Goal: Task Accomplishment & Management: Complete application form

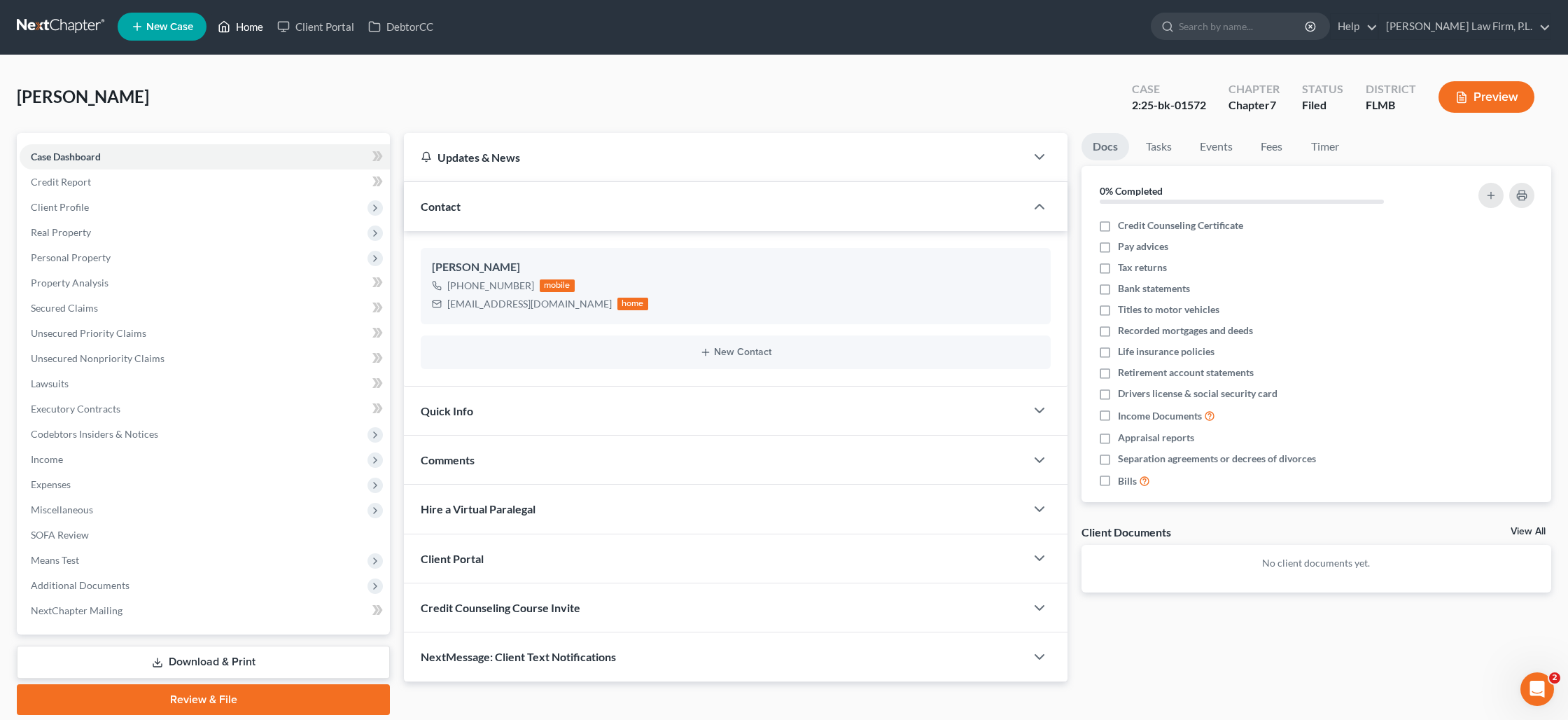
click at [256, 33] on link "Home" at bounding box center [240, 27] width 60 height 25
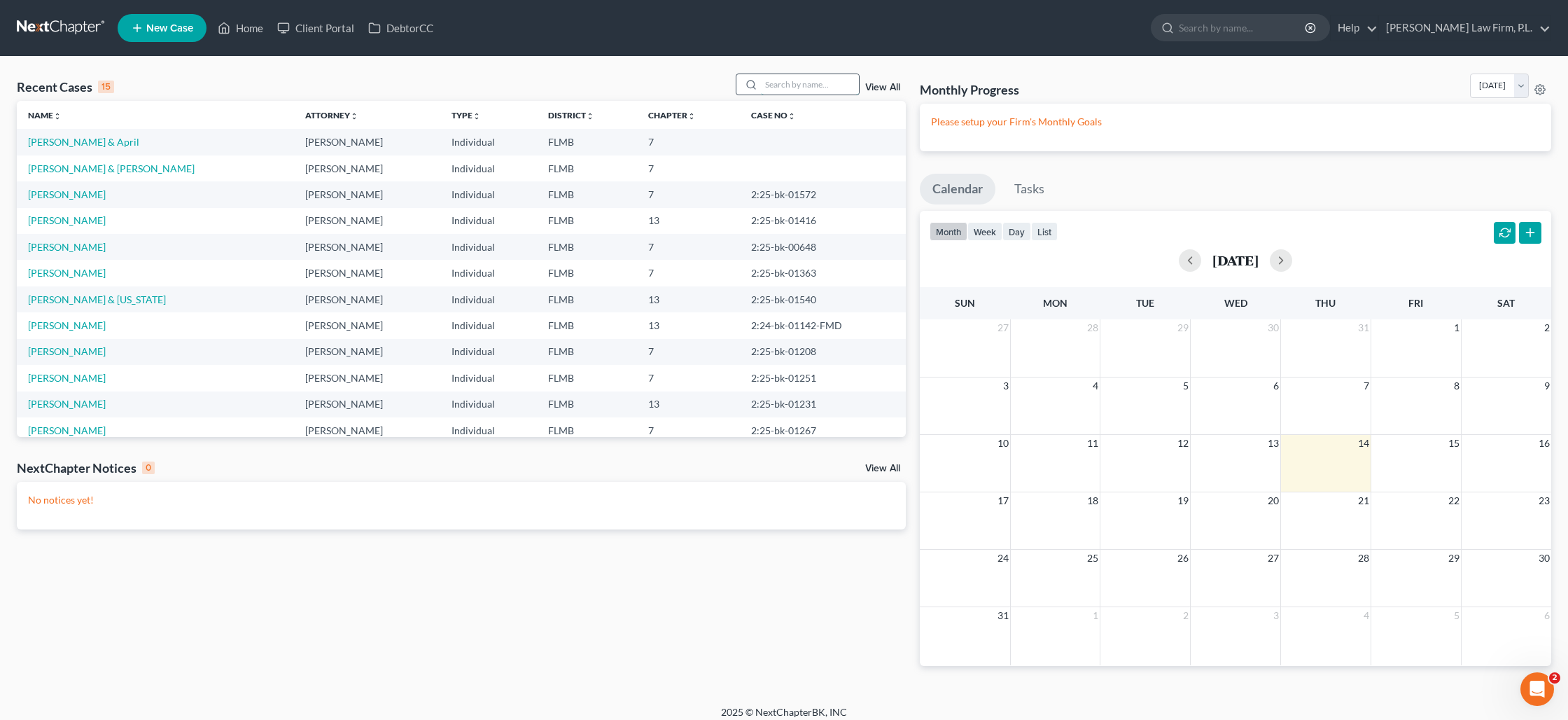
click at [792, 87] on input "search" at bounding box center [809, 85] width 98 height 21
type input "[PERSON_NAME]"
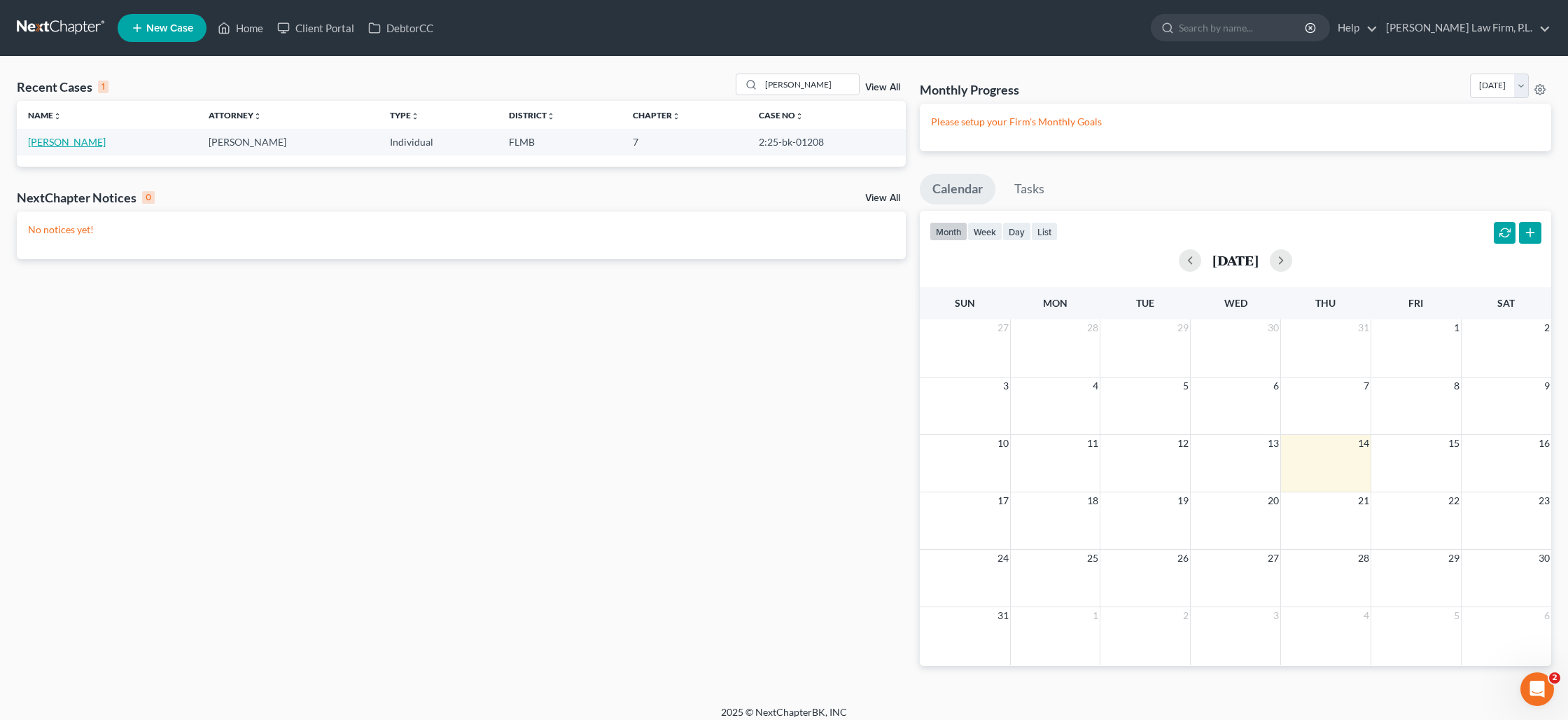
click at [63, 146] on link "[PERSON_NAME]" at bounding box center [67, 141] width 78 height 12
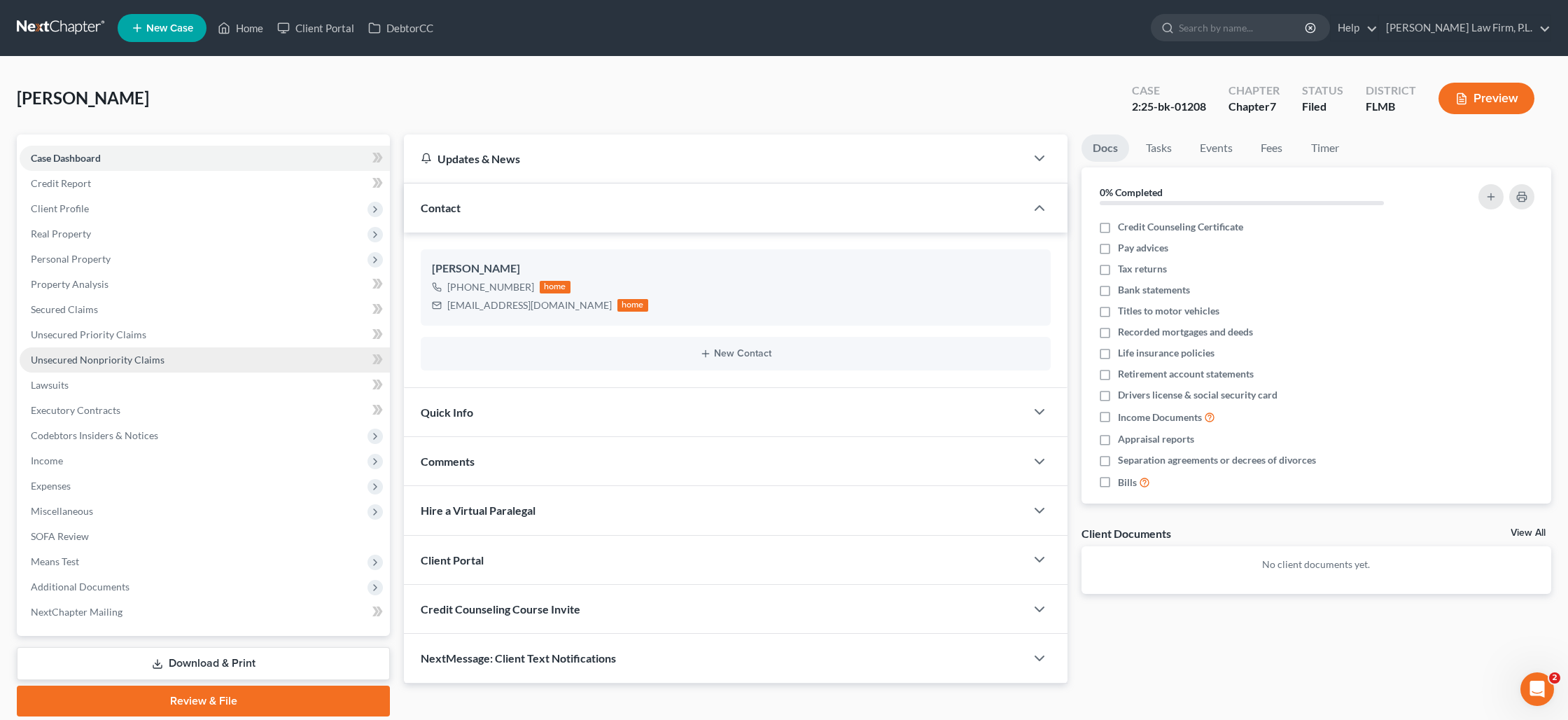
click at [84, 353] on span "Unsecured Nonpriority Claims" at bounding box center [98, 359] width 133 height 12
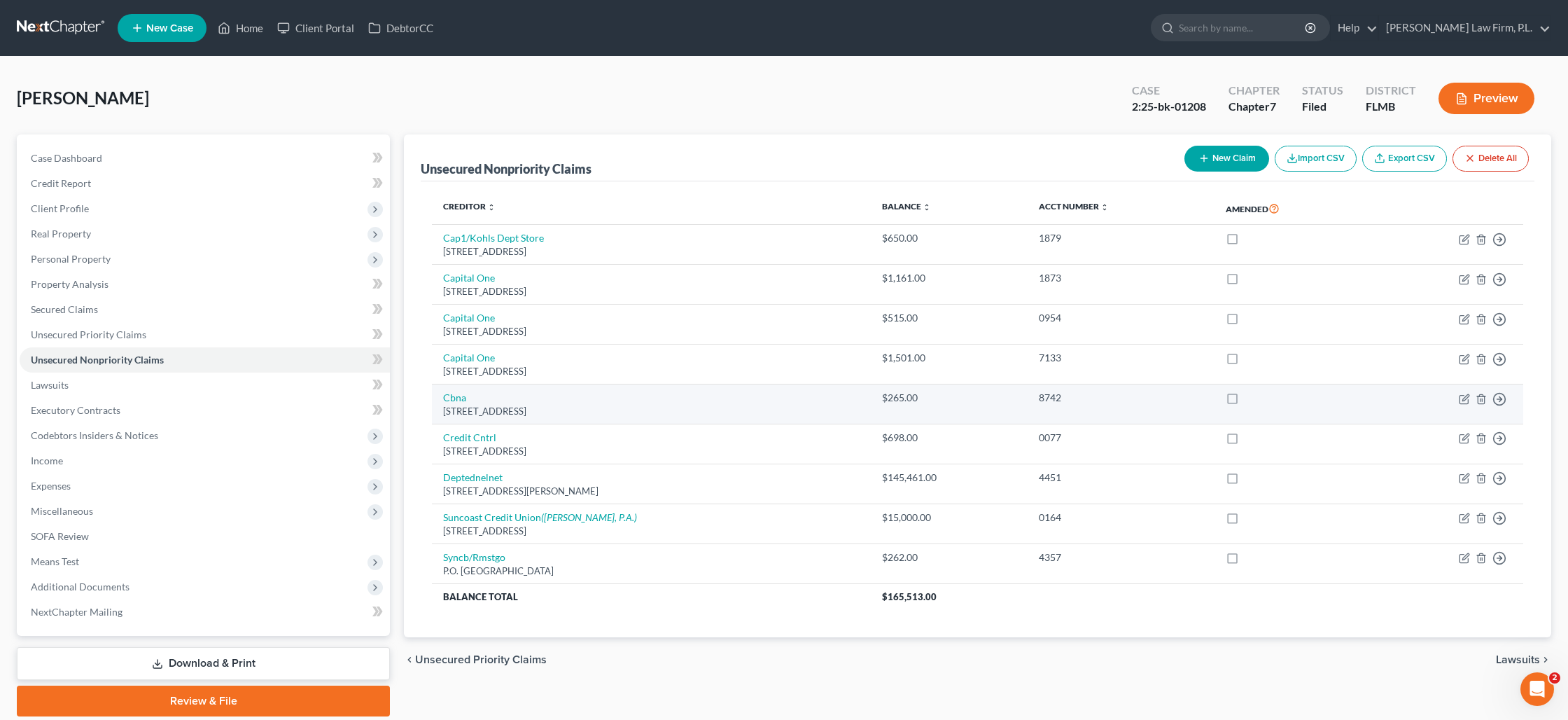
scroll to position [48, 0]
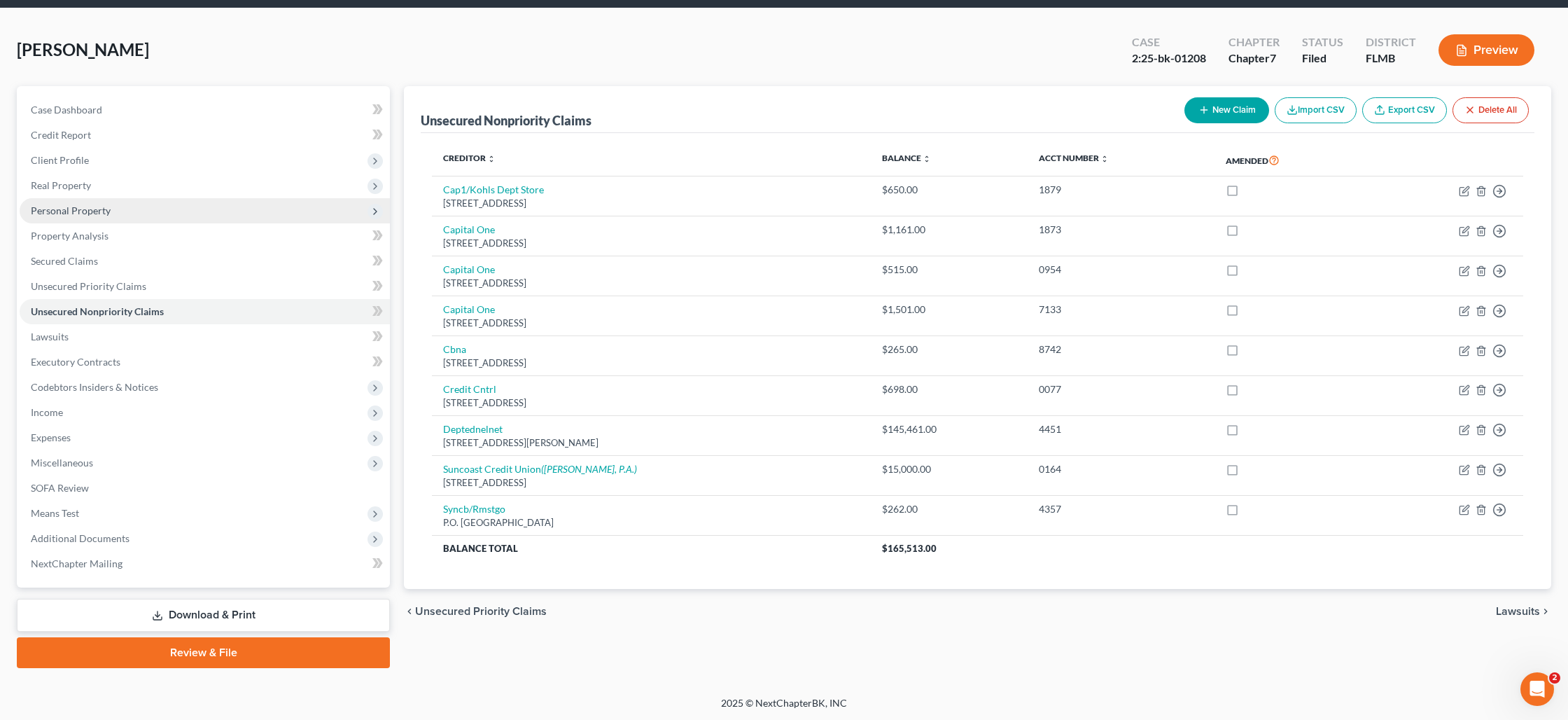
click at [95, 213] on span "Personal Property" at bounding box center [71, 210] width 80 height 12
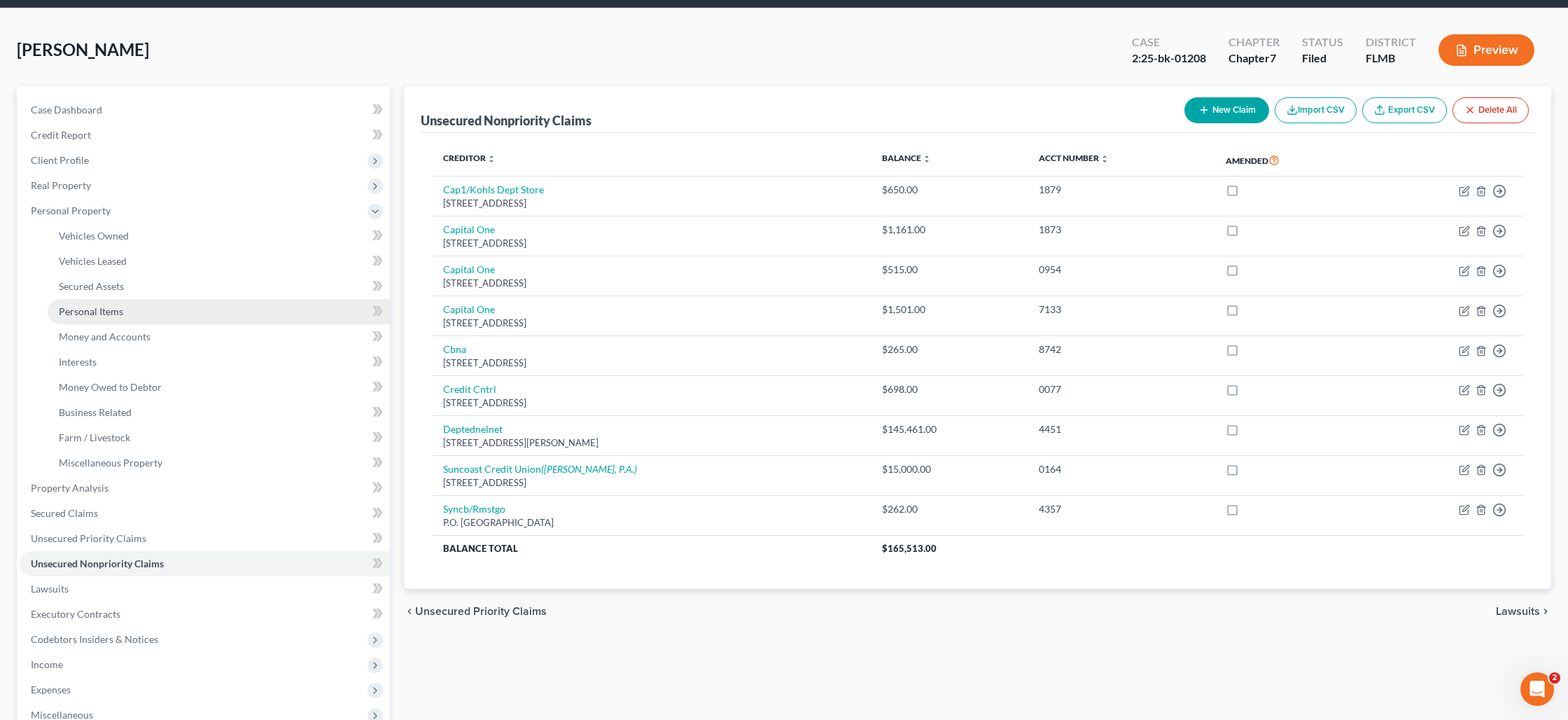
click at [171, 309] on link "Personal Items" at bounding box center [218, 312] width 342 height 25
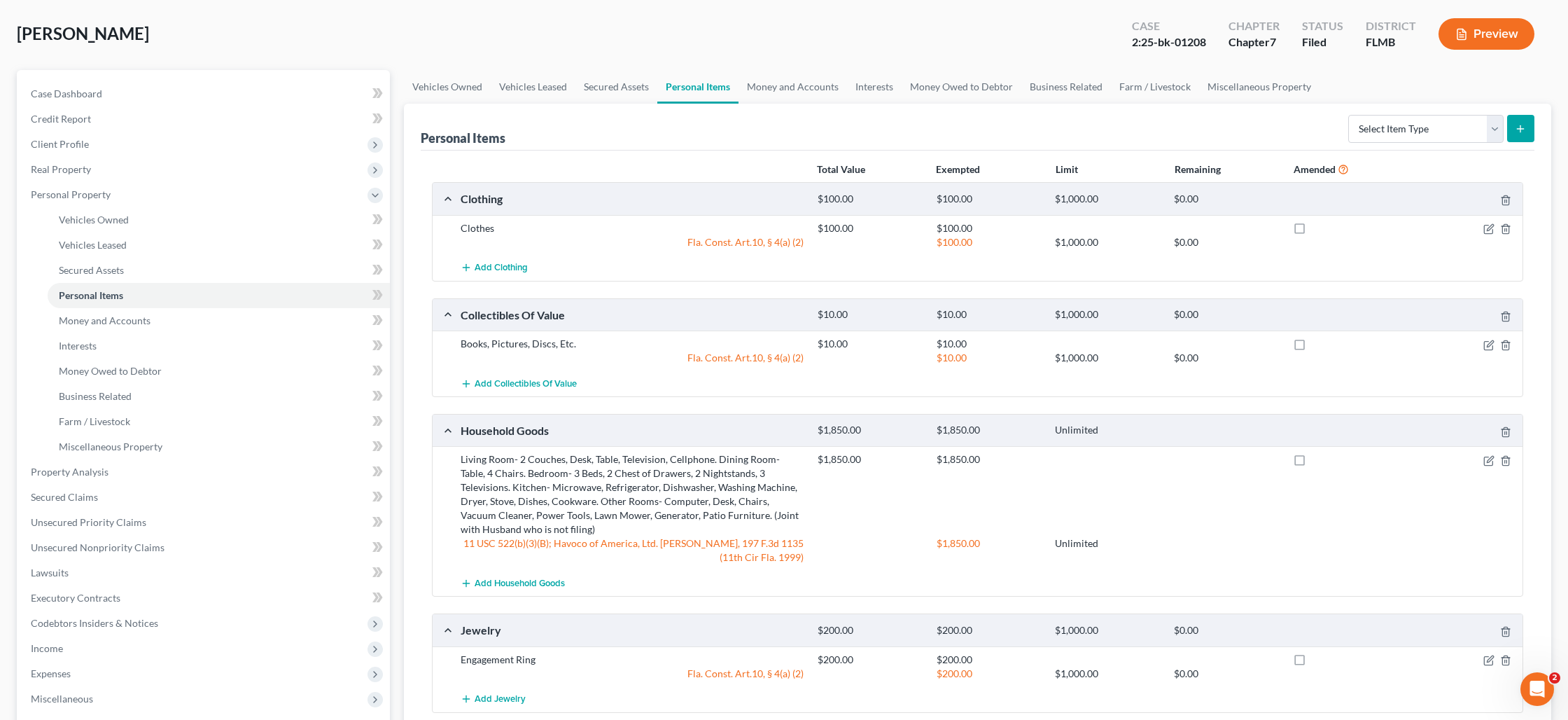
scroll to position [60, 0]
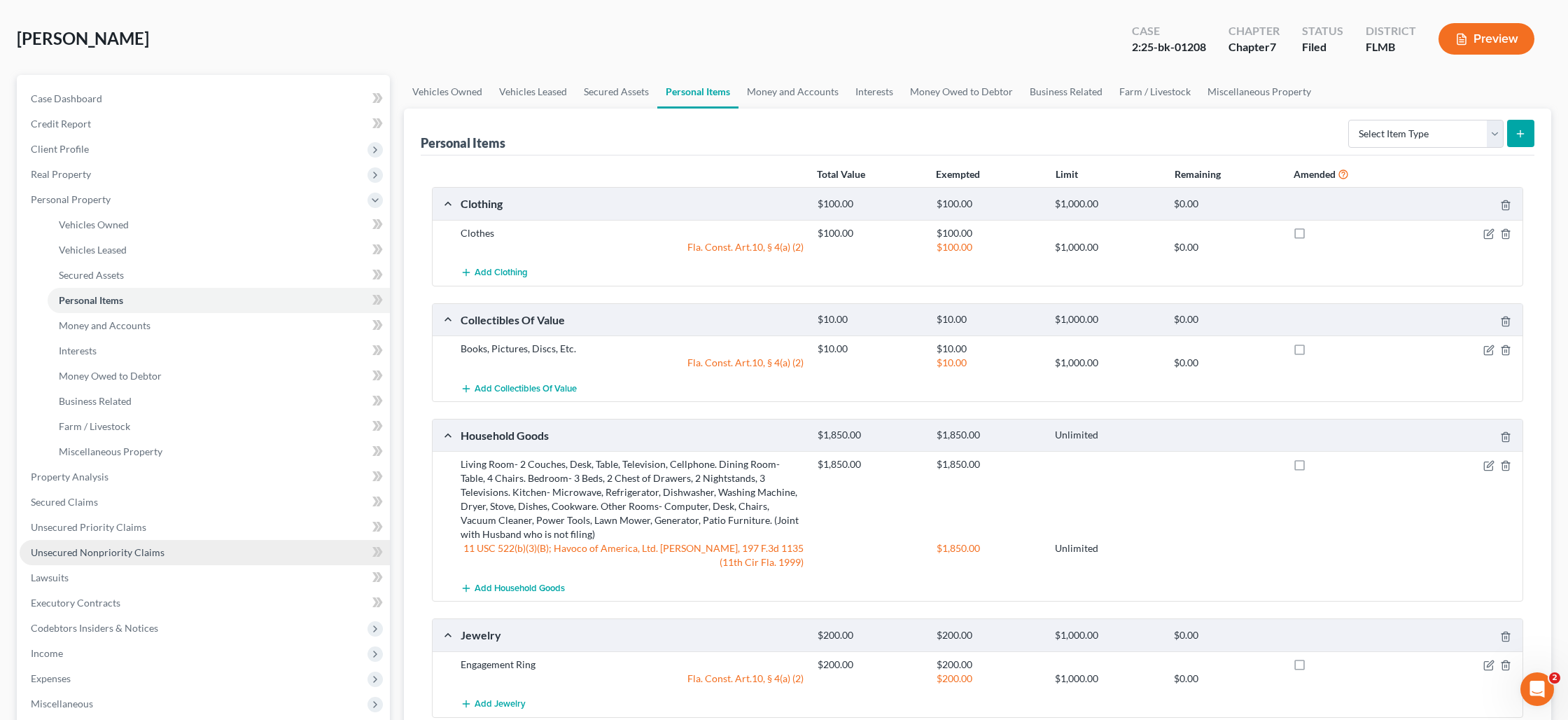
click at [107, 548] on span "Unsecured Nonpriority Claims" at bounding box center [98, 552] width 133 height 12
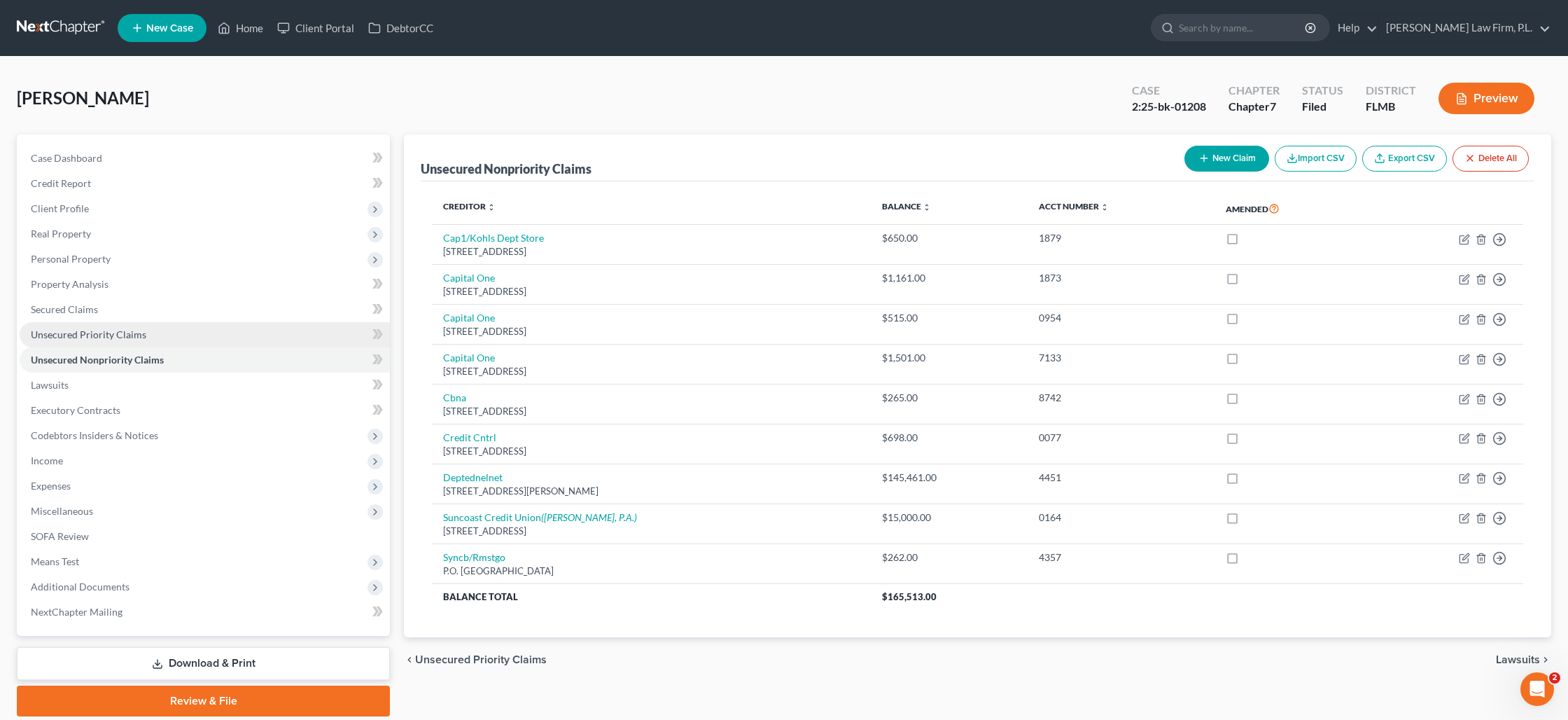
click at [257, 332] on link "Unsecured Priority Claims" at bounding box center [205, 335] width 371 height 25
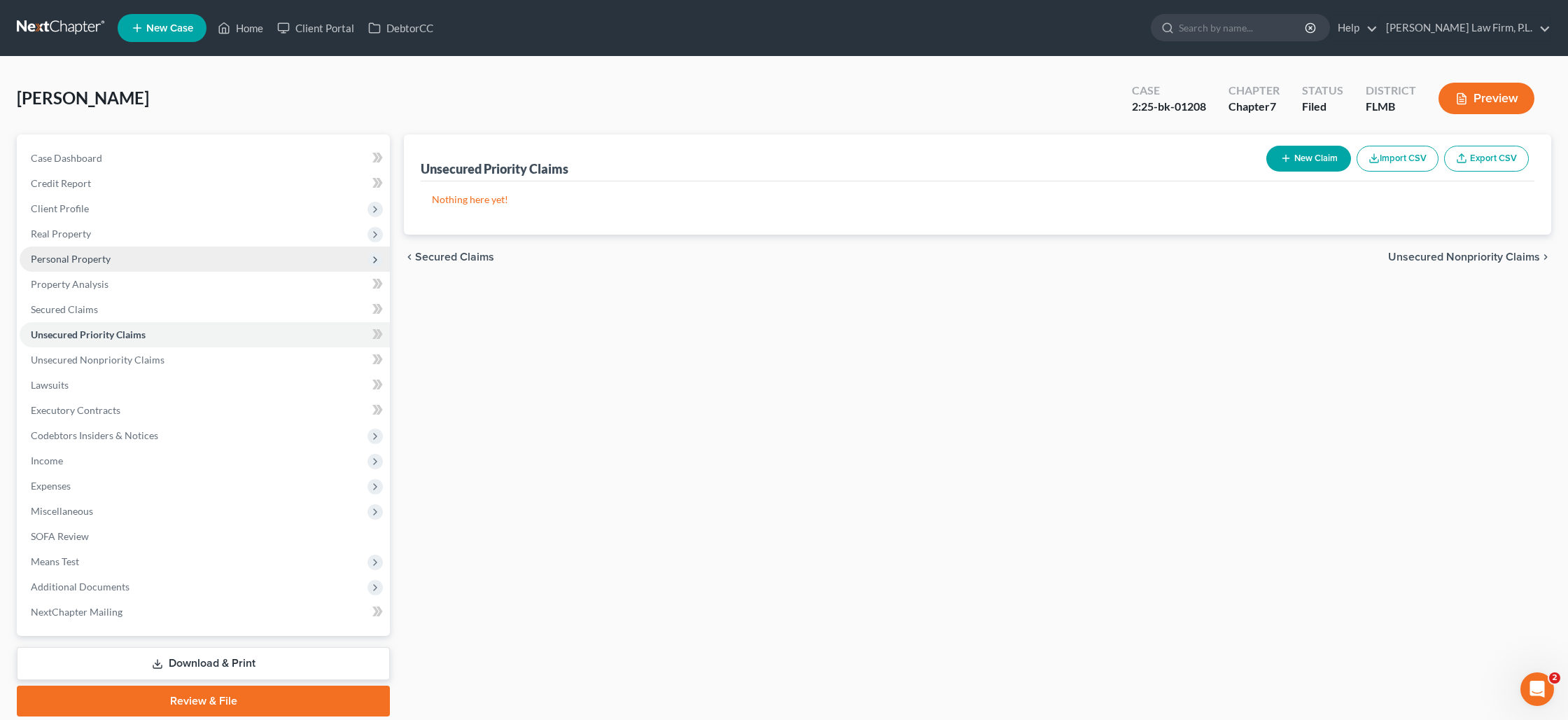
click at [286, 264] on span "Personal Property" at bounding box center [205, 259] width 371 height 25
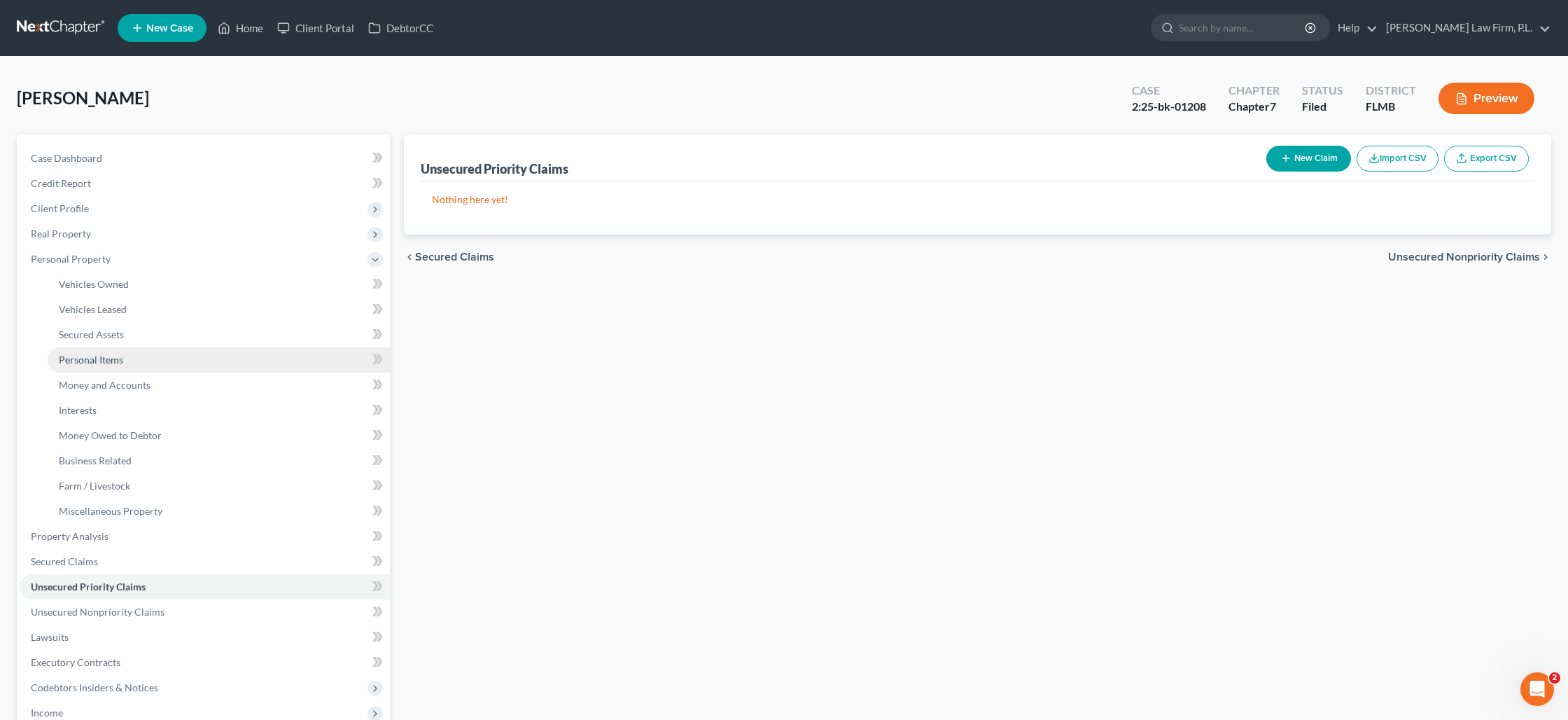
click at [271, 362] on link "Personal Items" at bounding box center [218, 360] width 342 height 25
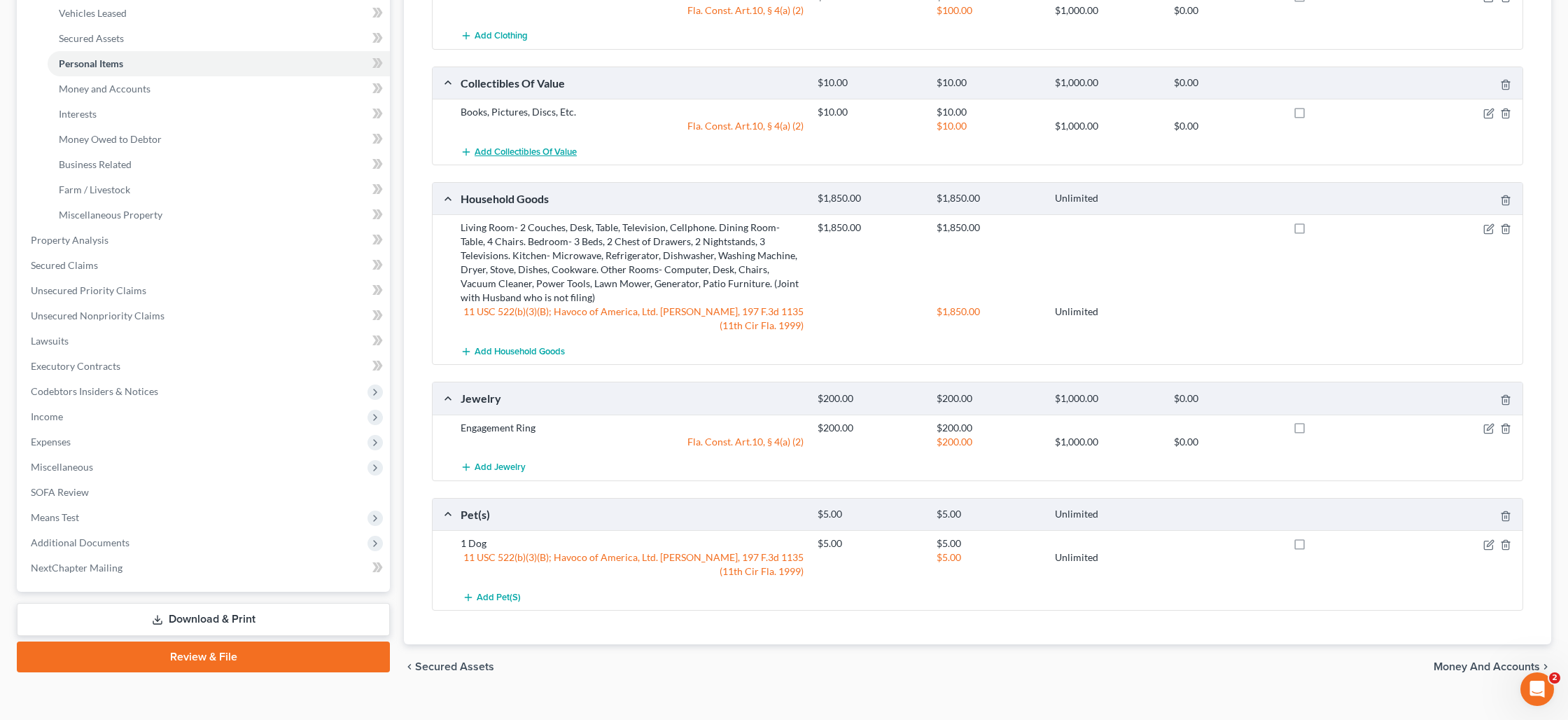
scroll to position [318, 0]
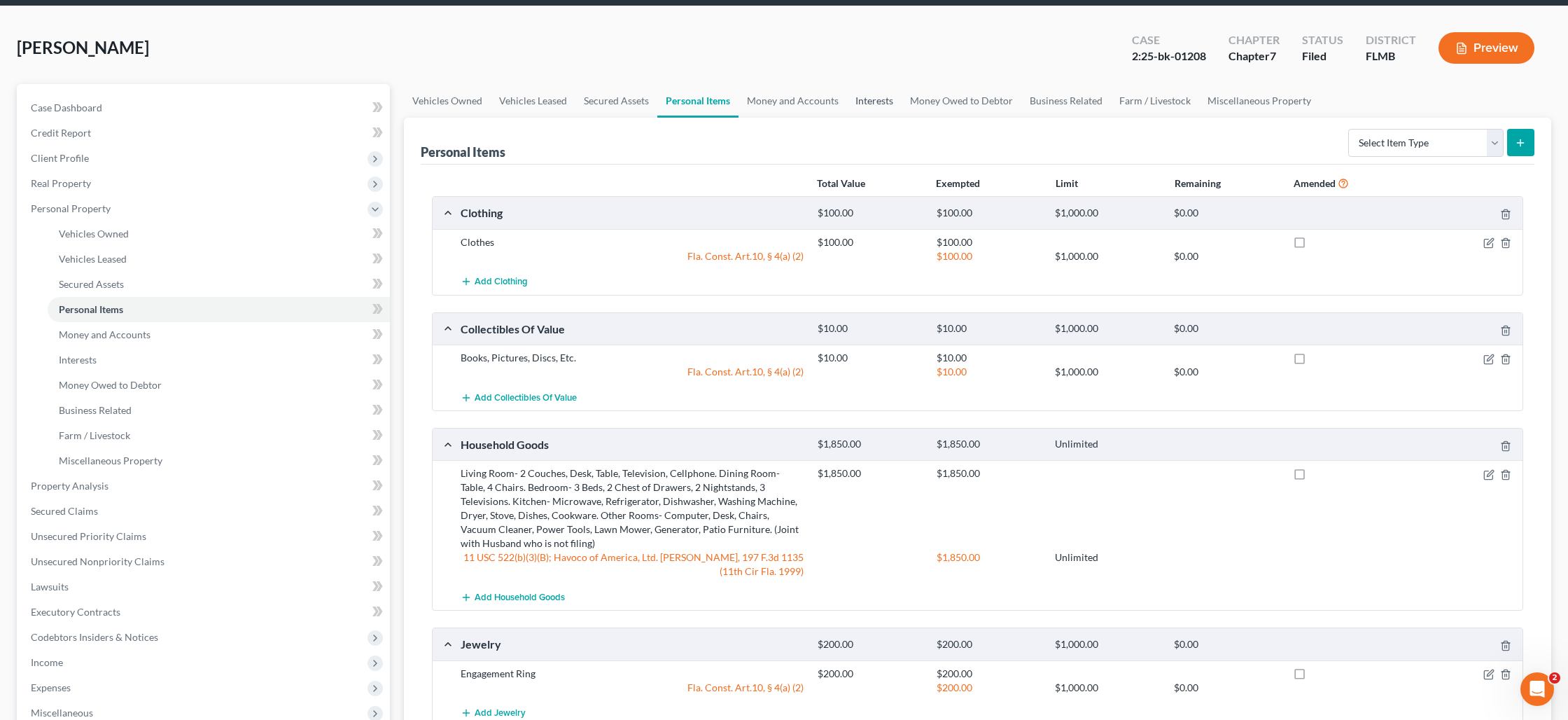
click at [876, 102] on link "Interests" at bounding box center [874, 101] width 55 height 33
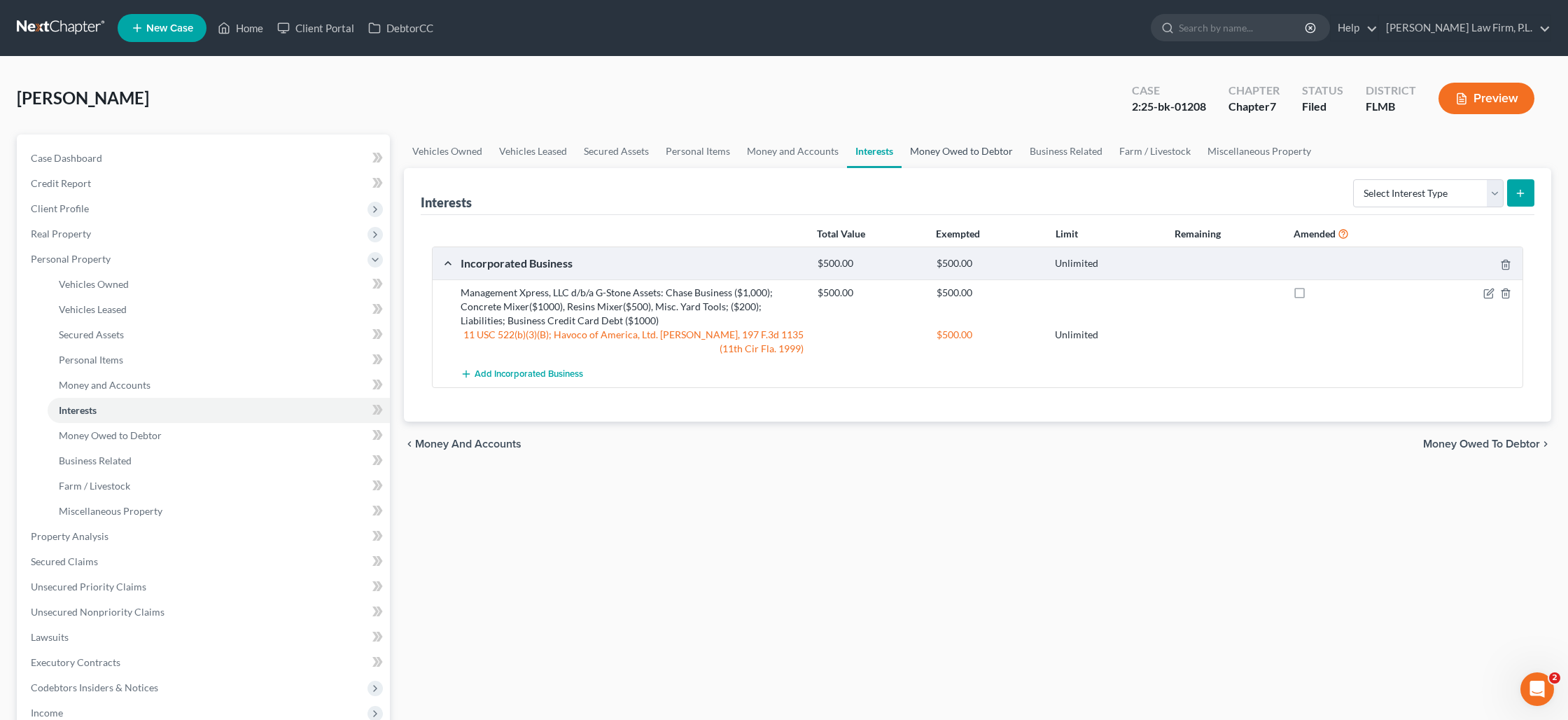
click at [947, 148] on link "Money Owed to Debtor" at bounding box center [961, 151] width 120 height 33
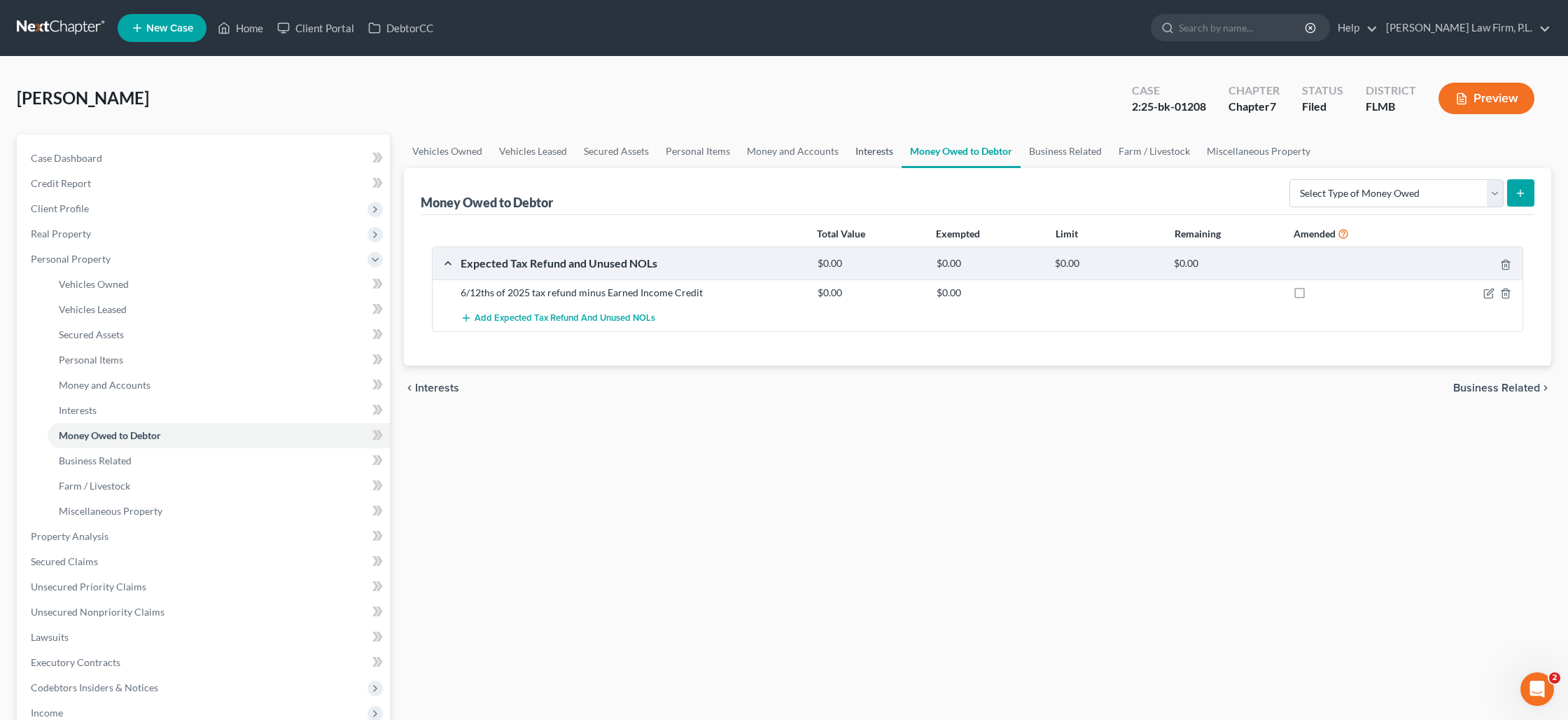
click at [884, 152] on link "Interests" at bounding box center [874, 151] width 55 height 33
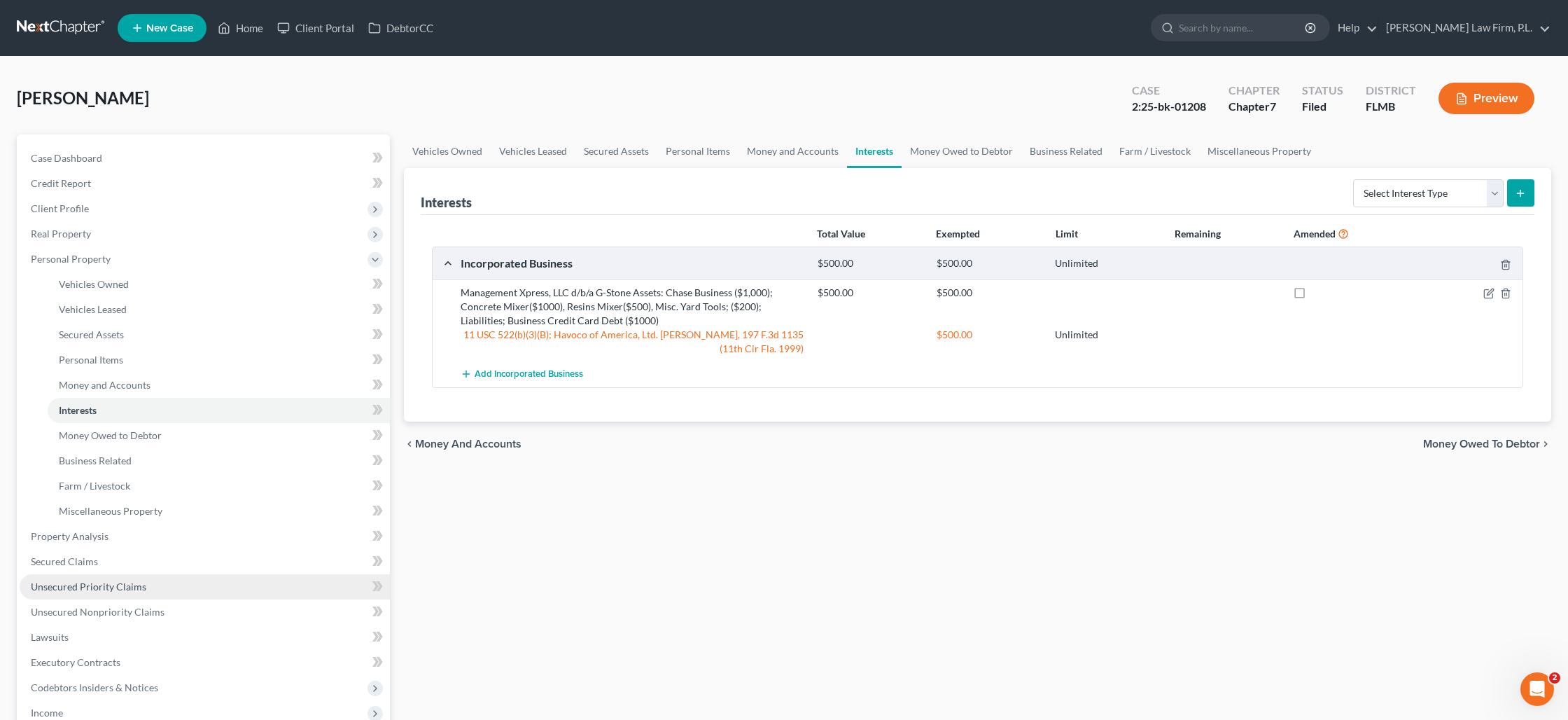
click at [141, 585] on span "Unsecured Priority Claims" at bounding box center [89, 586] width 116 height 12
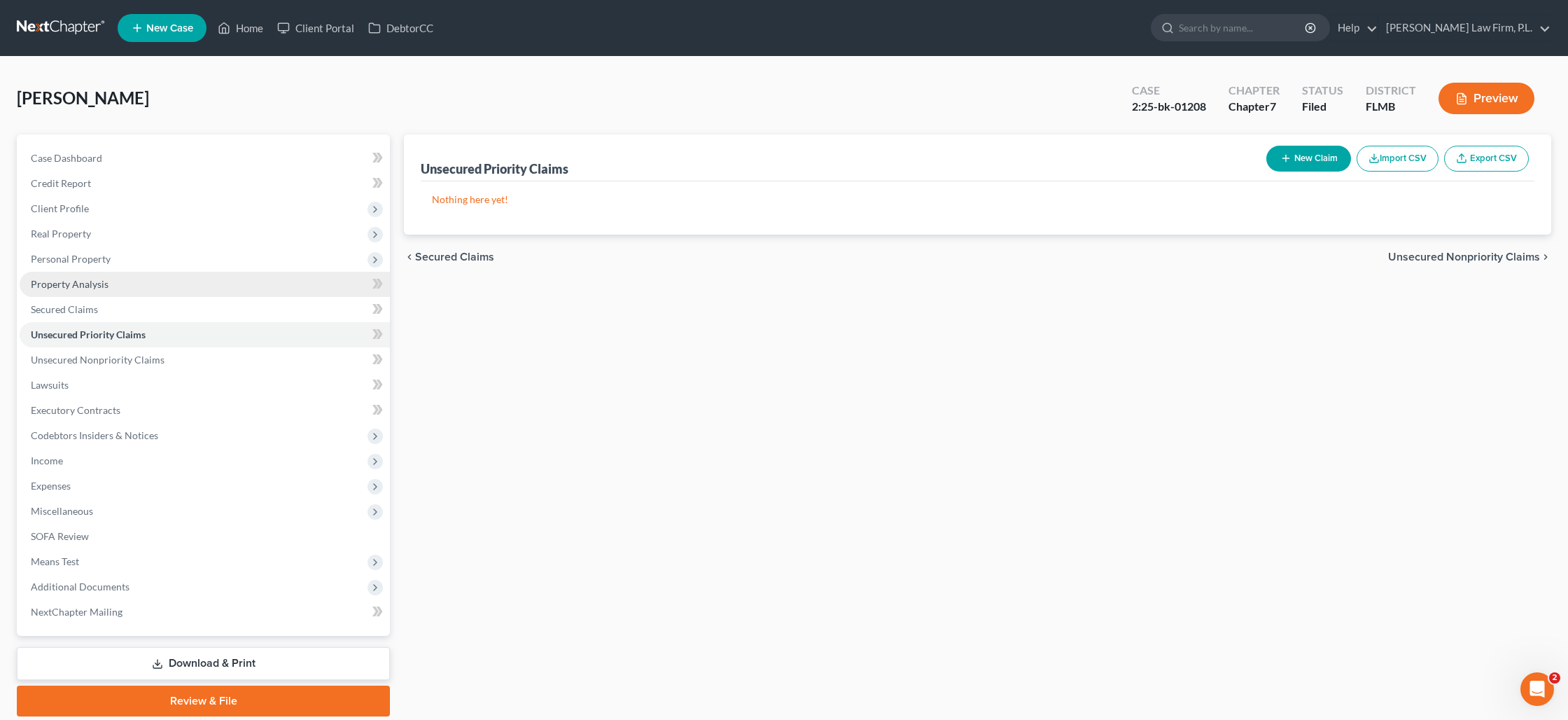
click at [102, 287] on span "Property Analysis" at bounding box center [70, 283] width 78 height 12
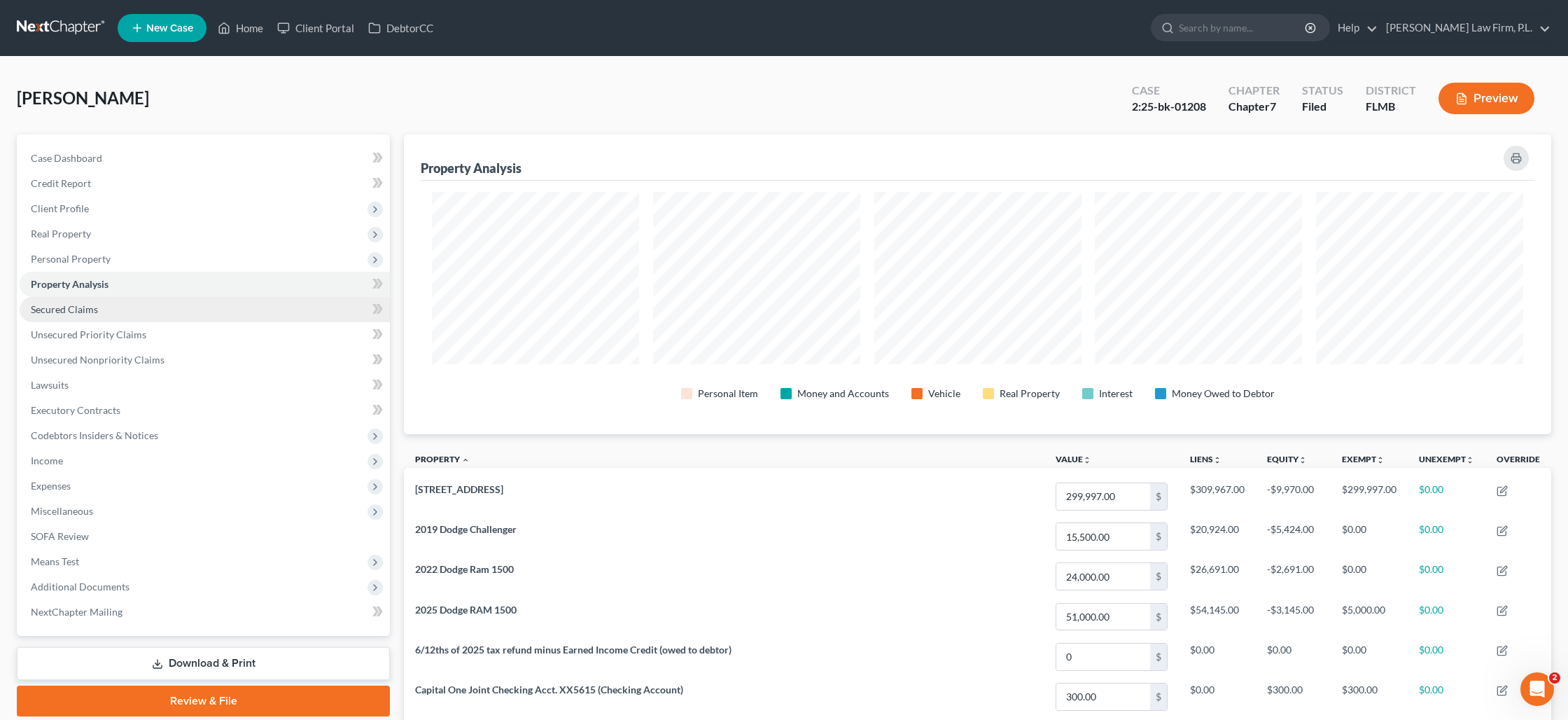
scroll to position [300, 1147]
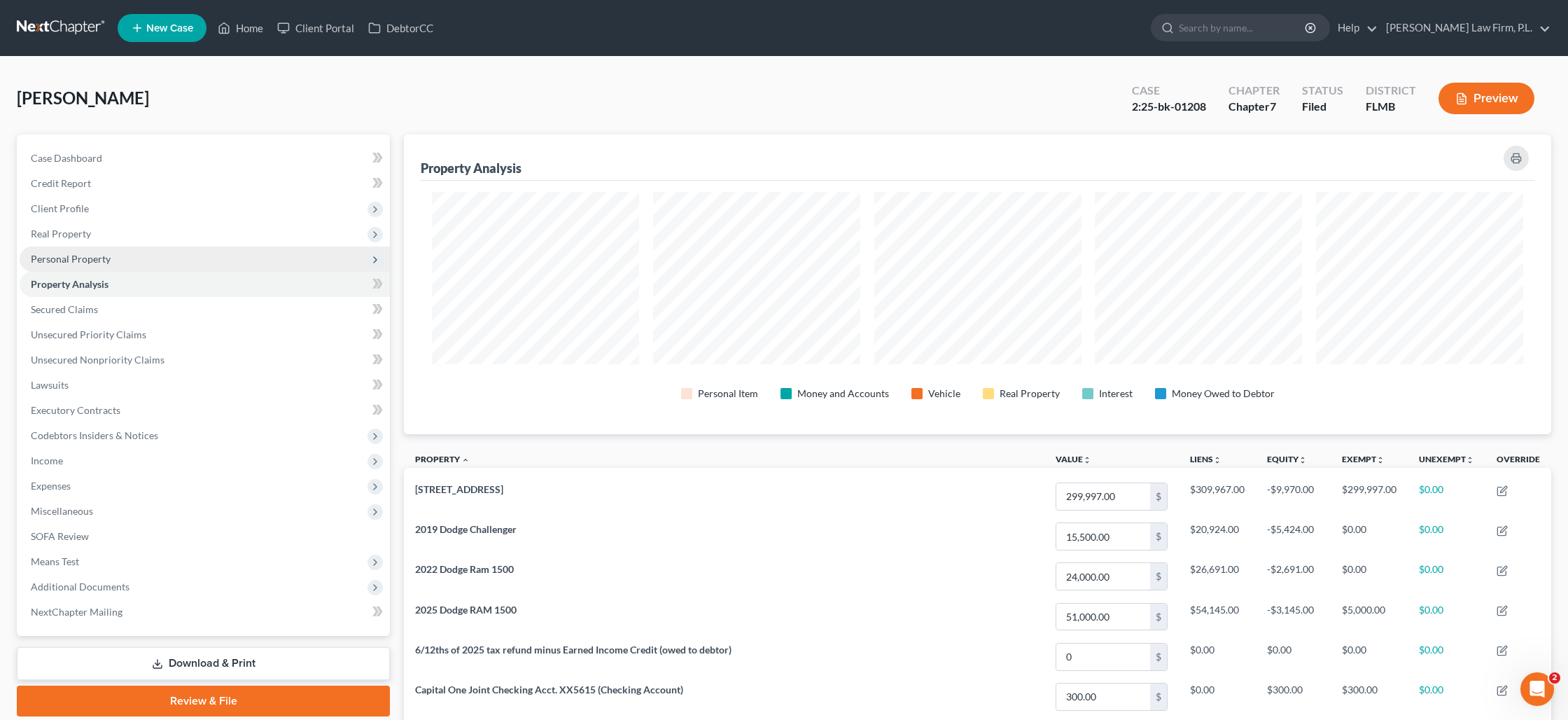
click at [104, 258] on span "Personal Property" at bounding box center [71, 258] width 80 height 12
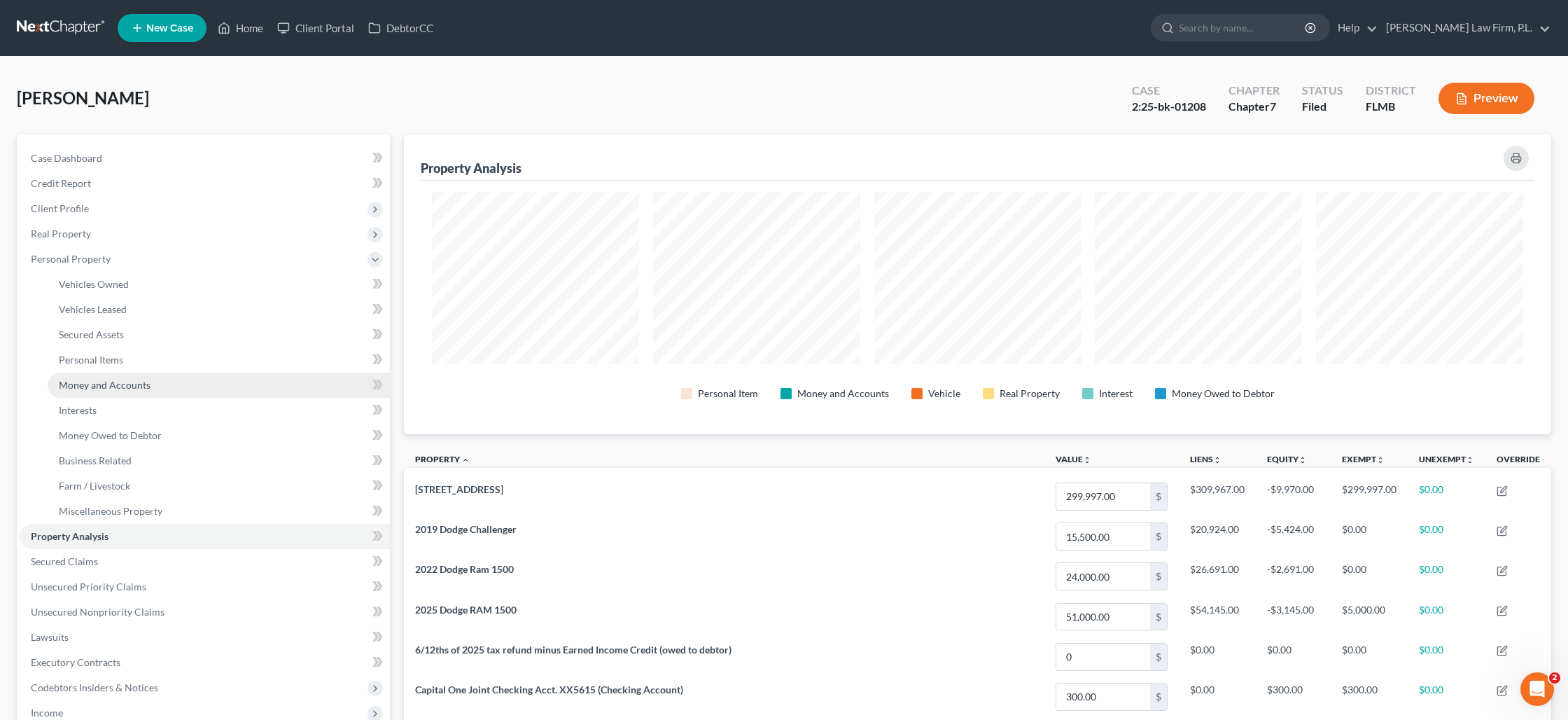
click at [88, 386] on span "Money and Accounts" at bounding box center [105, 384] width 92 height 12
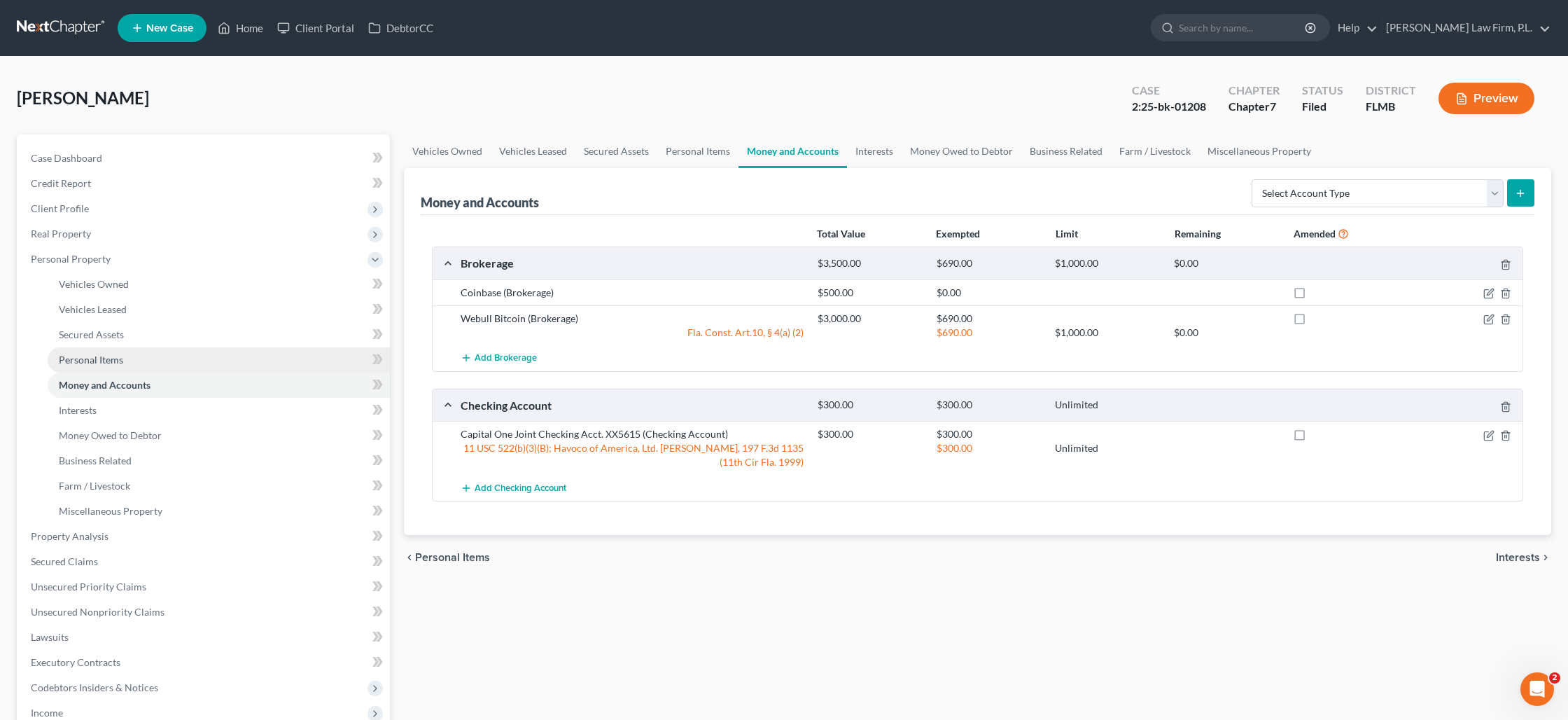
click at [111, 361] on span "Personal Items" at bounding box center [90, 359] width 64 height 12
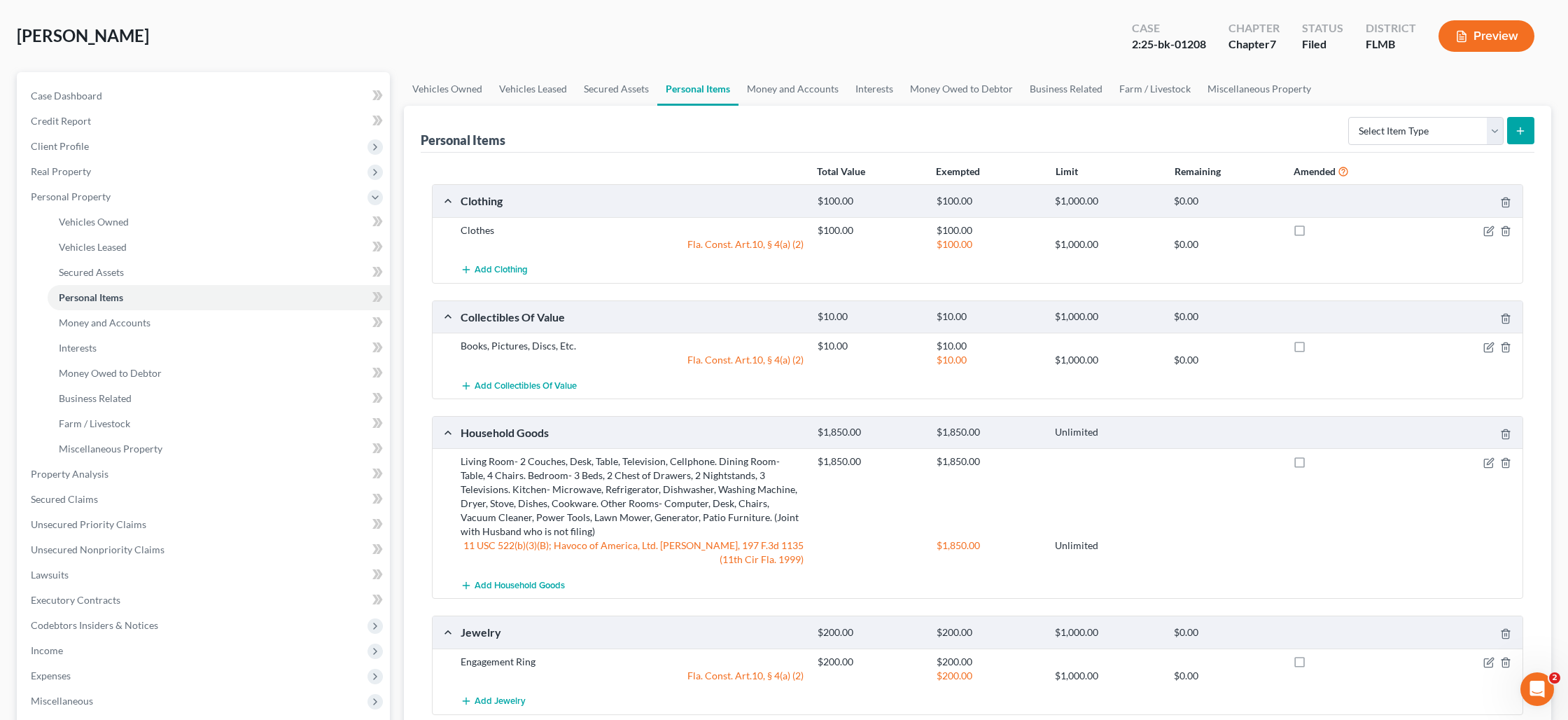
scroll to position [54, 0]
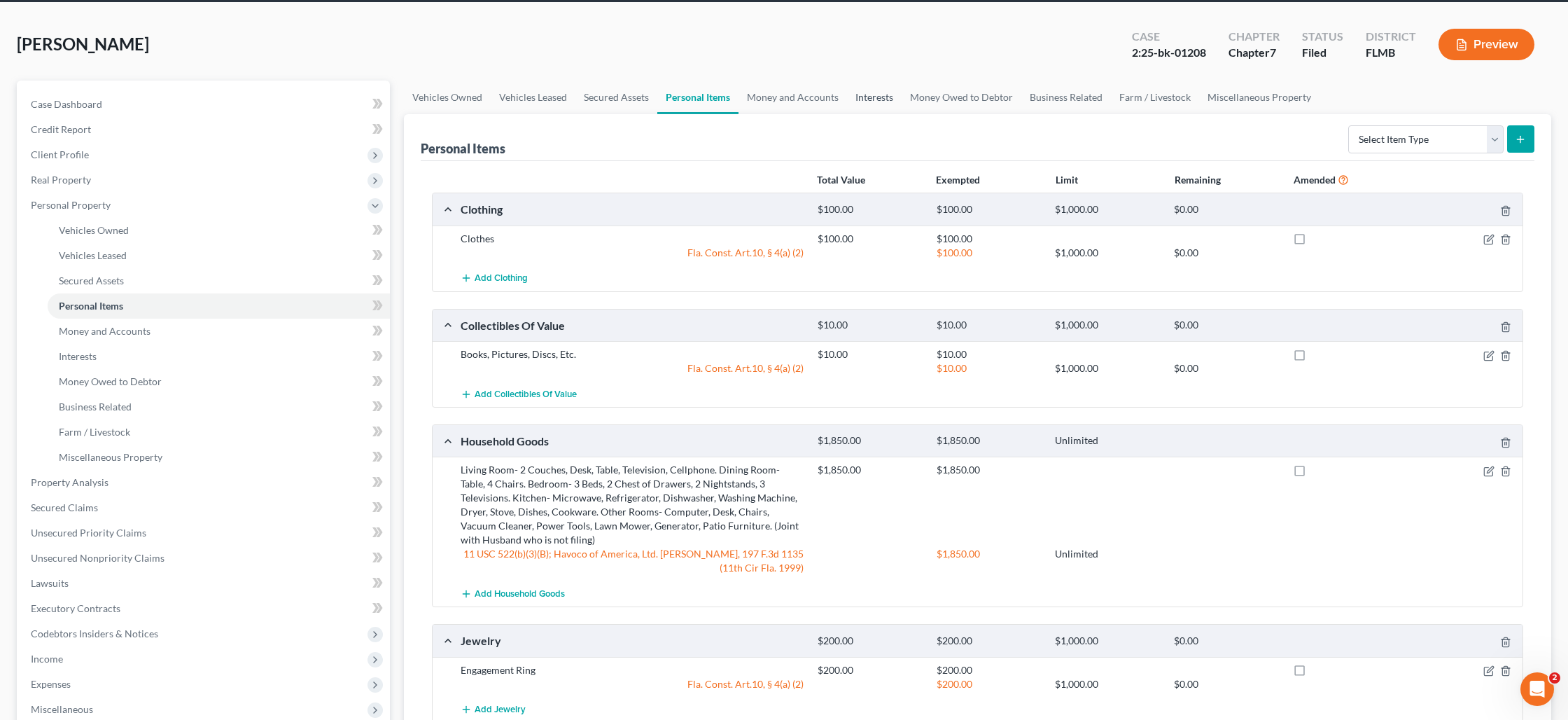
click at [882, 98] on link "Interests" at bounding box center [874, 97] width 55 height 33
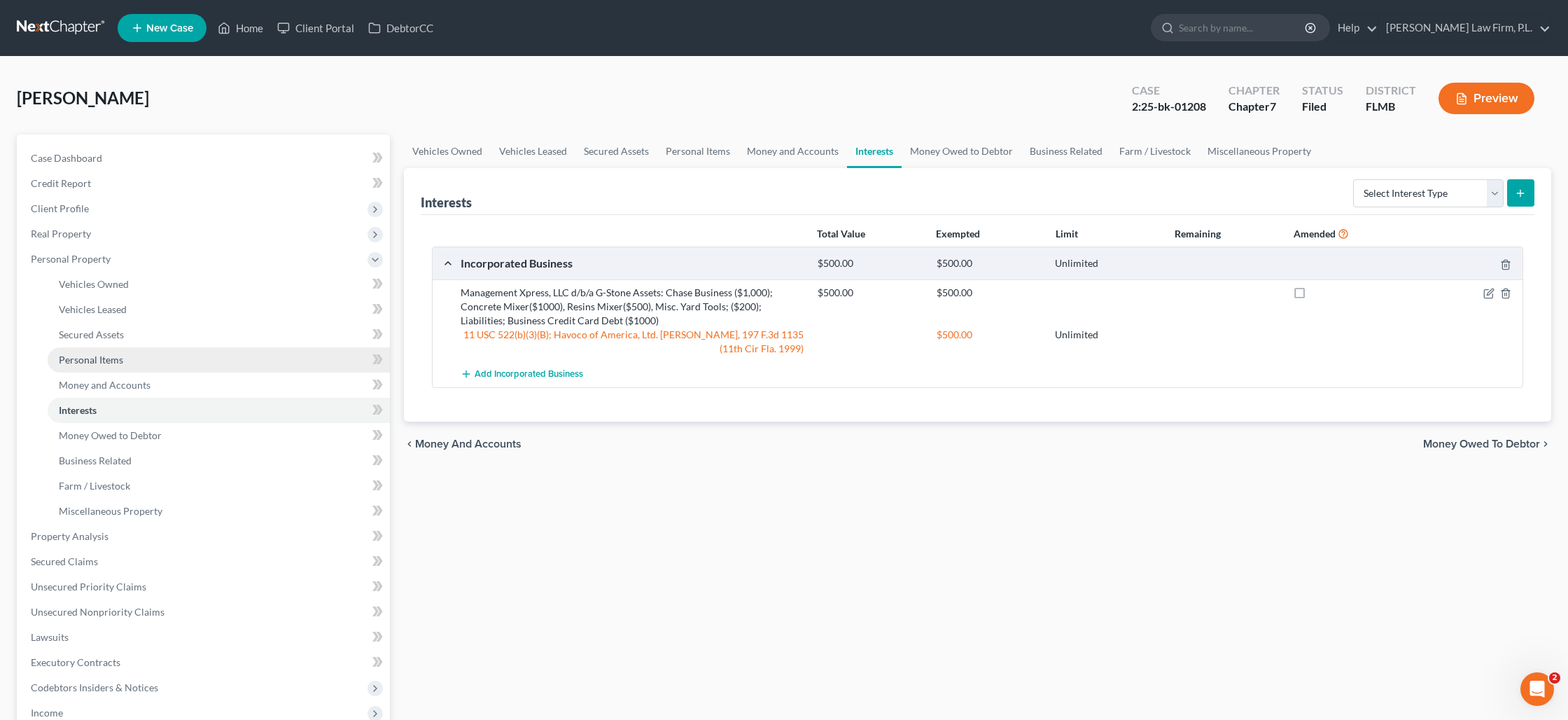
click at [120, 363] on span "Personal Items" at bounding box center [90, 359] width 64 height 12
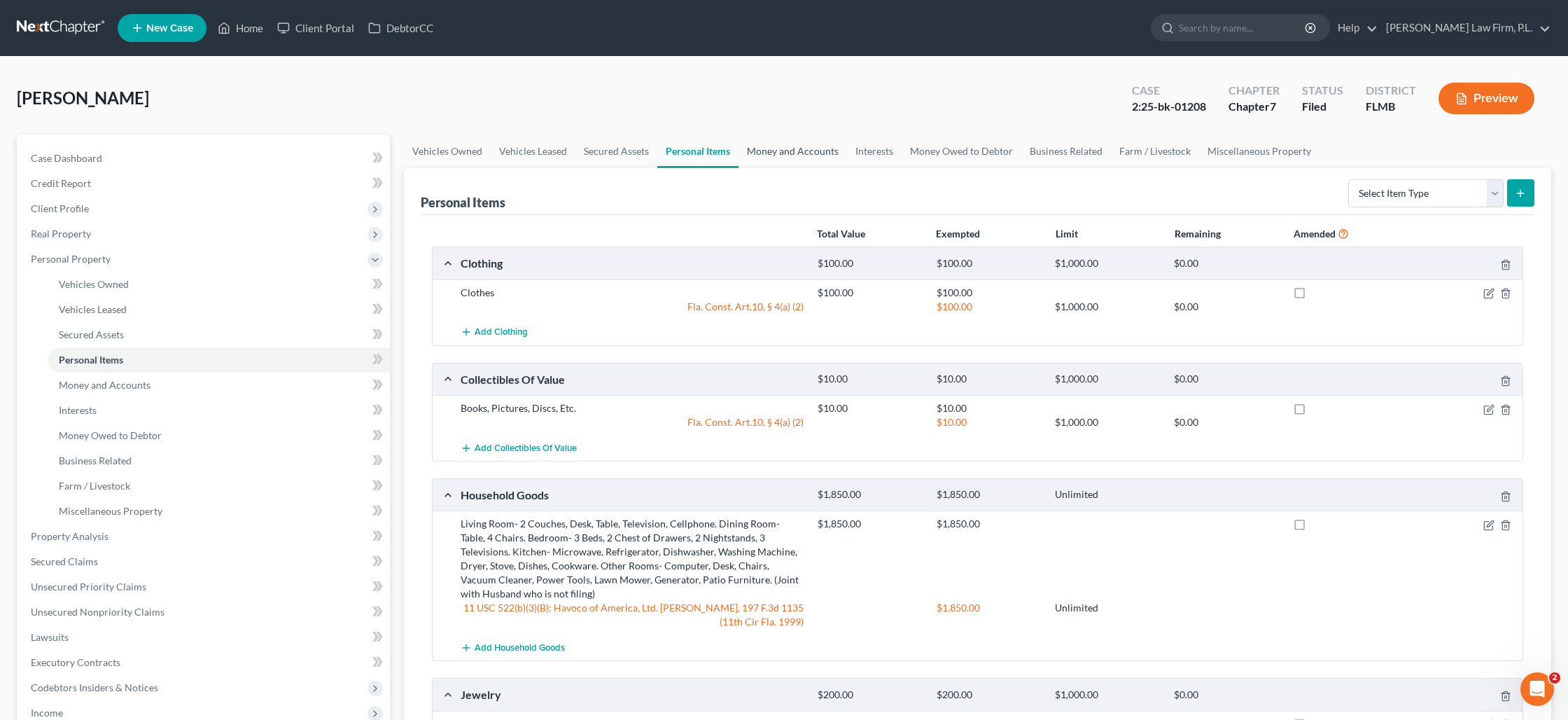
click at [774, 156] on link "Money and Accounts" at bounding box center [793, 151] width 109 height 33
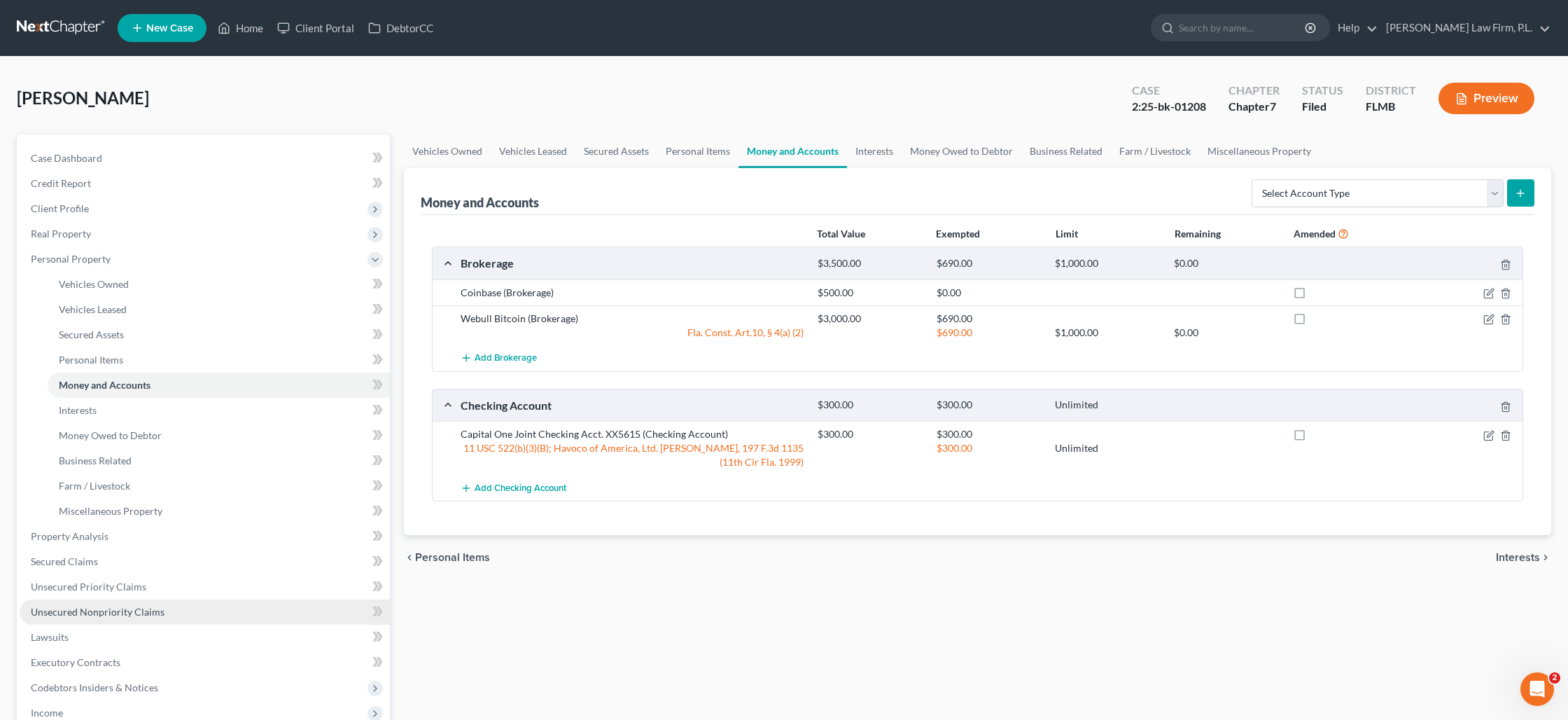
click at [93, 603] on link "Unsecured Nonpriority Claims" at bounding box center [205, 612] width 371 height 25
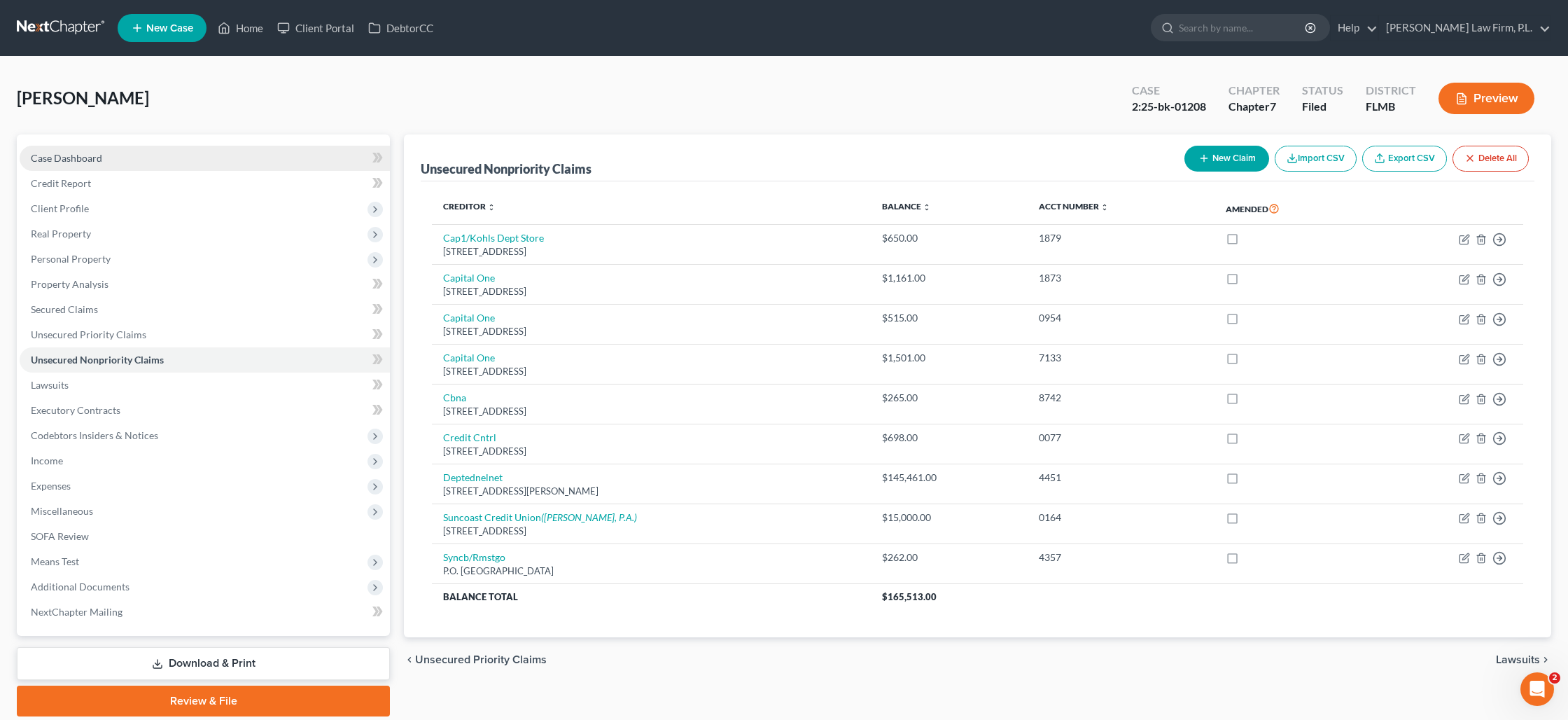
click at [160, 169] on link "Case Dashboard" at bounding box center [205, 158] width 371 height 25
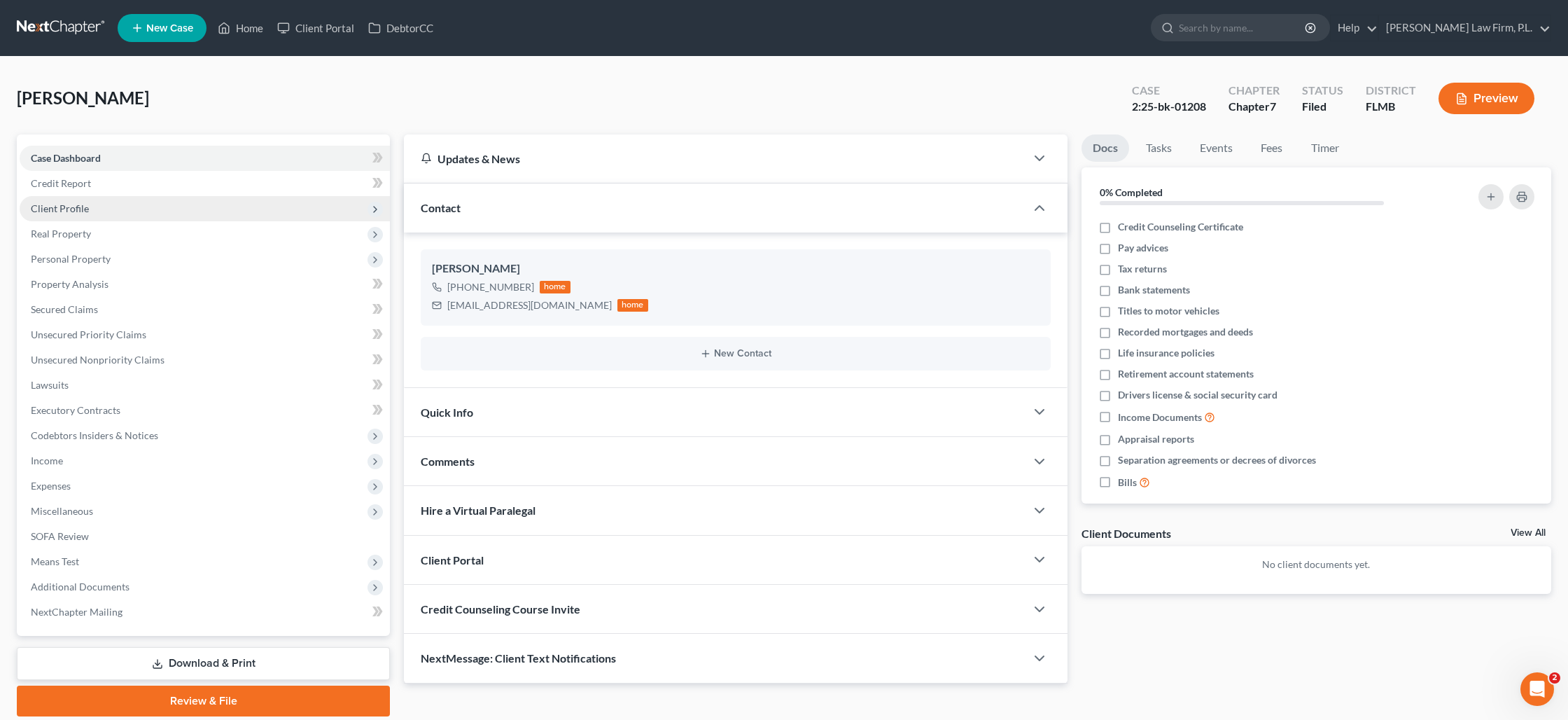
click at [130, 208] on span "Client Profile" at bounding box center [205, 209] width 371 height 25
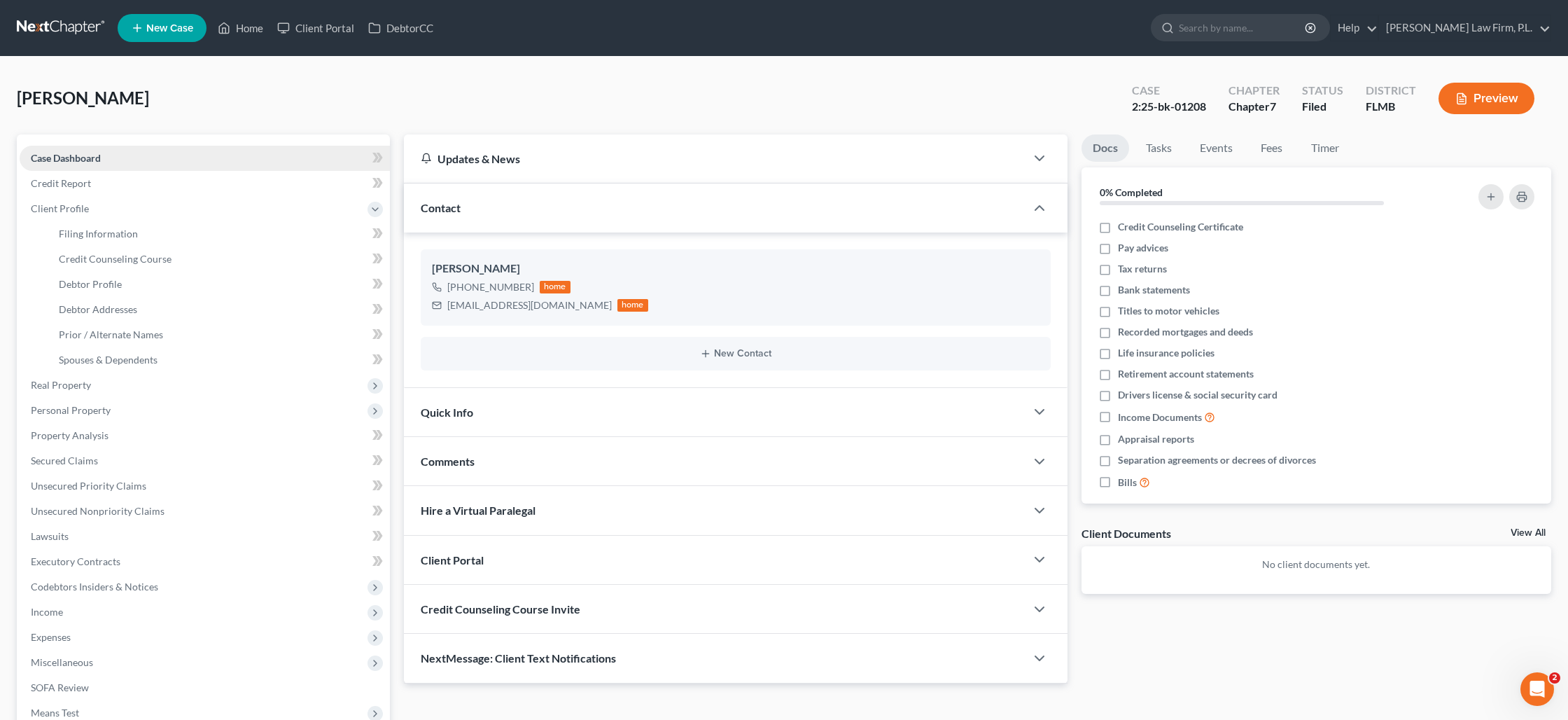
click at [121, 166] on link "Case Dashboard" at bounding box center [205, 158] width 371 height 25
drag, startPoint x: 116, startPoint y: 206, endPoint x: 443, endPoint y: 320, distance: 346.3
click at [116, 206] on span "Client Profile" at bounding box center [205, 209] width 371 height 25
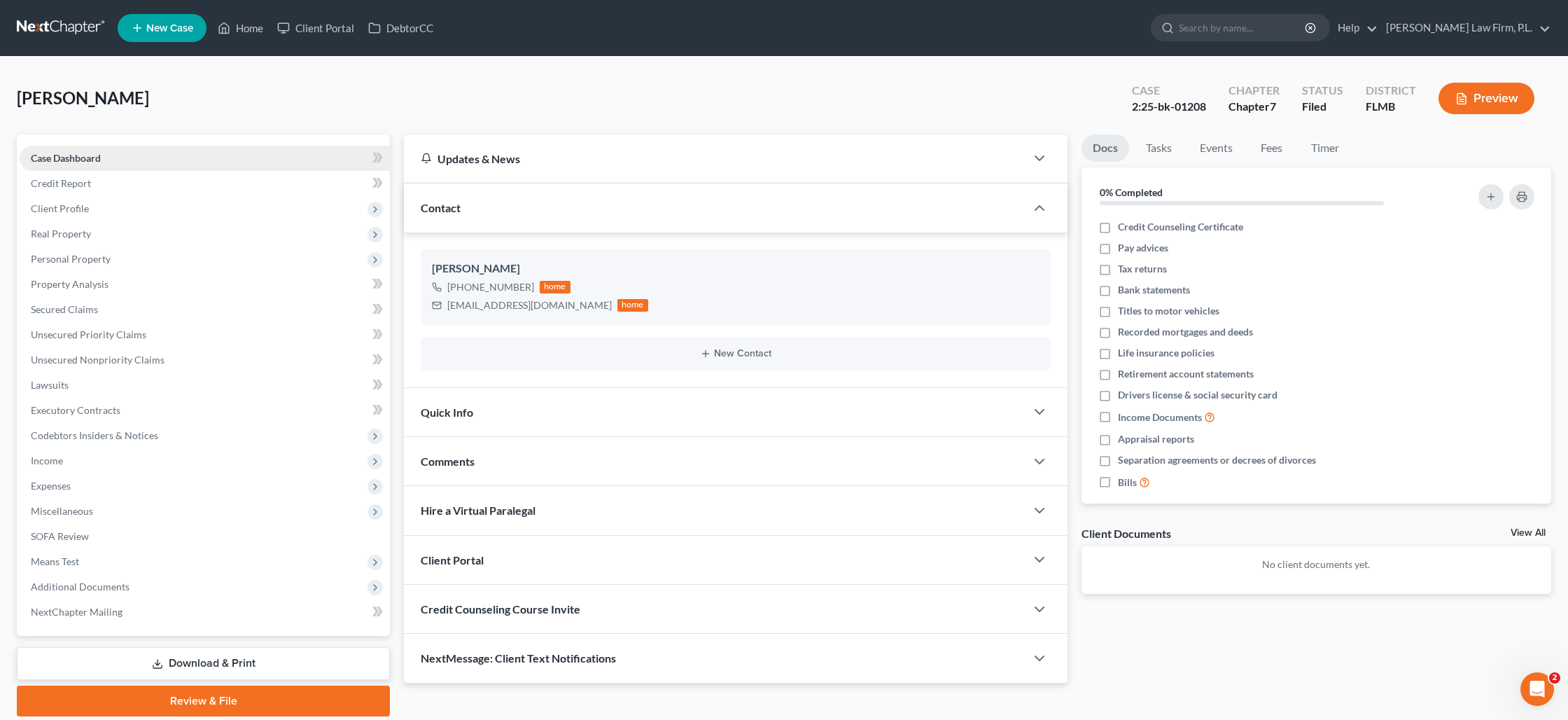
click at [78, 150] on link "Case Dashboard" at bounding box center [205, 158] width 371 height 25
click at [85, 240] on span "Real Property" at bounding box center [205, 234] width 371 height 25
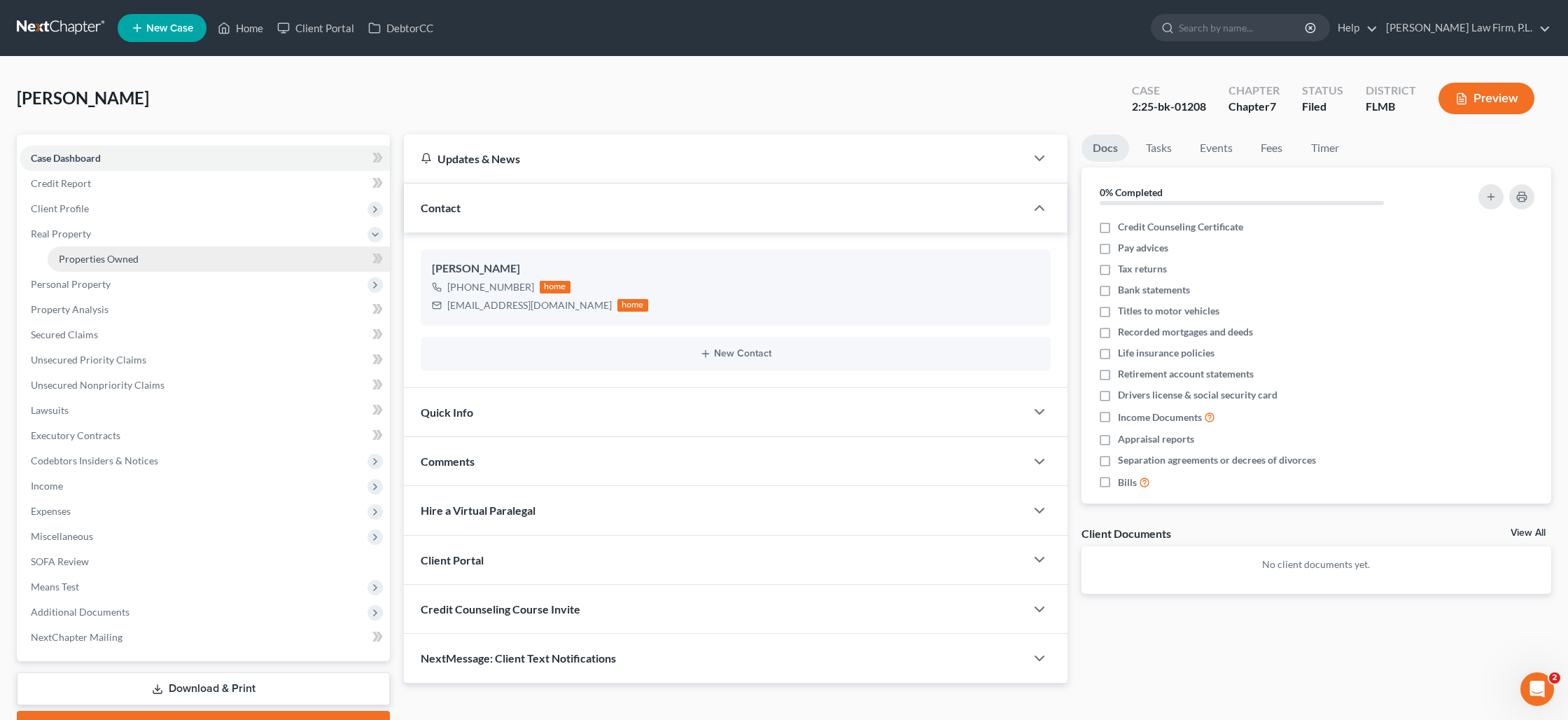
click at [89, 257] on span "Properties Owned" at bounding box center [98, 258] width 80 height 12
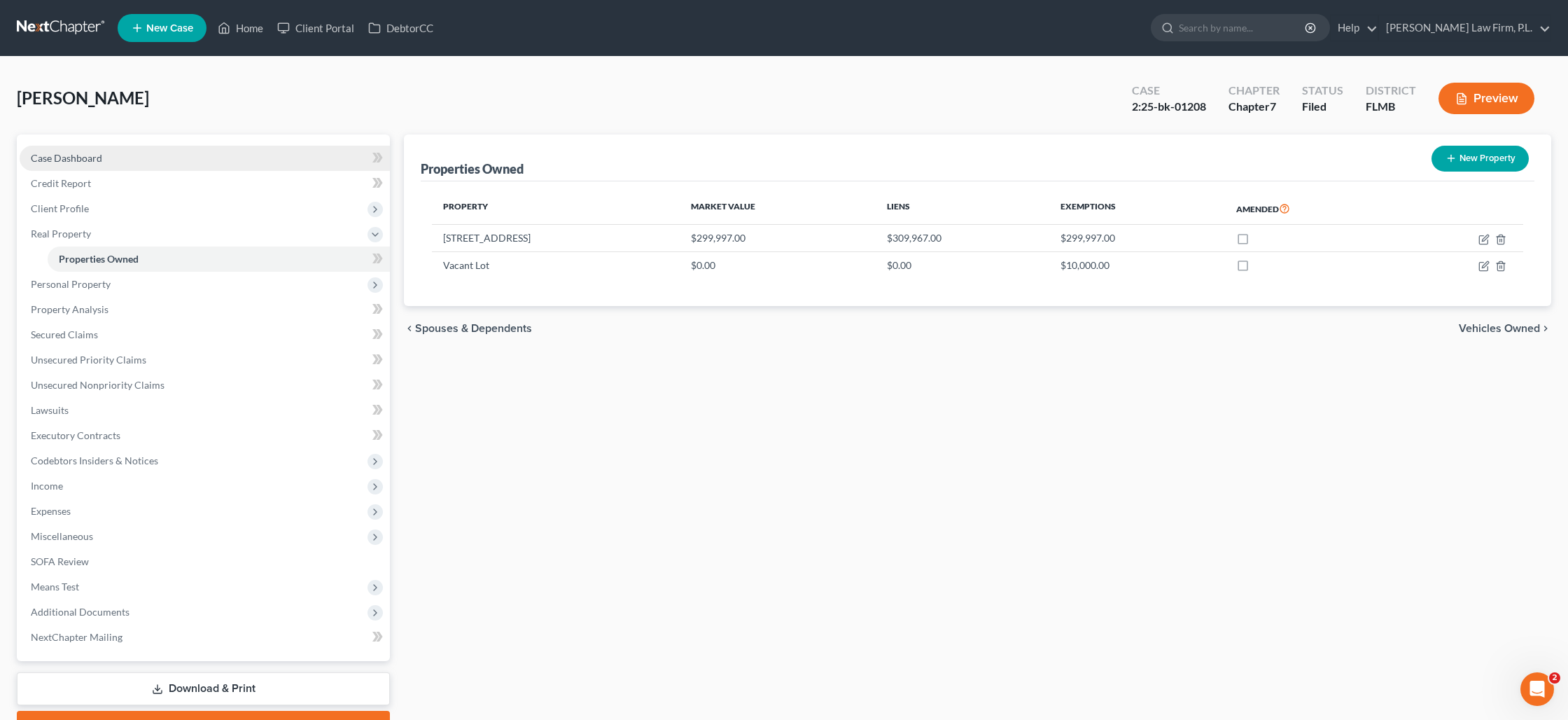
click at [108, 165] on link "Case Dashboard" at bounding box center [205, 158] width 371 height 25
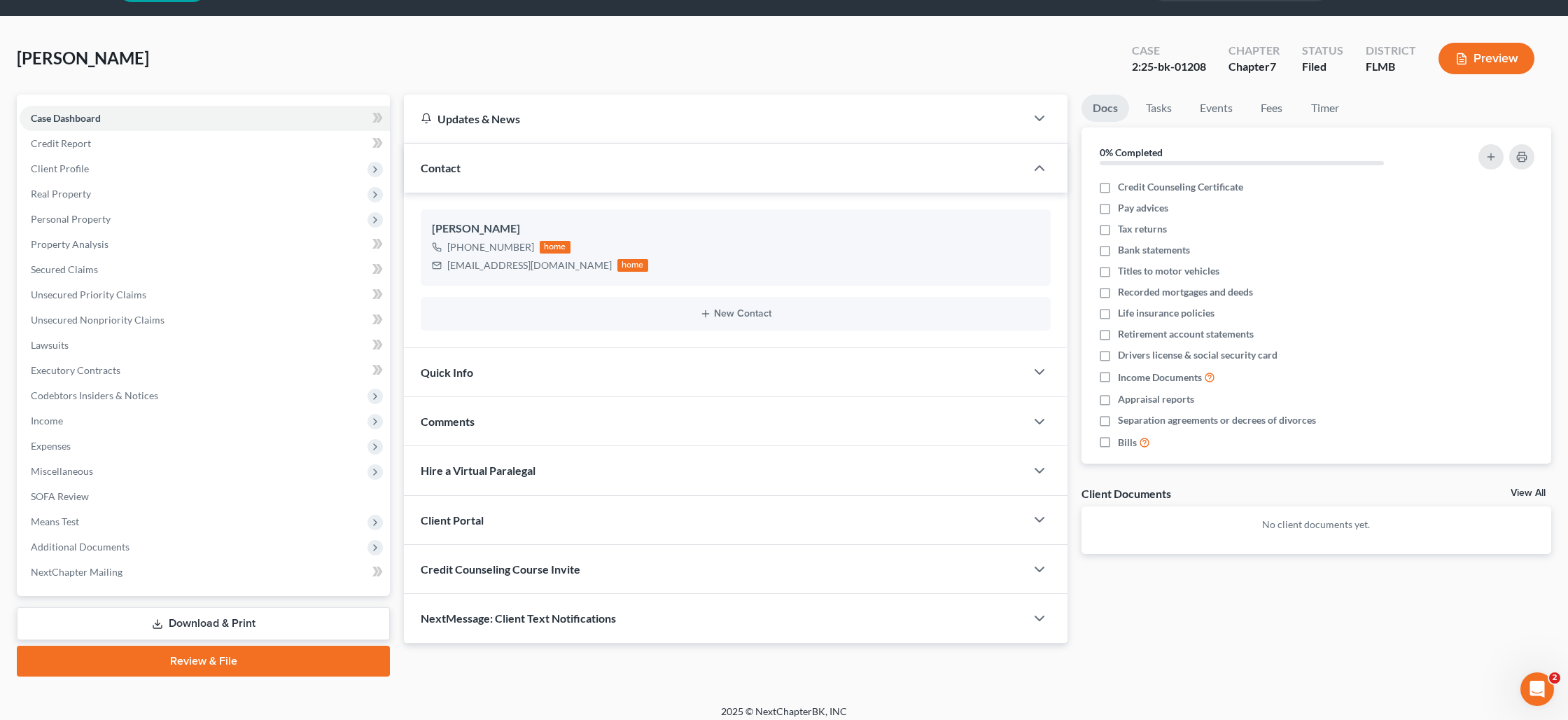
scroll to position [45, 0]
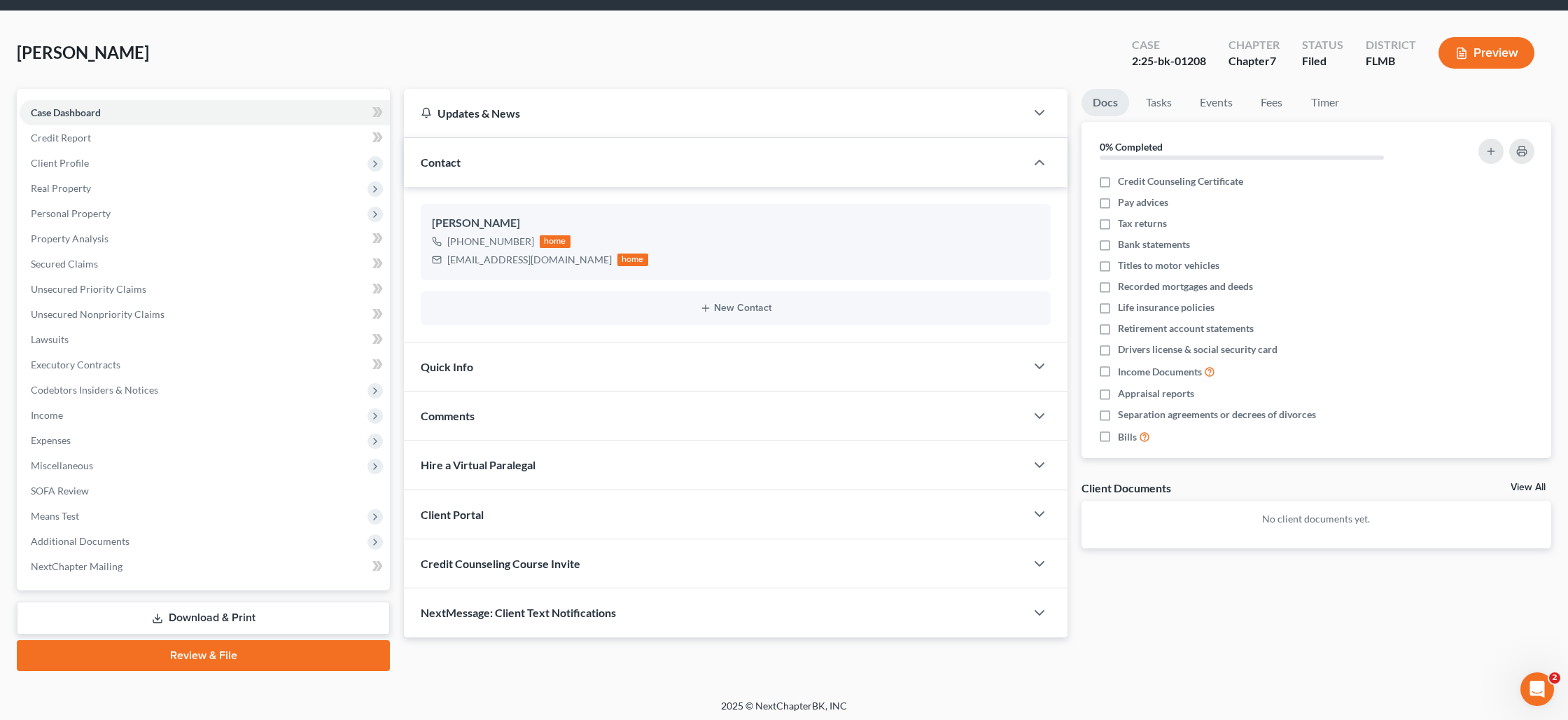
click at [586, 365] on div "Quick Info" at bounding box center [714, 366] width 621 height 48
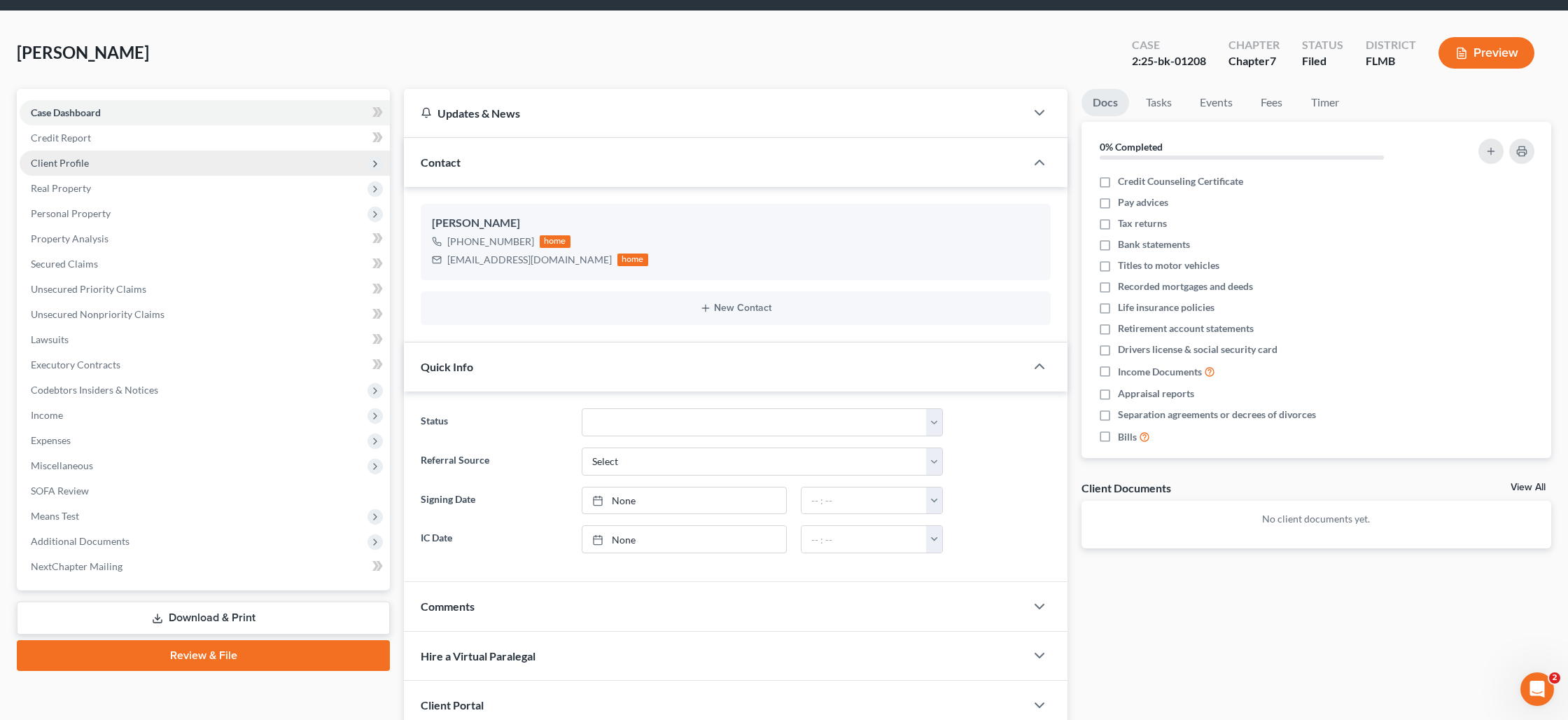
click at [80, 169] on span "Client Profile" at bounding box center [205, 164] width 371 height 25
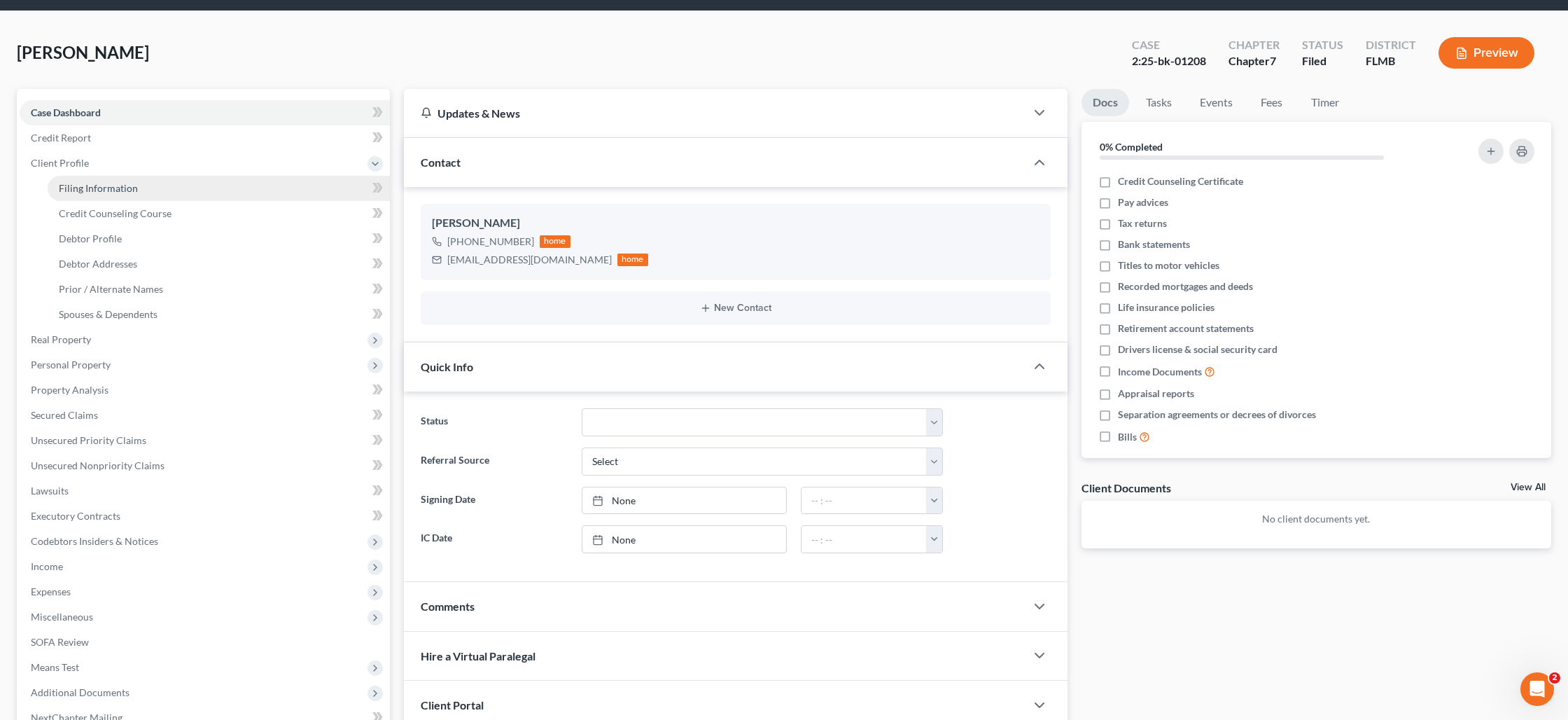
click at [94, 194] on link "Filing Information" at bounding box center [218, 188] width 342 height 25
select select "1"
select select "0"
select select "15"
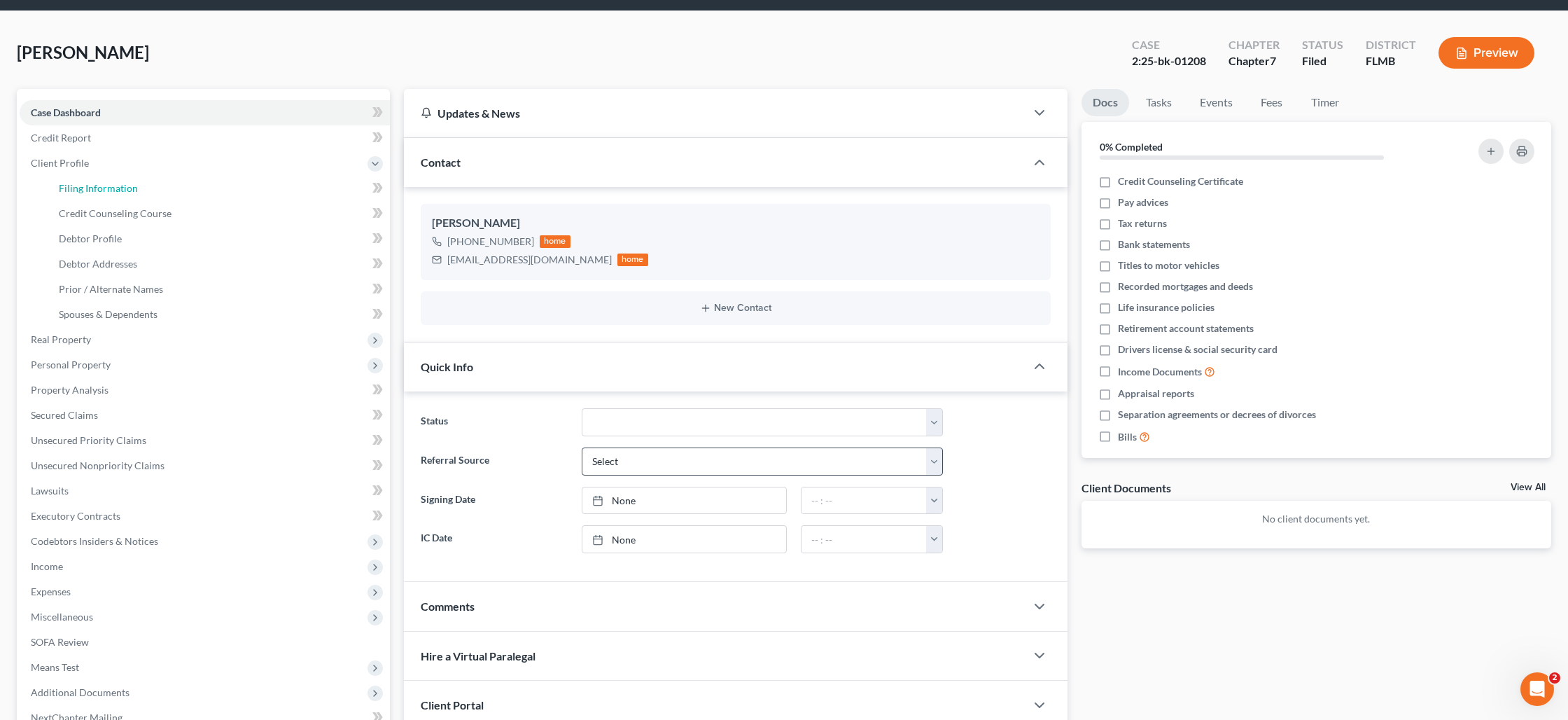
select select "0"
select select "9"
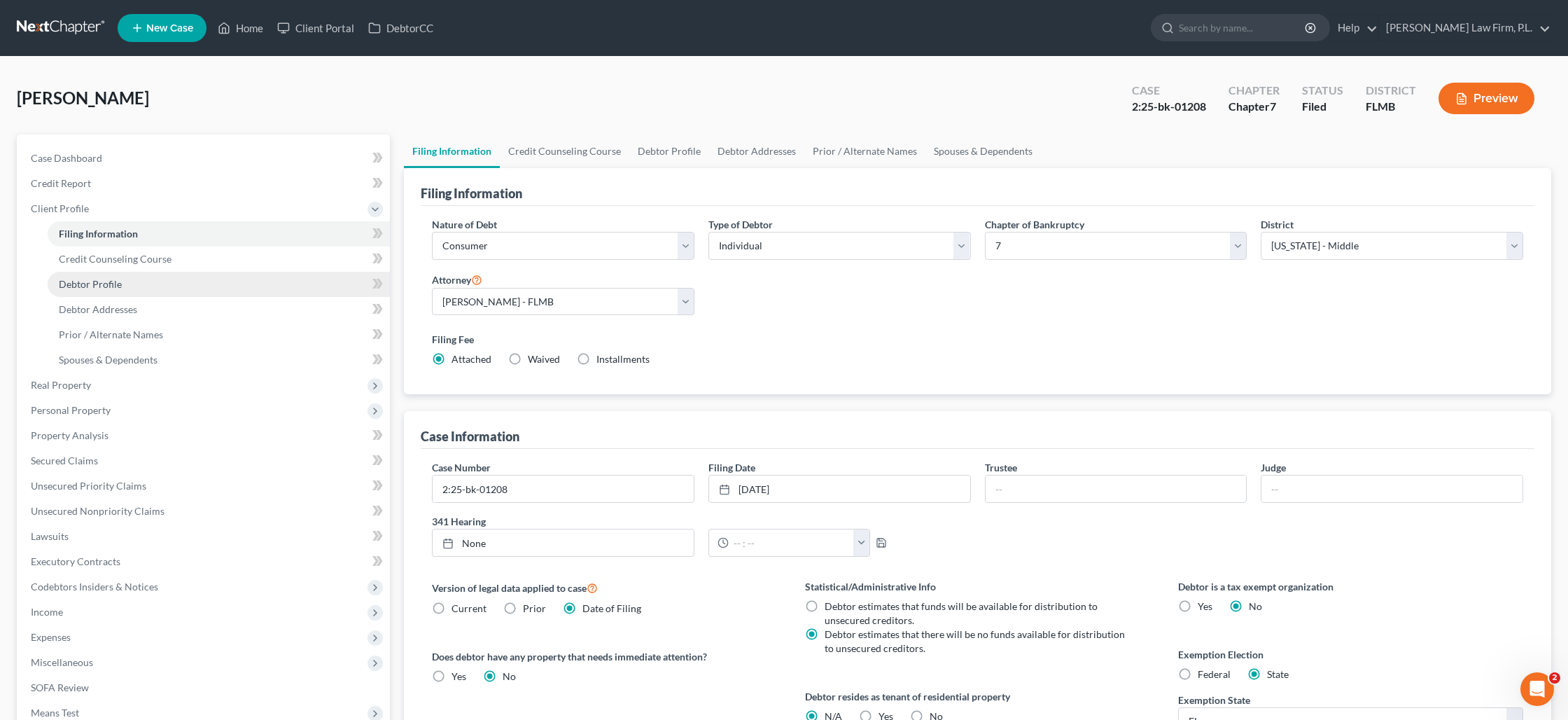
click at [104, 287] on span "Debtor Profile" at bounding box center [90, 283] width 63 height 12
select select "1"
select select "2"
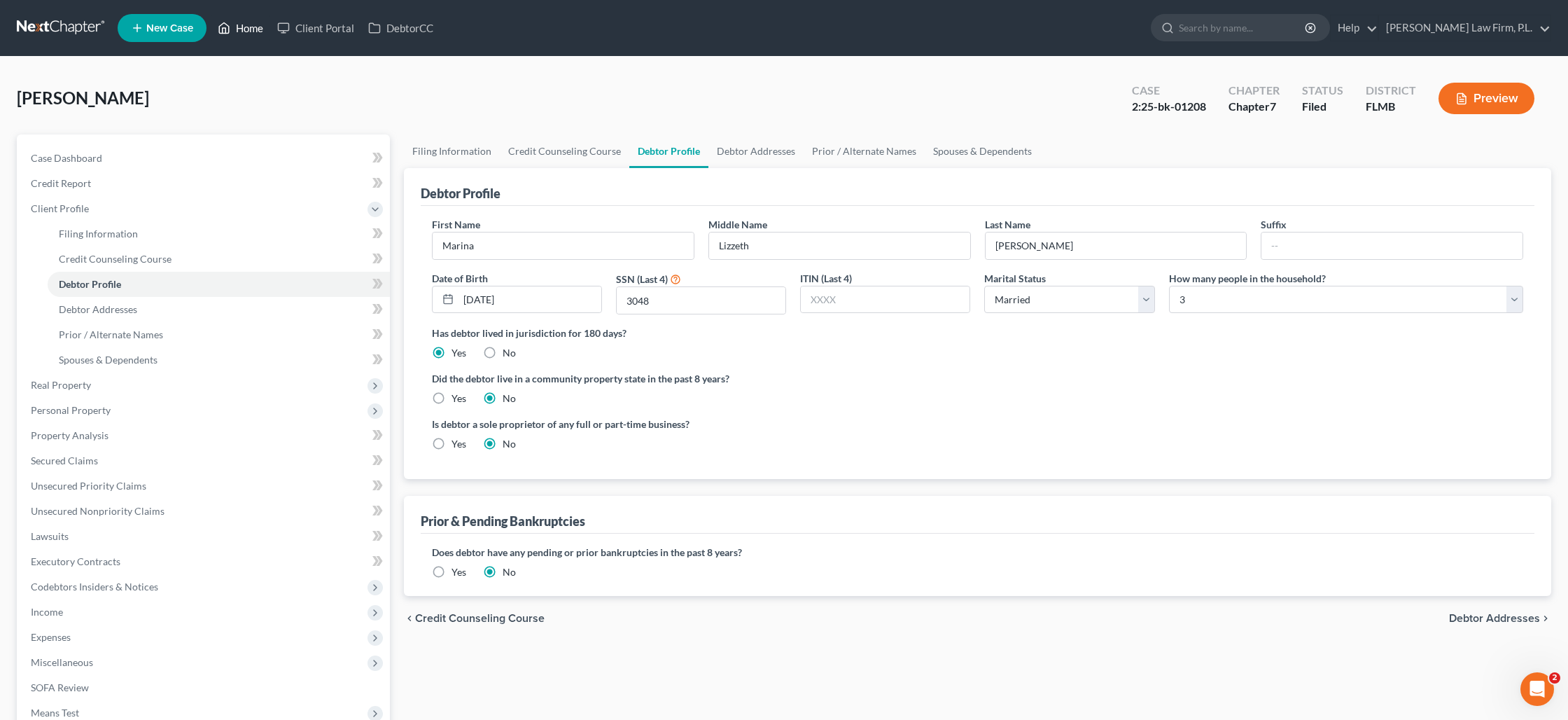
click at [246, 32] on link "Home" at bounding box center [240, 28] width 60 height 25
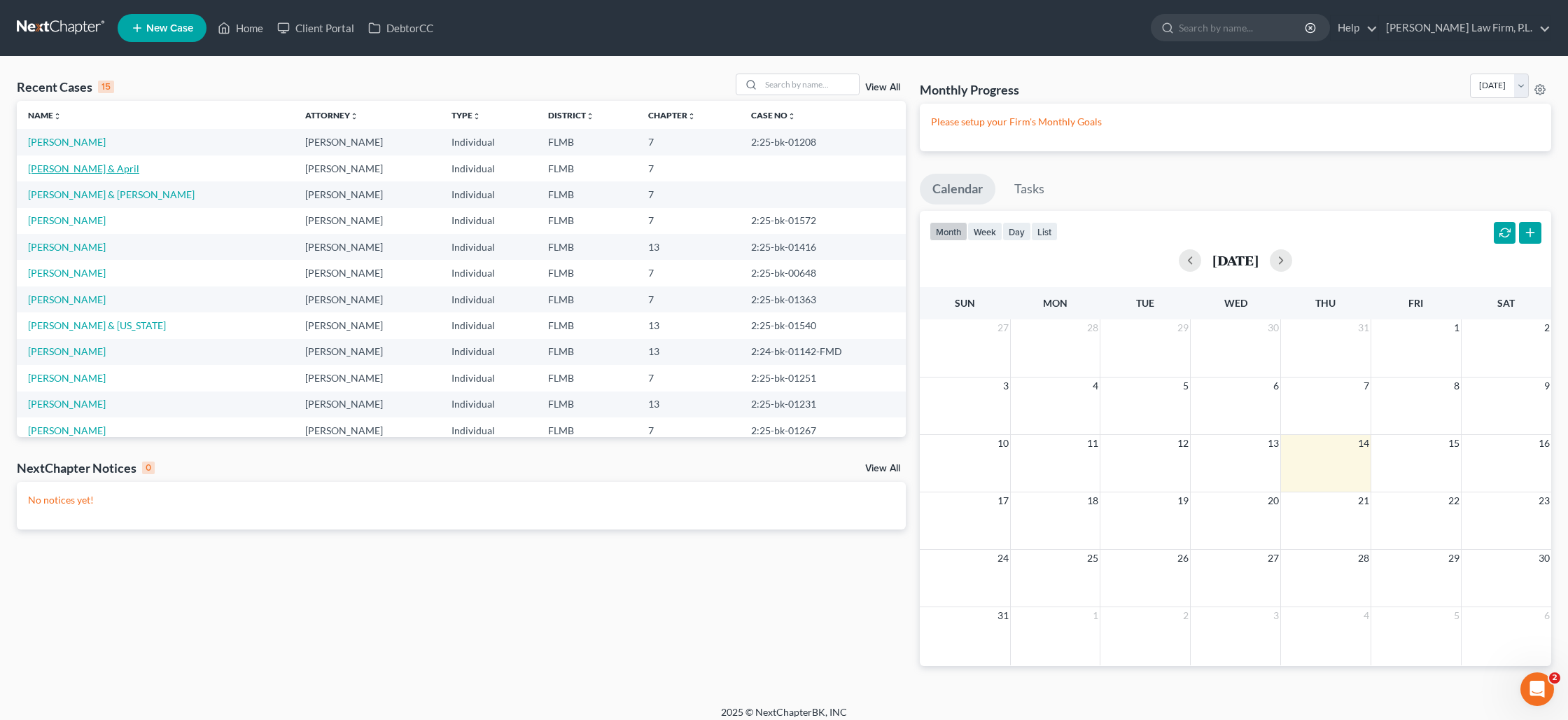
click at [94, 169] on link "[PERSON_NAME] & April" at bounding box center [83, 168] width 111 height 12
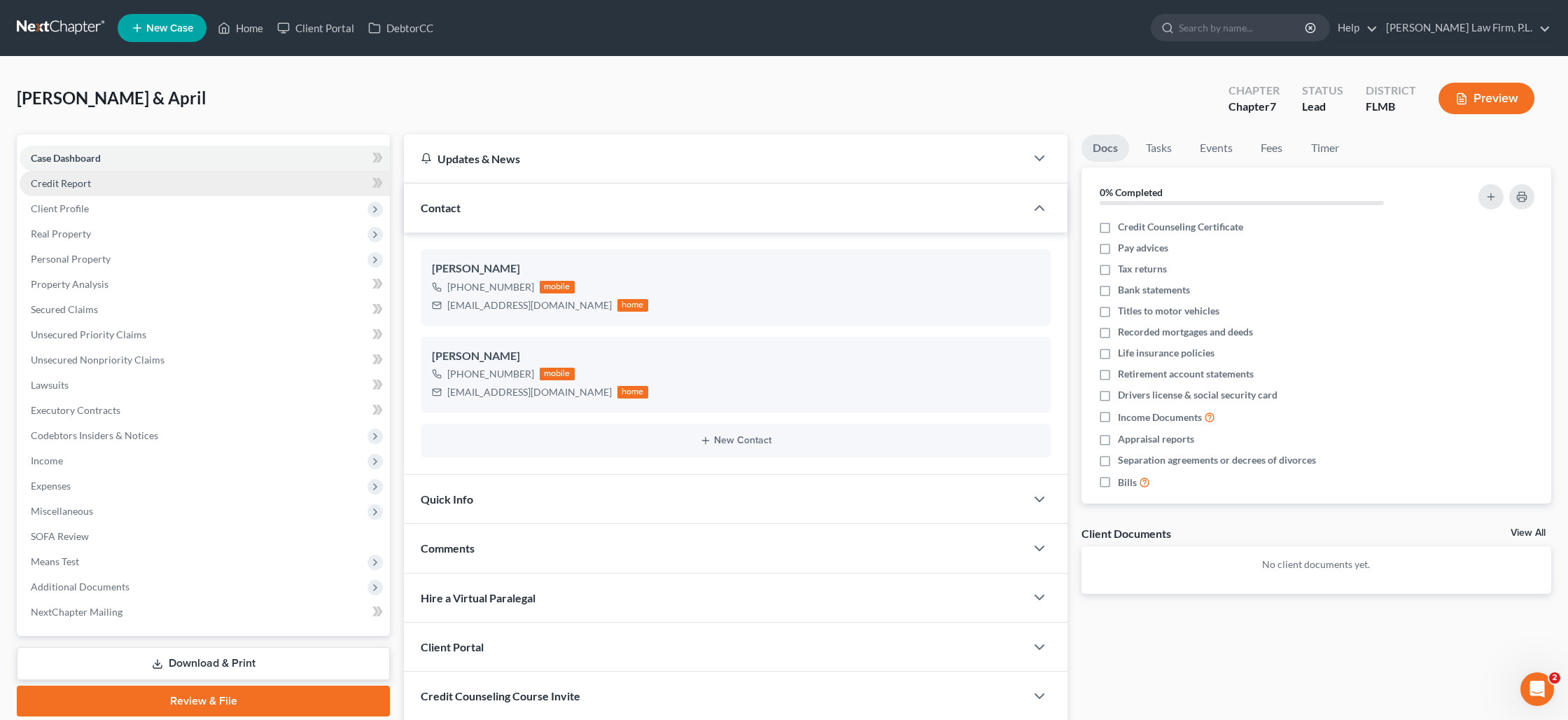
click at [158, 181] on link "Credit Report" at bounding box center [205, 183] width 371 height 25
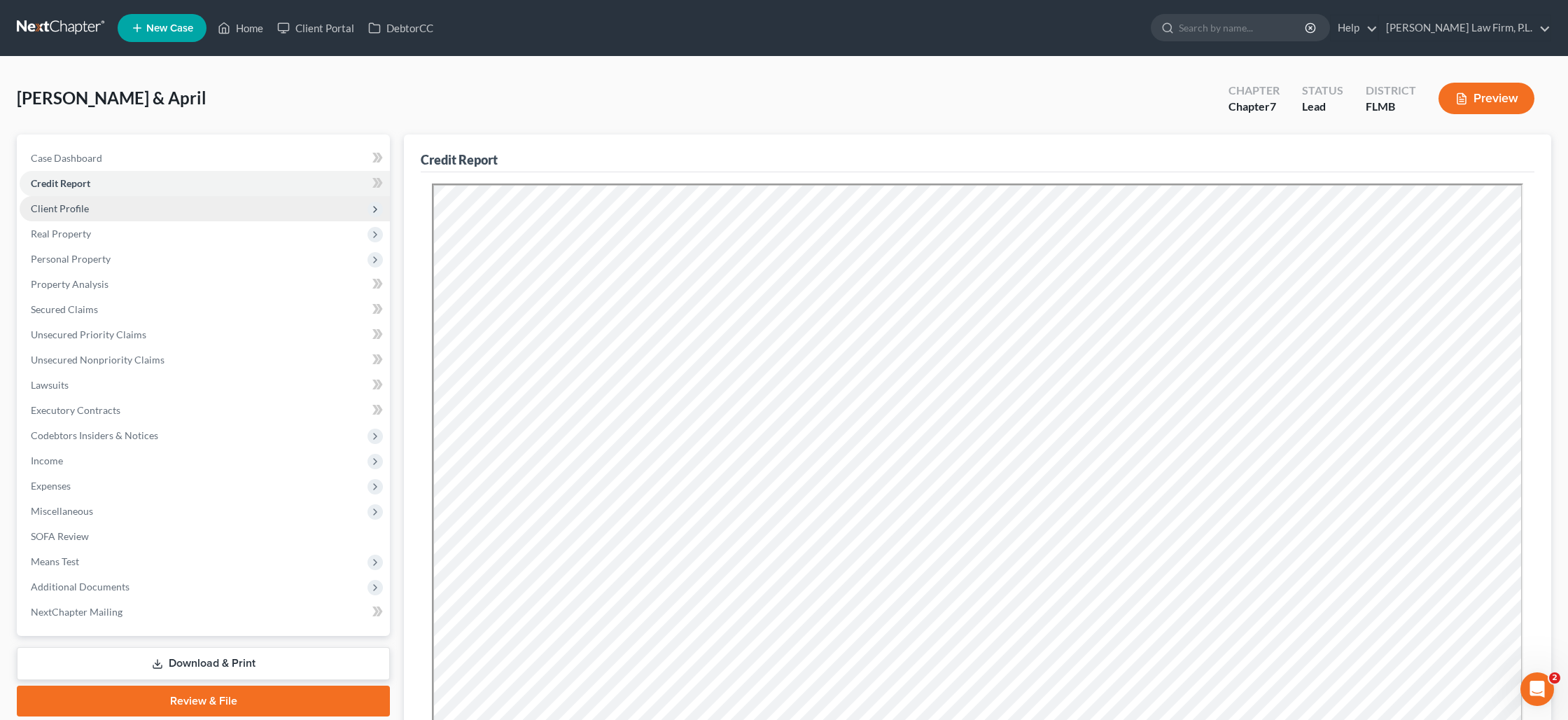
click at [106, 209] on span "Client Profile" at bounding box center [205, 209] width 371 height 25
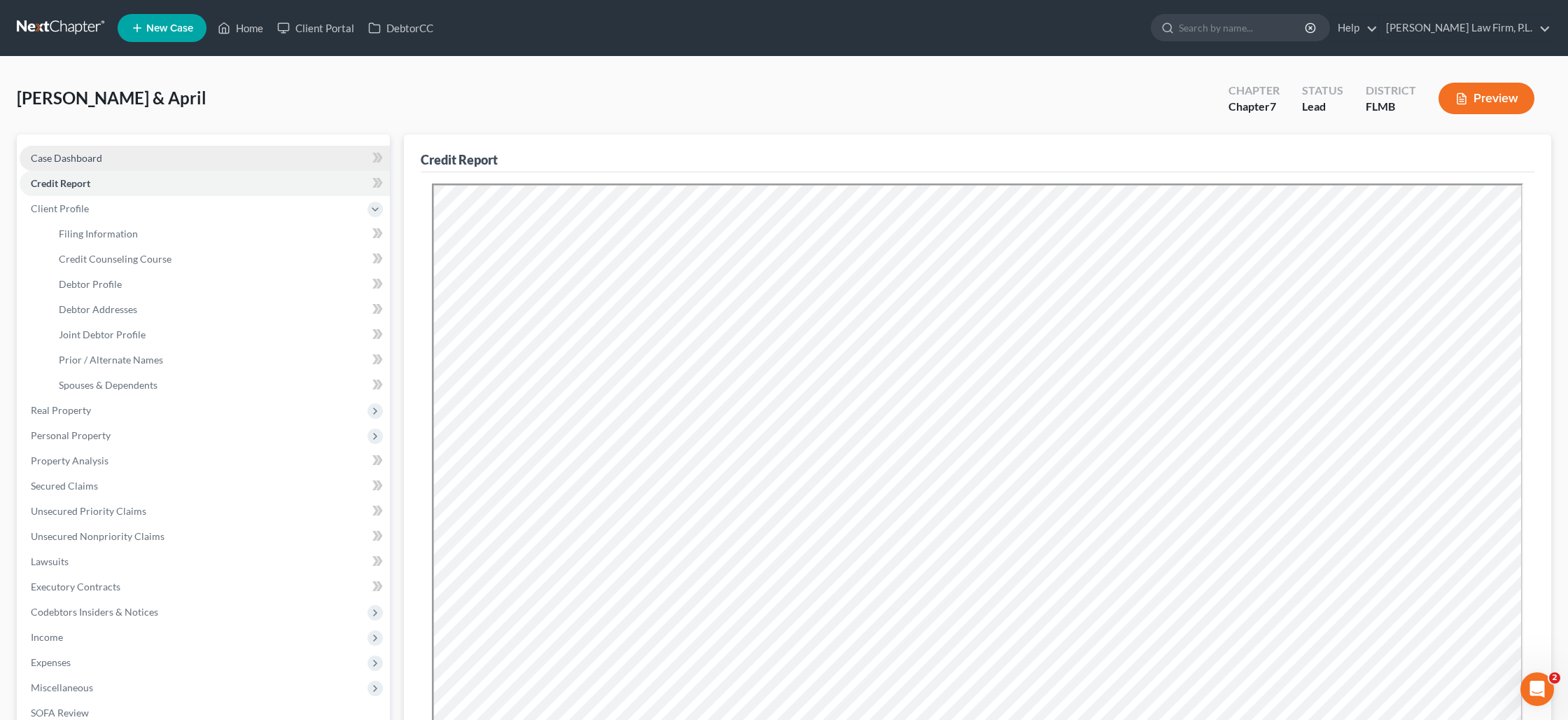
click at [110, 156] on link "Case Dashboard" at bounding box center [205, 158] width 371 height 25
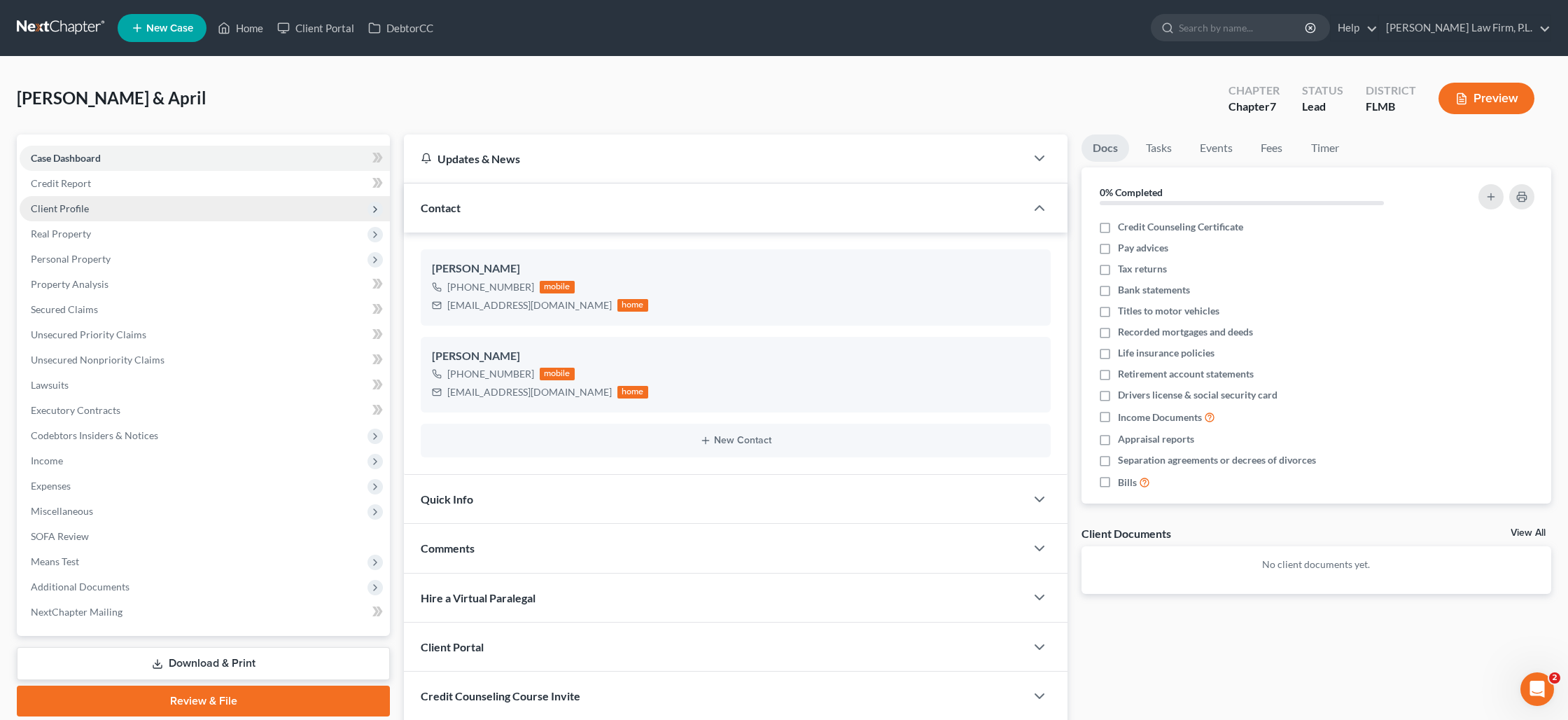
click at [99, 206] on span "Client Profile" at bounding box center [205, 209] width 371 height 25
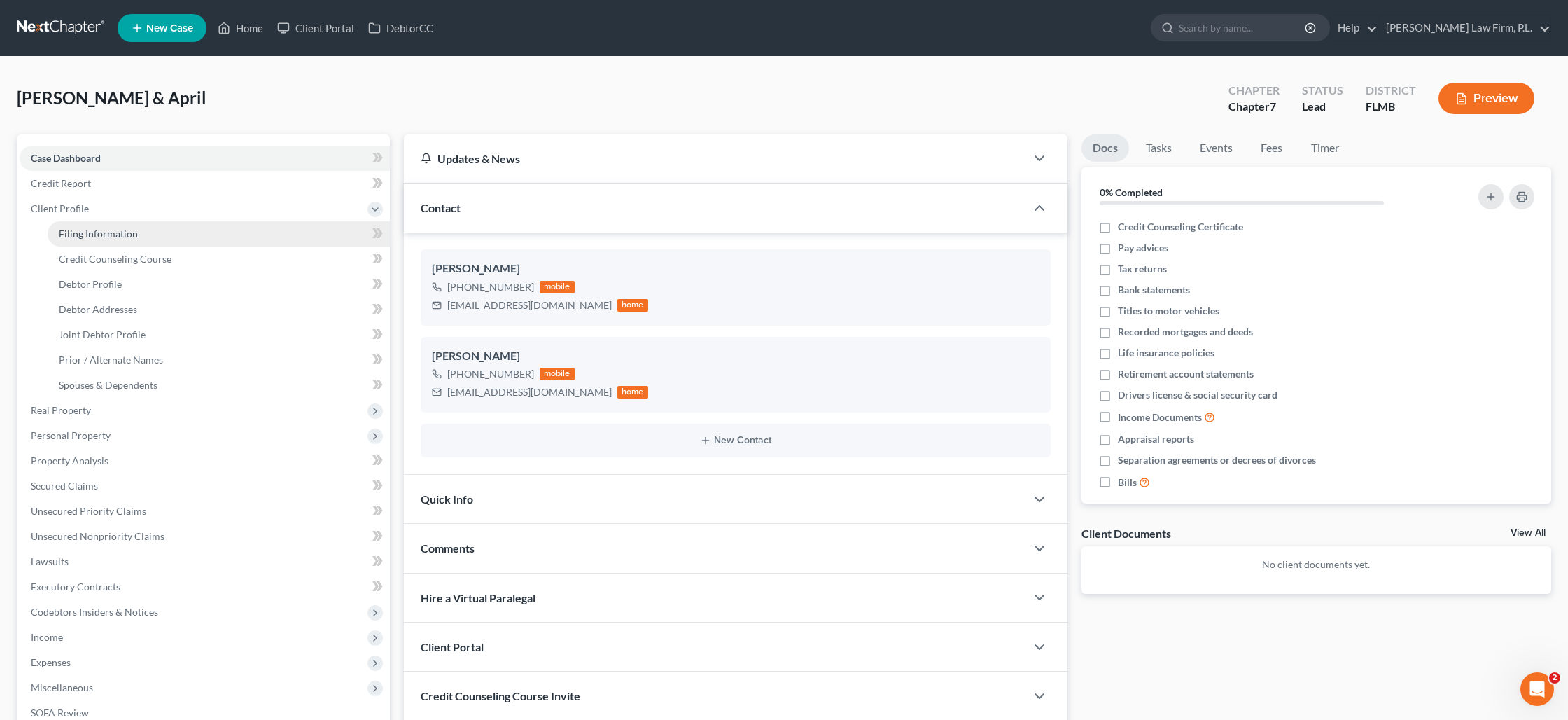
click at [104, 229] on span "Filing Information" at bounding box center [98, 233] width 79 height 12
select select "1"
select select "0"
select select "15"
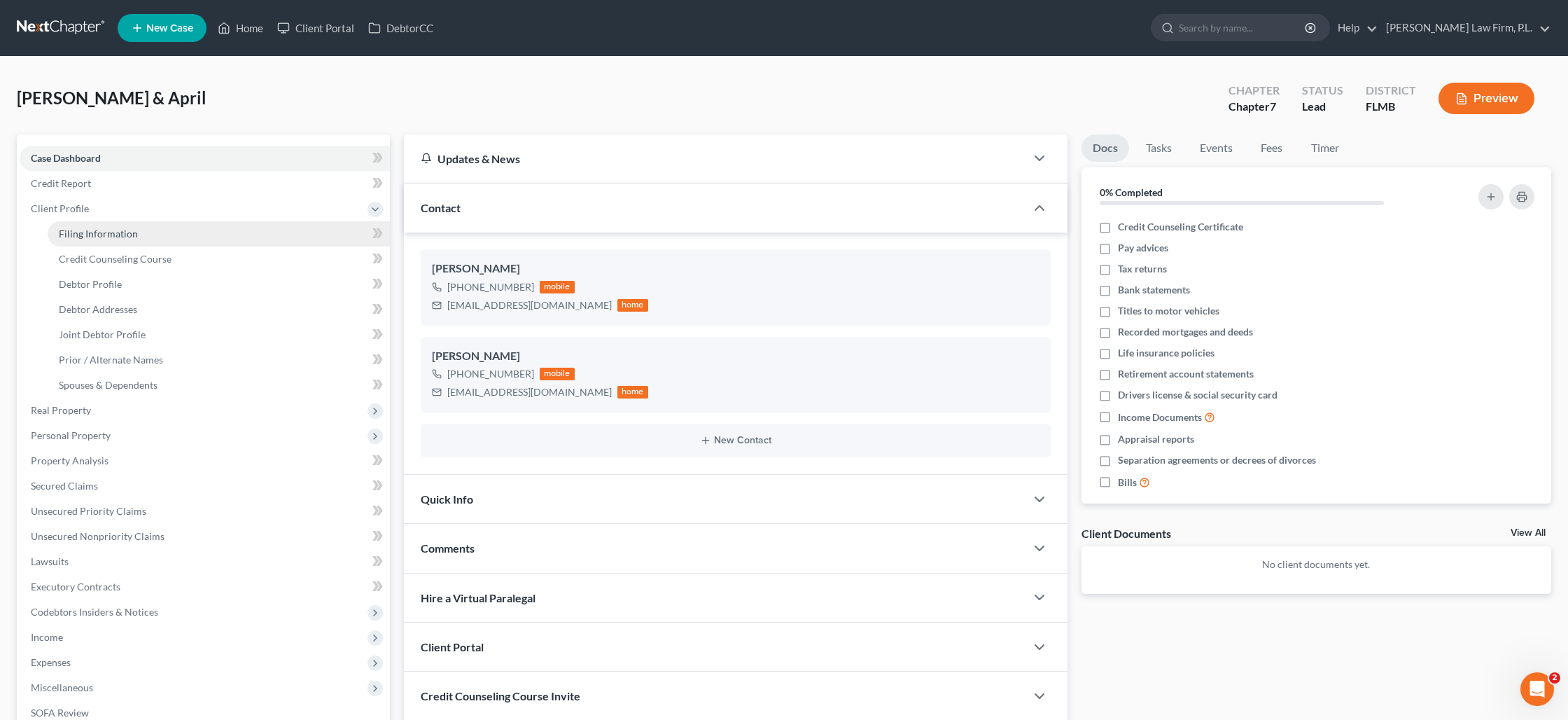
select select "0"
select select "9"
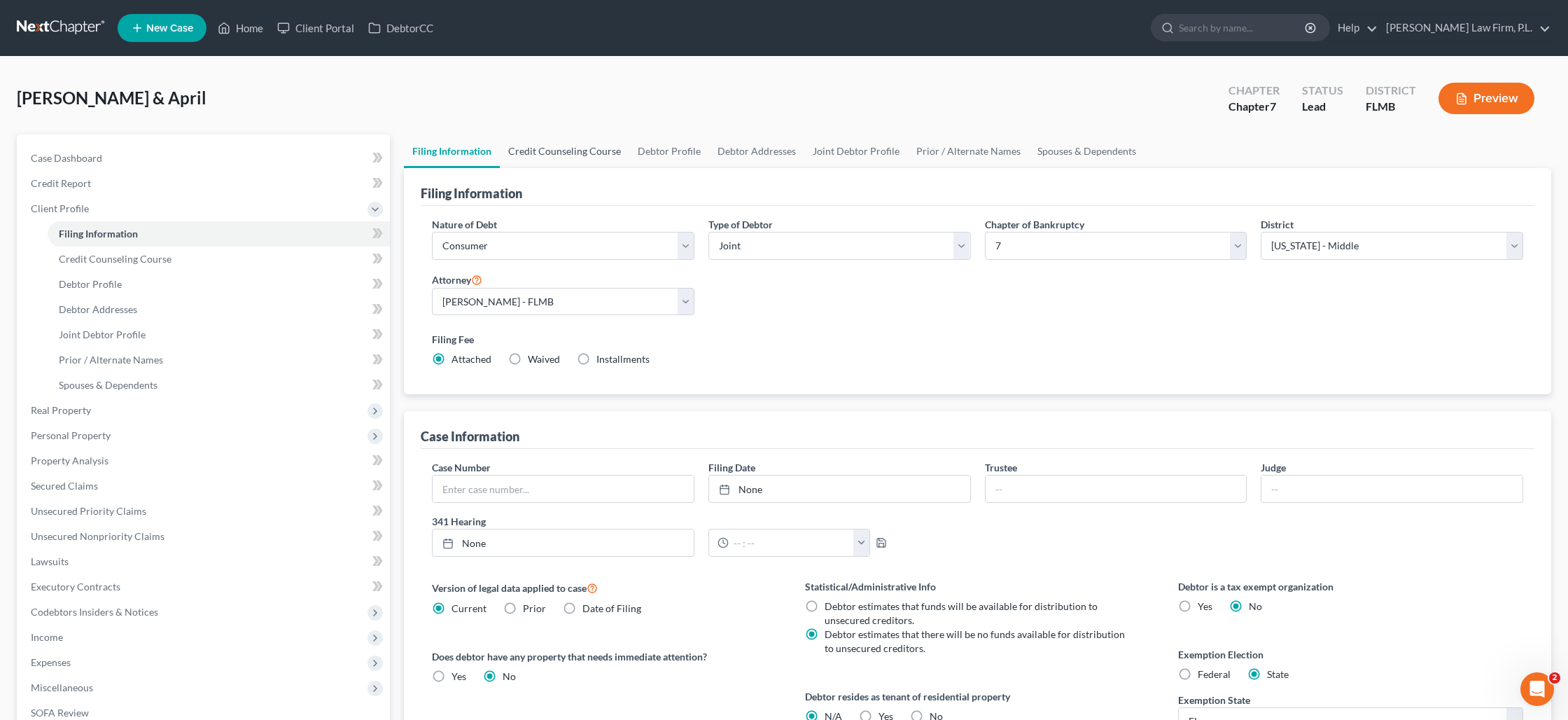
click at [549, 156] on link "Credit Counseling Course" at bounding box center [564, 151] width 129 height 33
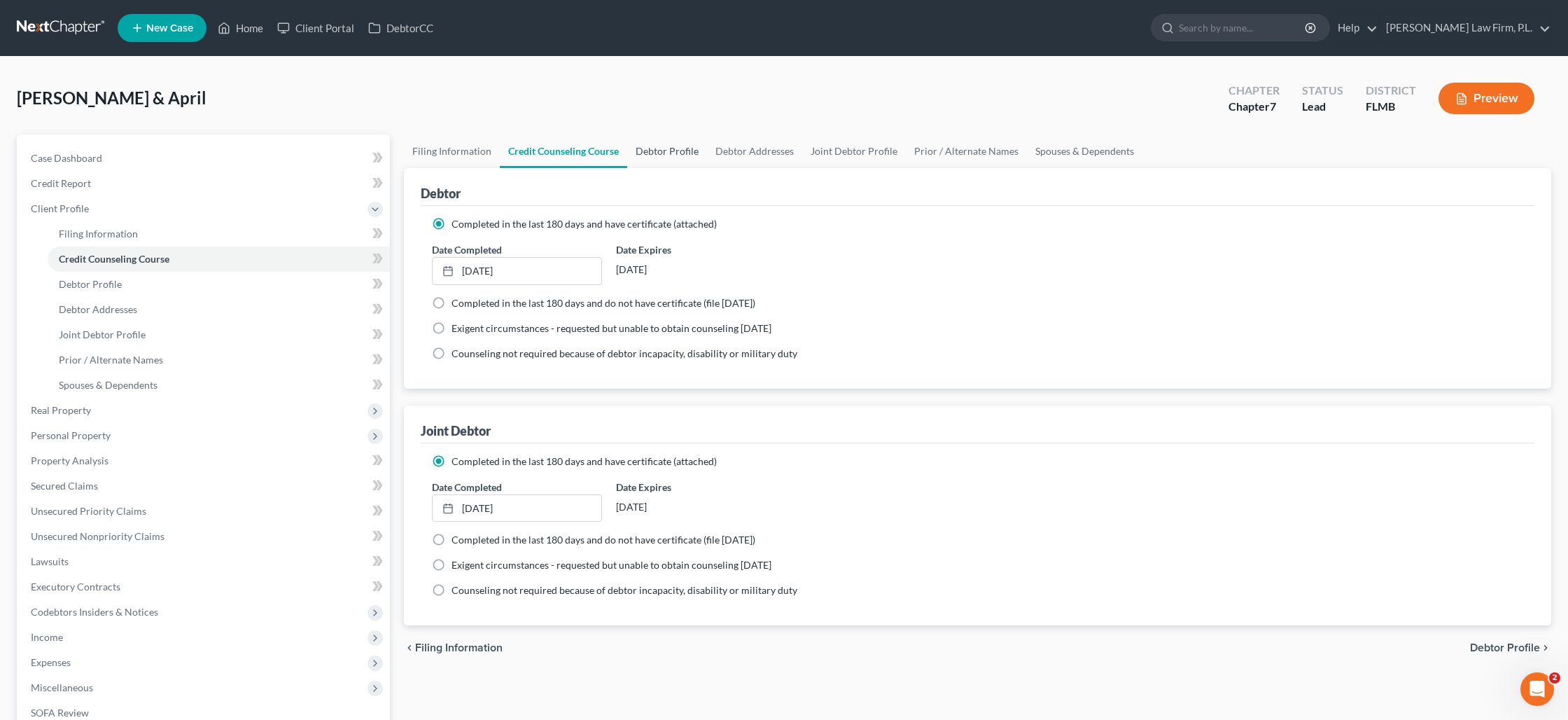
click at [640, 156] on link "Debtor Profile" at bounding box center [667, 151] width 80 height 33
select select "1"
select select "3"
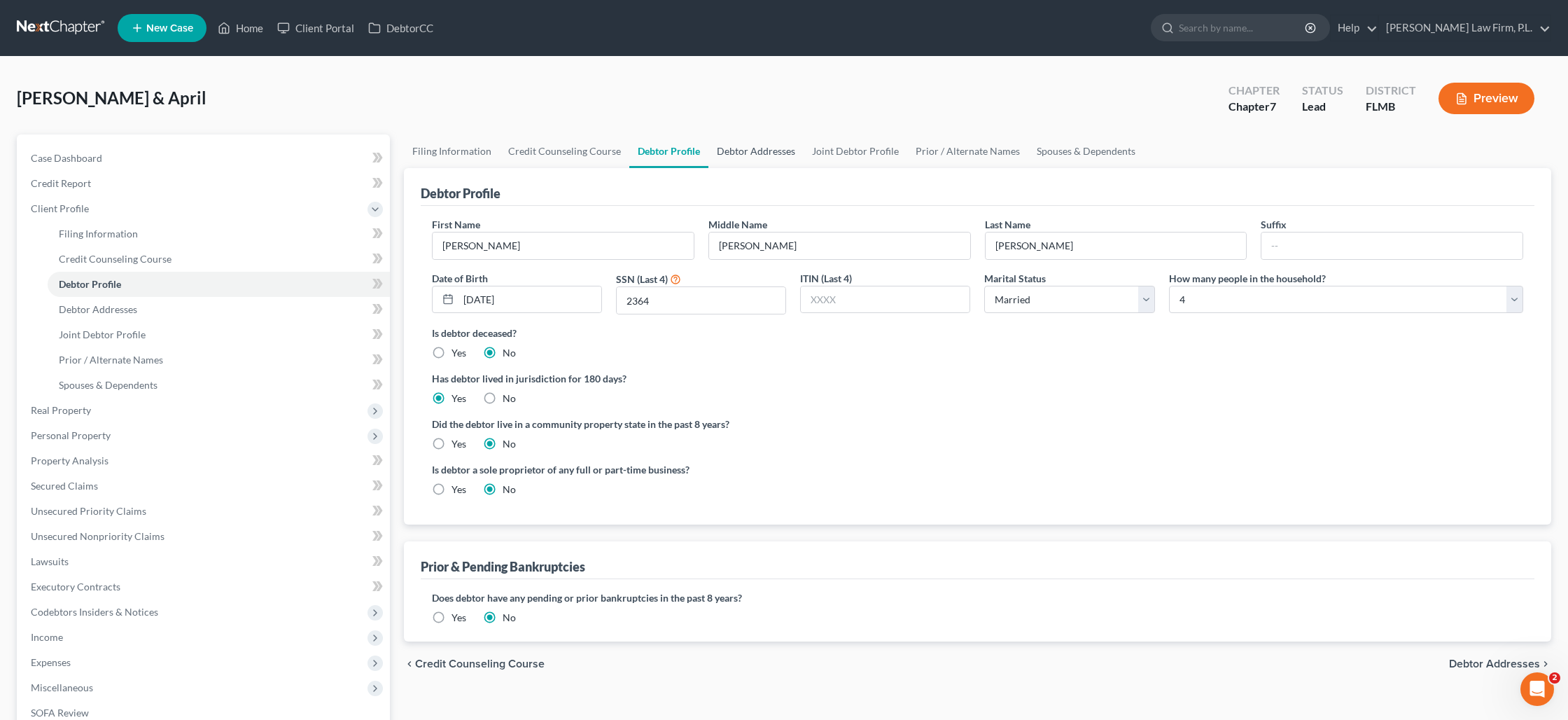
click at [727, 155] on link "Debtor Addresses" at bounding box center [756, 151] width 95 height 33
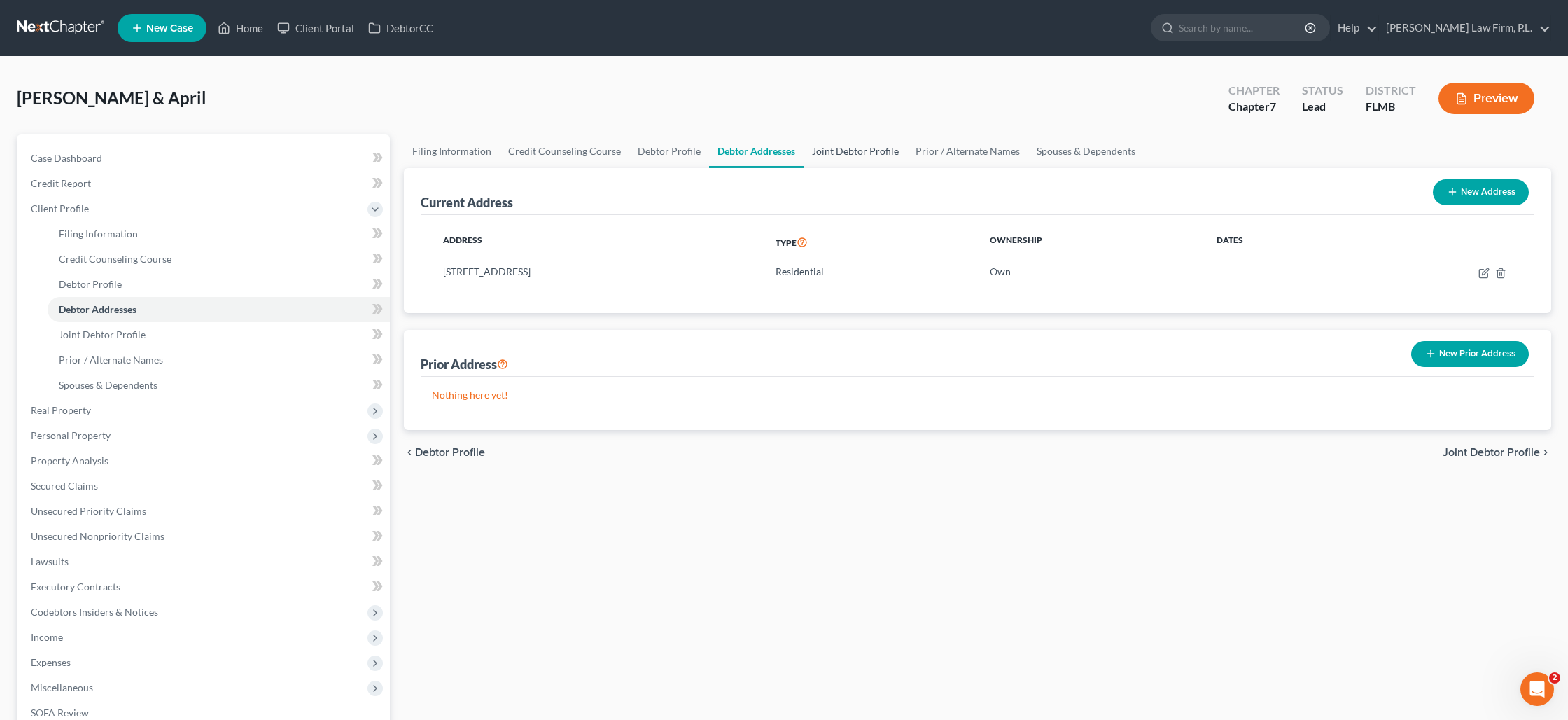
click at [821, 156] on link "Joint Debtor Profile" at bounding box center [855, 151] width 104 height 33
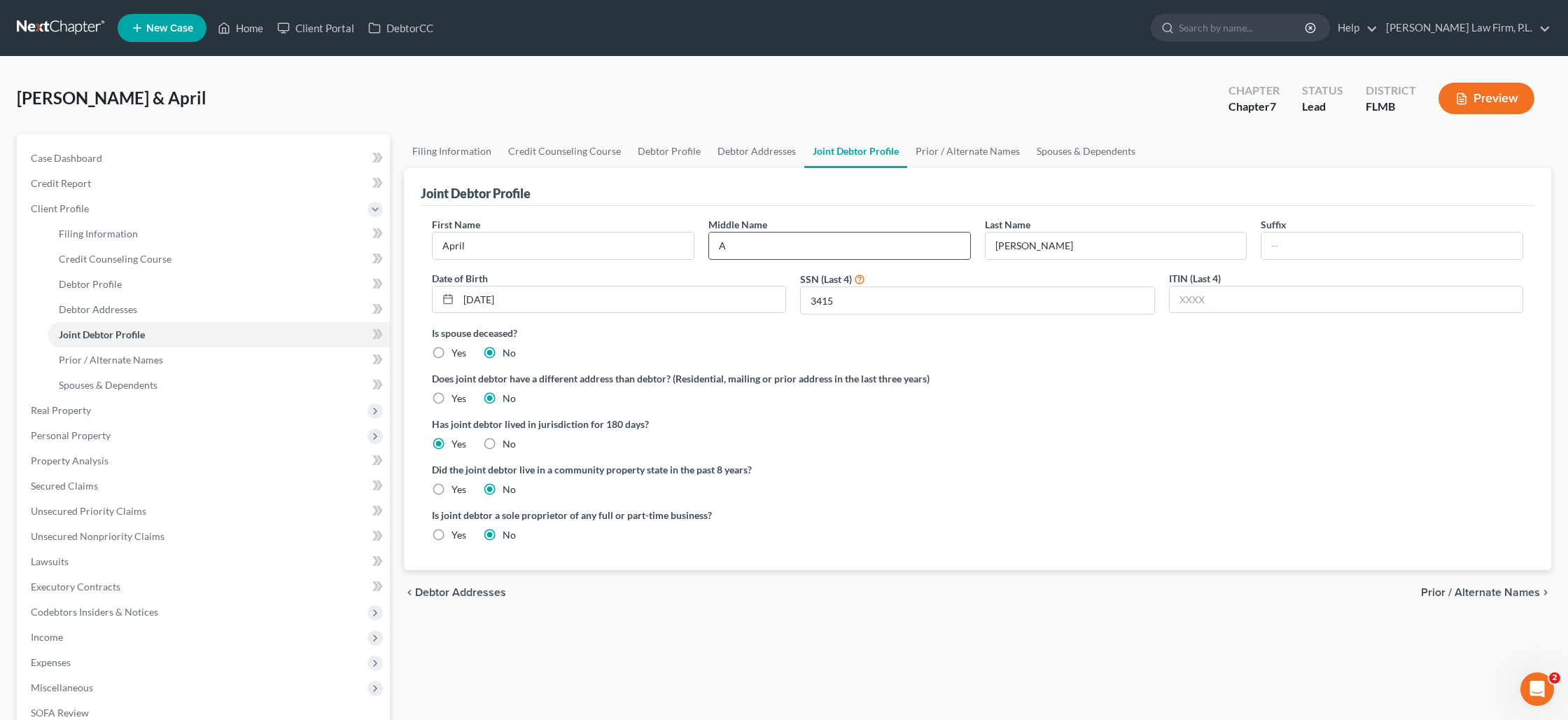
click at [764, 257] on input "A" at bounding box center [840, 246] width 261 height 27
type input "[PERSON_NAME]"
click at [929, 156] on link "Prior / Alternate Names" at bounding box center [967, 151] width 121 height 33
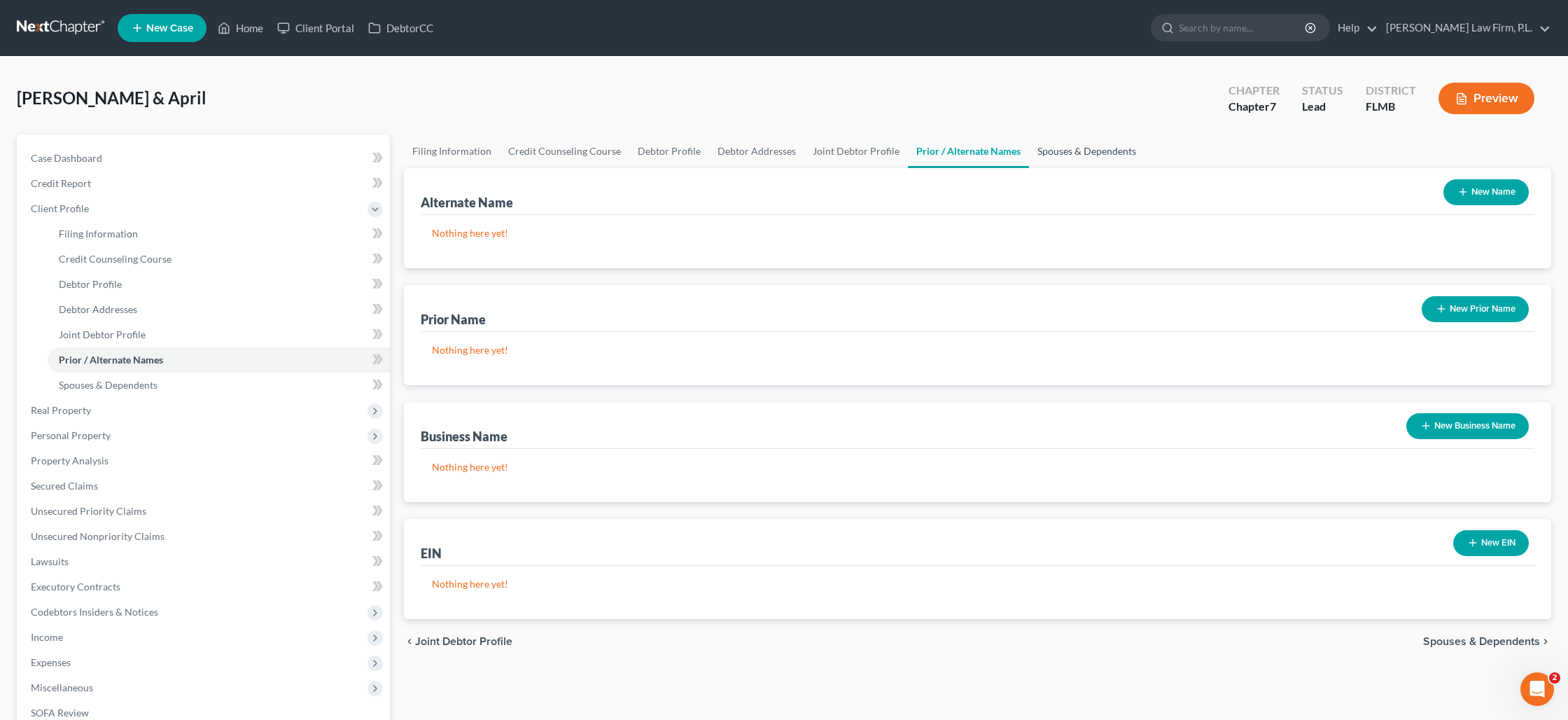
click at [1046, 154] on link "Spouses & Dependents" at bounding box center [1087, 151] width 116 height 33
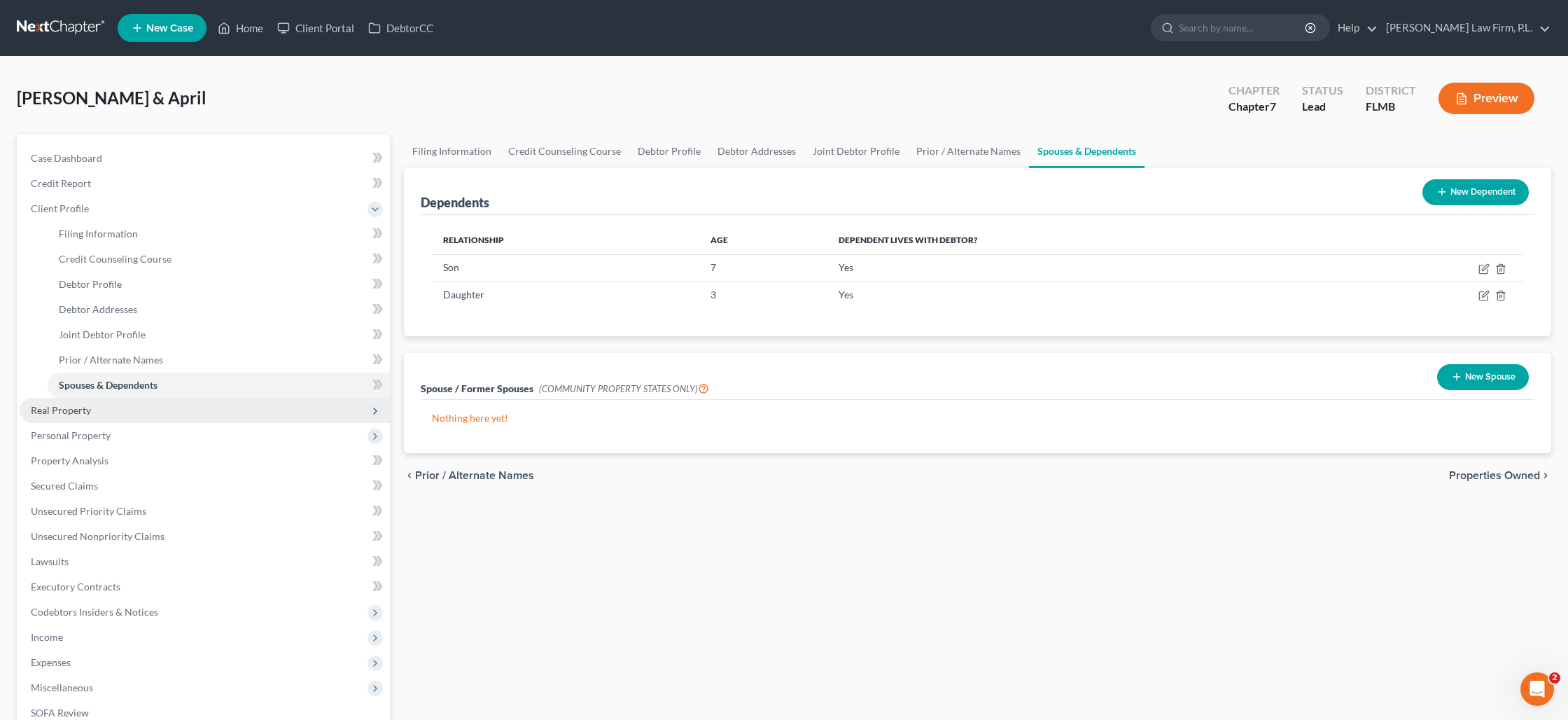
click at [98, 413] on span "Real Property" at bounding box center [205, 410] width 371 height 25
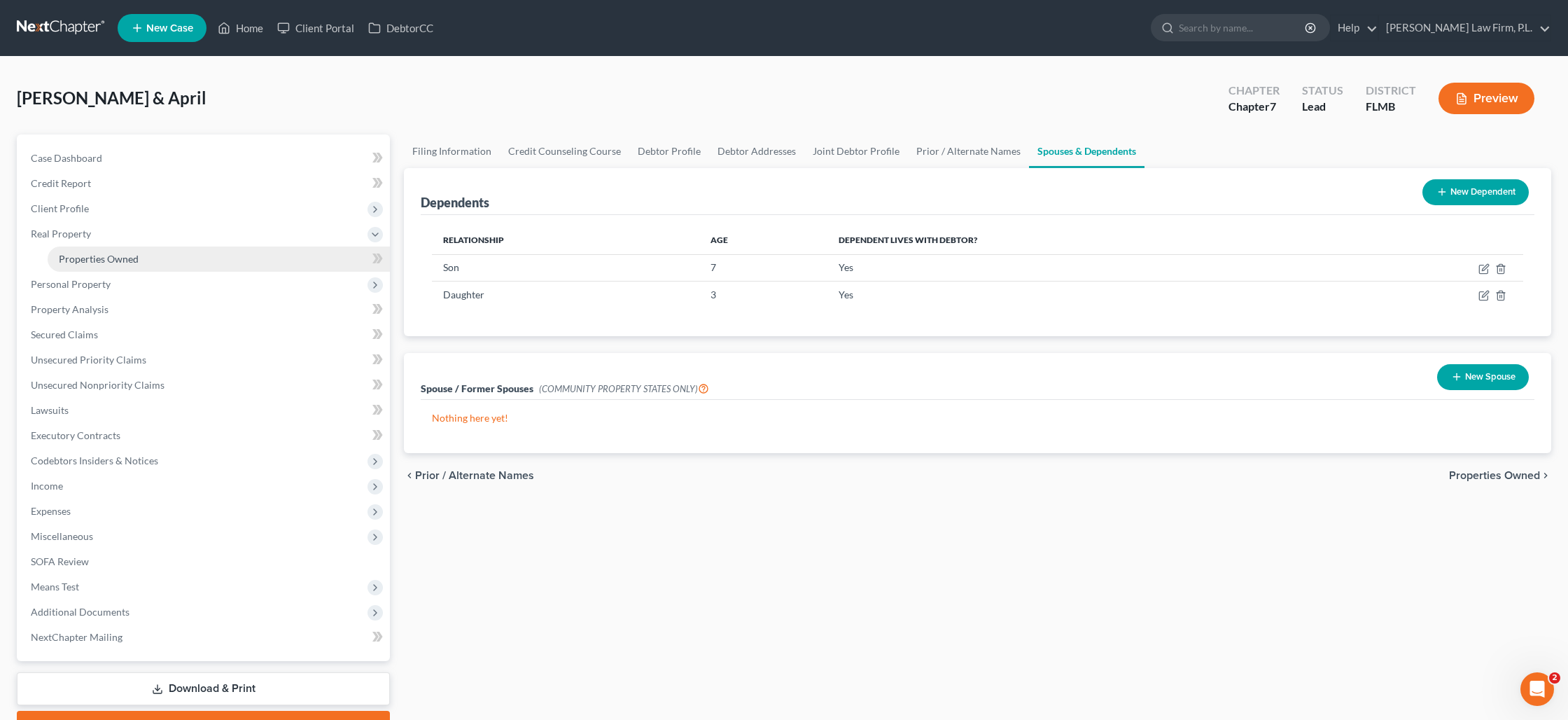
click at [102, 259] on span "Properties Owned" at bounding box center [98, 258] width 80 height 12
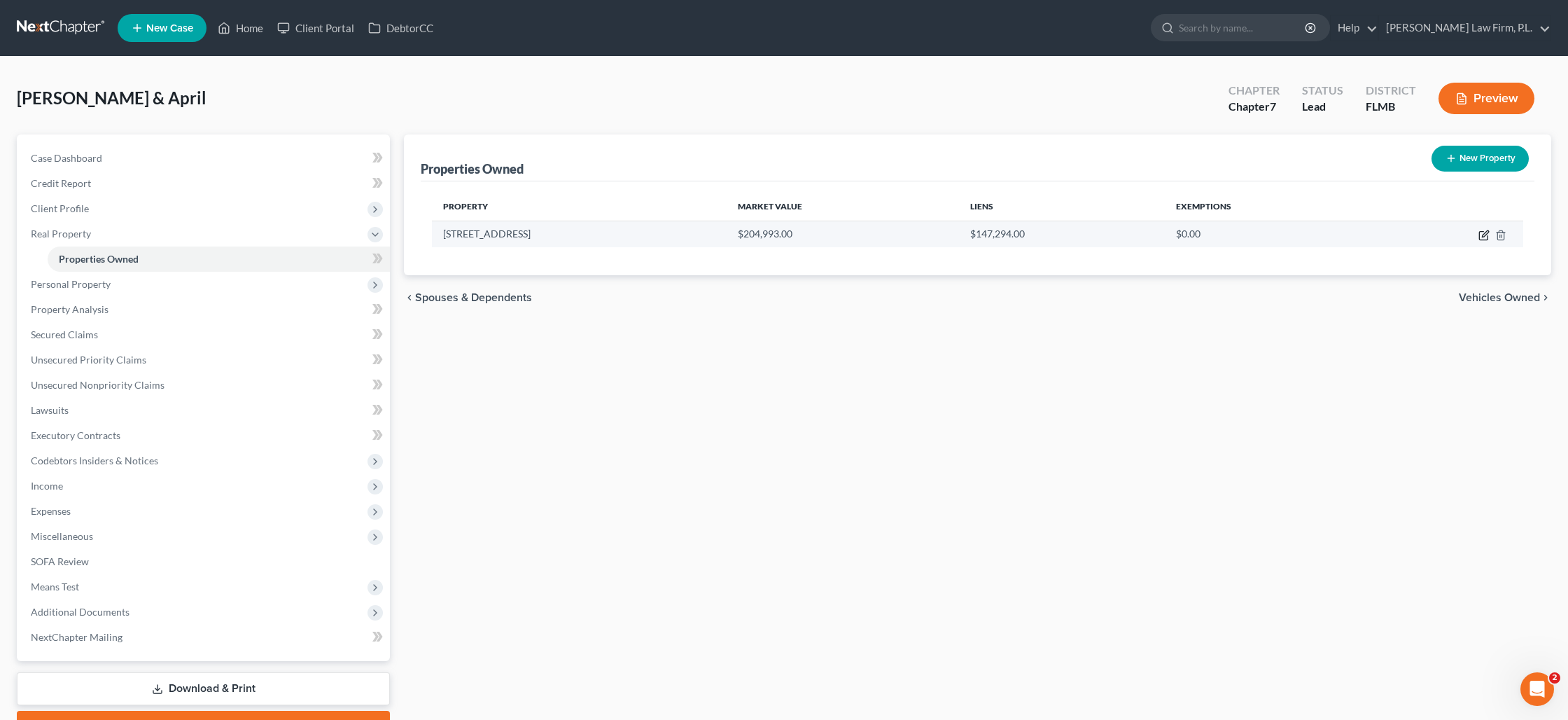
click at [1479, 233] on icon "button" at bounding box center [1483, 236] width 9 height 9
select select "9"
select select "34"
select select "2"
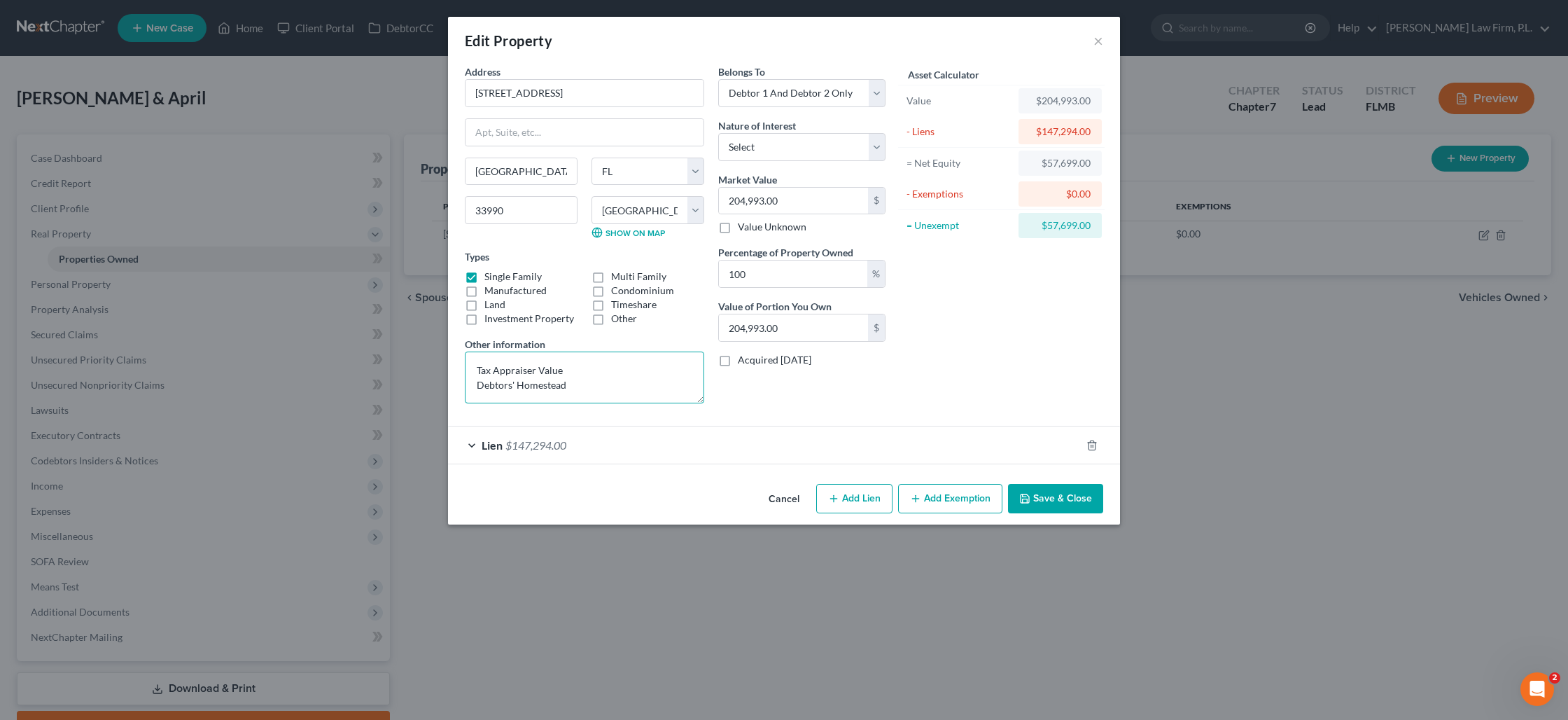
click at [480, 372] on textarea "Tax Appraiser Value Debtors' Homestead" at bounding box center [585, 377] width 240 height 52
type textarea "Tax Appraiser Value Debtors' Homestead"
click at [924, 495] on button "Add Exemption" at bounding box center [950, 499] width 104 height 29
select select "2"
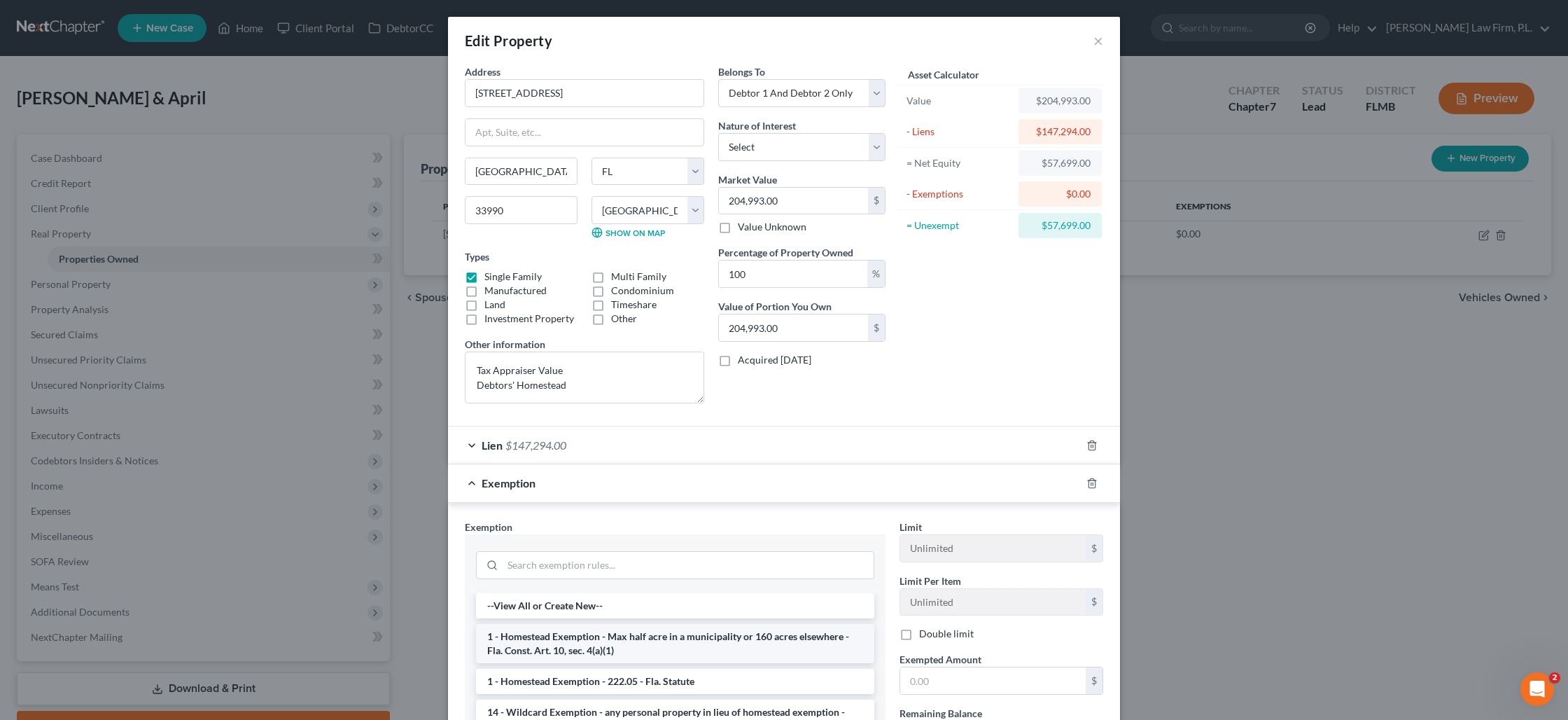
click at [754, 637] on li "1 - Homestead Exemption - Max half acre in a municipality or 160 acres elsewher…" at bounding box center [675, 643] width 398 height 39
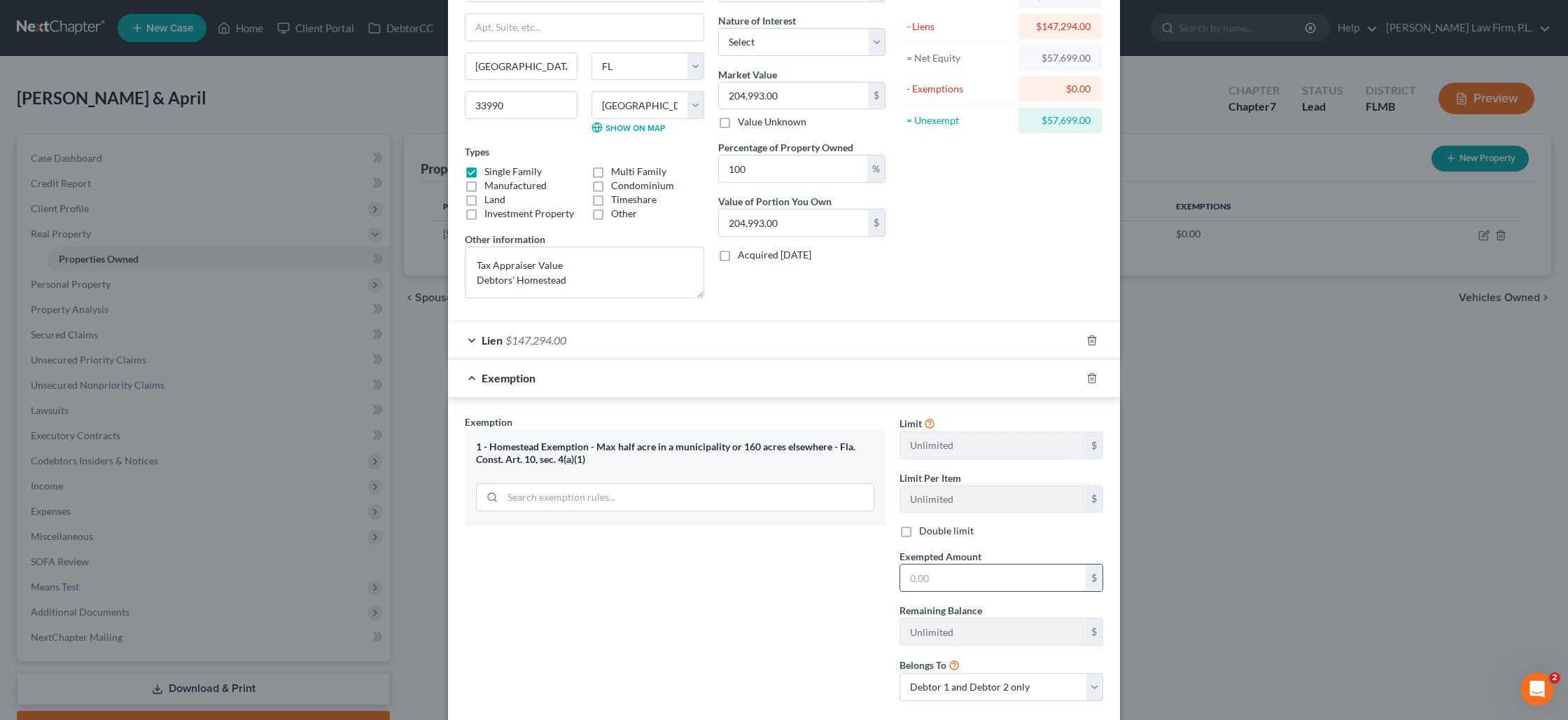
scroll to position [108, 0]
click at [941, 572] on input "text" at bounding box center [993, 575] width 186 height 27
type input "2"
type input "0"
type input "204,933"
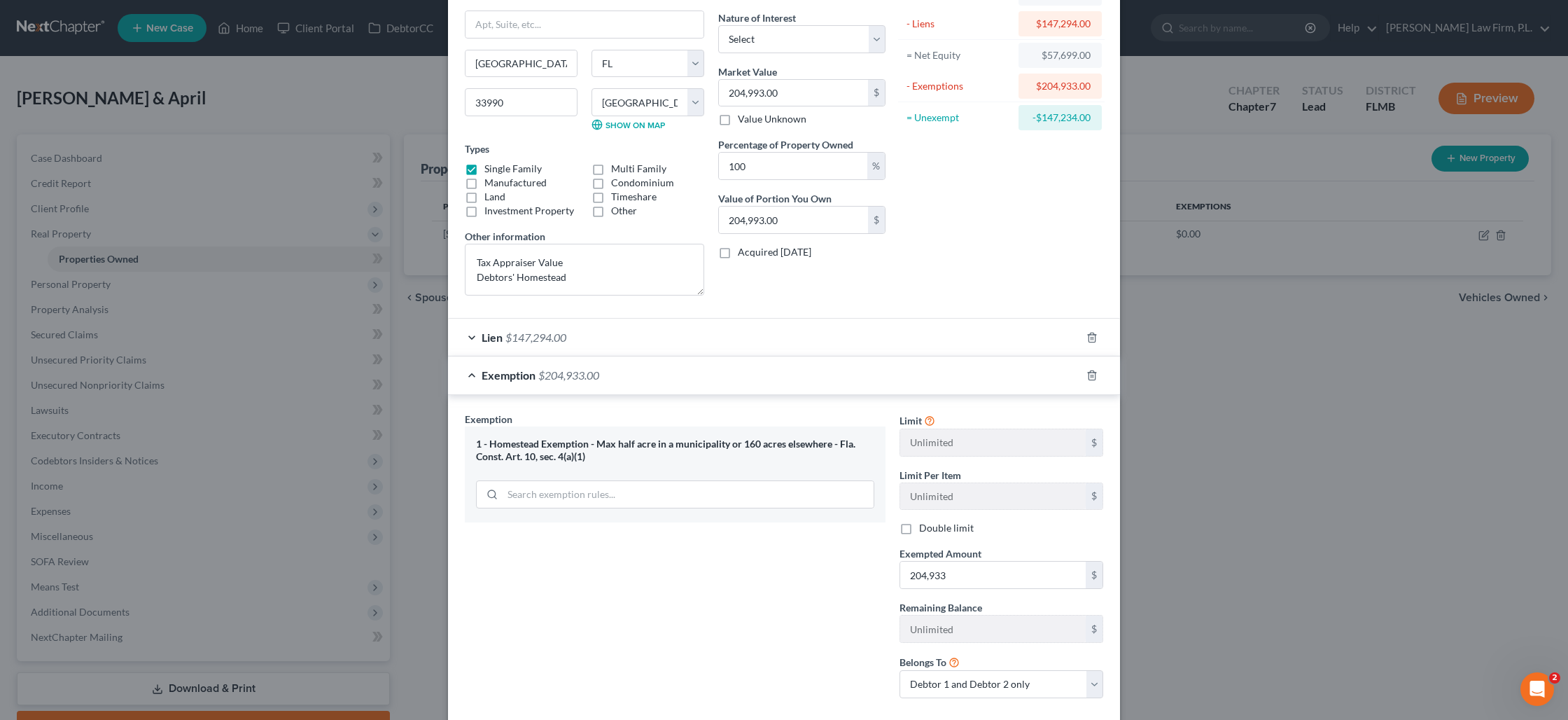
scroll to position [186, 0]
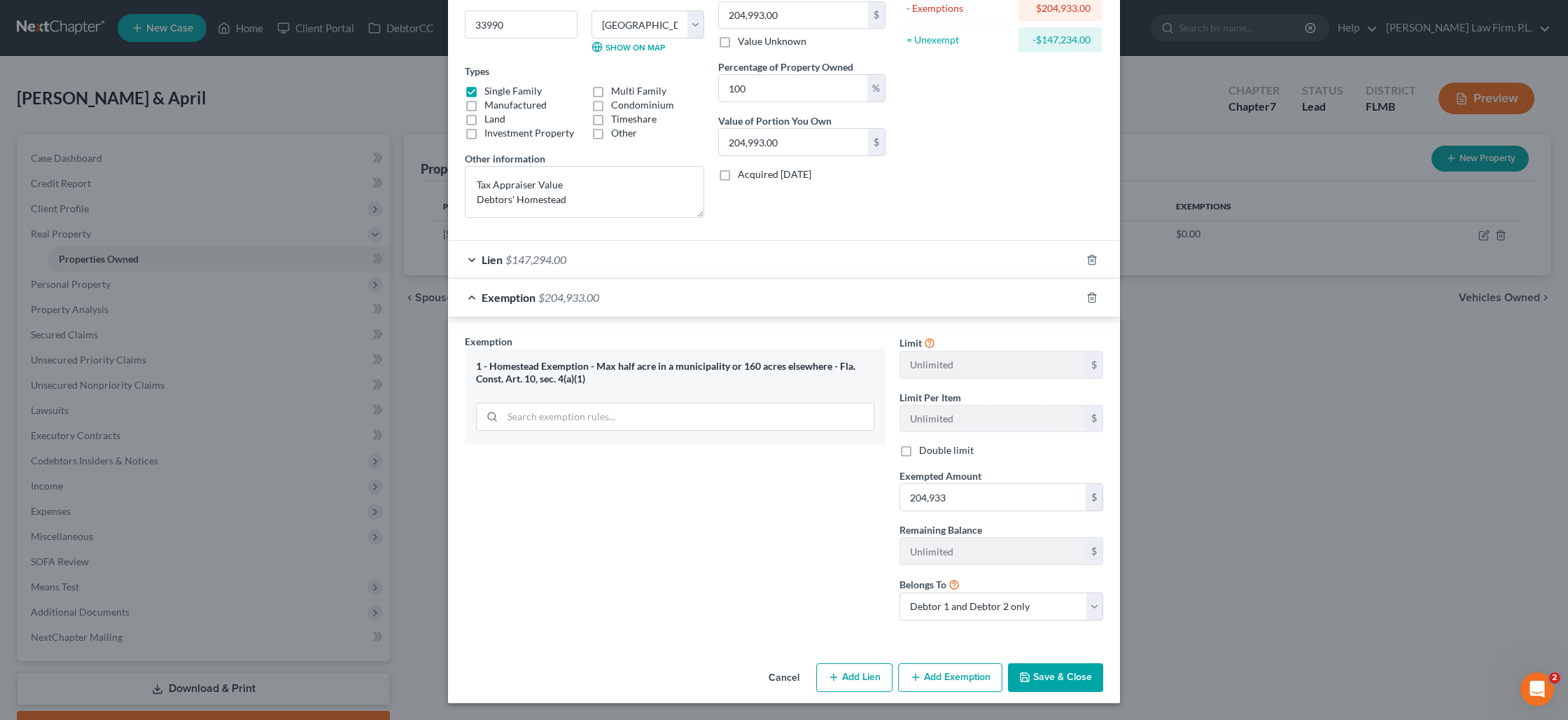
click at [1067, 679] on button "Save & Close" at bounding box center [1055, 677] width 95 height 29
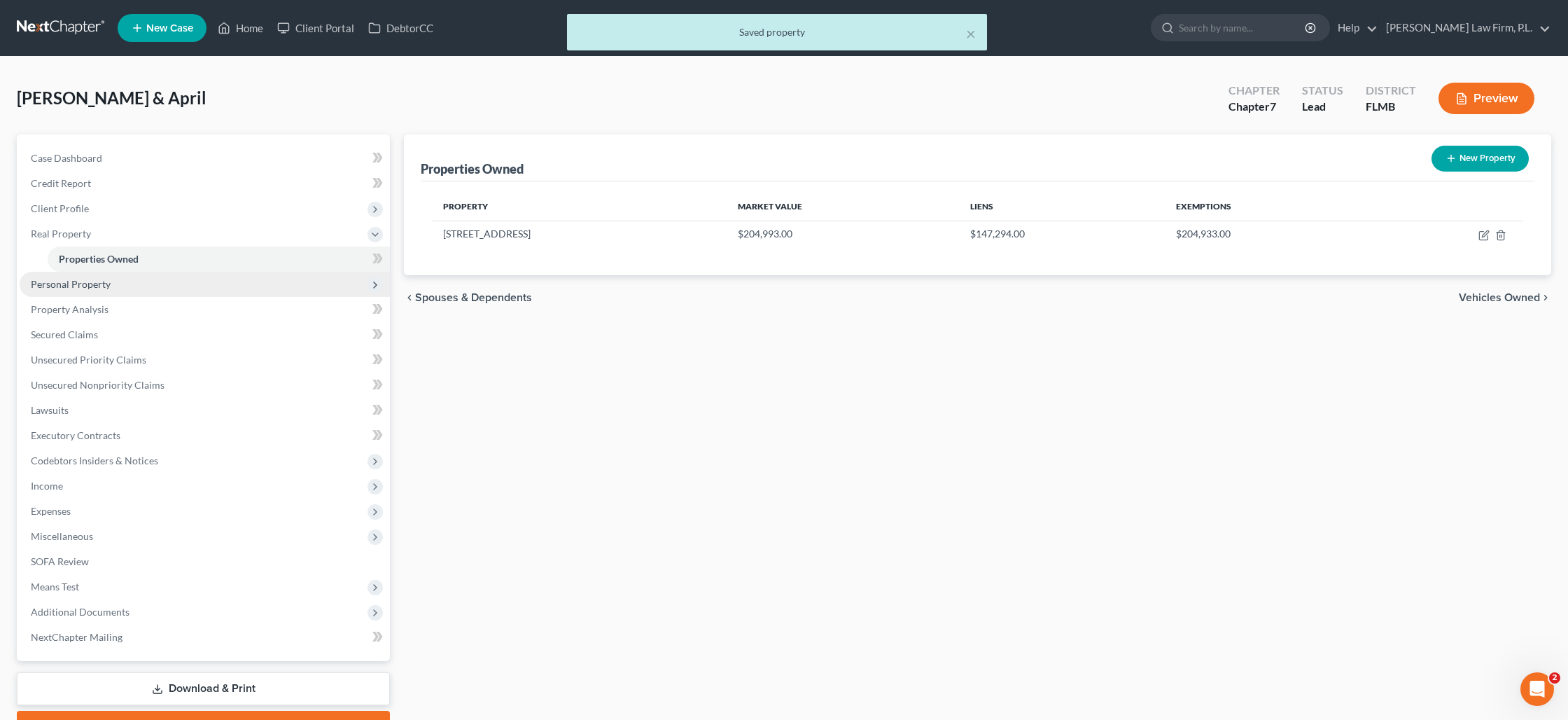
click at [121, 282] on span "Personal Property" at bounding box center [205, 284] width 371 height 25
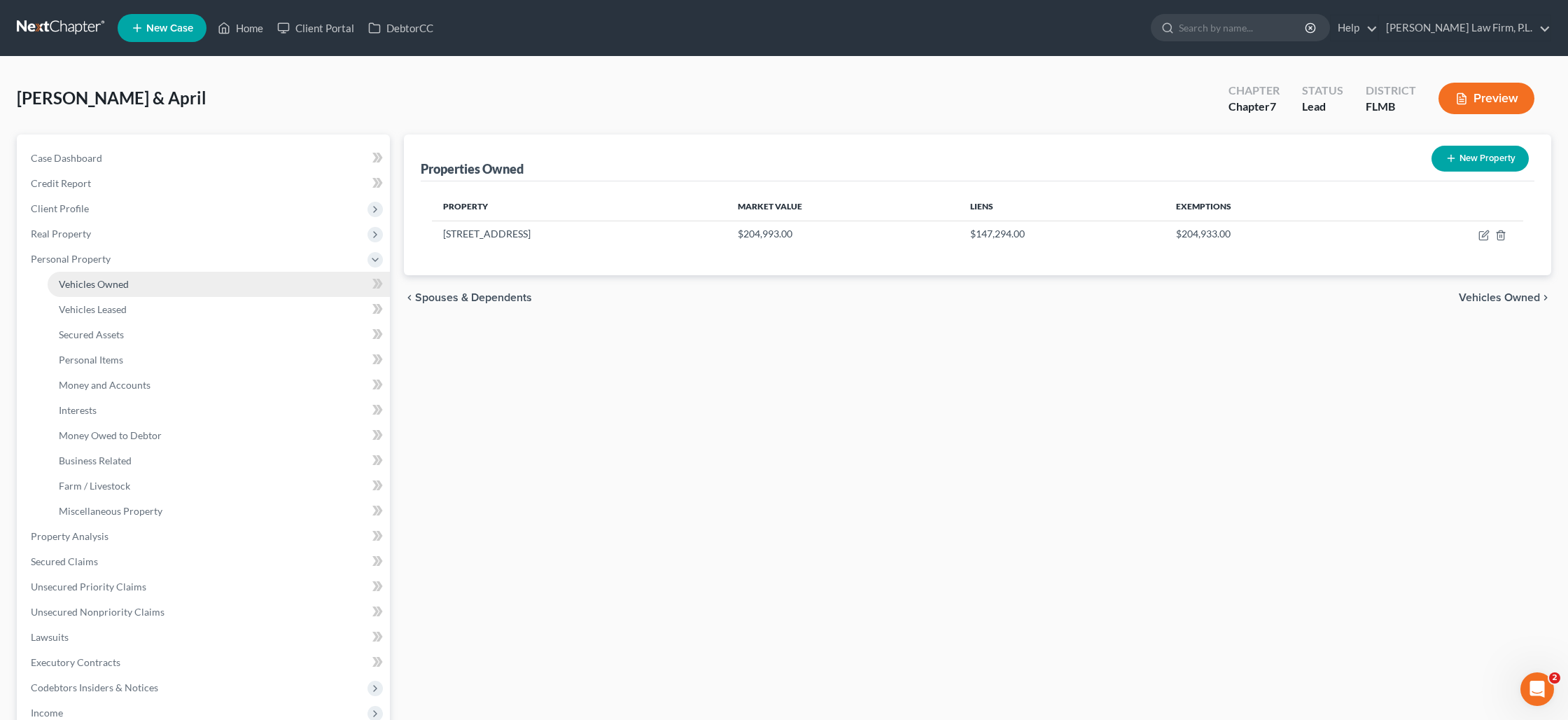
click at [102, 288] on span "Vehicles Owned" at bounding box center [94, 283] width 70 height 12
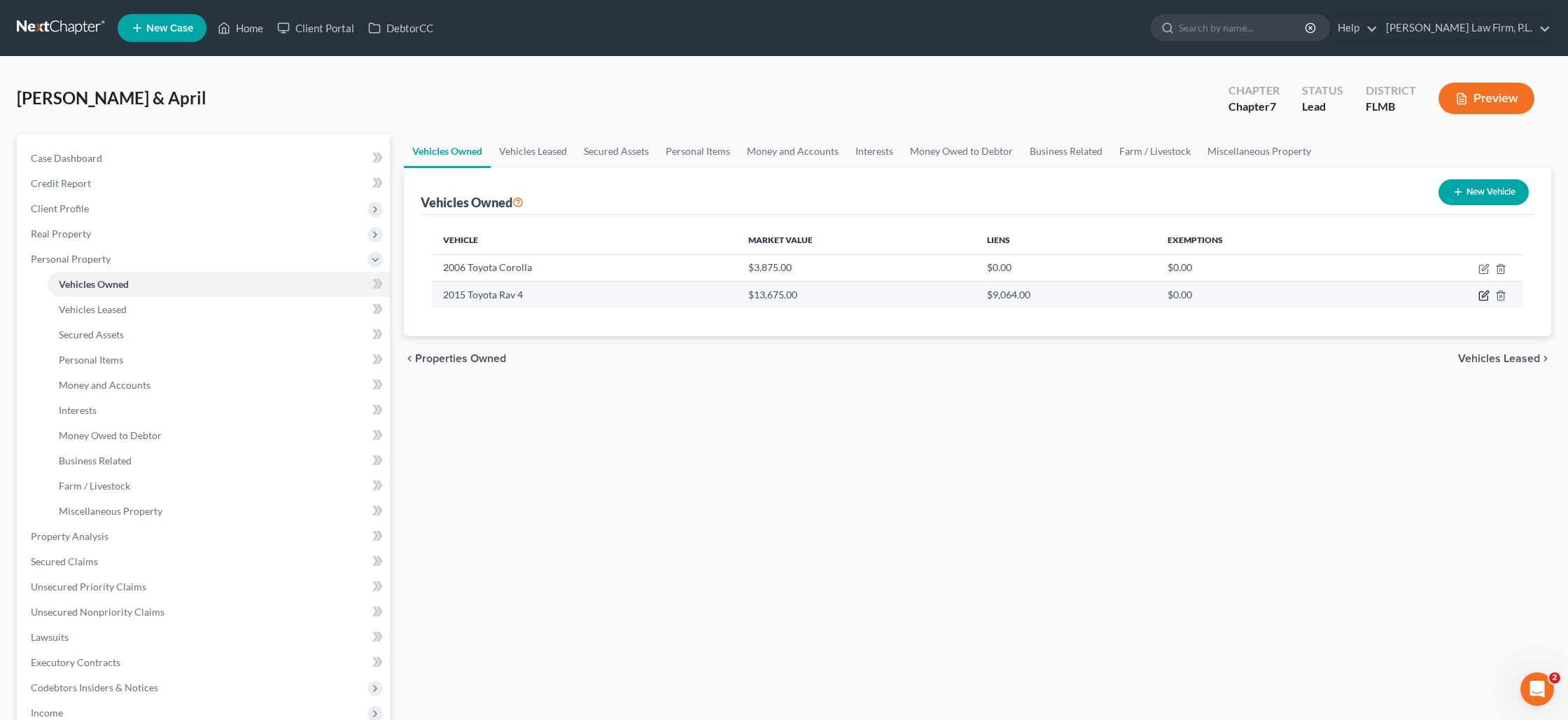
click at [1482, 294] on icon "button" at bounding box center [1485, 295] width 6 height 6
select select "0"
select select "11"
select select "0"
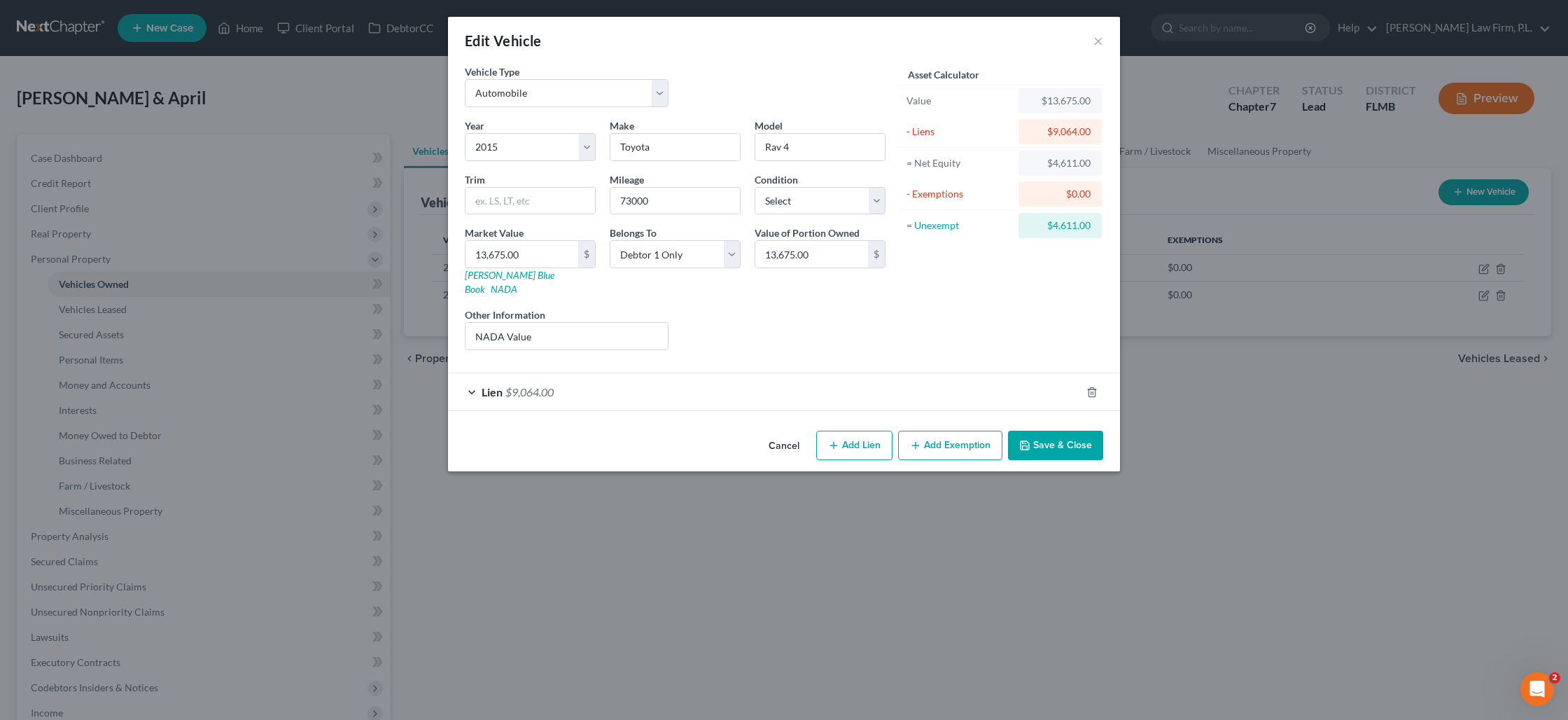
click at [928, 430] on button "Add Exemption" at bounding box center [950, 445] width 104 height 29
select select "2"
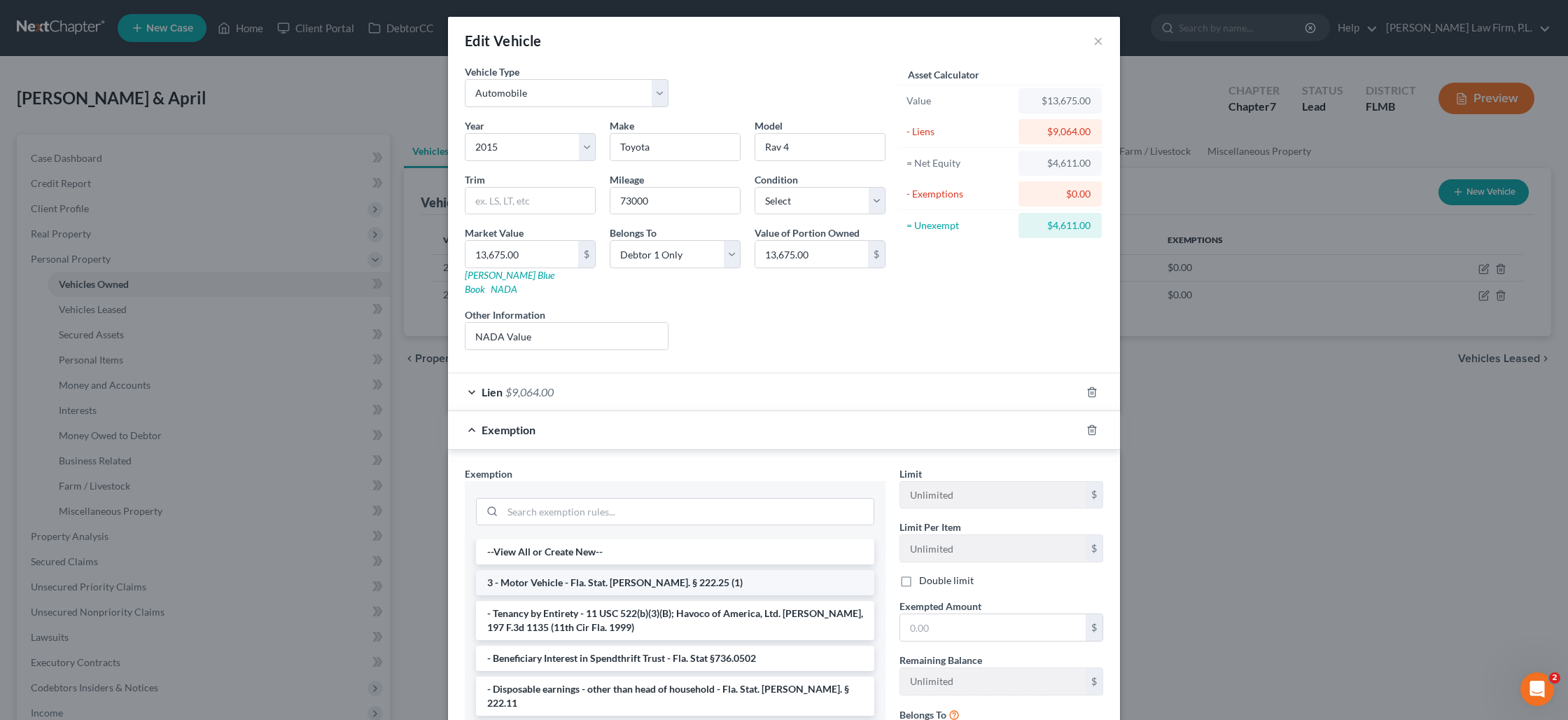
click at [670, 574] on li "3 - Motor Vehicle - Fla. Stat. [PERSON_NAME]. § 222.25 (1)" at bounding box center [675, 583] width 398 height 25
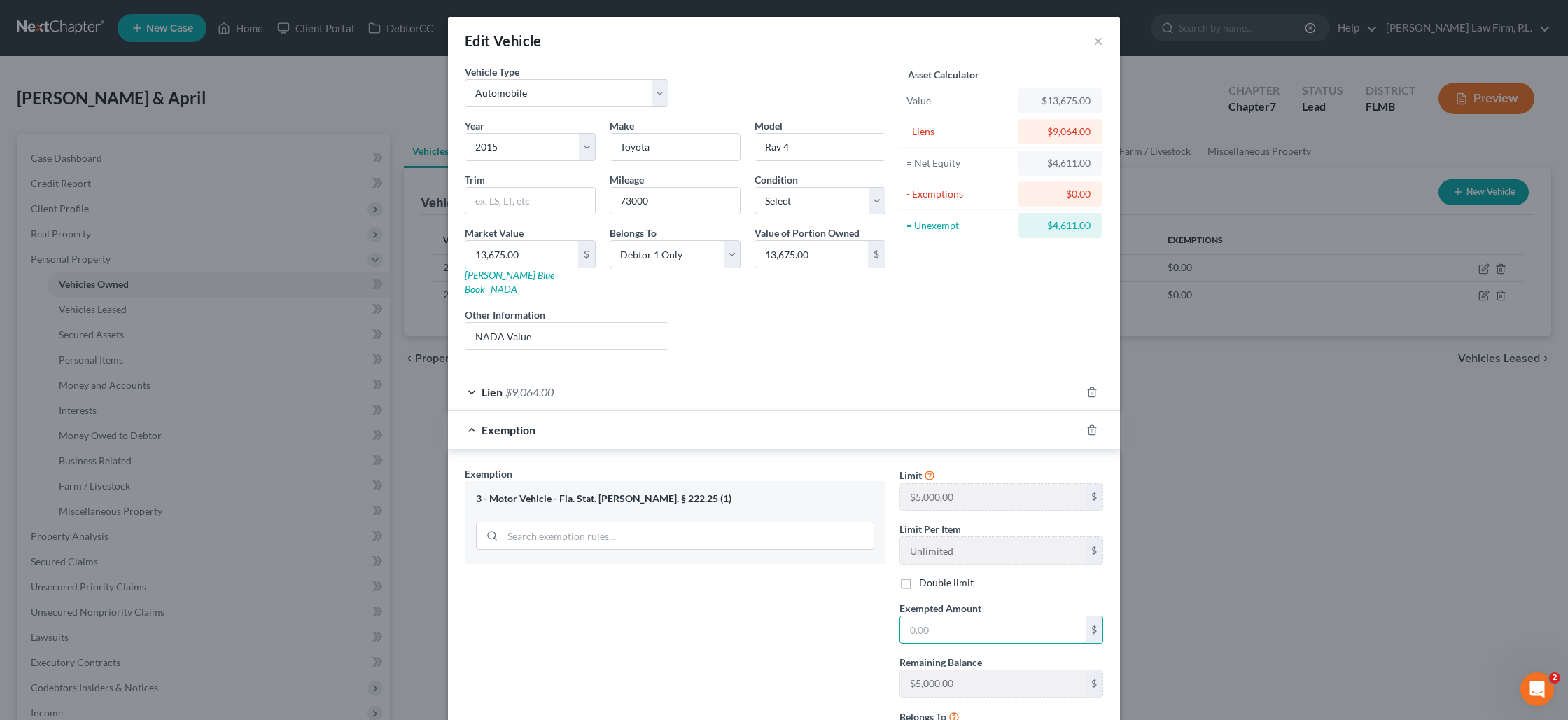
drag, startPoint x: 928, startPoint y: 617, endPoint x: 935, endPoint y: 594, distance: 24.0
click at [928, 617] on input "text" at bounding box center [993, 630] width 186 height 27
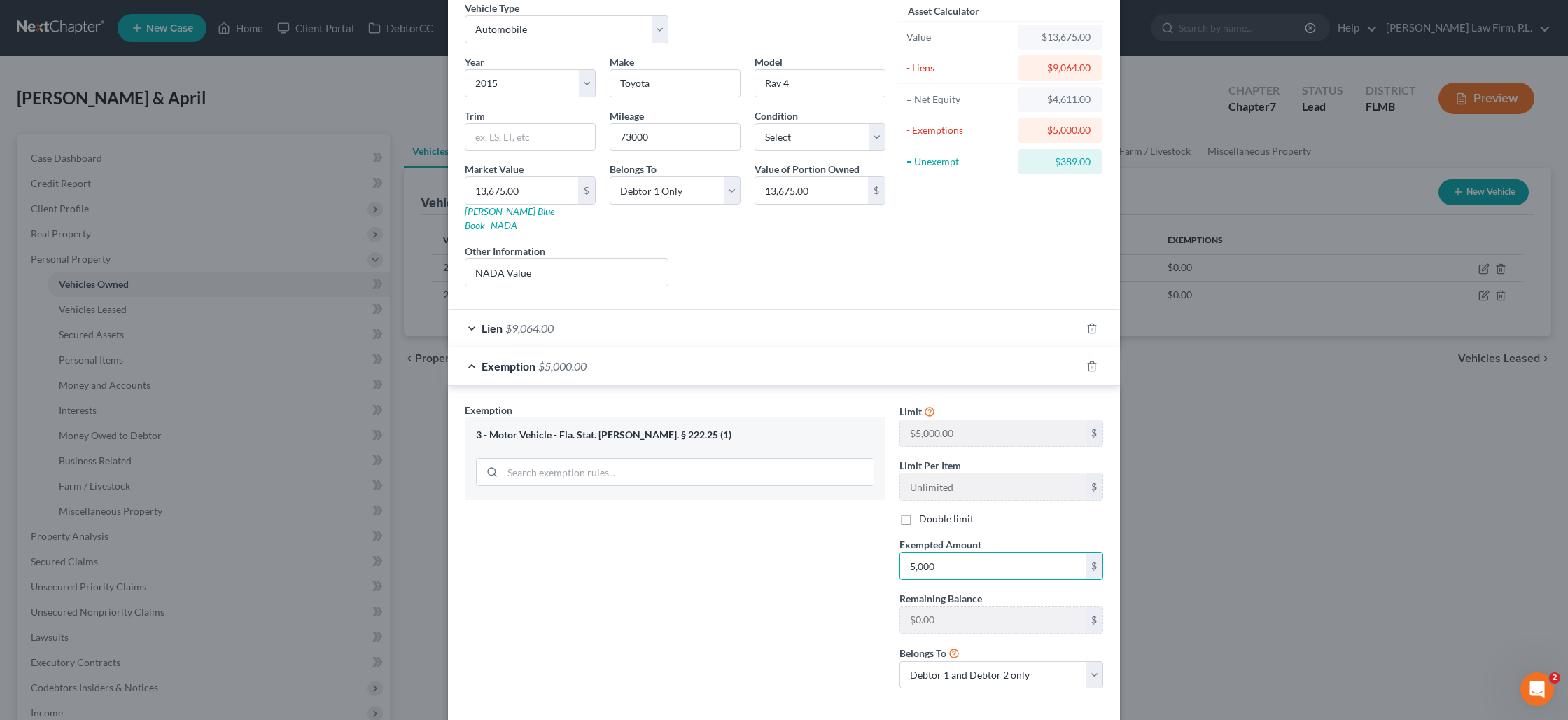
scroll to position [118, 0]
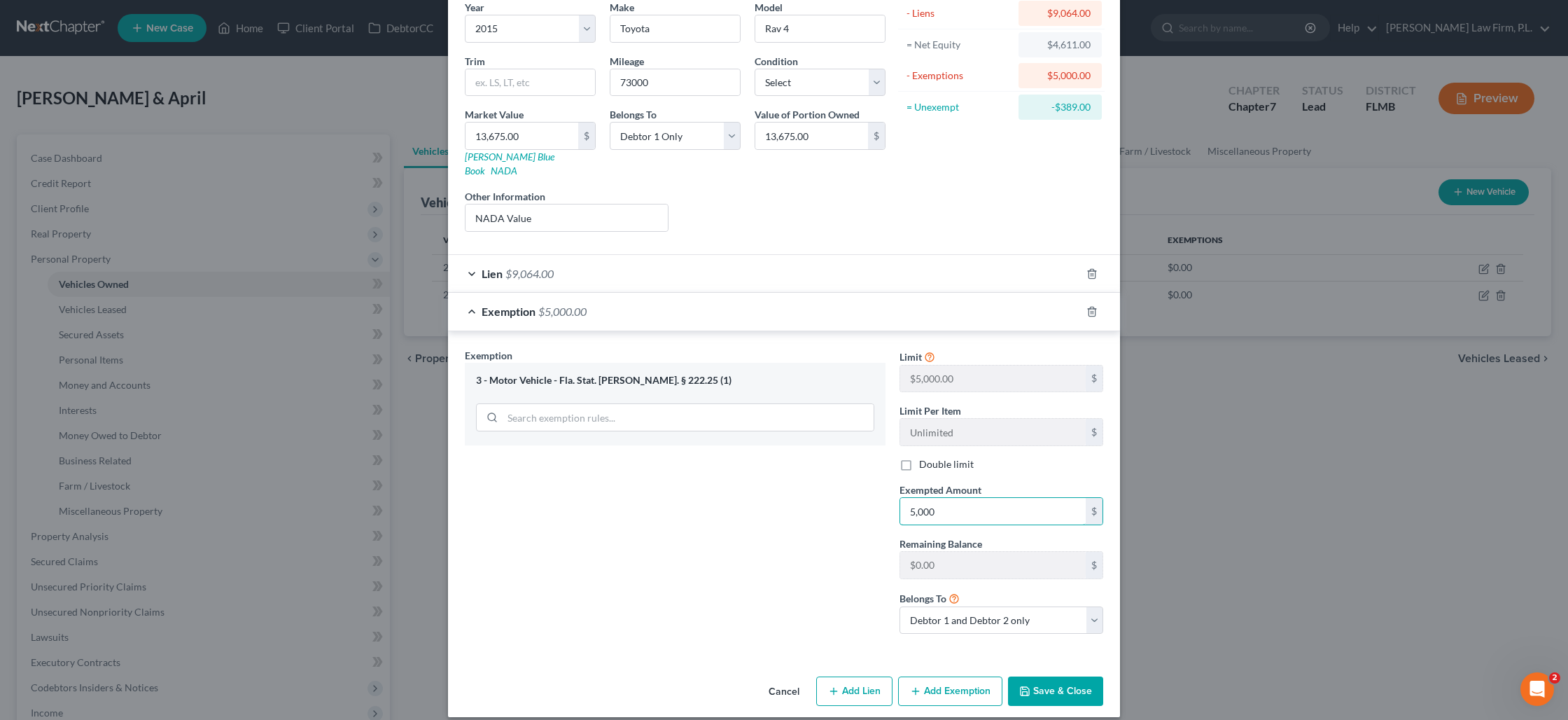
type input "5,000"
click at [1094, 682] on button "Save & Close" at bounding box center [1055, 691] width 95 height 29
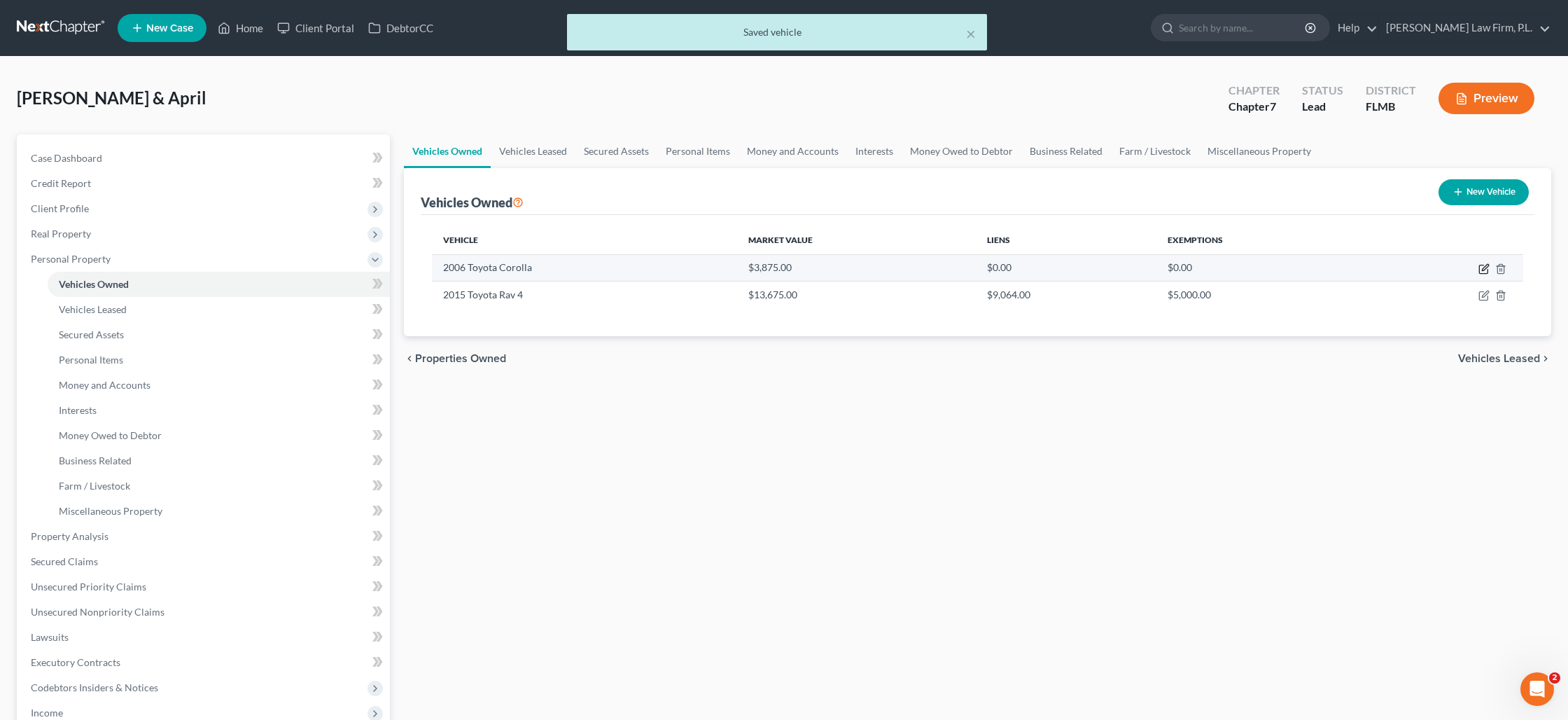
click at [1486, 270] on icon "button" at bounding box center [1484, 269] width 11 height 11
select select "0"
select select "20"
select select "1"
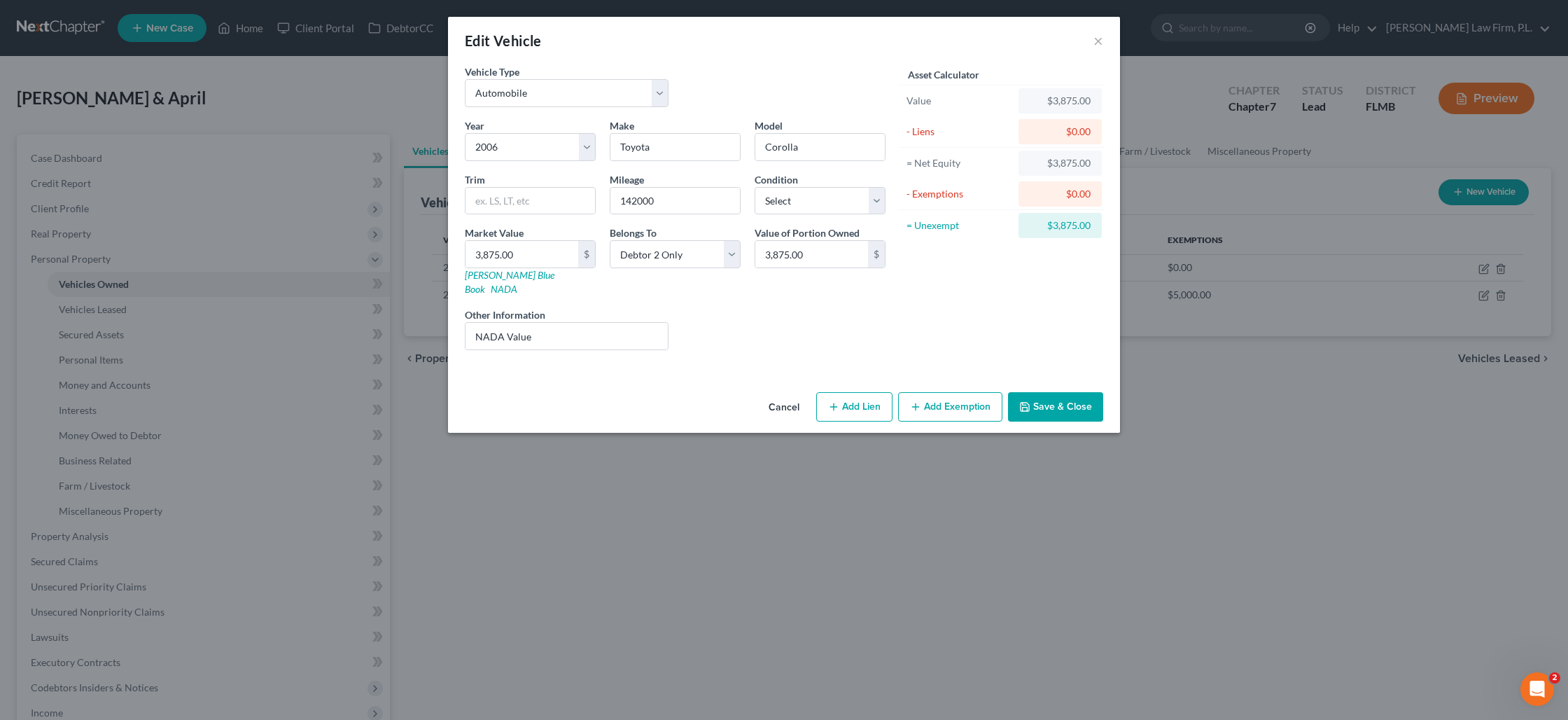
click at [932, 392] on button "Add Exemption" at bounding box center [950, 406] width 104 height 29
select select "2"
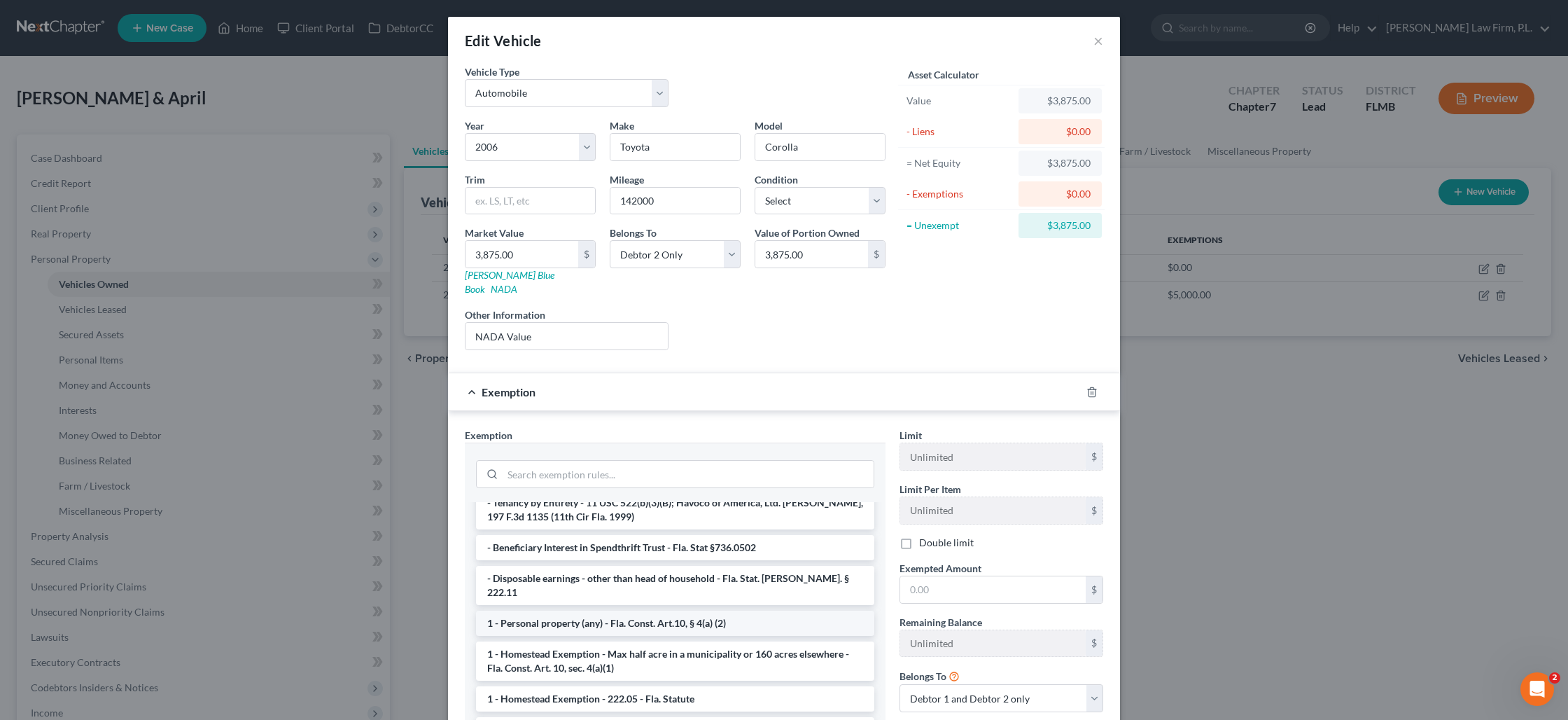
scroll to position [79, 0]
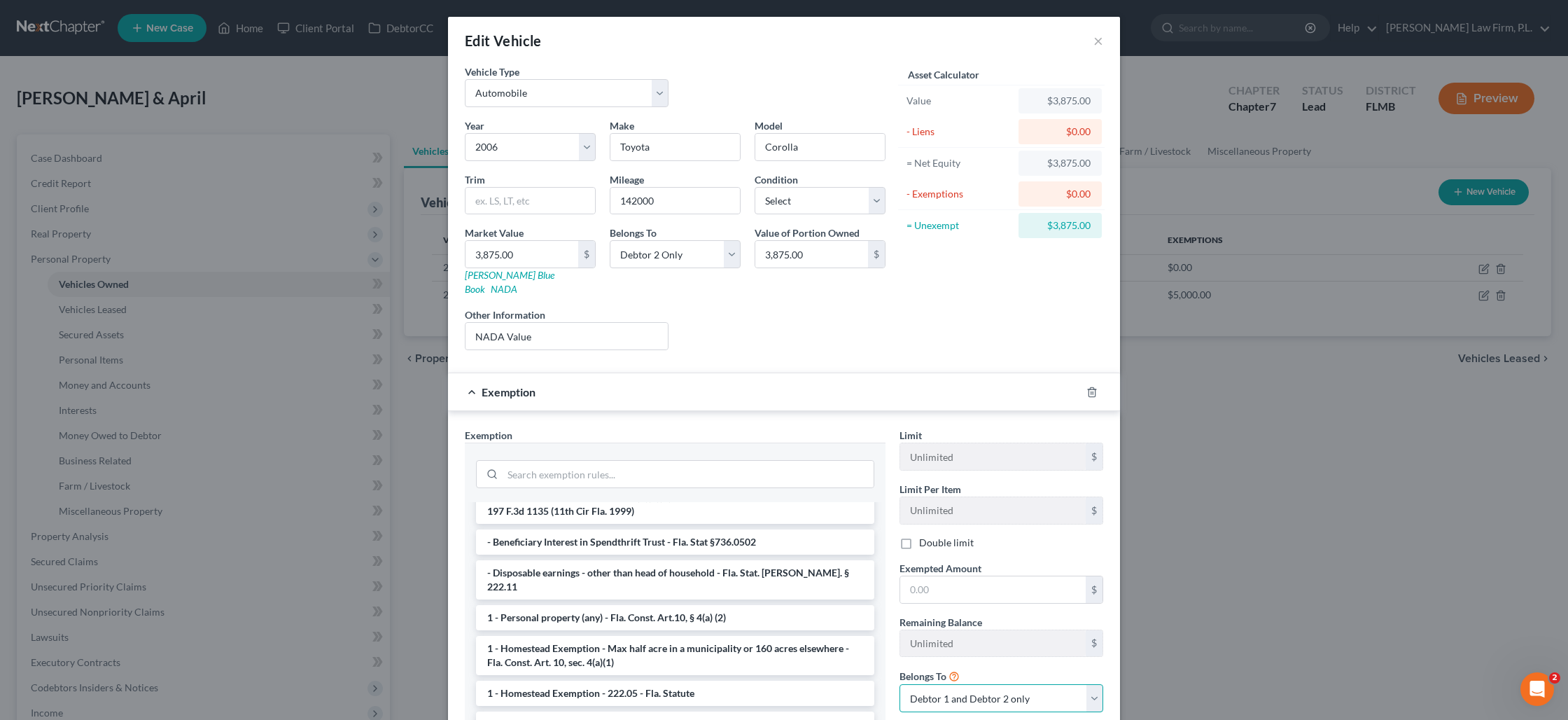
click at [966, 684] on select "Debtor 1 only Debtor 2 only Debtor 1 and Debtor 2 only" at bounding box center [1001, 698] width 204 height 28
click at [899, 684] on select "Debtor 1 only Debtor 2 only Debtor 1 and Debtor 2 only" at bounding box center [1001, 698] width 204 height 28
click at [585, 532] on li "3 - Motor Vehicle - Fla. Stat. [PERSON_NAME]. § 222.25 (1)" at bounding box center [675, 542] width 398 height 25
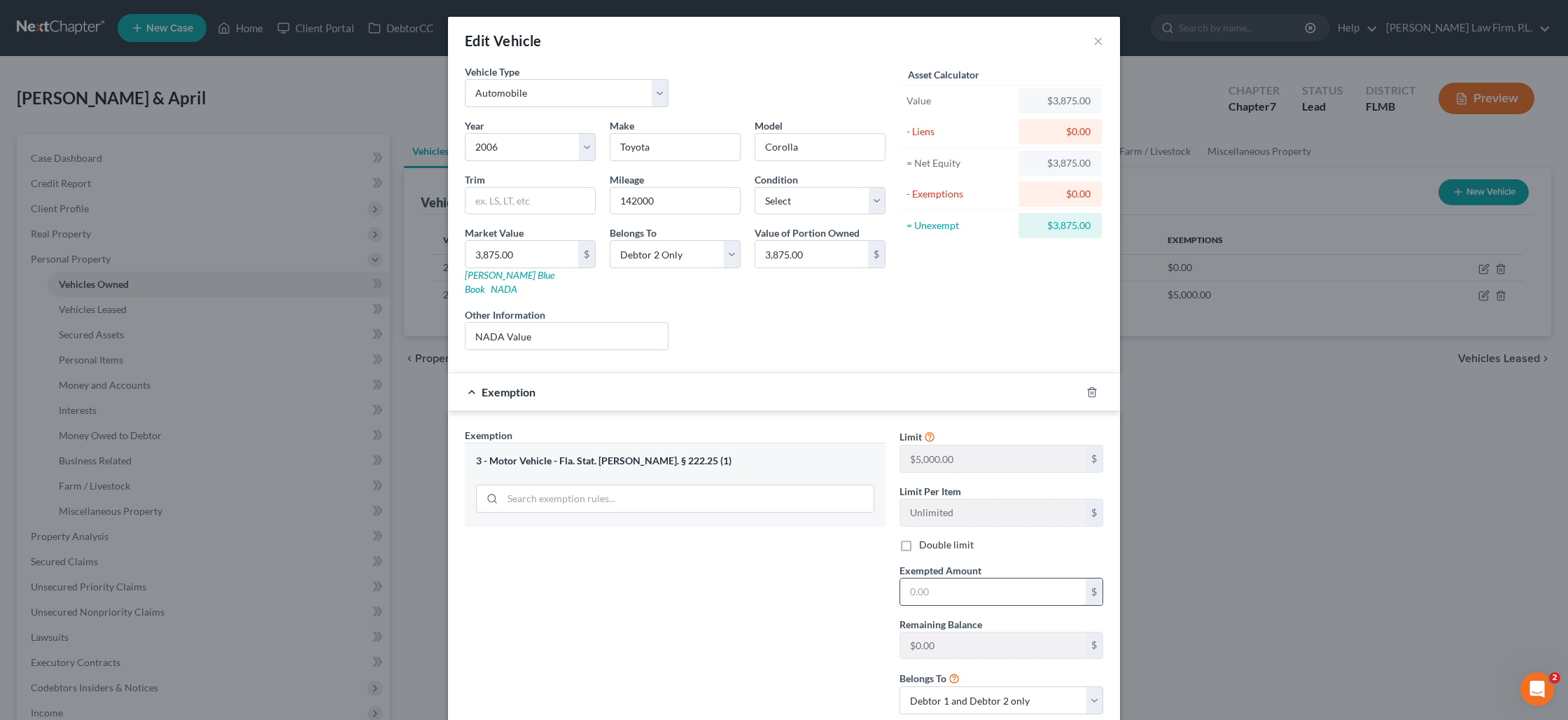
click at [956, 579] on input "text" at bounding box center [993, 592] width 186 height 27
type input "5,000"
click at [919, 537] on label "Double limit" at bounding box center [946, 545] width 55 height 14
click at [924, 537] on input "Double limit" at bounding box center [928, 541] width 9 height 9
checkbox input "true"
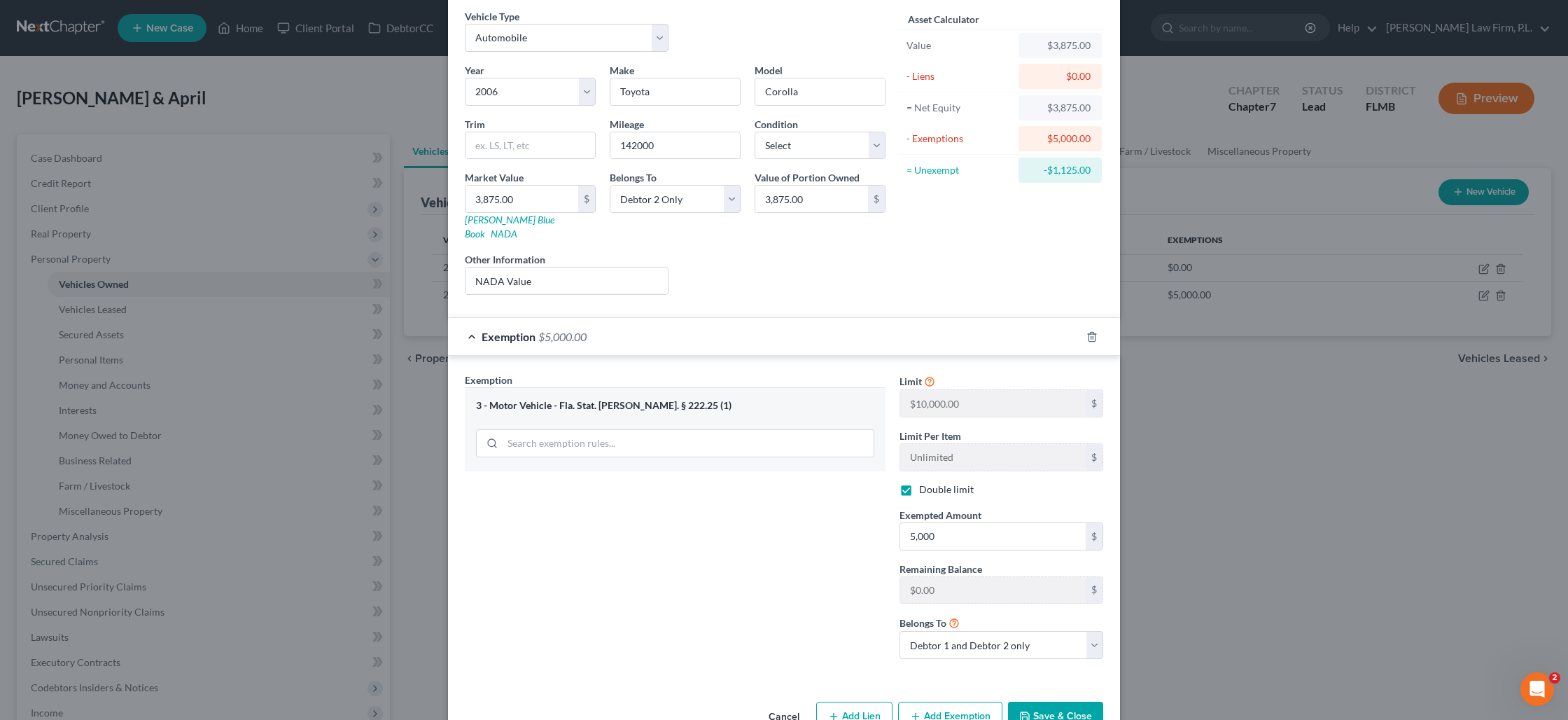
scroll to position [80, 0]
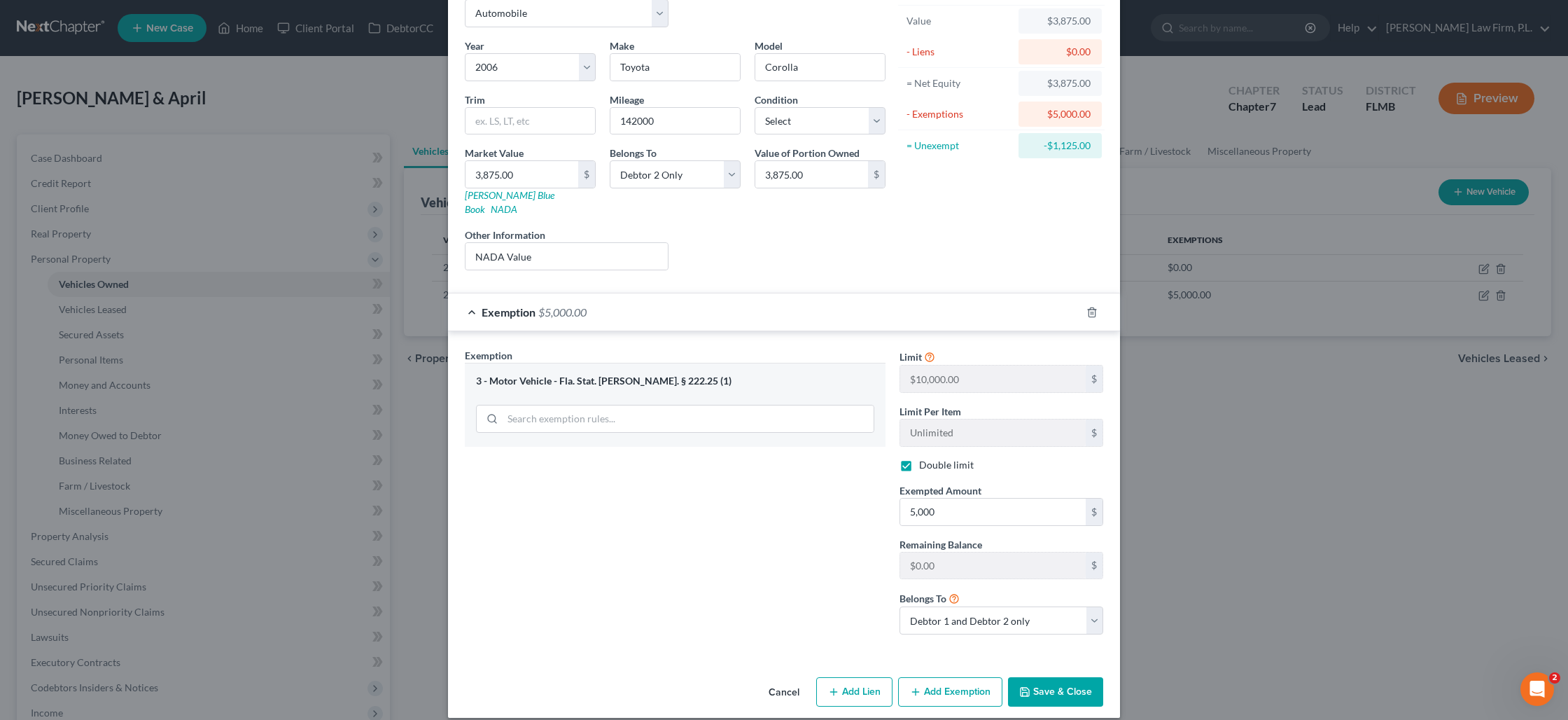
click at [1042, 677] on button "Save & Close" at bounding box center [1055, 691] width 95 height 29
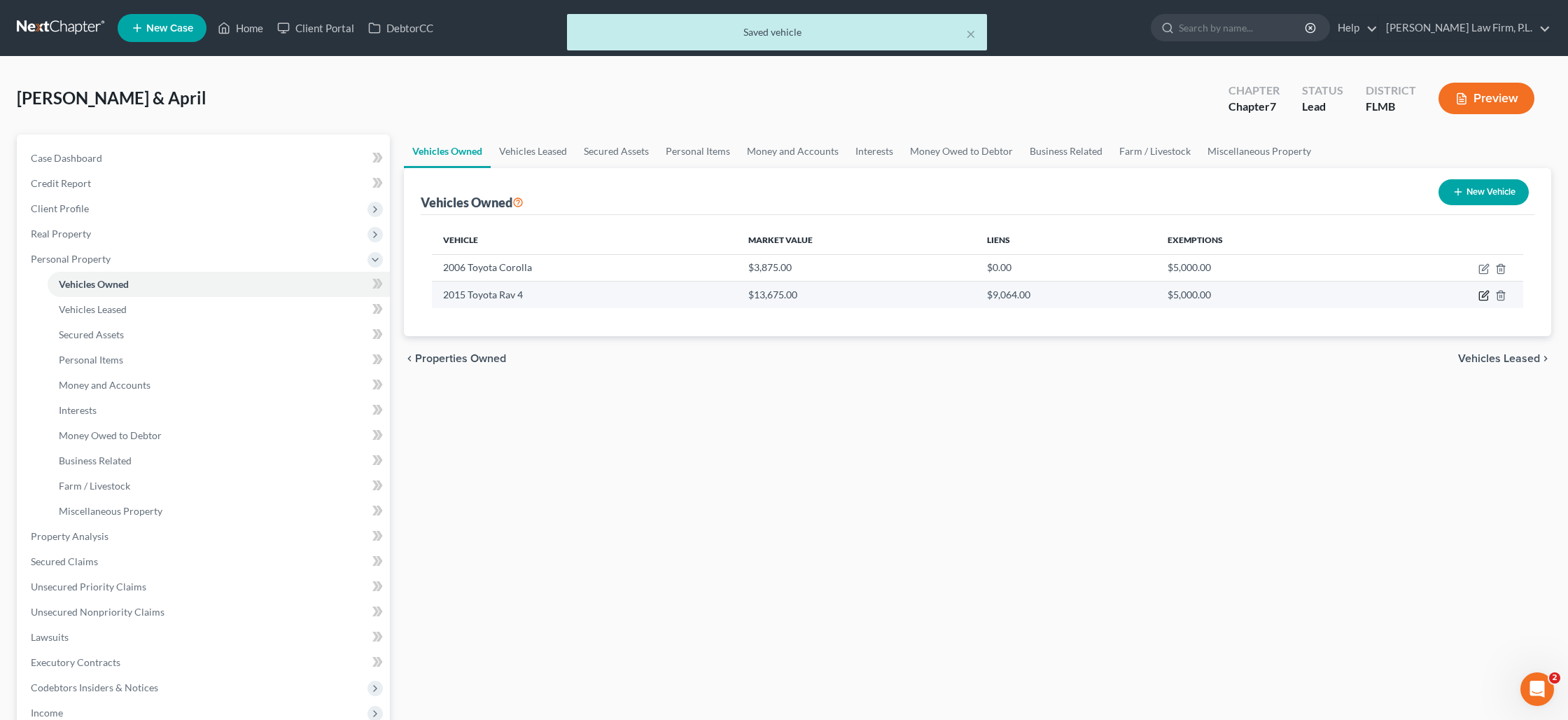
click at [1485, 298] on icon "button" at bounding box center [1484, 295] width 11 height 11
select select "0"
select select "11"
select select "0"
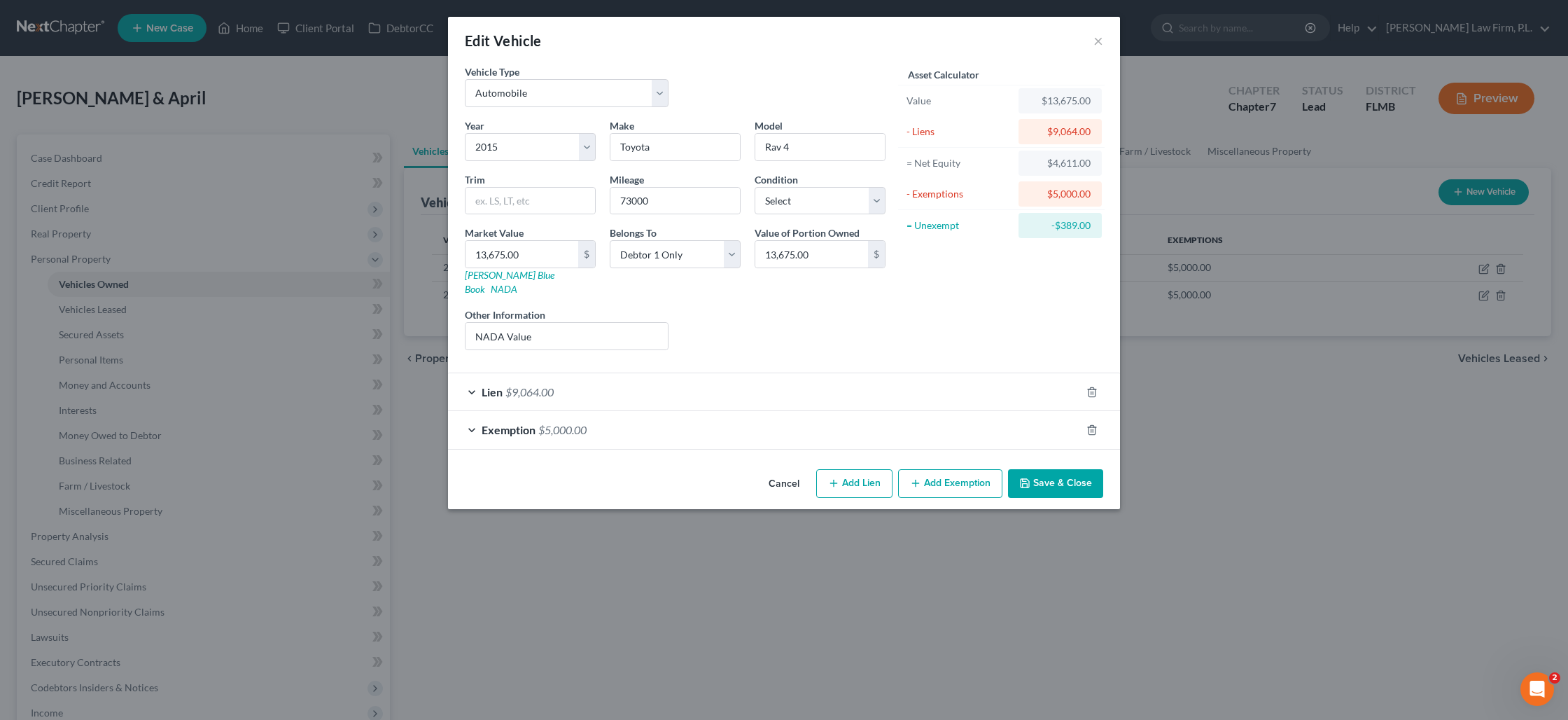
click at [807, 414] on div "Exemption $5,000.00" at bounding box center [764, 429] width 632 height 37
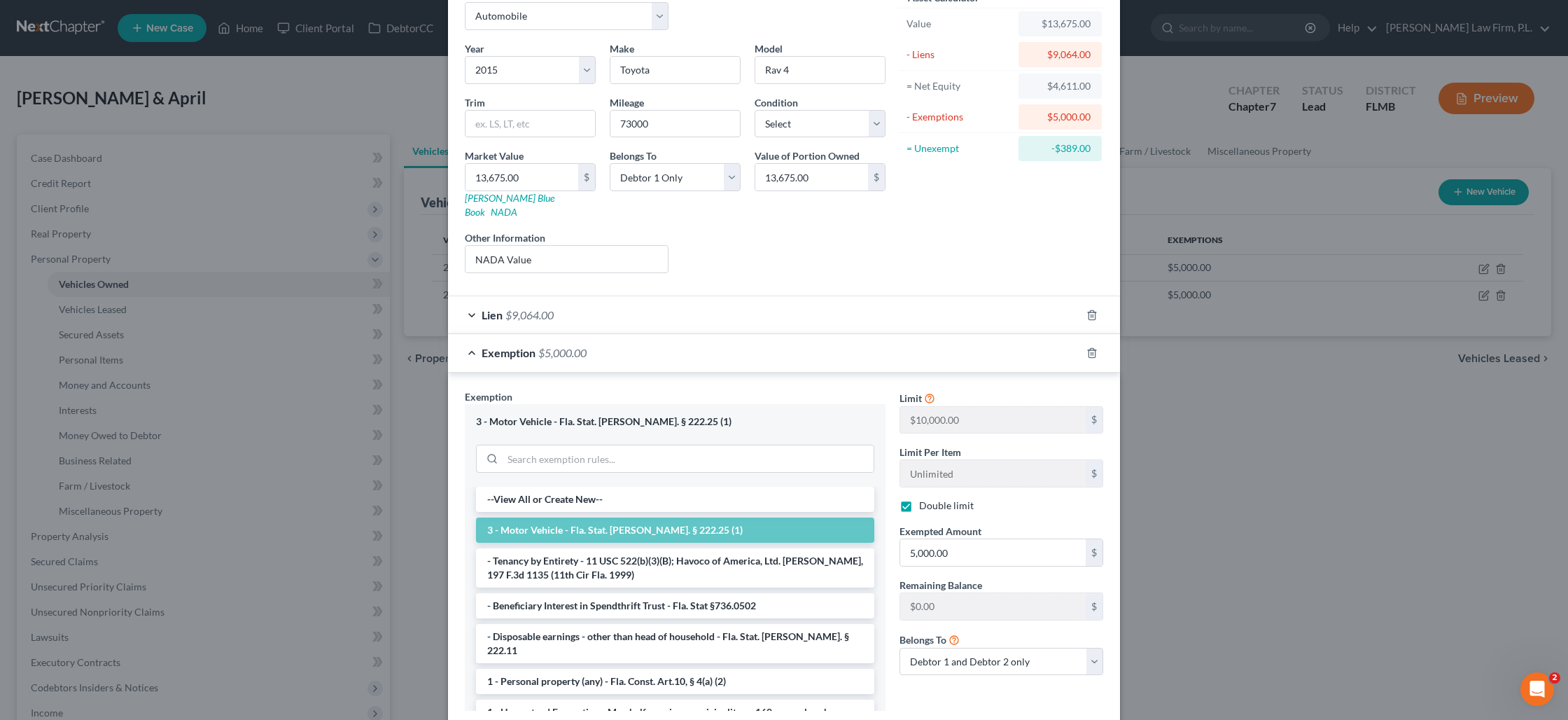
scroll to position [153, 0]
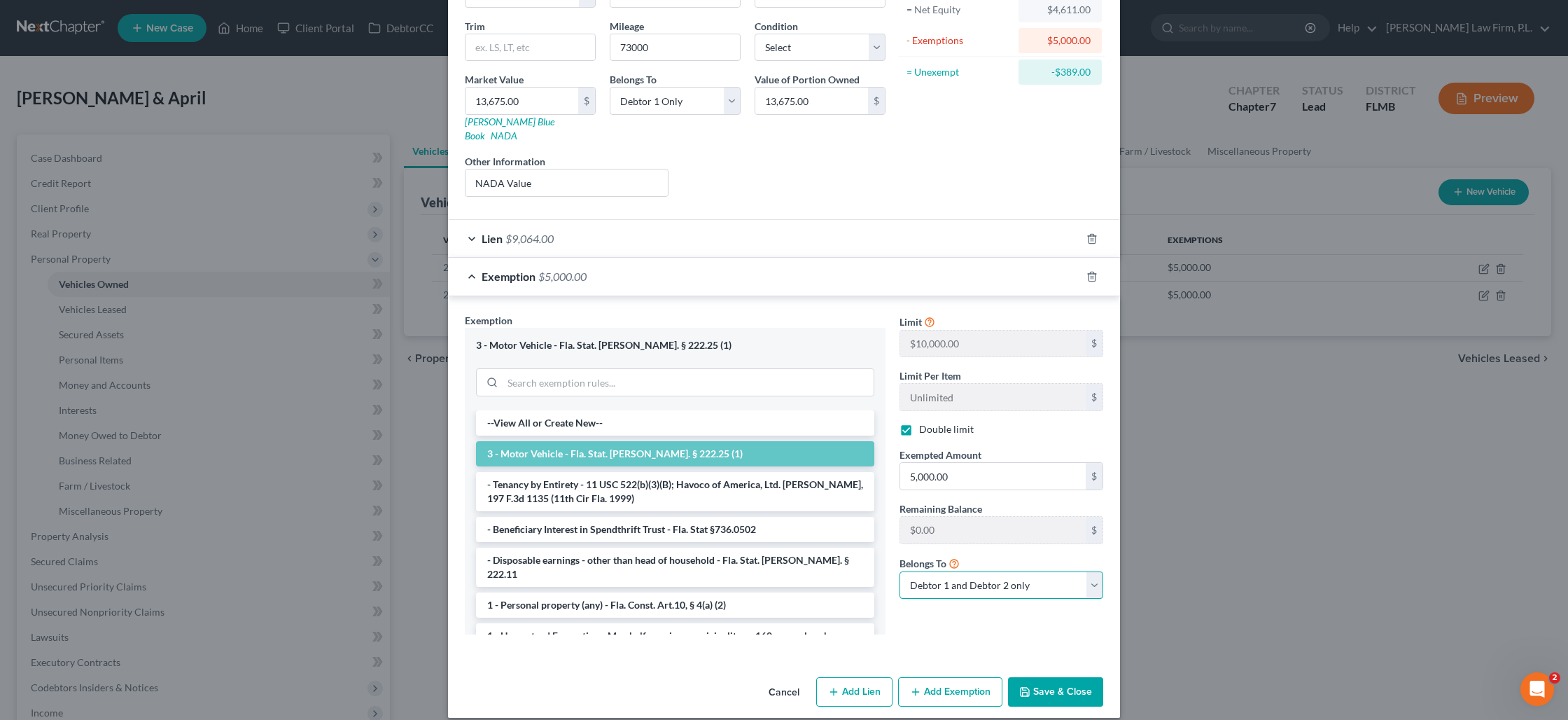
click at [967, 572] on select "Debtor 1 only Debtor 2 only Debtor 1 and Debtor 2 only" at bounding box center [1001, 585] width 204 height 28
select select "0"
click at [899, 572] on select "Debtor 1 only Debtor 2 only Debtor 1 and Debtor 2 only" at bounding box center [1001, 585] width 204 height 28
click at [1047, 677] on button "Save & Close" at bounding box center [1055, 691] width 95 height 29
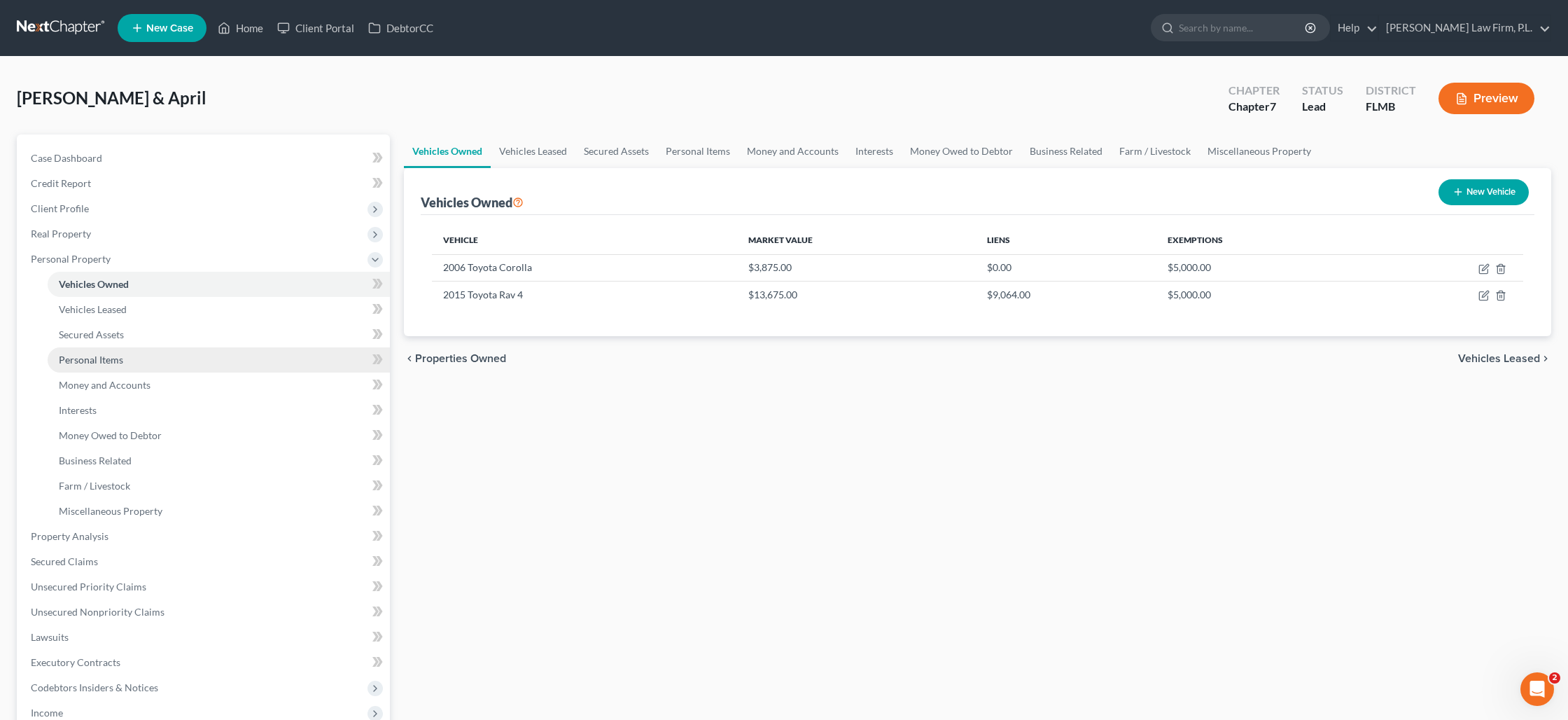
click at [146, 353] on link "Personal Items" at bounding box center [218, 360] width 342 height 25
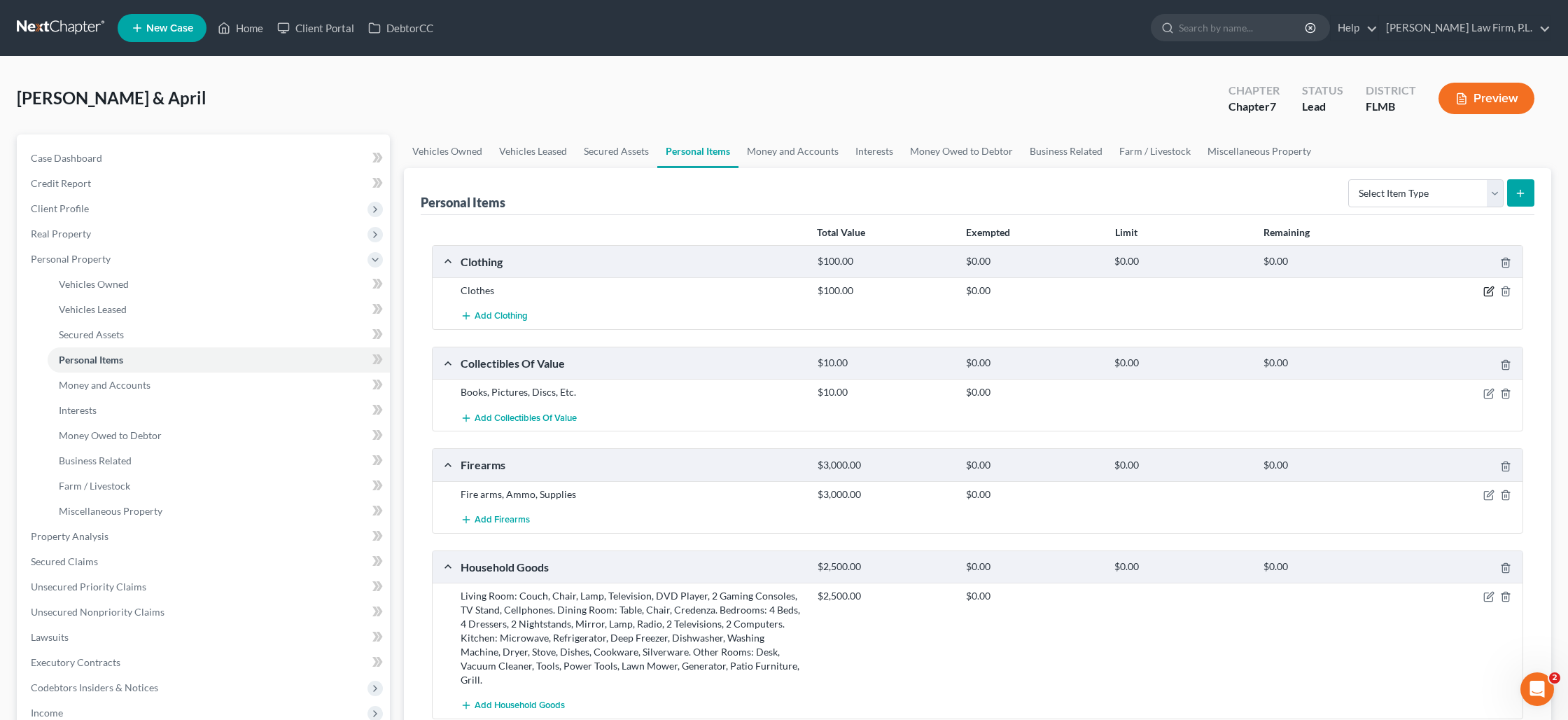
click at [1489, 291] on icon "button" at bounding box center [1490, 291] width 6 height 6
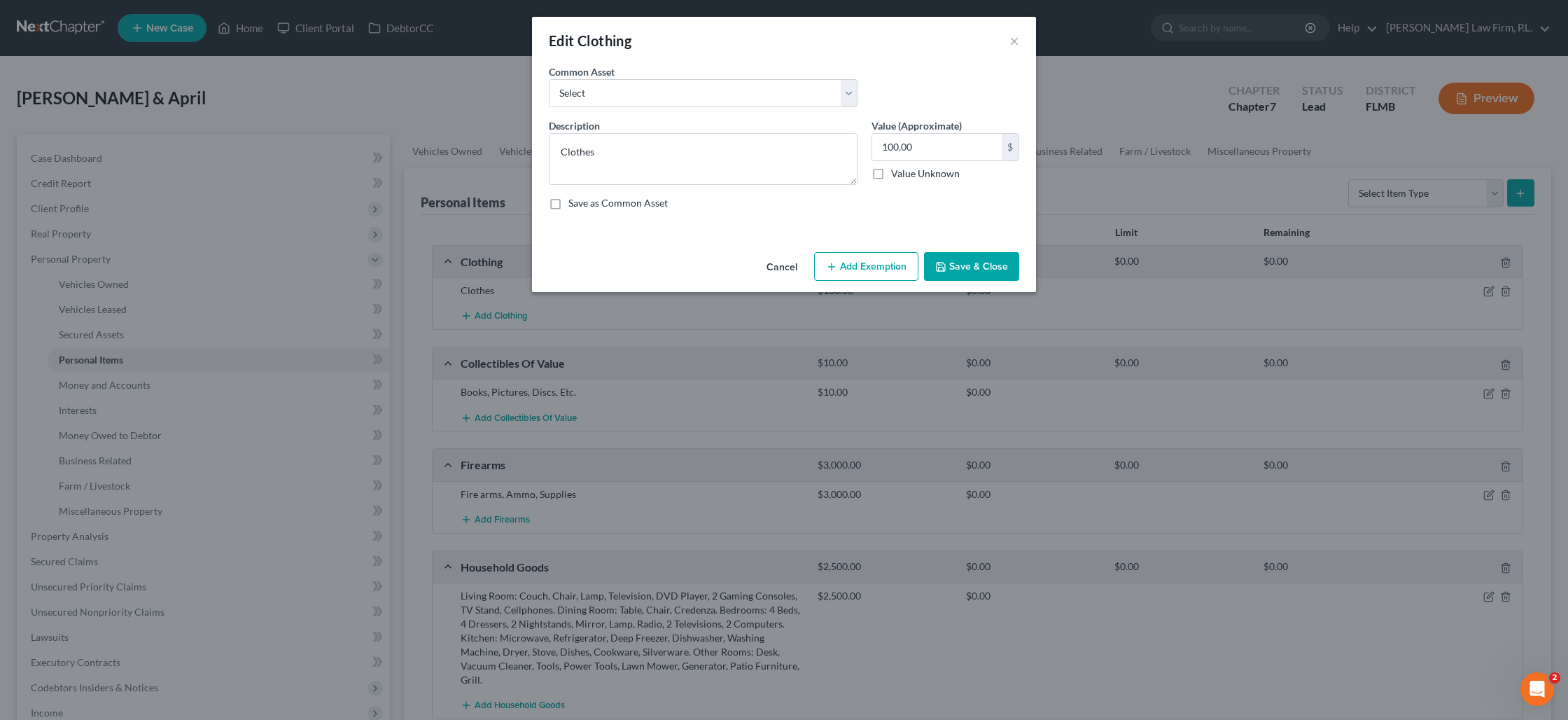
click at [847, 260] on button "Add Exemption" at bounding box center [866, 267] width 104 height 29
select select "2"
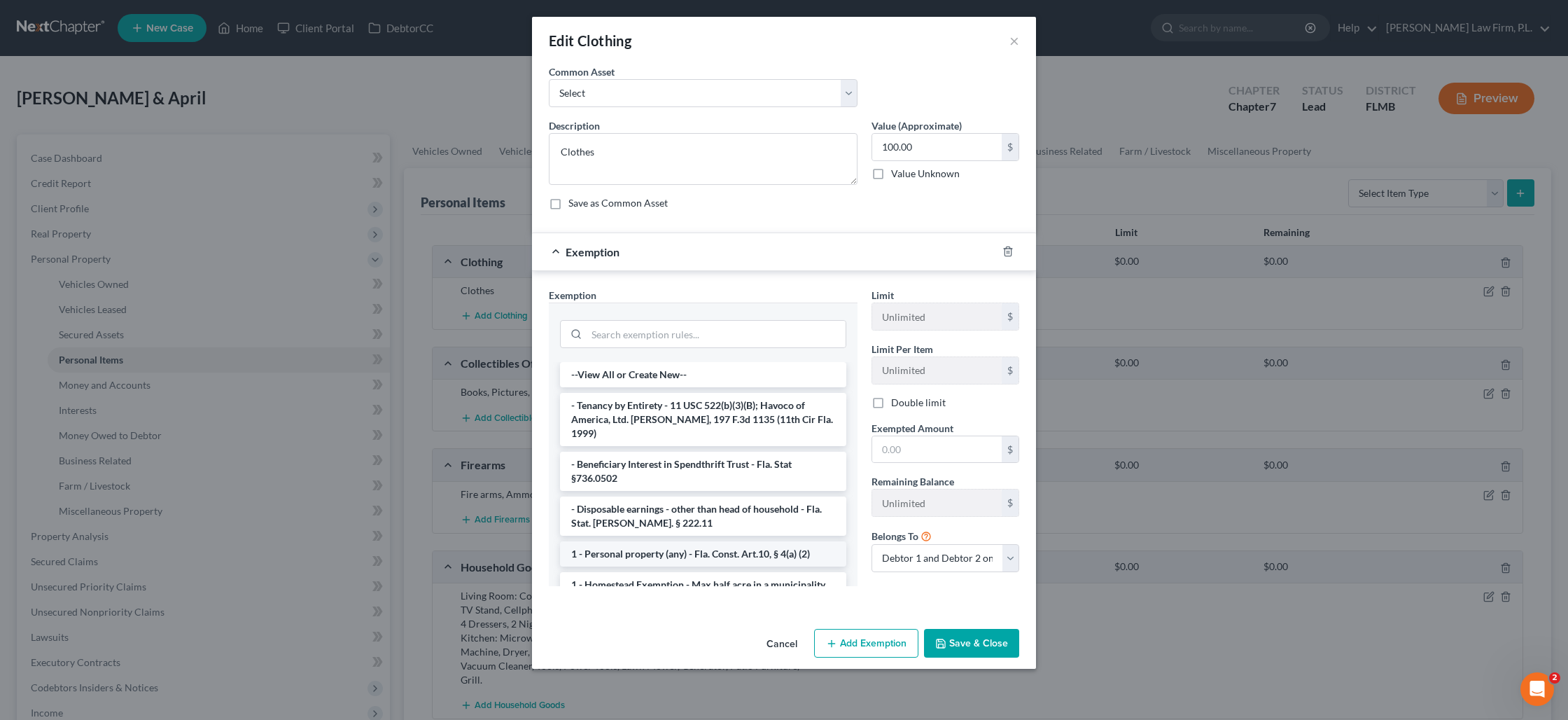
click at [733, 541] on li "1 - Personal property (any) - Fla. Const. Art.10, § 4(a) (2)" at bounding box center [703, 554] width 286 height 25
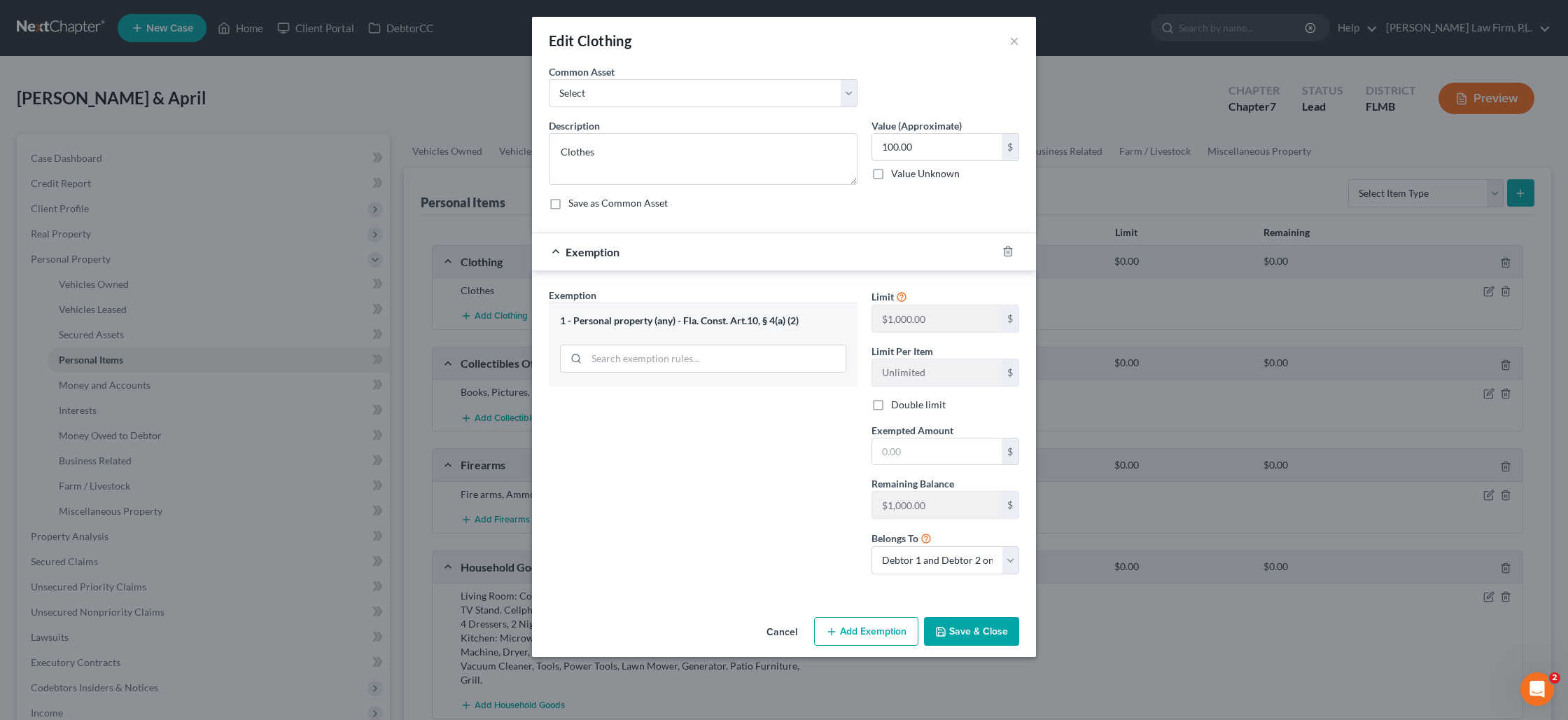
click at [891, 412] on label "Double limit" at bounding box center [918, 405] width 55 height 14
click at [897, 406] on input "Double limit" at bounding box center [901, 402] width 9 height 9
click at [891, 407] on label "Double limit" at bounding box center [918, 405] width 55 height 14
click at [897, 406] on input "Double limit" at bounding box center [901, 402] width 9 height 9
click at [893, 444] on input "text" at bounding box center [936, 452] width 129 height 27
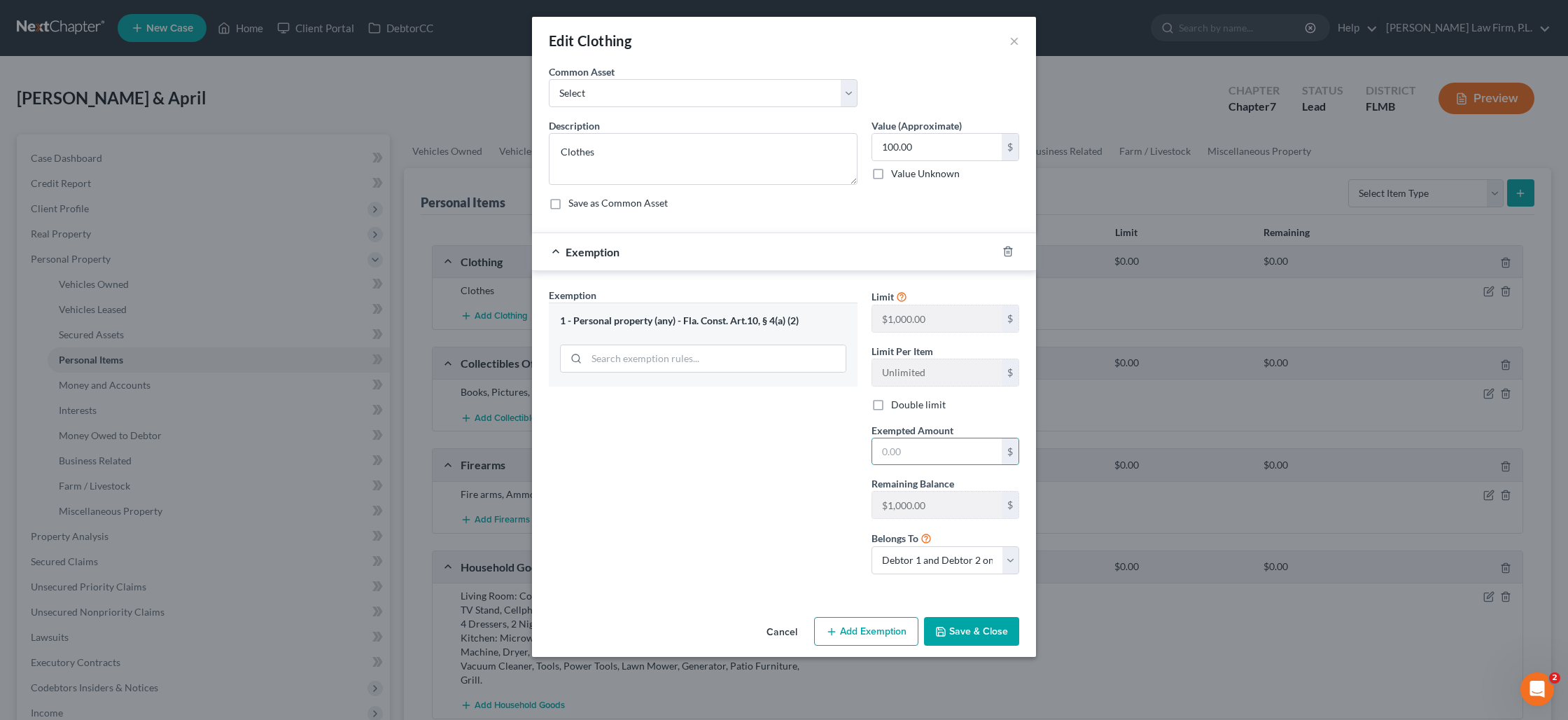
click at [891, 408] on label "Double limit" at bounding box center [918, 405] width 55 height 14
click at [897, 406] on input "Double limit" at bounding box center [901, 402] width 9 height 9
checkbox input "true"
click at [893, 445] on input "text" at bounding box center [936, 452] width 129 height 27
type input "100"
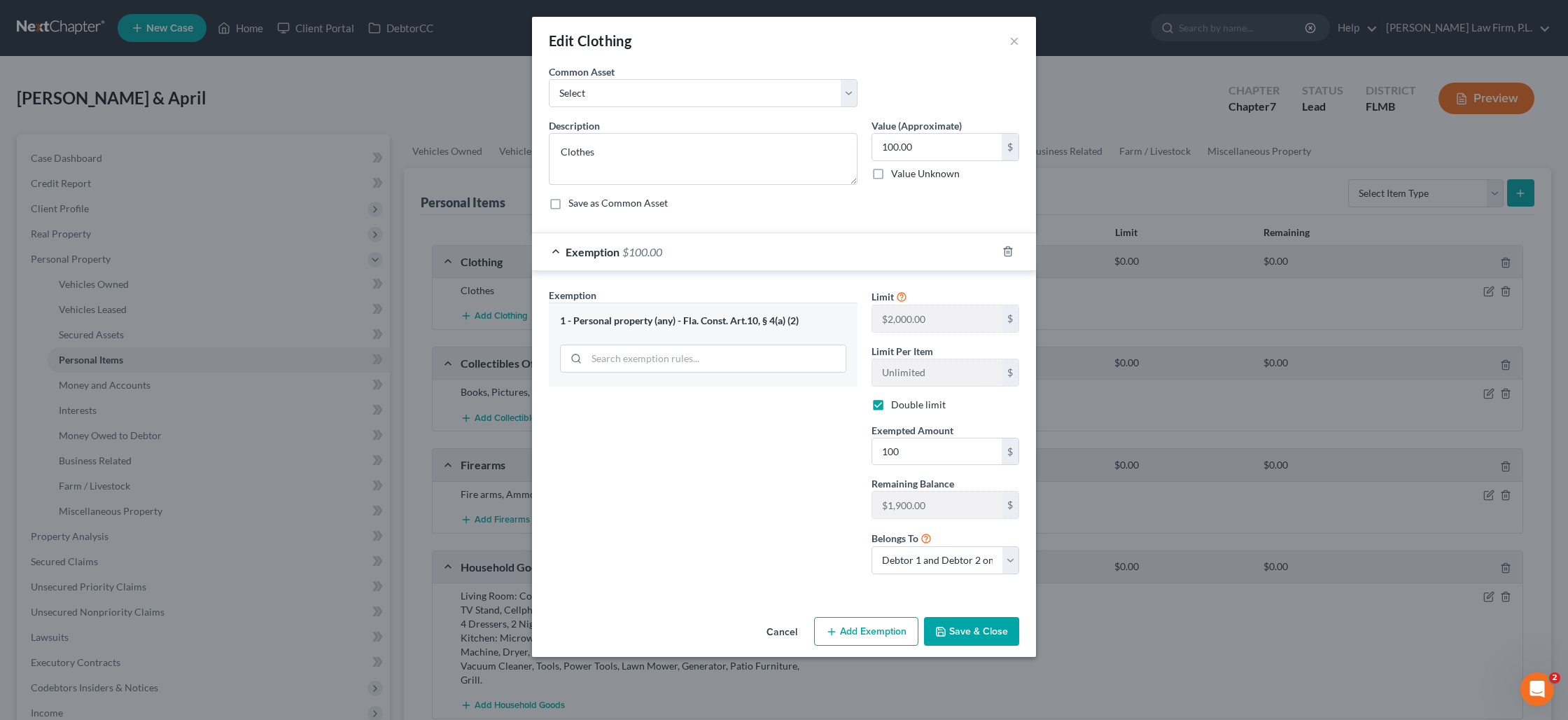
click at [959, 637] on button "Save & Close" at bounding box center [971, 631] width 95 height 29
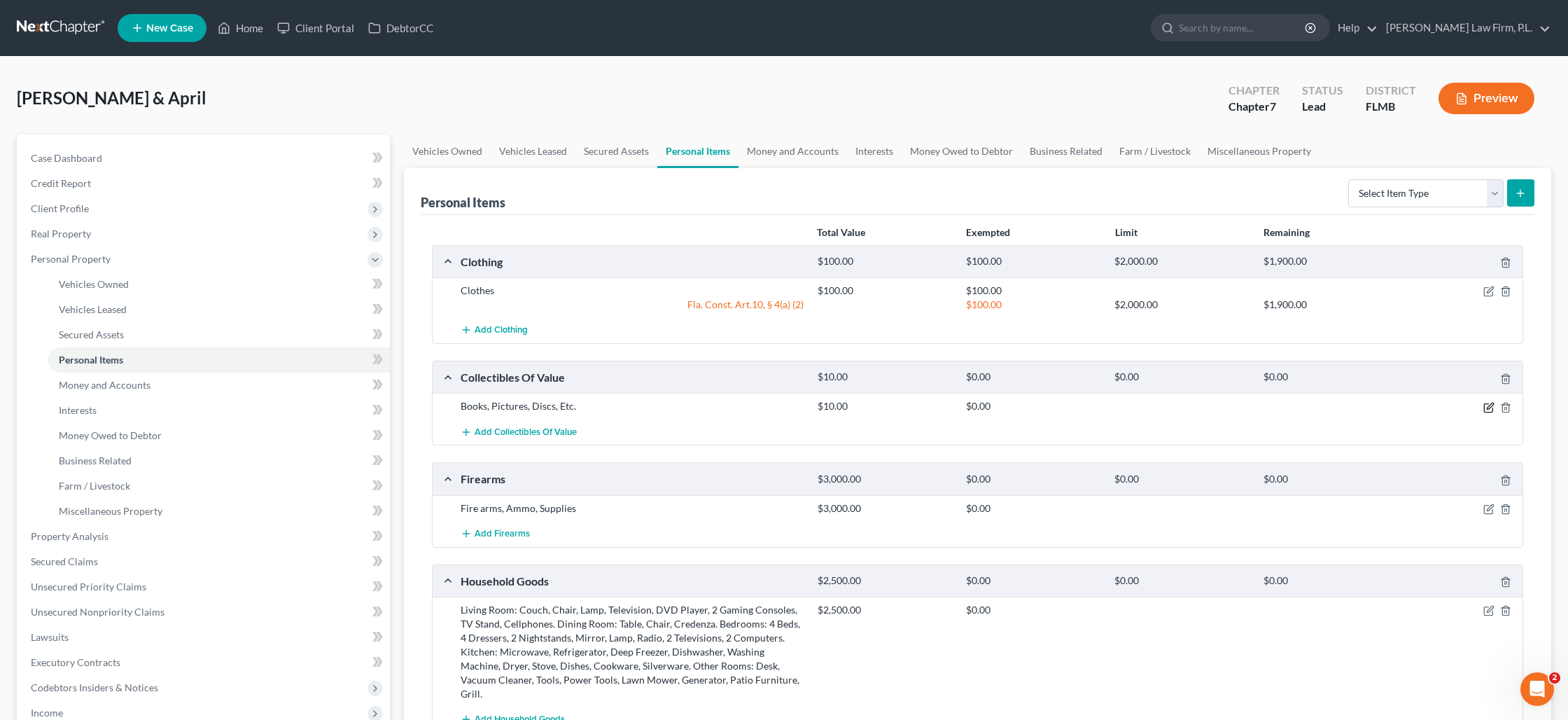
click at [1486, 406] on icon "button" at bounding box center [1489, 407] width 11 height 11
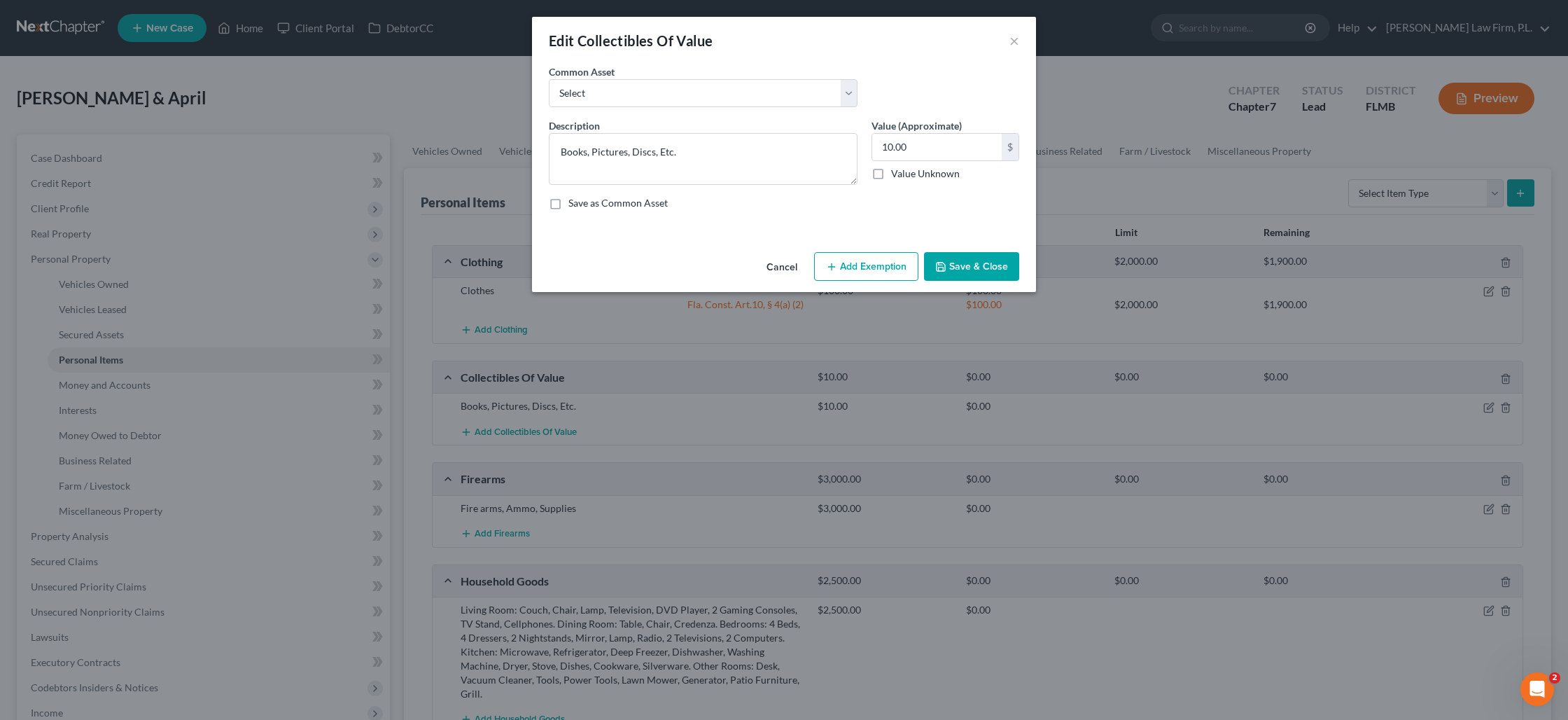
click at [861, 257] on button "Add Exemption" at bounding box center [866, 267] width 104 height 29
select select "2"
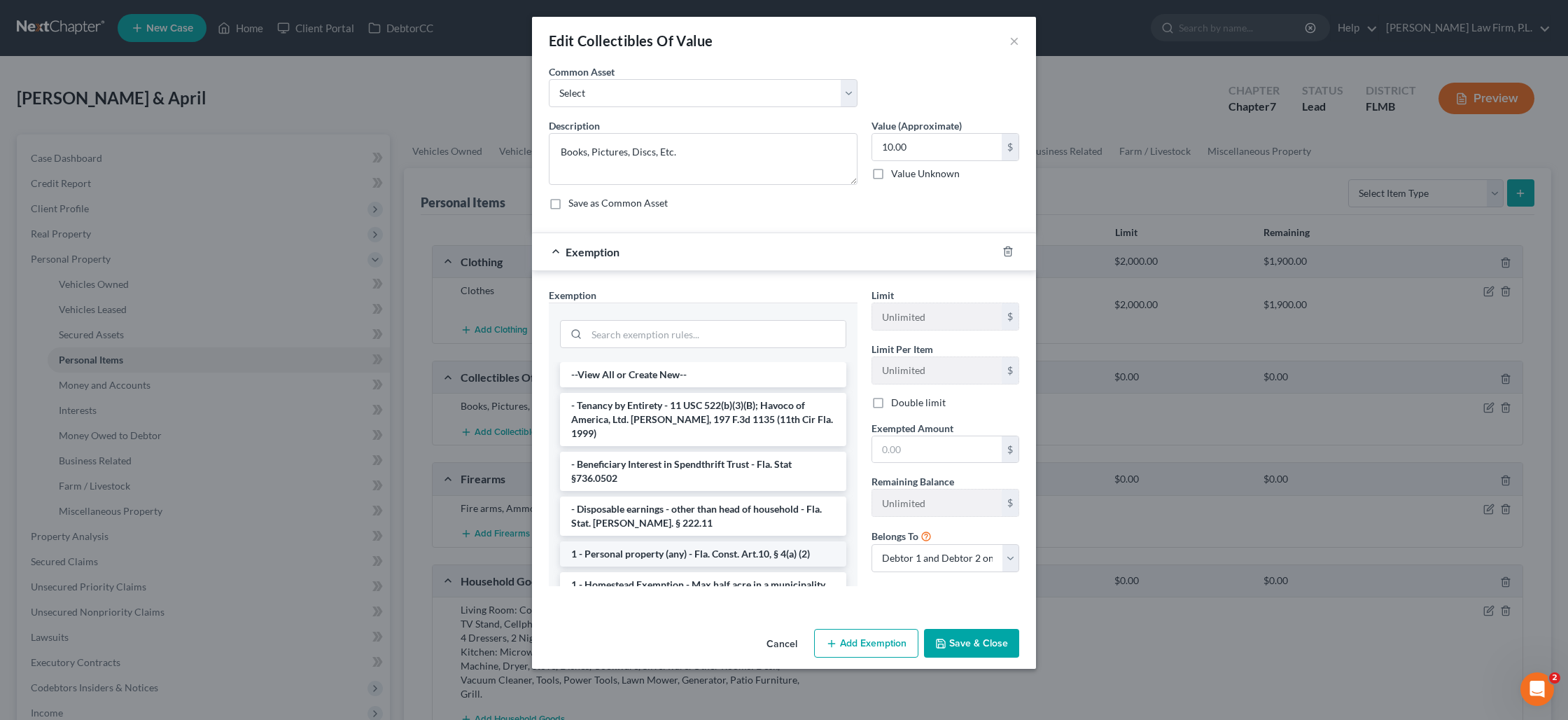
click at [759, 541] on li "1 - Personal property (any) - Fla. Const. Art.10, § 4(a) (2)" at bounding box center [703, 554] width 286 height 25
checkbox input "true"
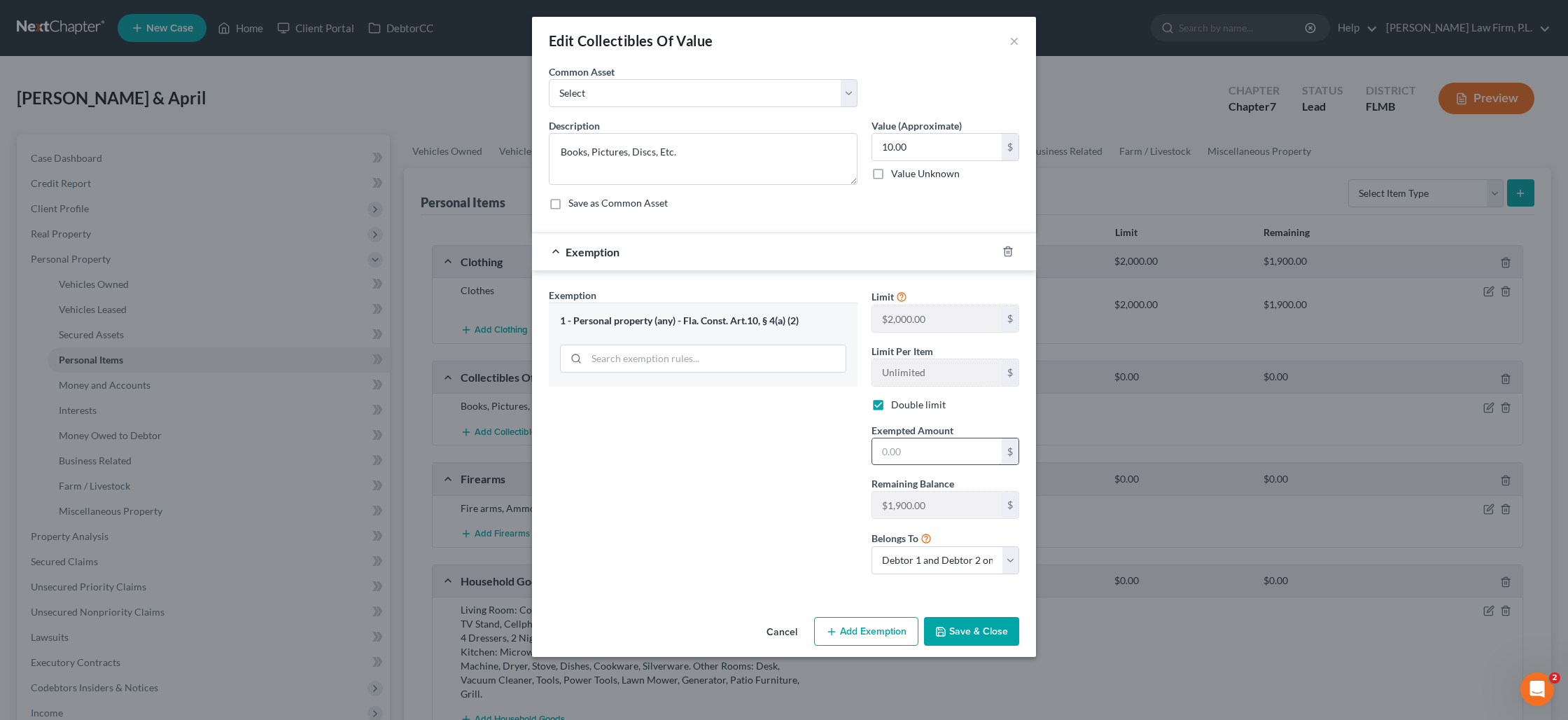
click at [909, 455] on input "text" at bounding box center [936, 452] width 129 height 27
type input "10"
click at [958, 627] on button "Save & Close" at bounding box center [971, 631] width 95 height 29
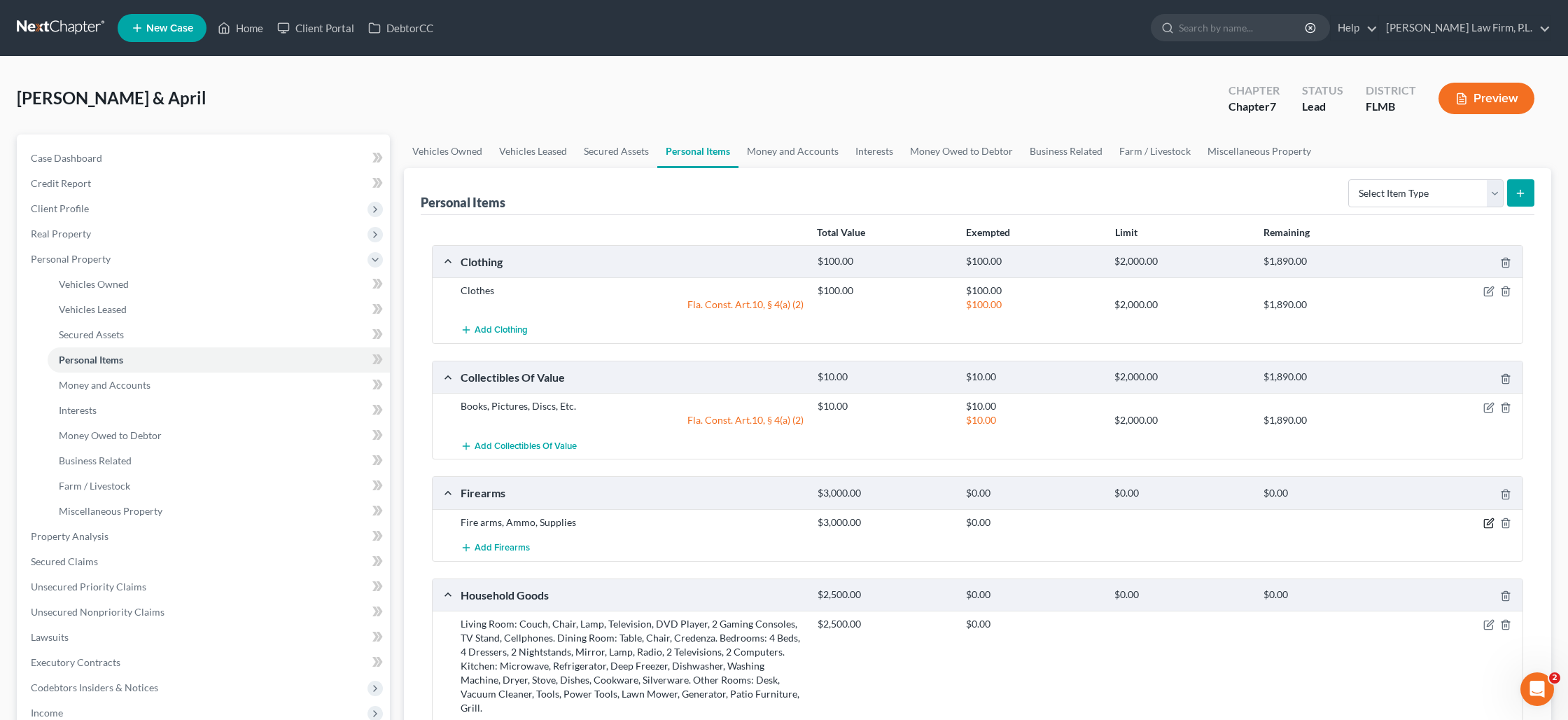
click at [1486, 526] on icon "button" at bounding box center [1489, 523] width 11 height 11
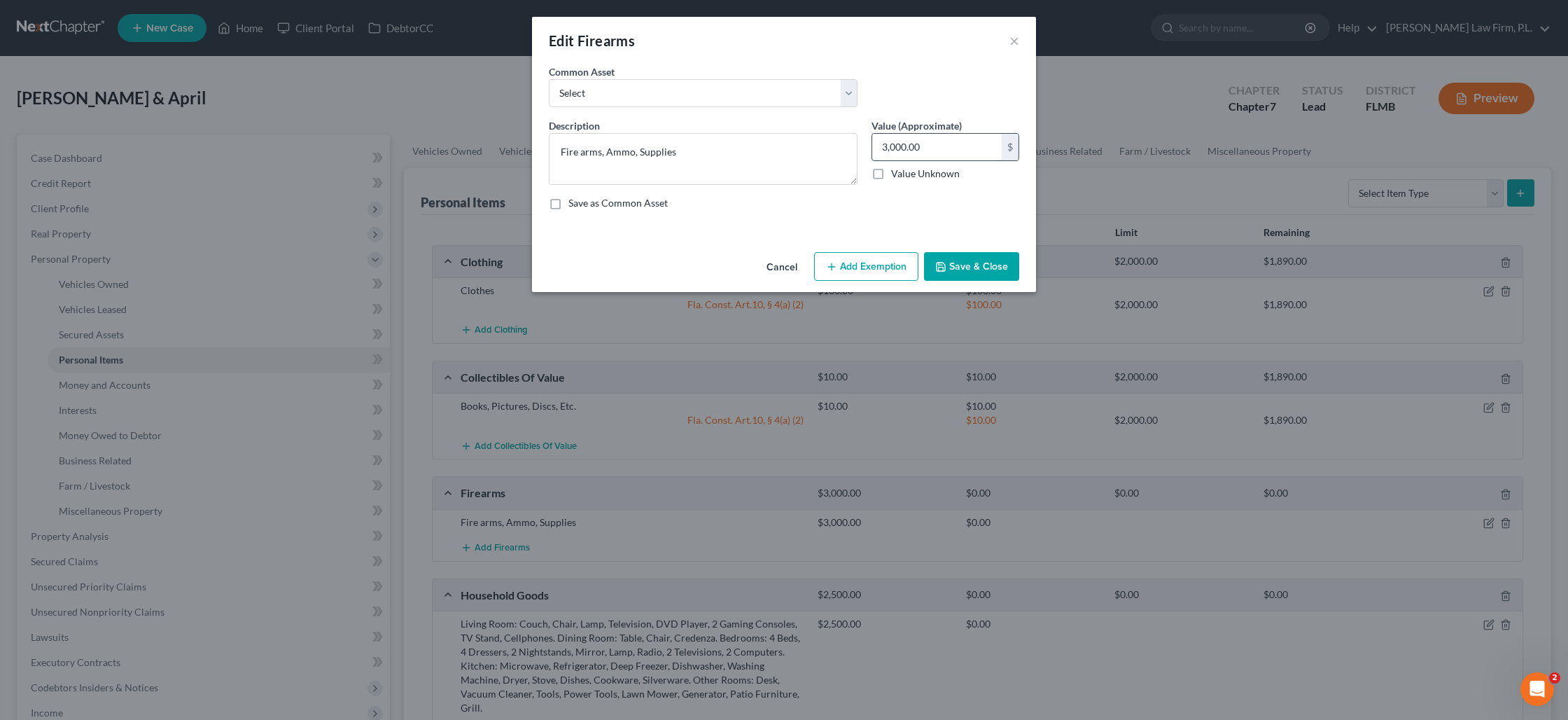
click at [924, 152] on input "3,000.00" at bounding box center [936, 147] width 129 height 27
type input "1,500"
click at [872, 270] on button "Add Exemption" at bounding box center [866, 267] width 104 height 29
select select "2"
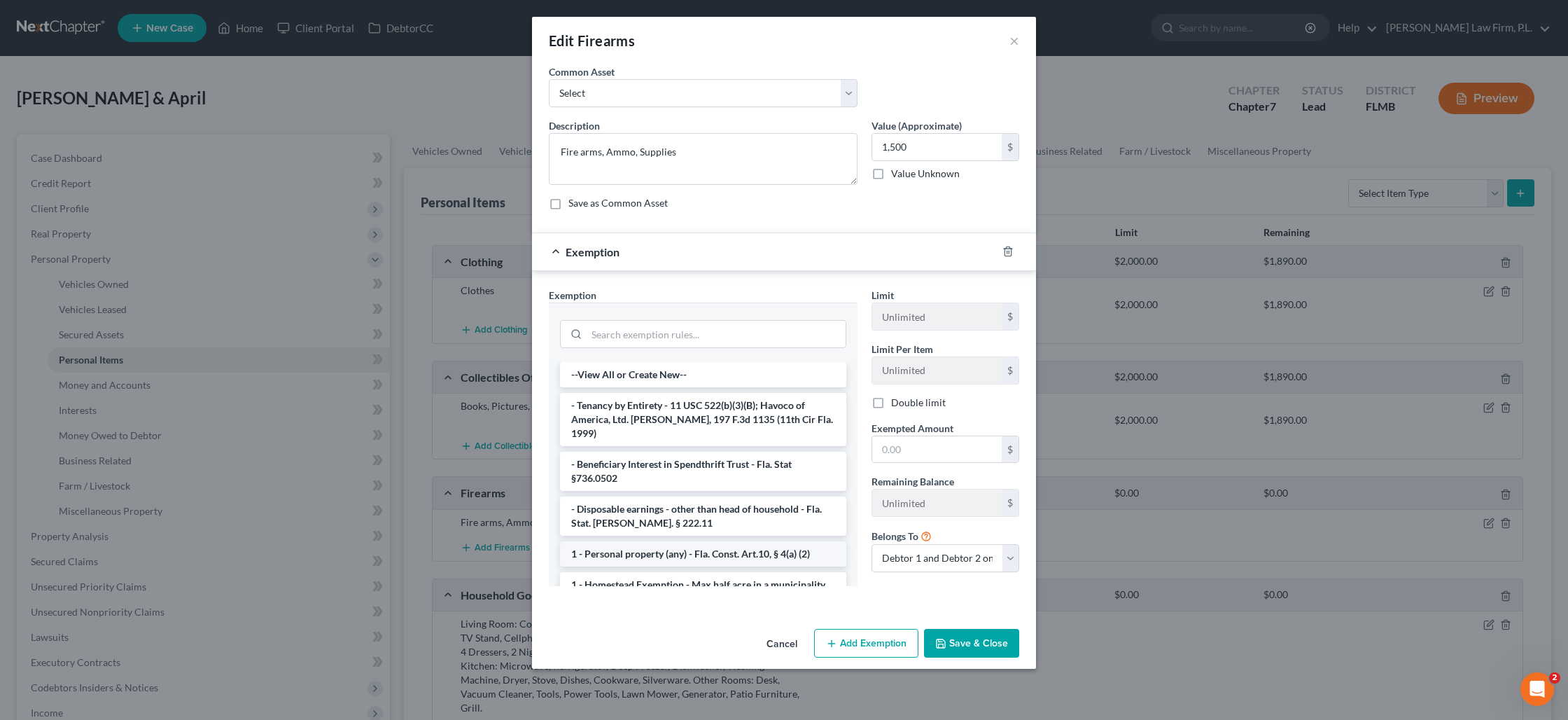
click at [722, 541] on li "1 - Personal property (any) - Fla. Const. Art.10, § 4(a) (2)" at bounding box center [703, 554] width 286 height 25
checkbox input "true"
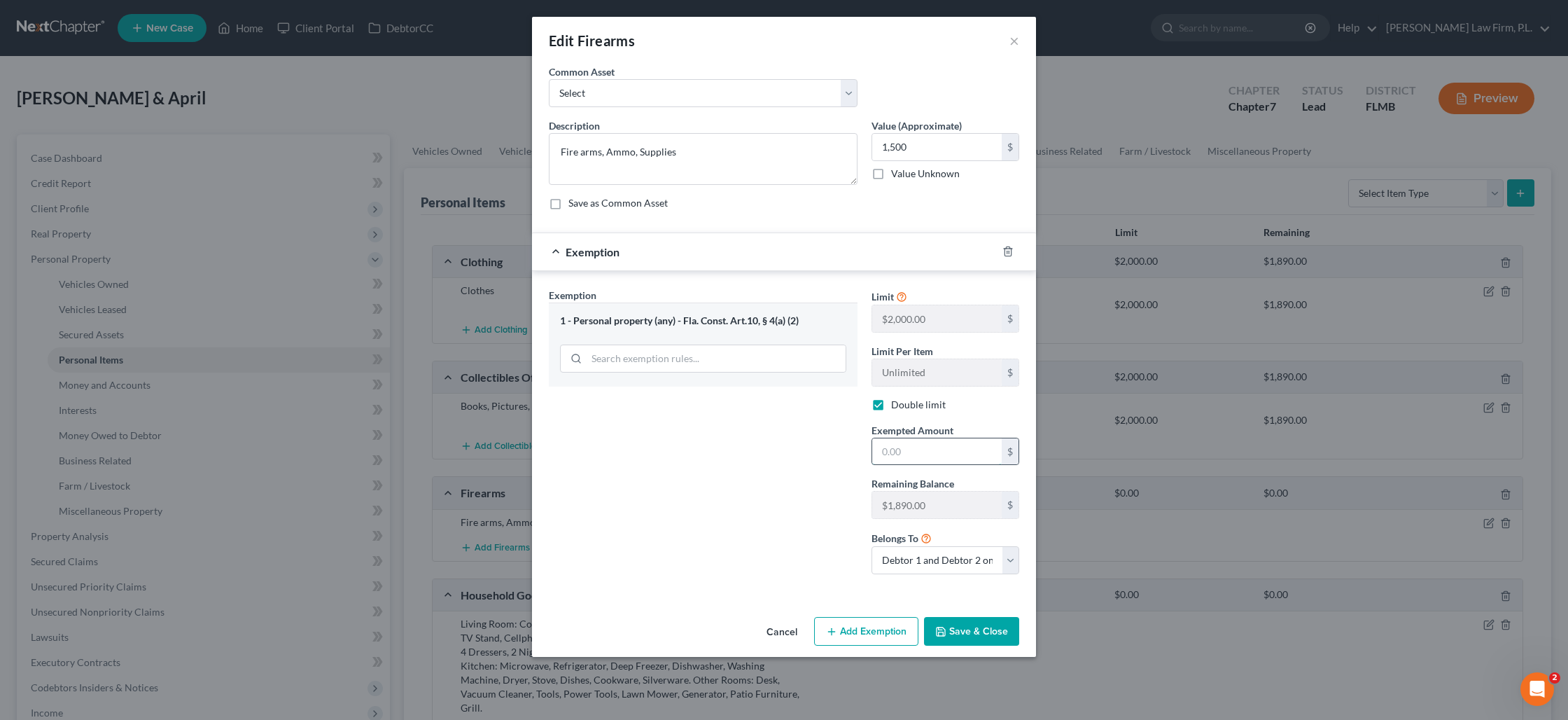
click at [906, 458] on input "text" at bounding box center [936, 452] width 129 height 27
type input "1,500"
click at [959, 636] on button "Save & Close" at bounding box center [971, 631] width 95 height 29
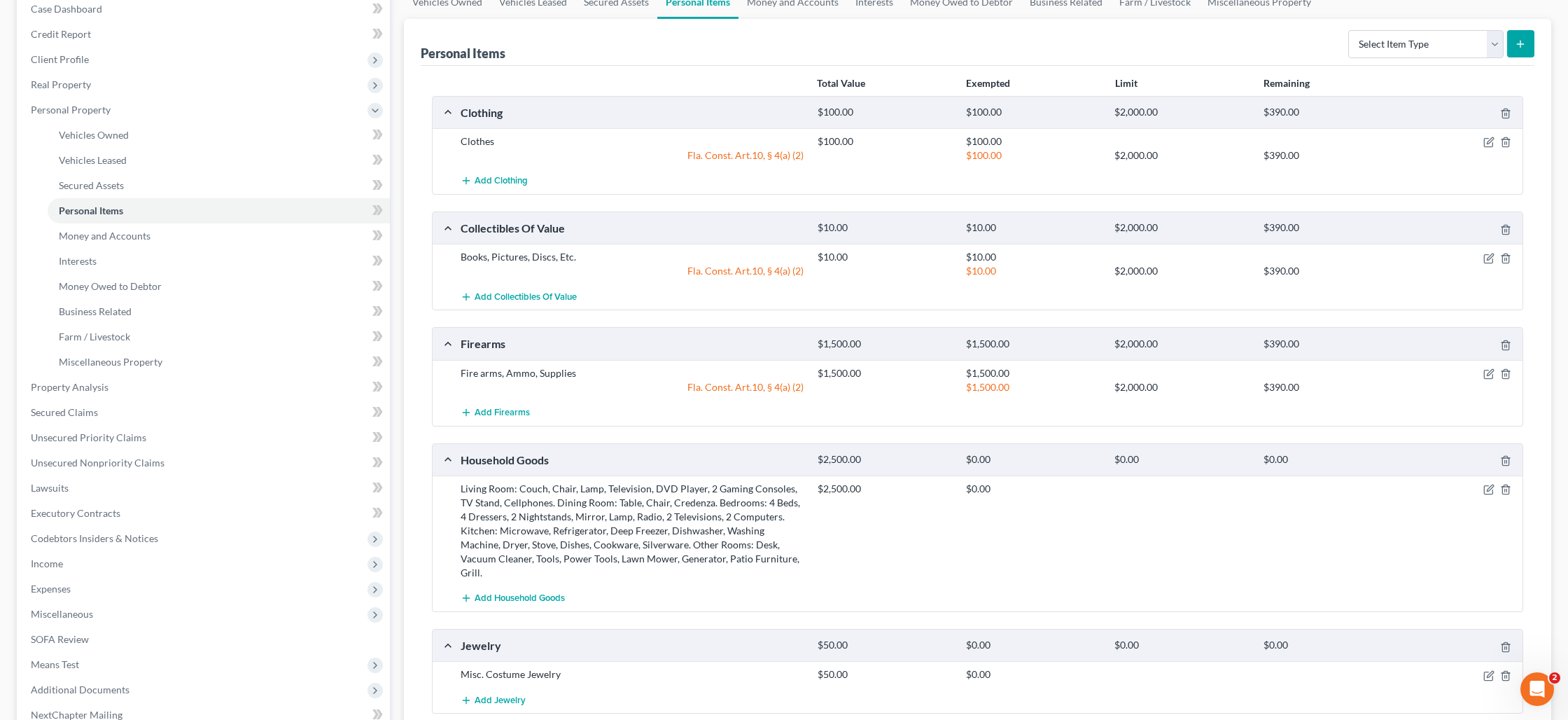
scroll to position [208, 0]
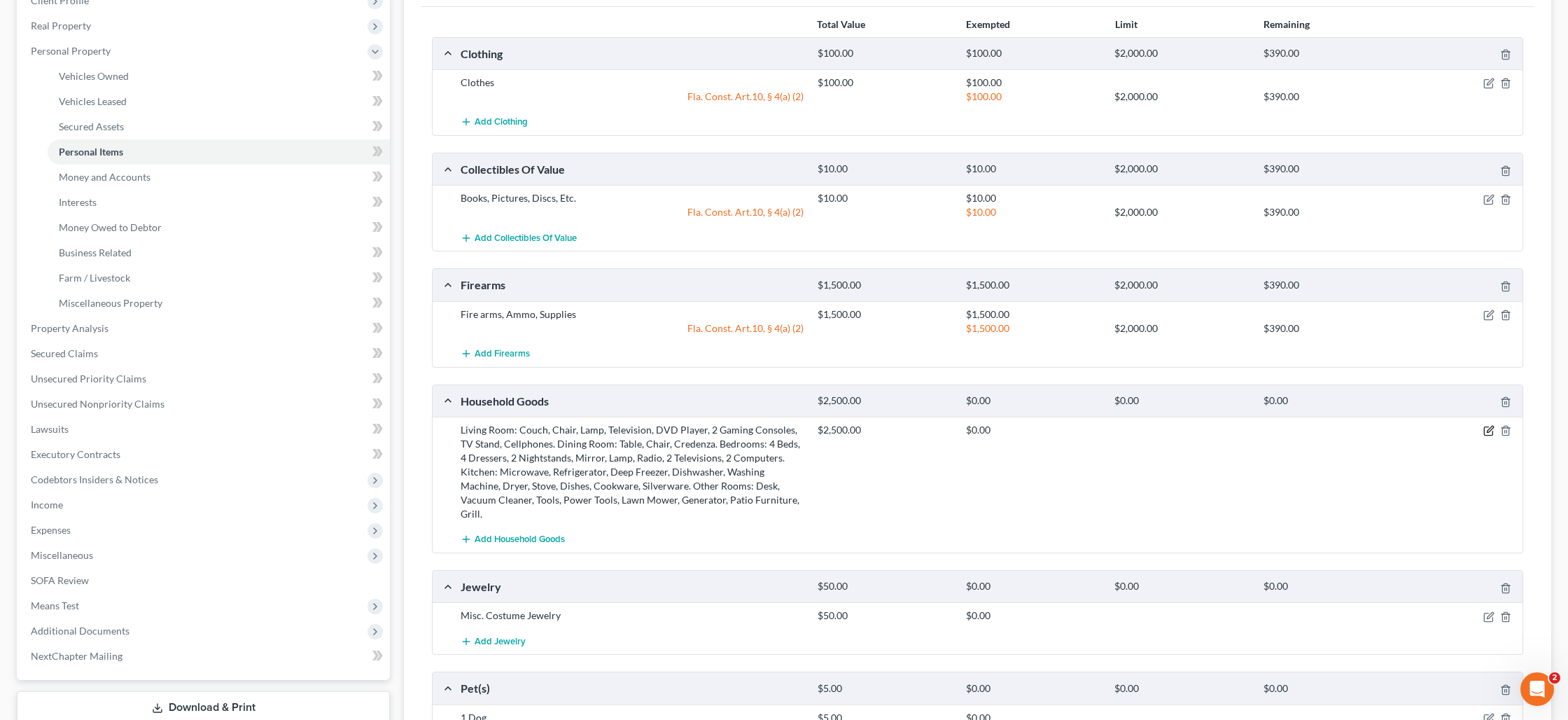
click at [1491, 430] on icon "button" at bounding box center [1489, 430] width 11 height 11
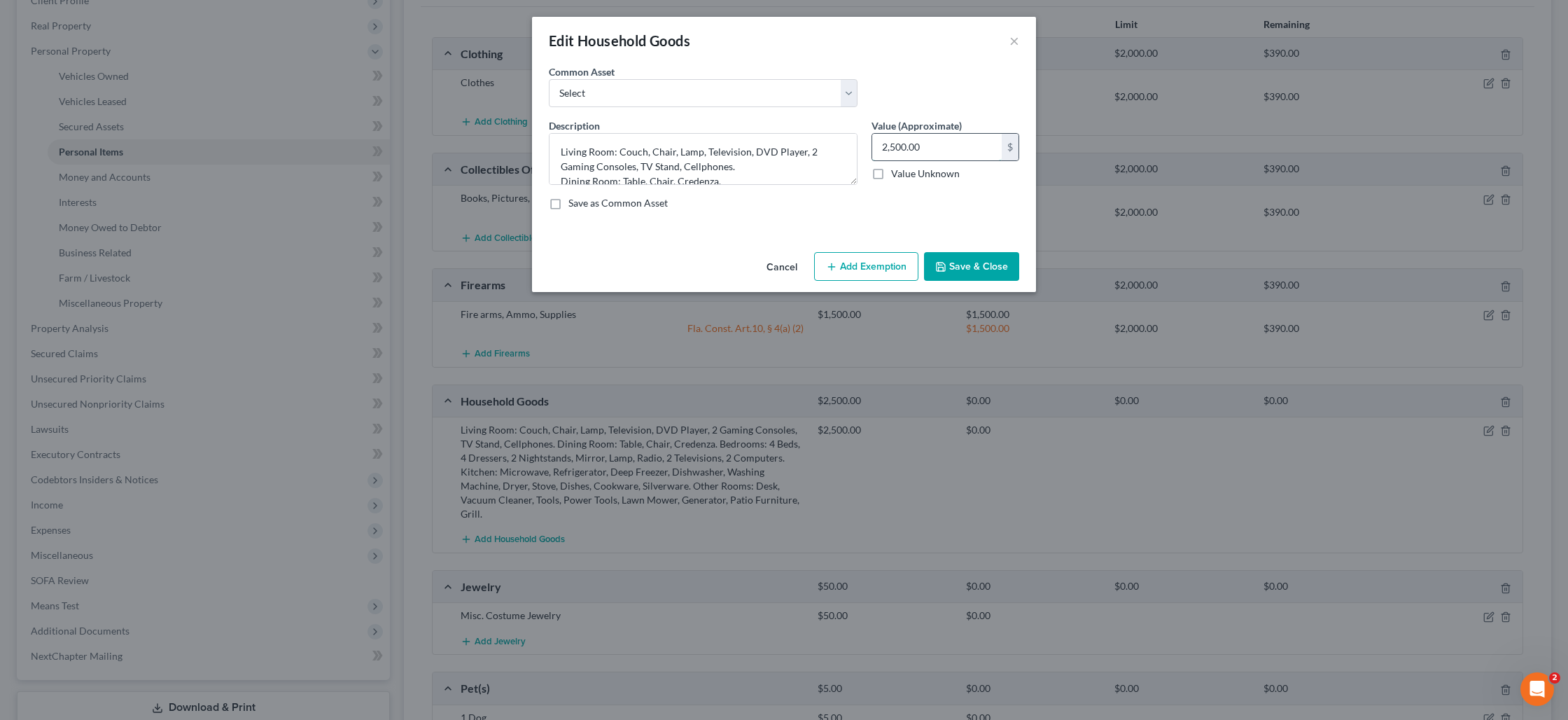
click at [923, 152] on input "2,500.00" at bounding box center [936, 147] width 129 height 27
type input "1,950"
click at [870, 270] on button "Add Exemption" at bounding box center [866, 267] width 104 height 29
select select "2"
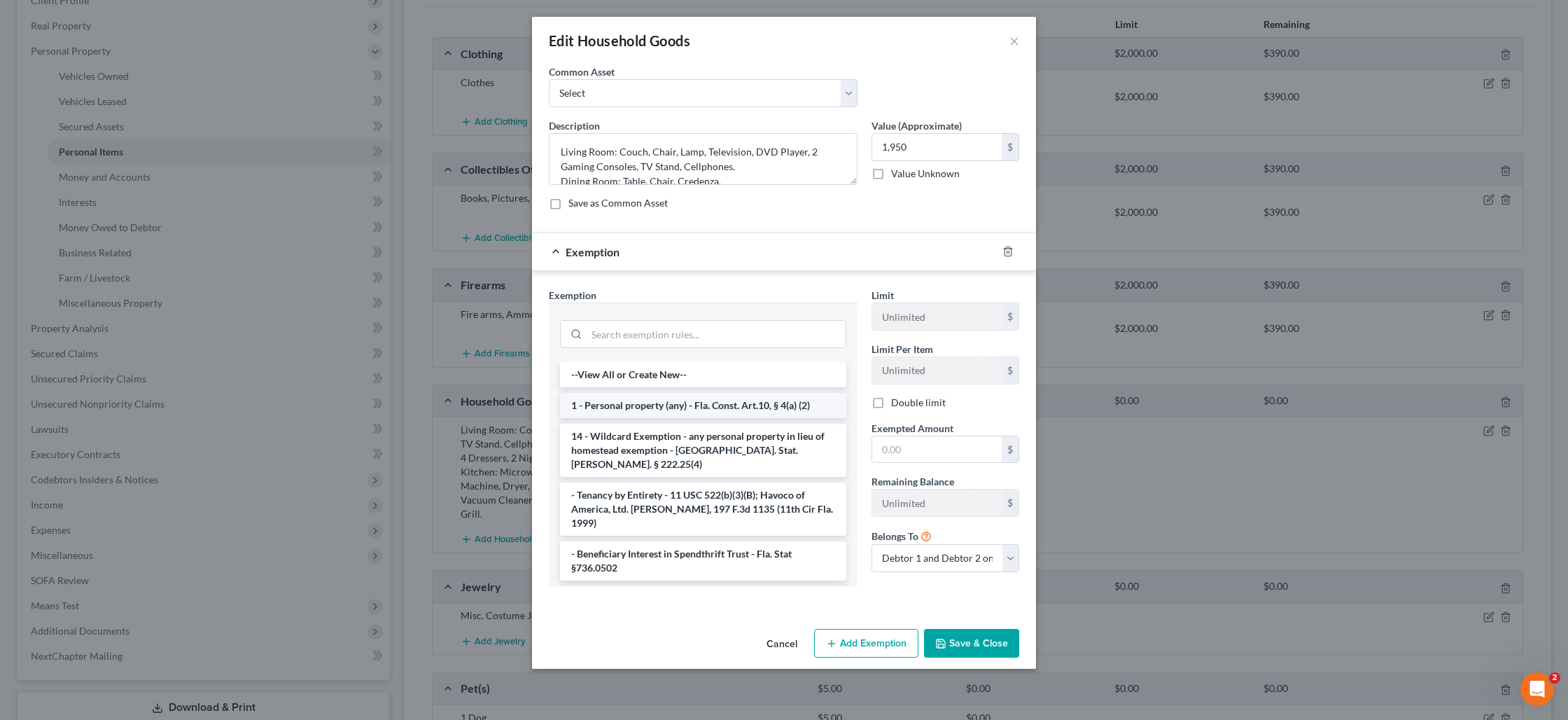
click at [717, 406] on li "1 - Personal property (any) - Fla. Const. Art.10, § 4(a) (2)" at bounding box center [703, 406] width 286 height 25
checkbox input "true"
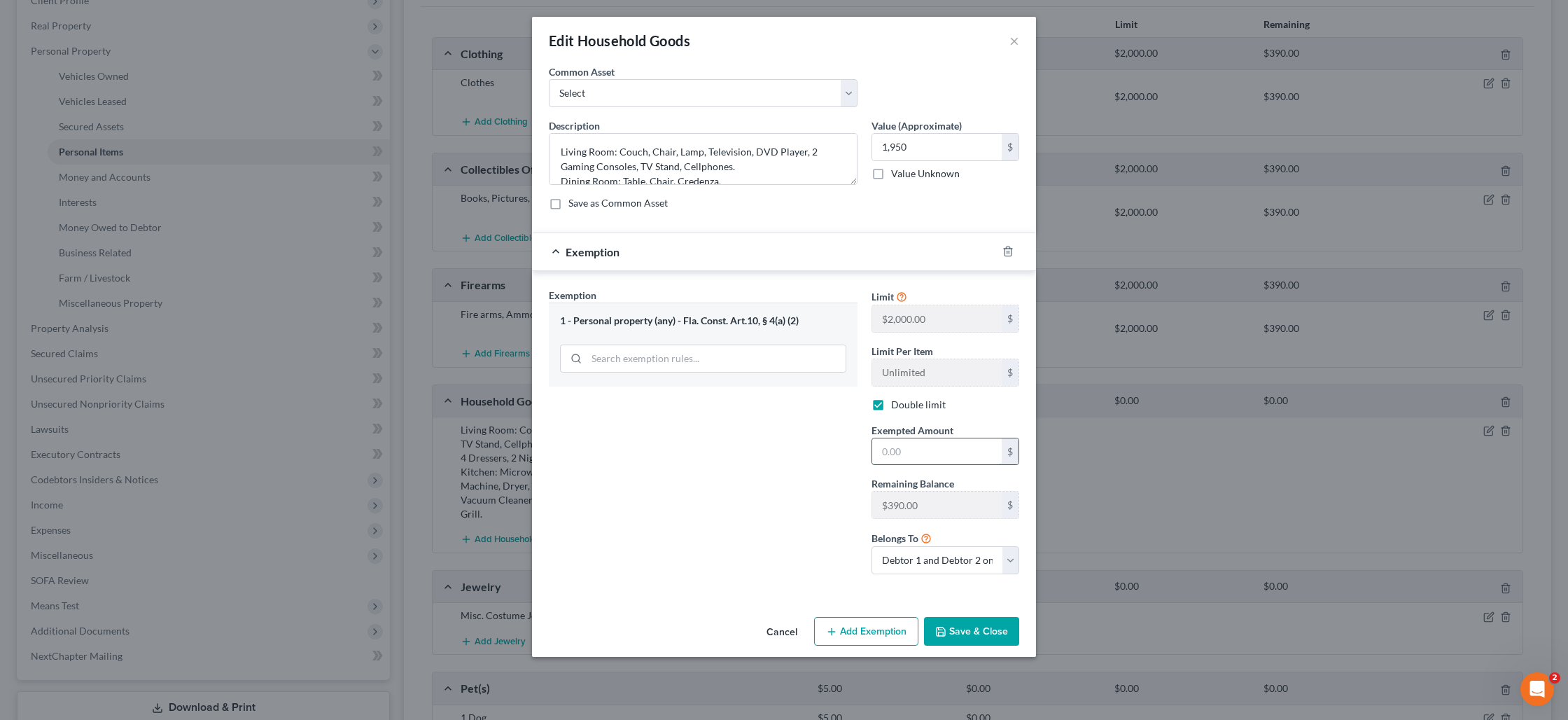
click at [888, 463] on input "text" at bounding box center [936, 452] width 129 height 27
type input "390"
click at [951, 637] on button "Save & Close" at bounding box center [971, 631] width 95 height 29
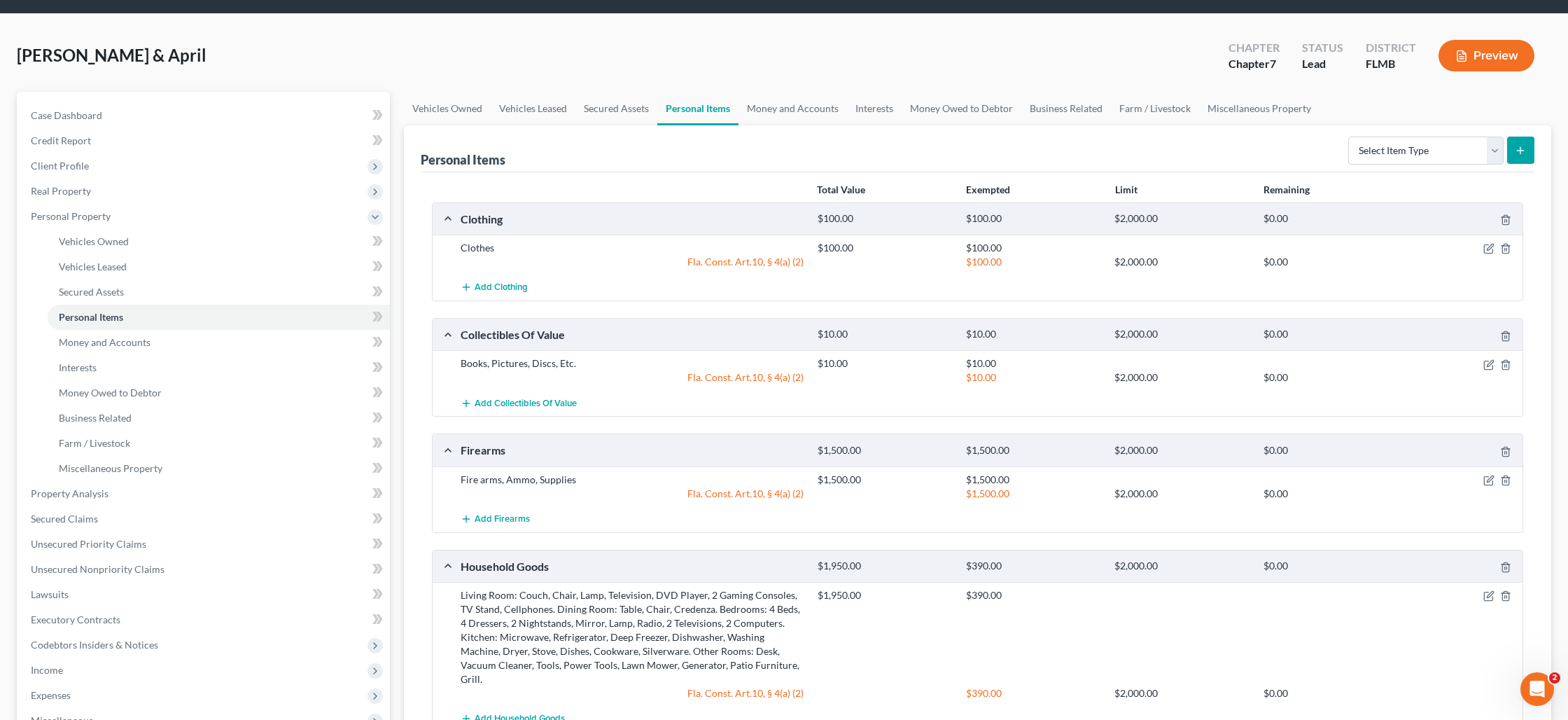
scroll to position [0, 0]
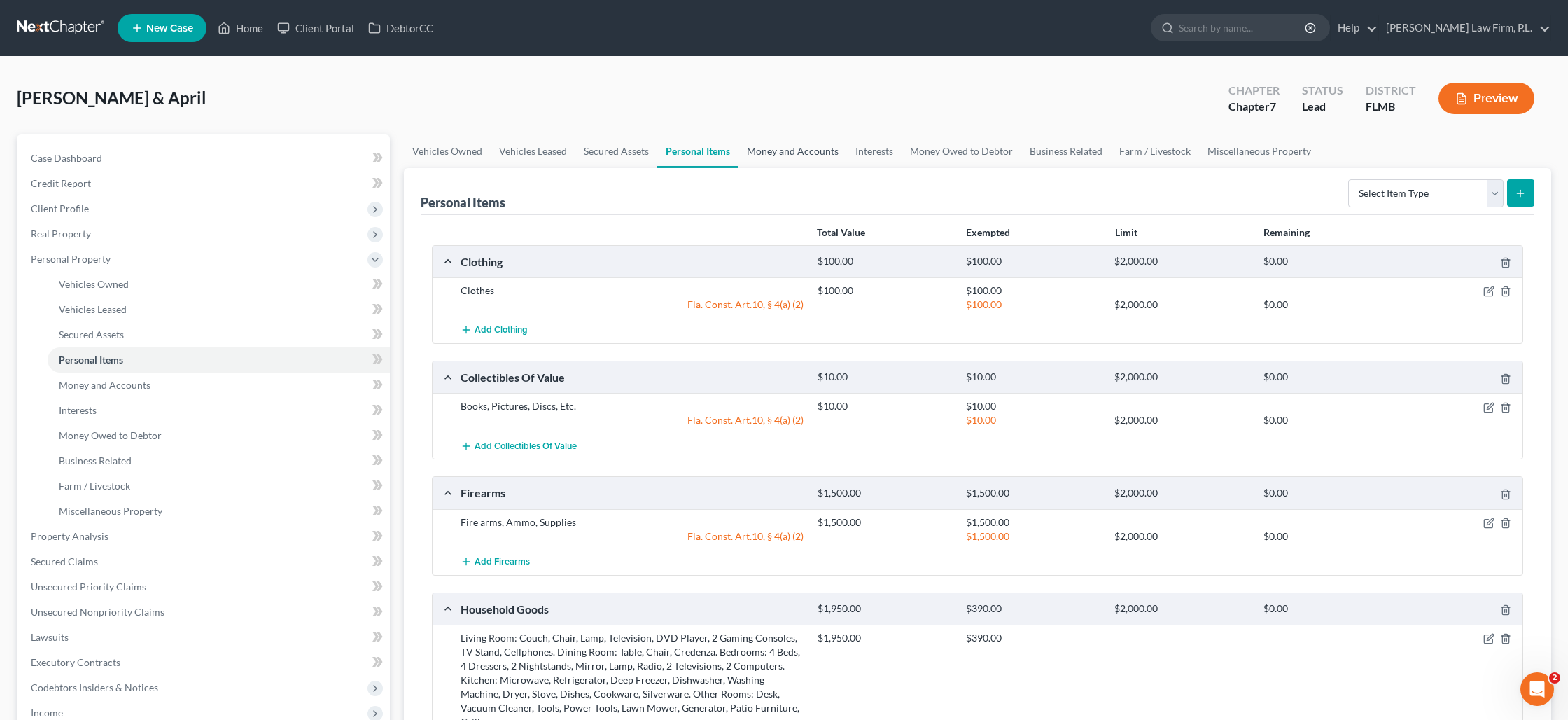
click at [803, 146] on link "Money and Accounts" at bounding box center [793, 151] width 109 height 33
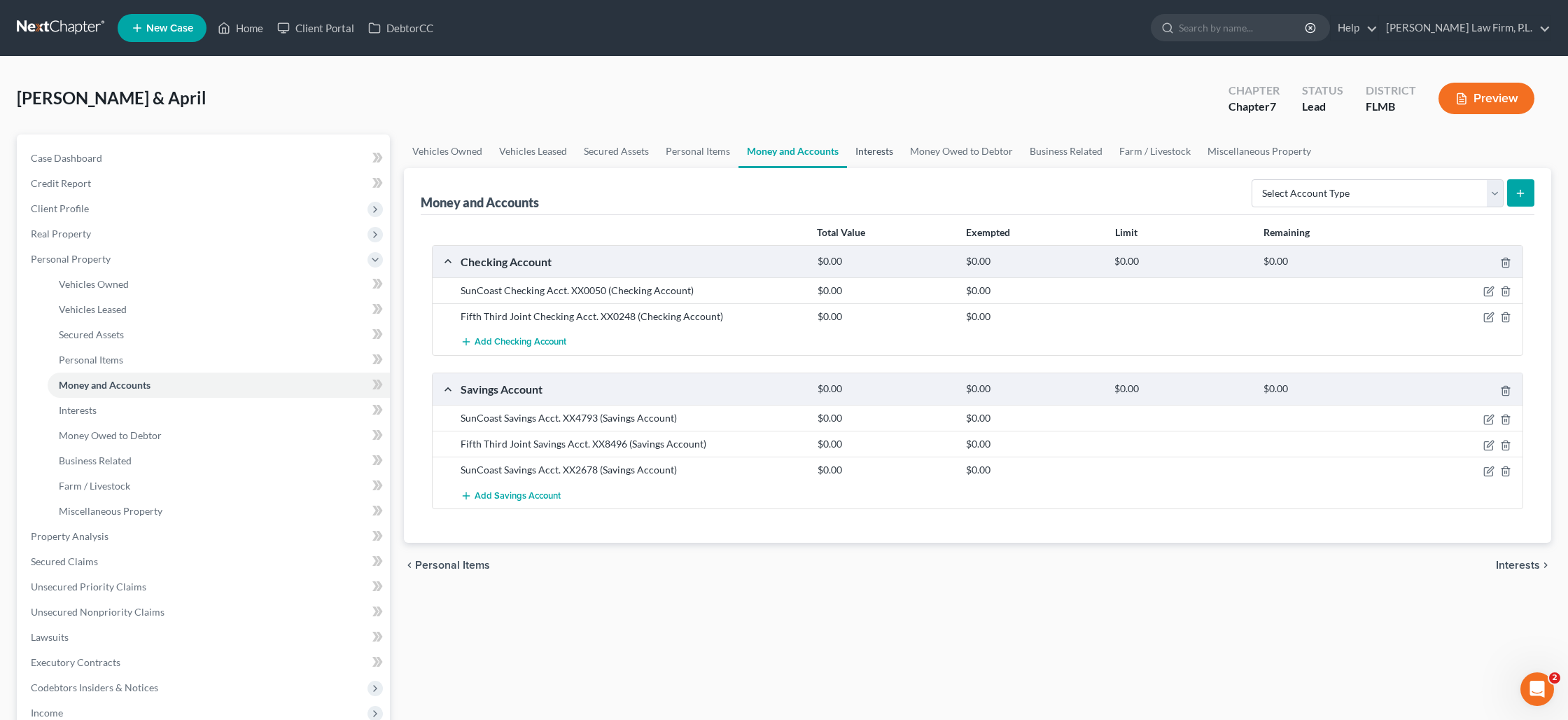
click at [876, 149] on link "Interests" at bounding box center [874, 151] width 55 height 33
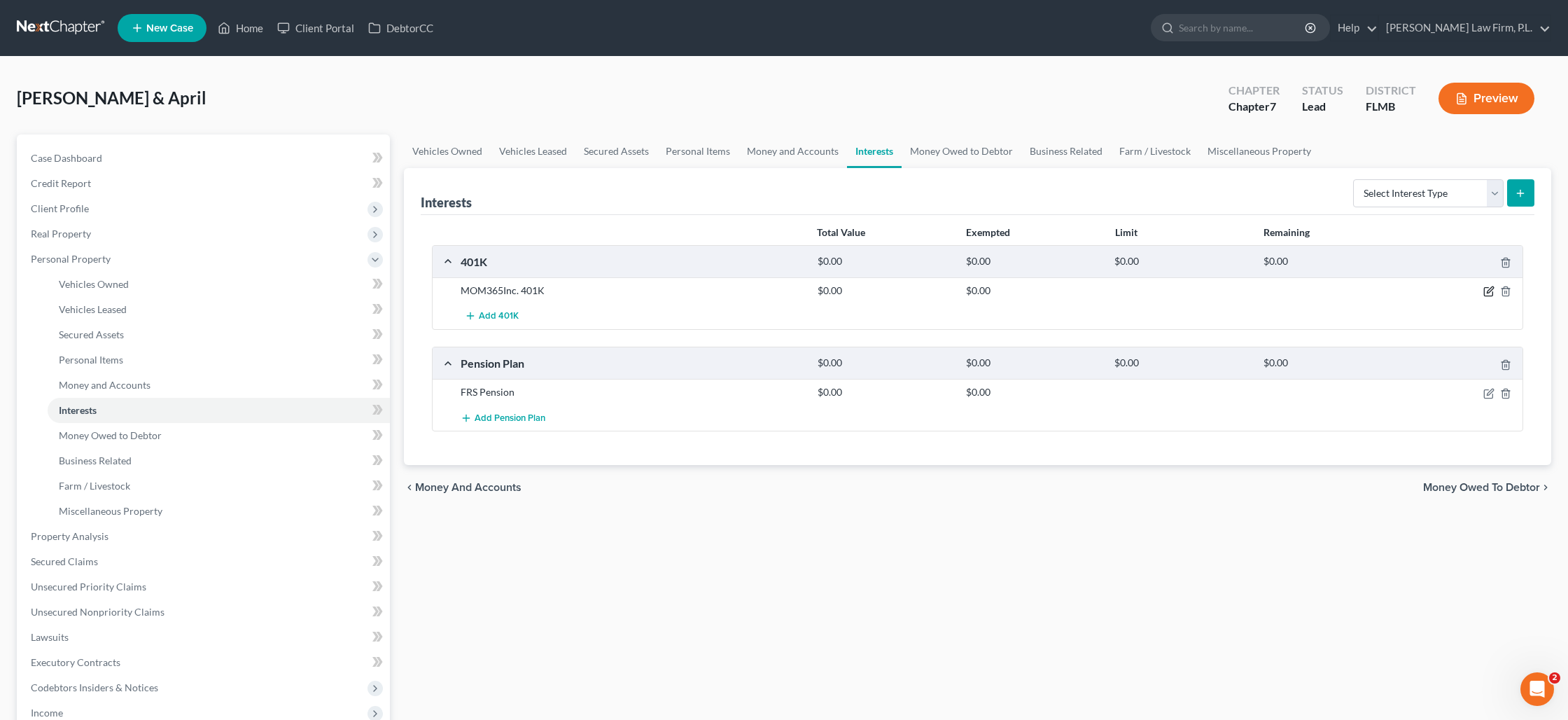
click at [1485, 288] on icon "button" at bounding box center [1488, 292] width 9 height 9
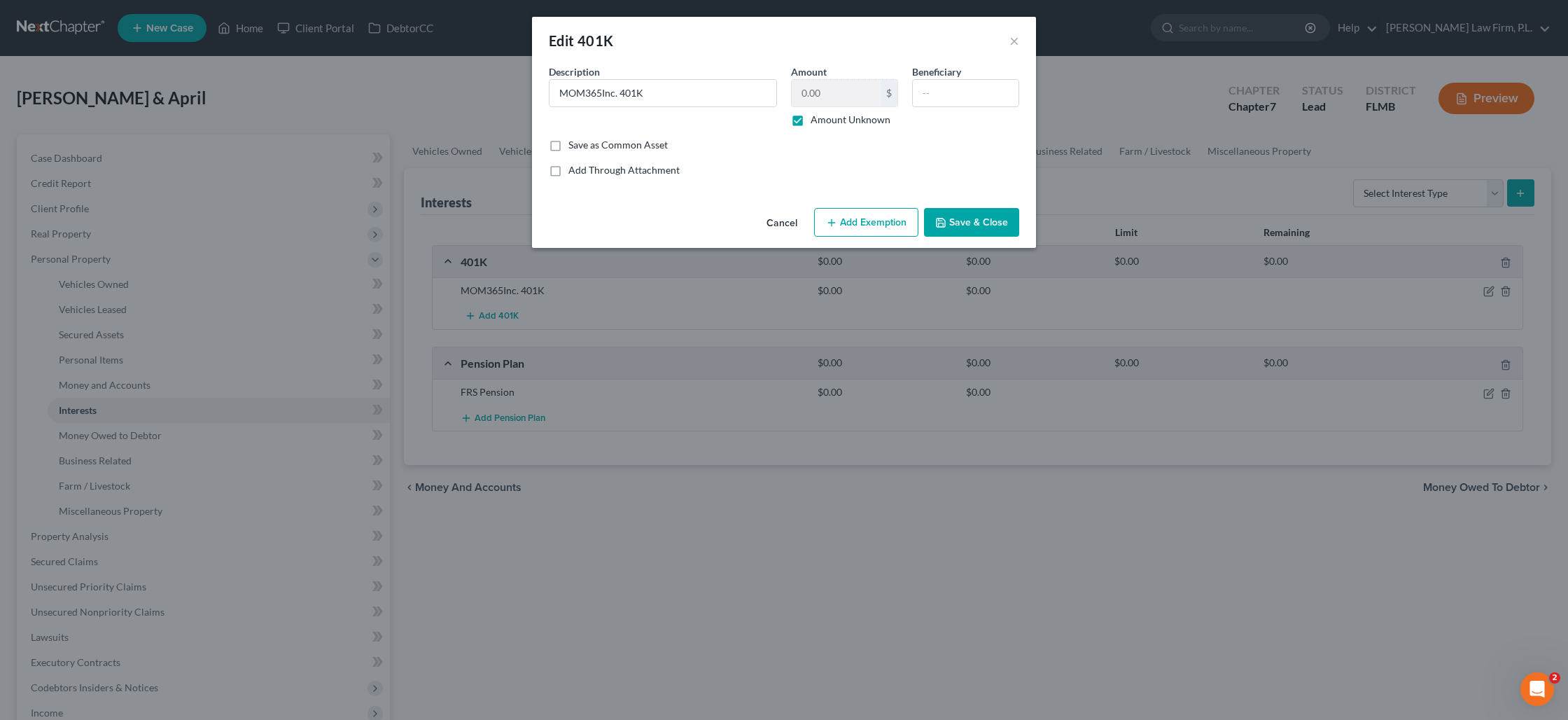
click at [810, 121] on label "Amount Unknown" at bounding box center [850, 120] width 80 height 14
click at [817, 121] on input "Amount Unknown" at bounding box center [821, 117] width 9 height 9
checkbox input "false"
click at [835, 90] on input "0.00" at bounding box center [836, 94] width 89 height 27
type input "4,500"
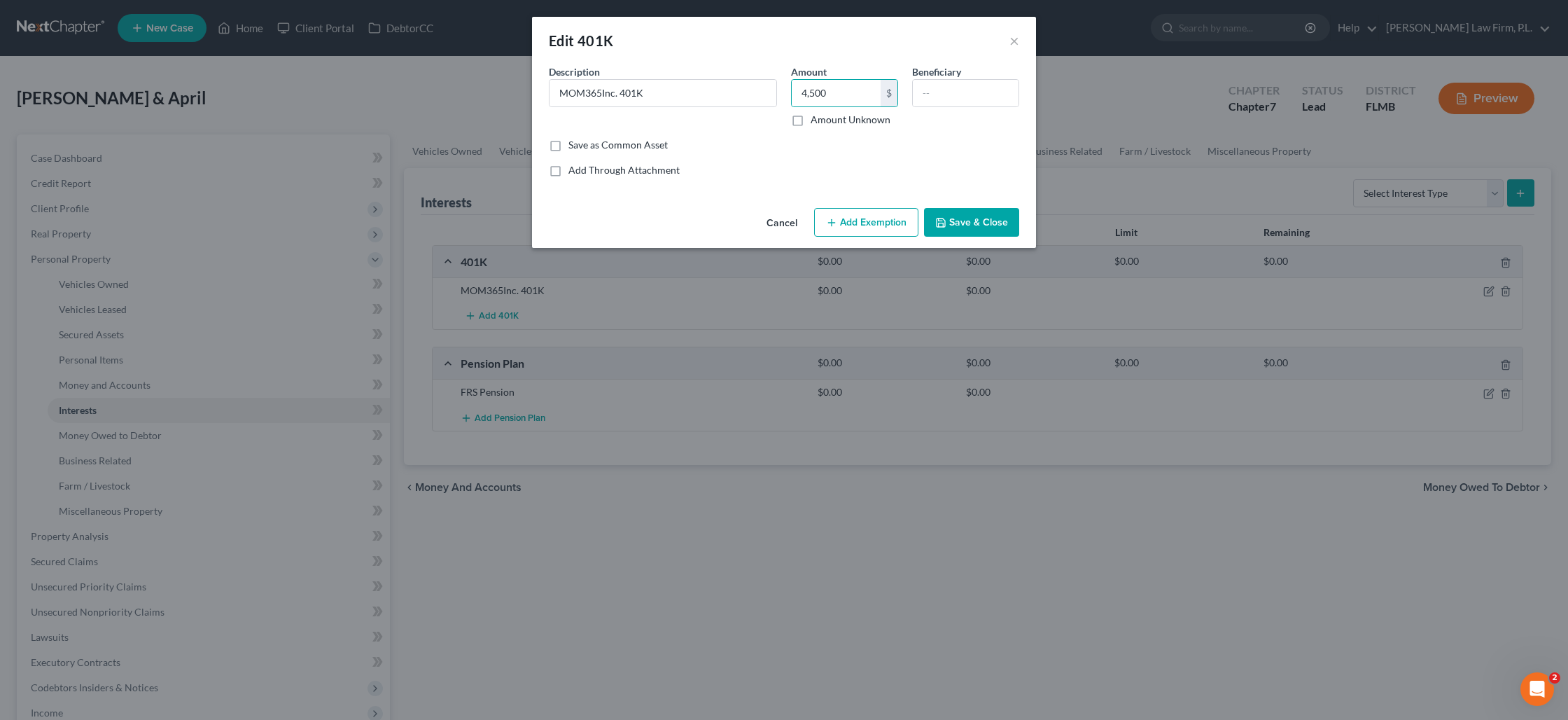
click at [845, 215] on button "Add Exemption" at bounding box center [866, 222] width 104 height 29
select select "2"
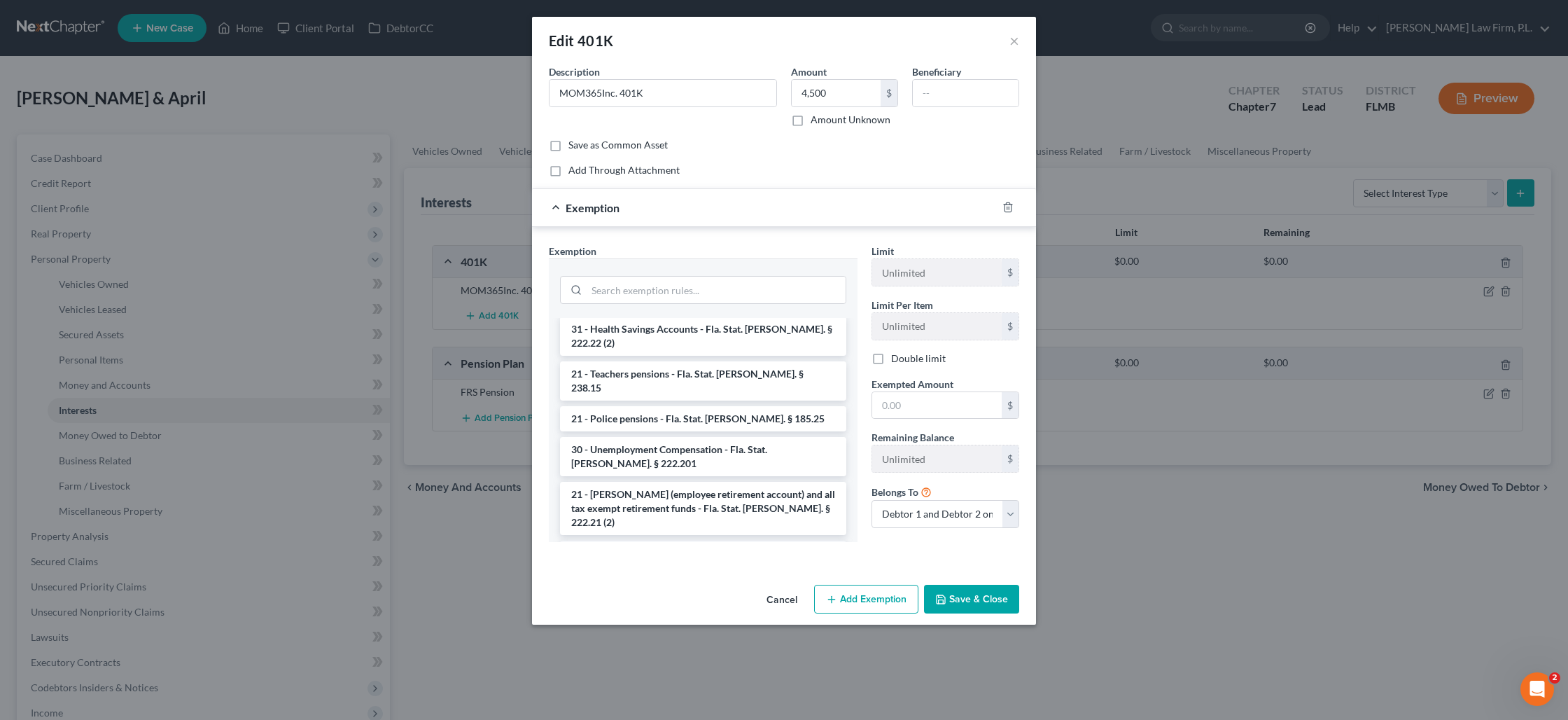
scroll to position [126, 0]
click at [676, 478] on li "21 - [PERSON_NAME] (employee retirement account) and all tax exempt retirement …" at bounding box center [703, 504] width 286 height 53
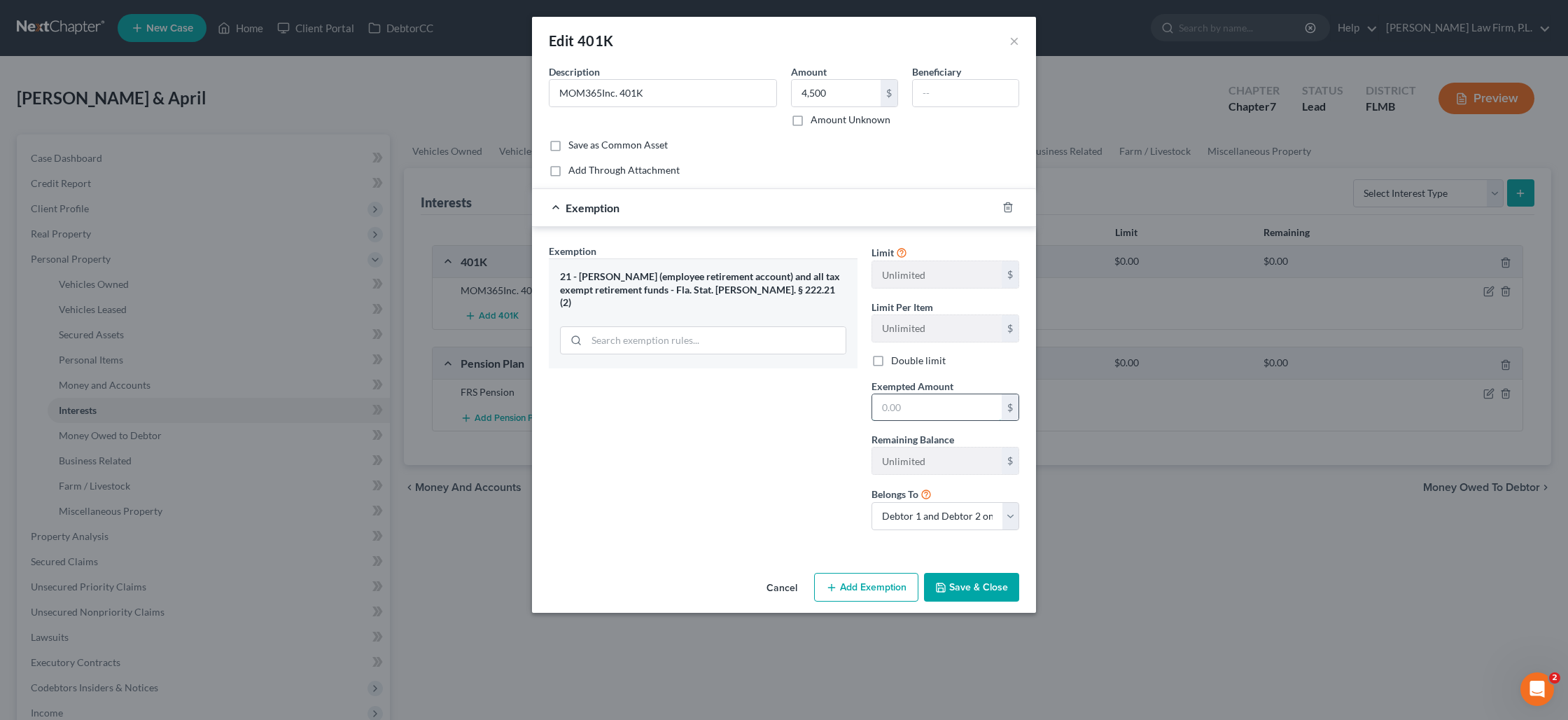
click at [908, 413] on input "text" at bounding box center [936, 408] width 129 height 27
type input "4,500"
click at [913, 514] on select "Debtor 1 only Debtor 2 only Debtor 1 and Debtor 2 only" at bounding box center [945, 515] width 148 height 28
select select "1"
click at [871, 502] on select "Debtor 1 only Debtor 2 only Debtor 1 and Debtor 2 only" at bounding box center [945, 515] width 148 height 28
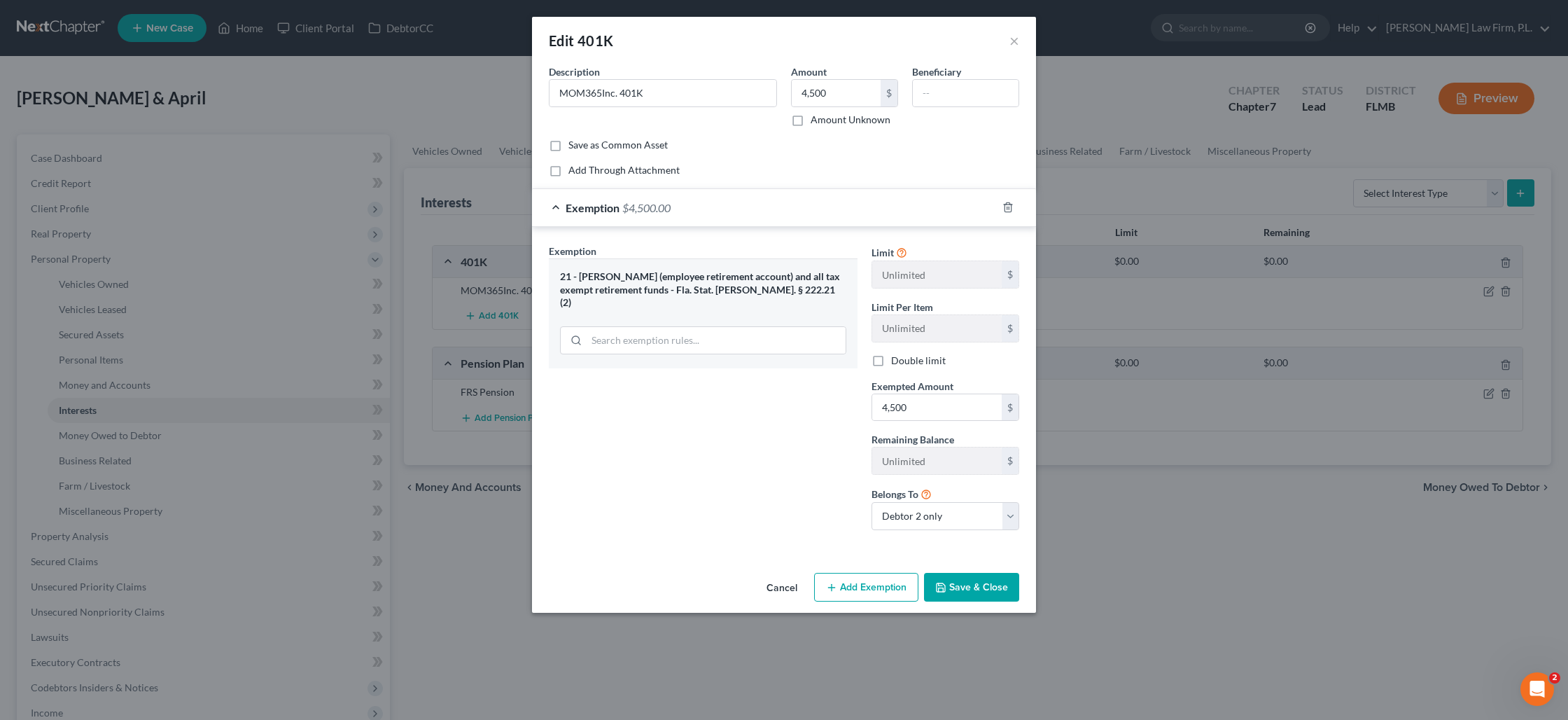
click at [954, 584] on button "Save & Close" at bounding box center [971, 587] width 95 height 29
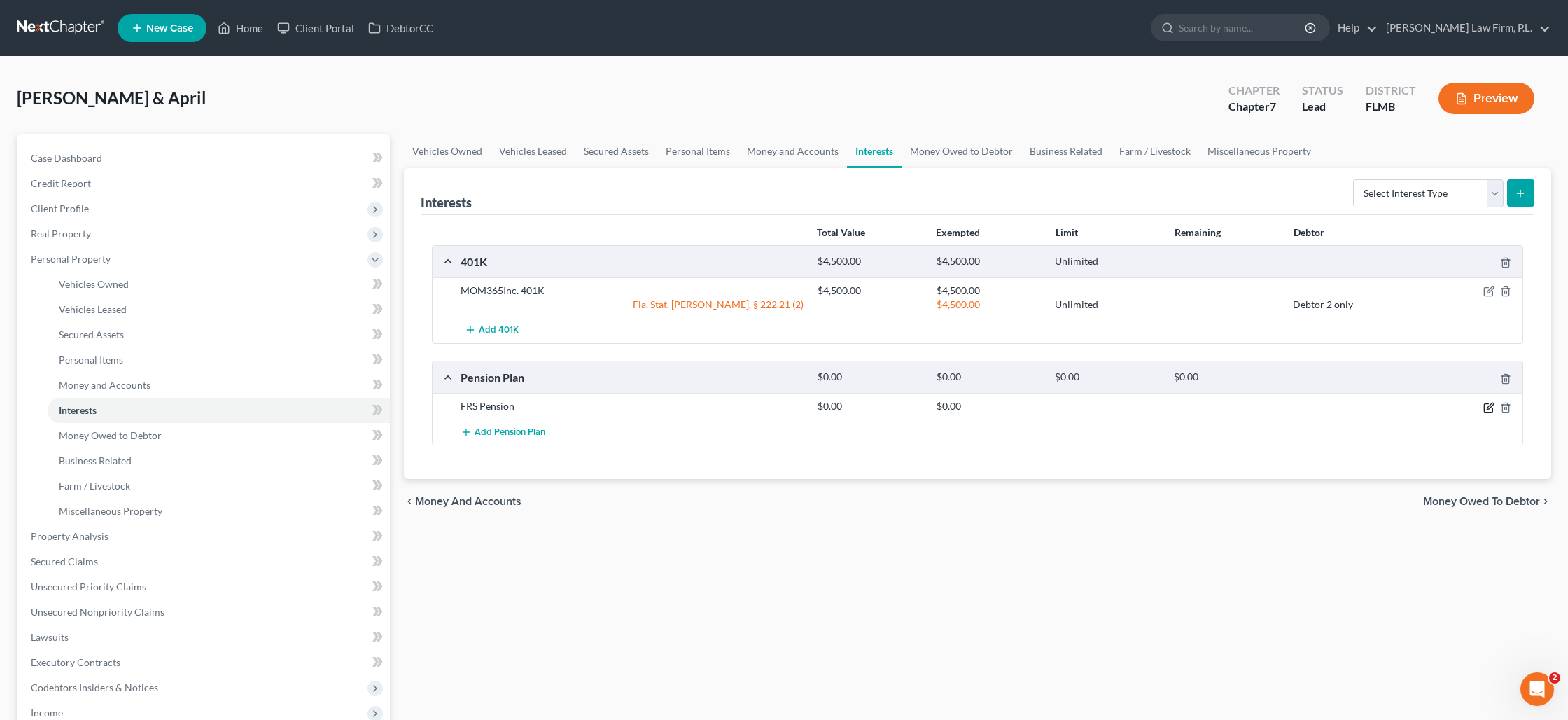
click at [1490, 410] on icon "button" at bounding box center [1489, 407] width 11 height 11
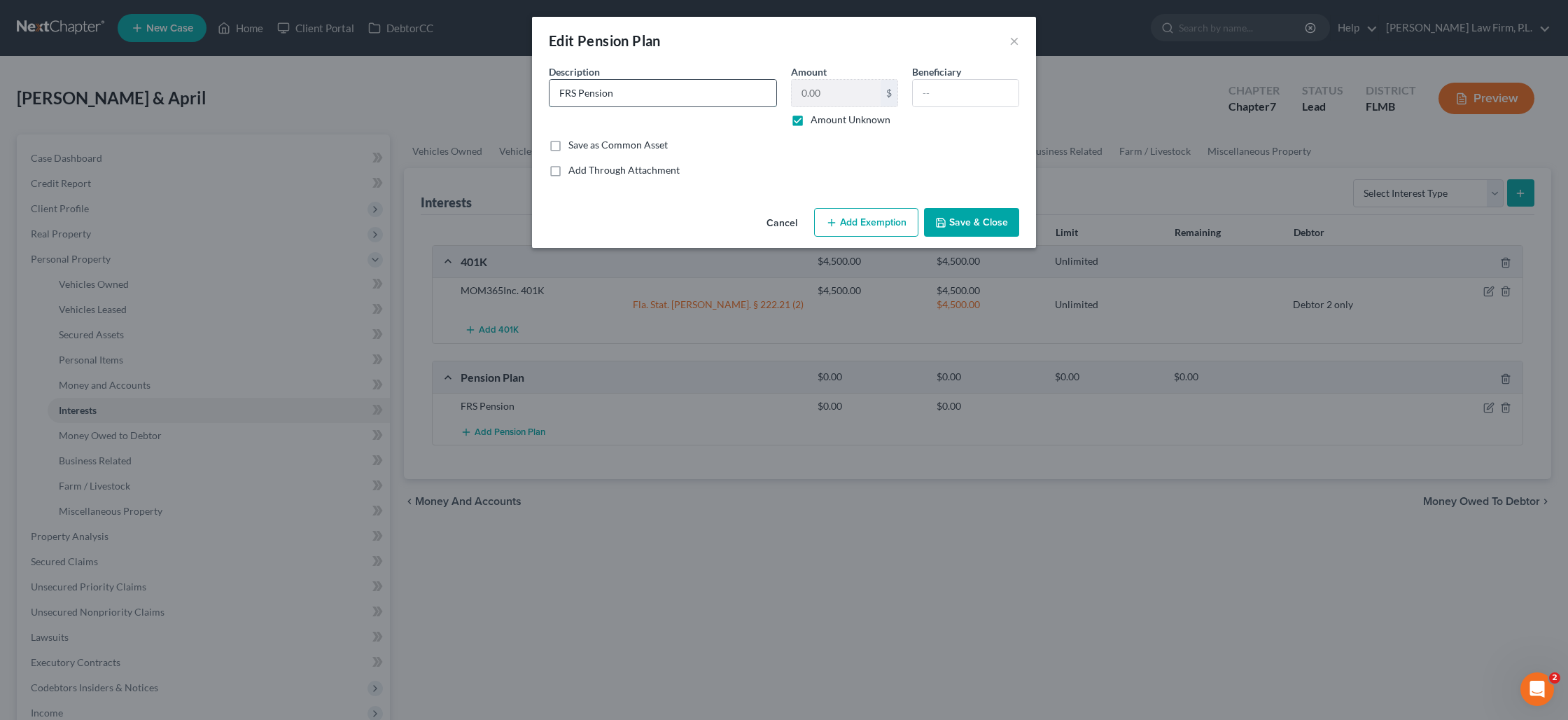
drag, startPoint x: 658, startPoint y: 101, endPoint x: 578, endPoint y: 97, distance: 80.1
click at [578, 97] on input "FRS Pension" at bounding box center [663, 94] width 227 height 27
type input "FRS Retirement Plan"
click at [846, 220] on button "Add Exemption" at bounding box center [866, 222] width 104 height 29
select select "2"
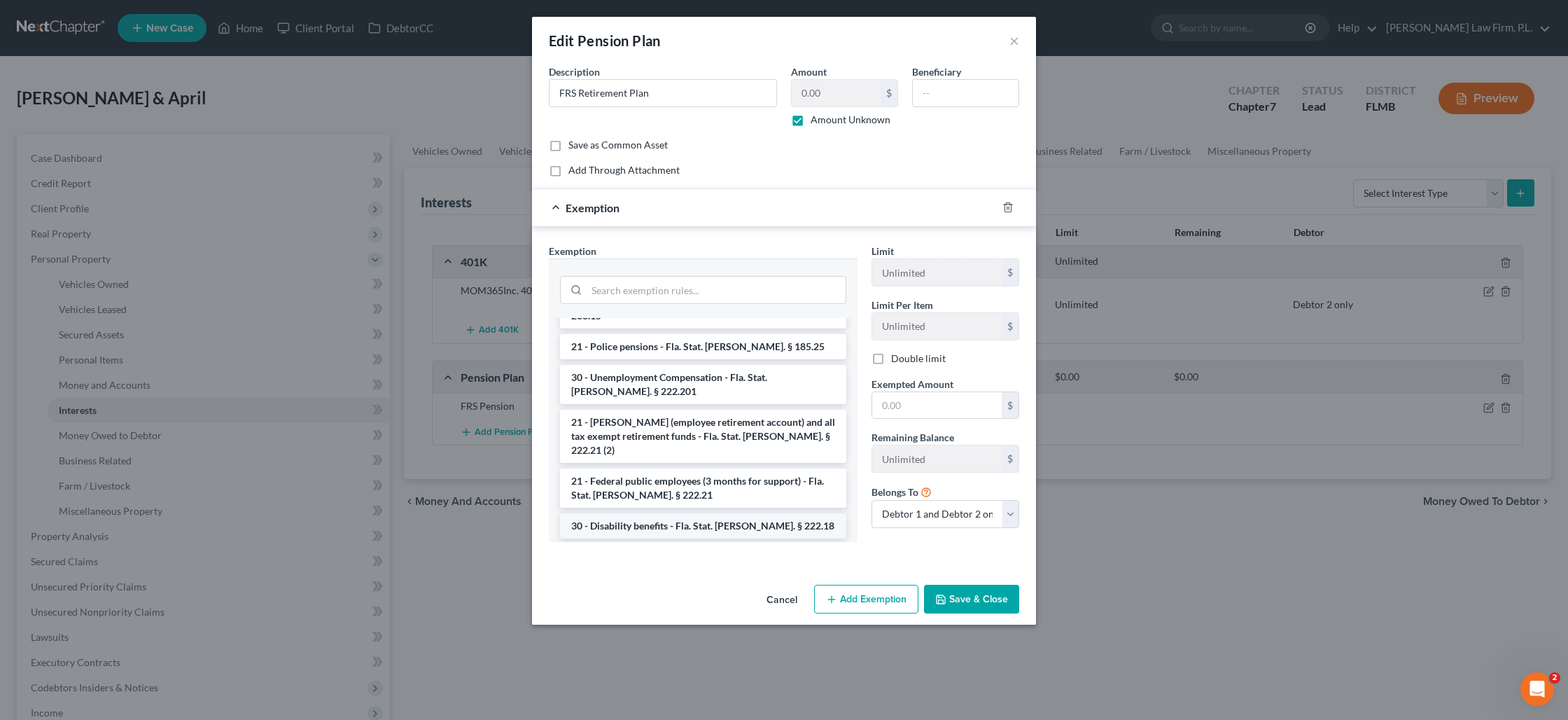
scroll to position [178, 0]
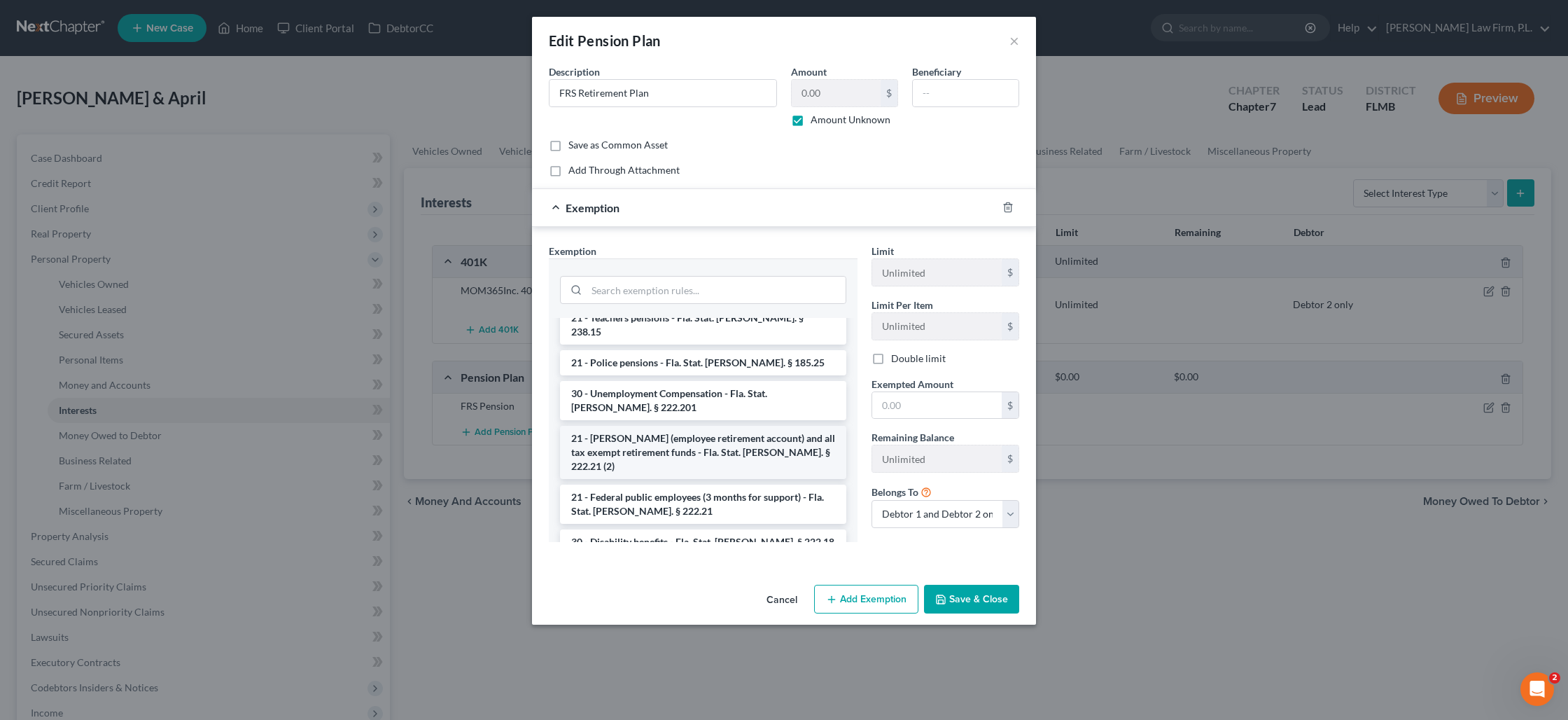
click at [758, 425] on li "21 - [PERSON_NAME] (employee retirement account) and all tax exempt retirement …" at bounding box center [703, 452] width 286 height 53
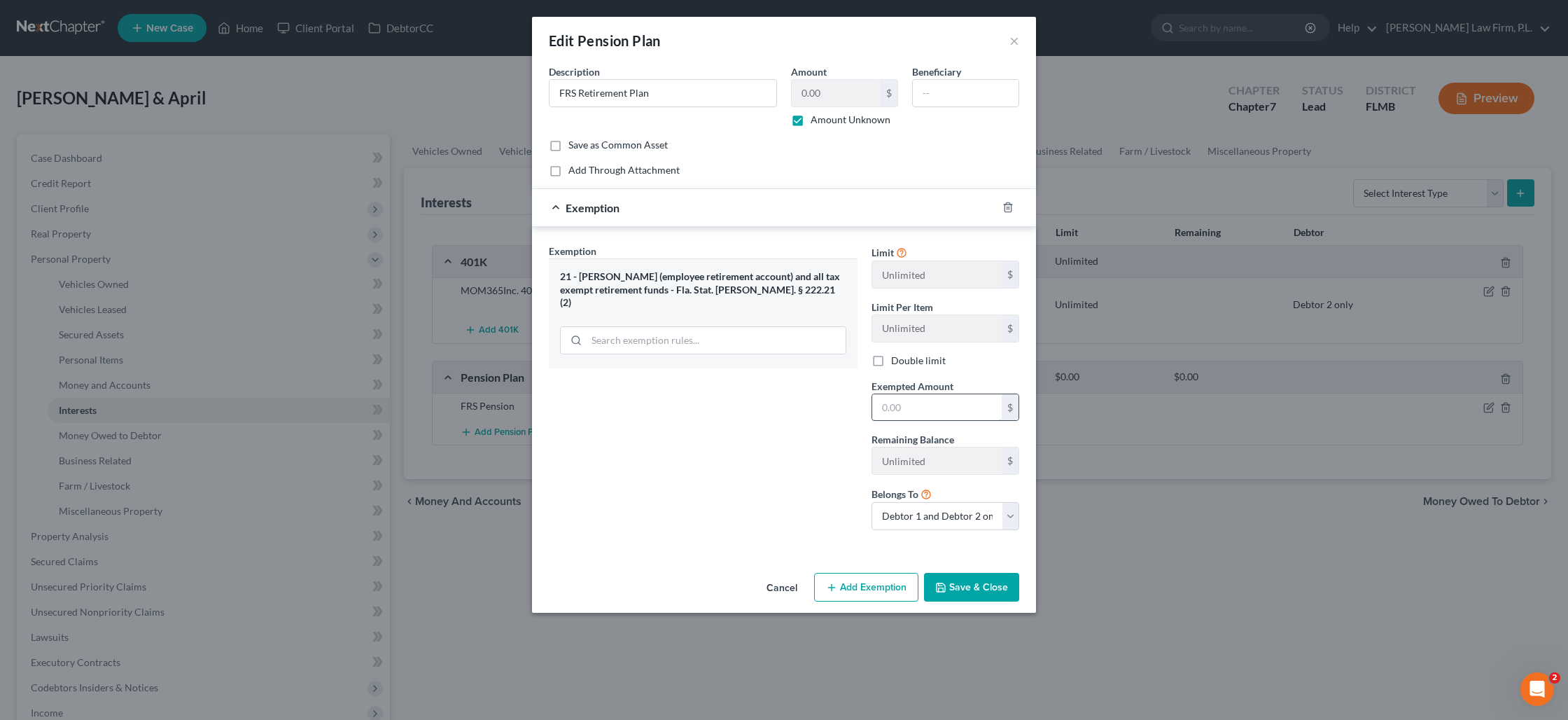
click at [908, 406] on input "text" at bounding box center [936, 408] width 129 height 27
type input "50,000"
click at [966, 591] on button "Save & Close" at bounding box center [971, 587] width 95 height 29
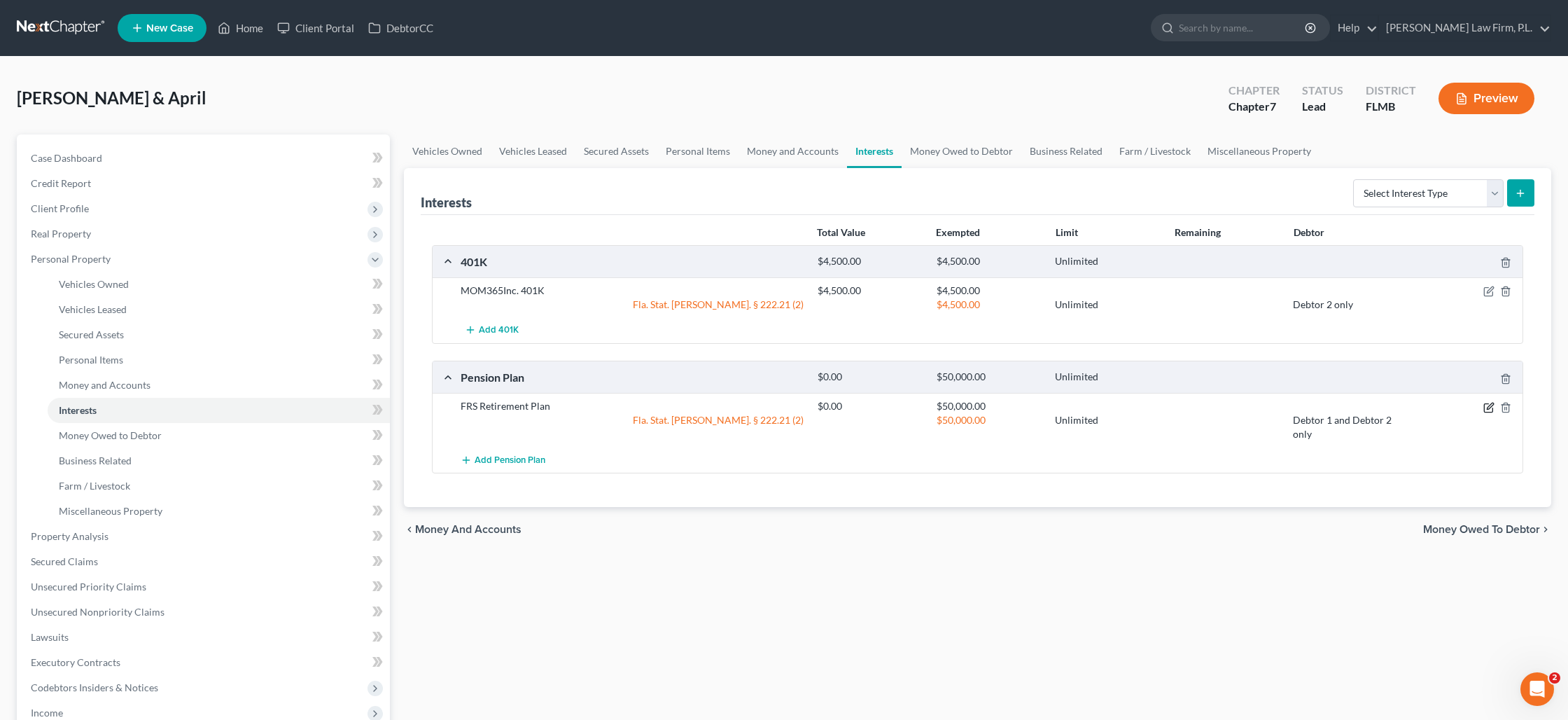
click at [1484, 407] on icon "button" at bounding box center [1488, 407] width 9 height 9
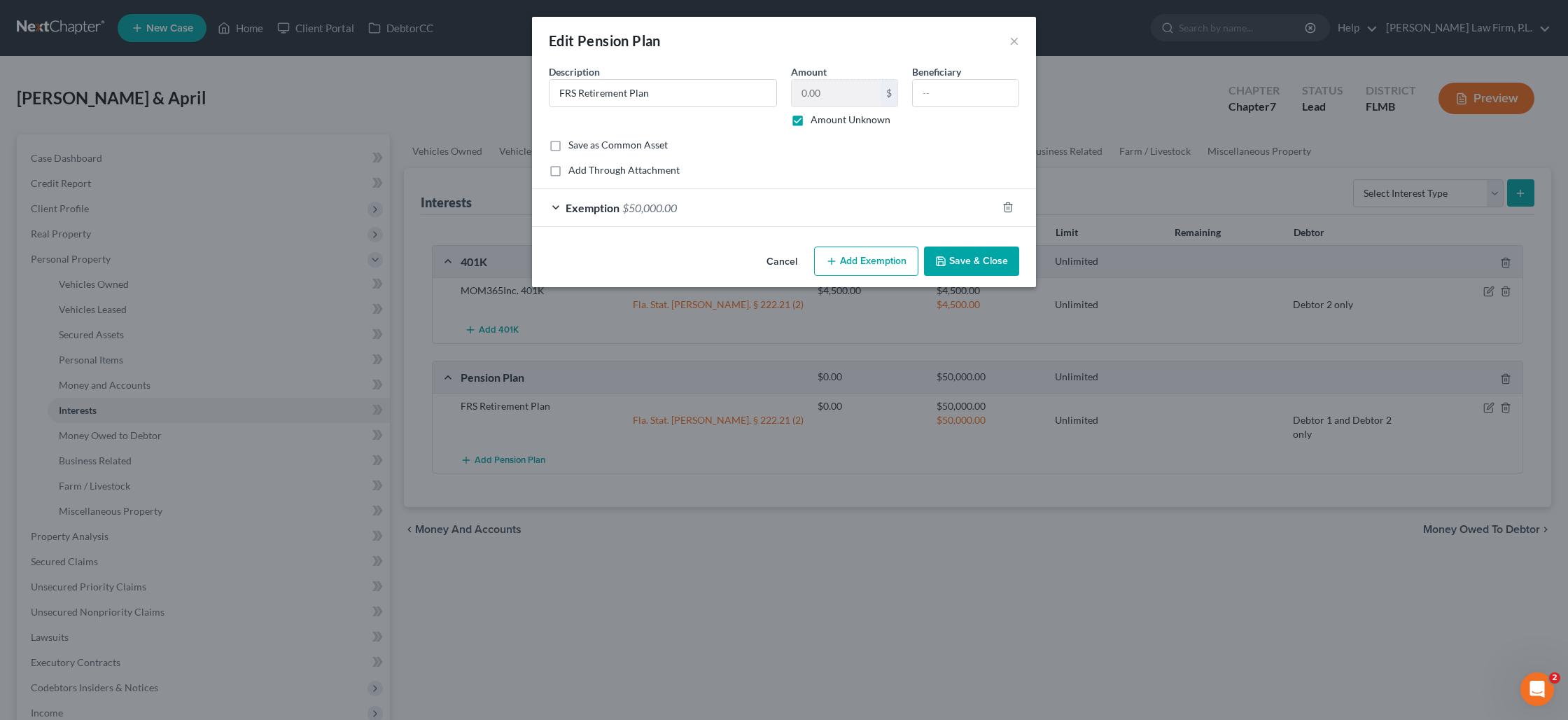
click at [744, 209] on div "Exemption $50,000.00" at bounding box center [764, 207] width 465 height 37
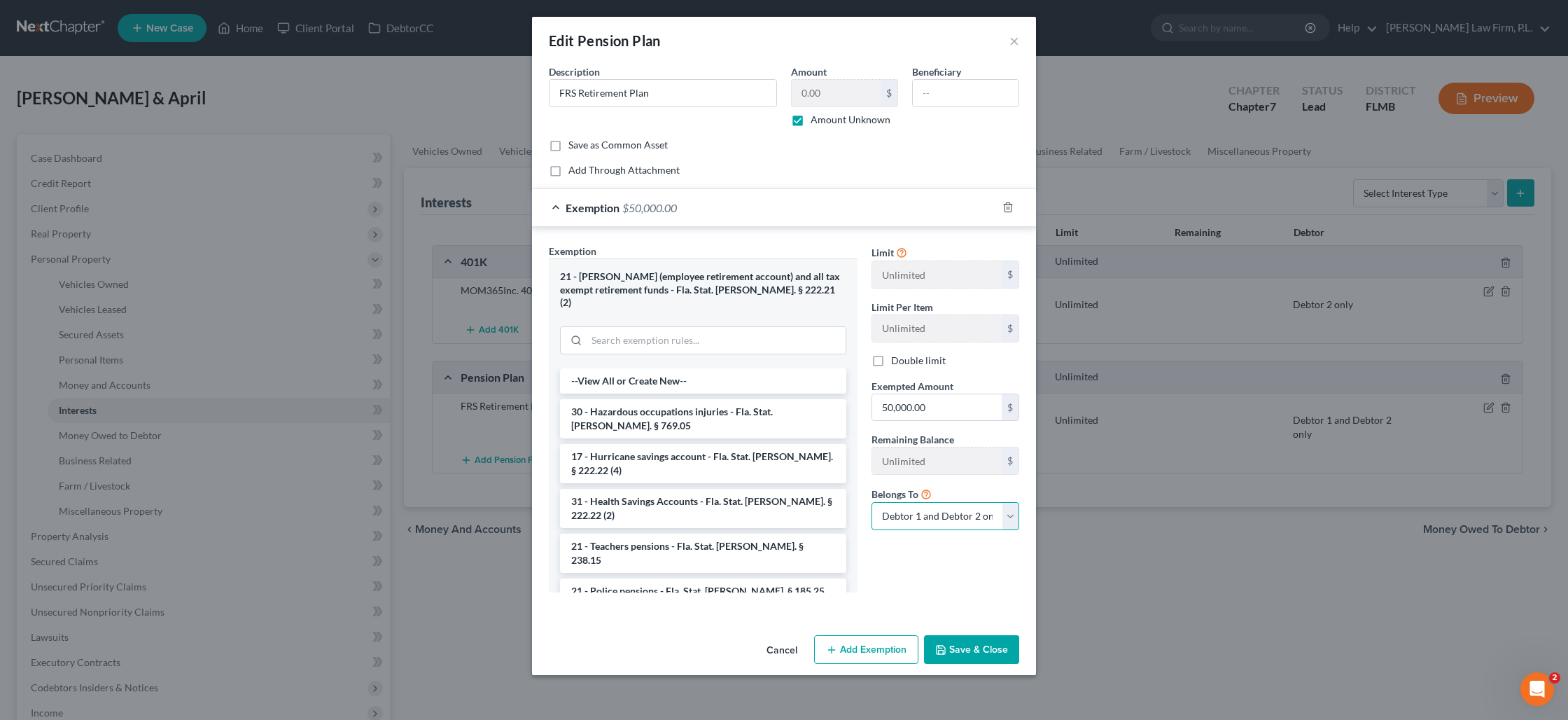
click at [909, 512] on select "Debtor 1 only Debtor 2 only Debtor 1 and Debtor 2 only" at bounding box center [945, 515] width 148 height 28
select select "0"
click at [871, 502] on select "Debtor 1 only Debtor 2 only Debtor 1 and Debtor 2 only" at bounding box center [945, 515] width 148 height 28
click at [965, 640] on button "Save & Close" at bounding box center [971, 649] width 95 height 29
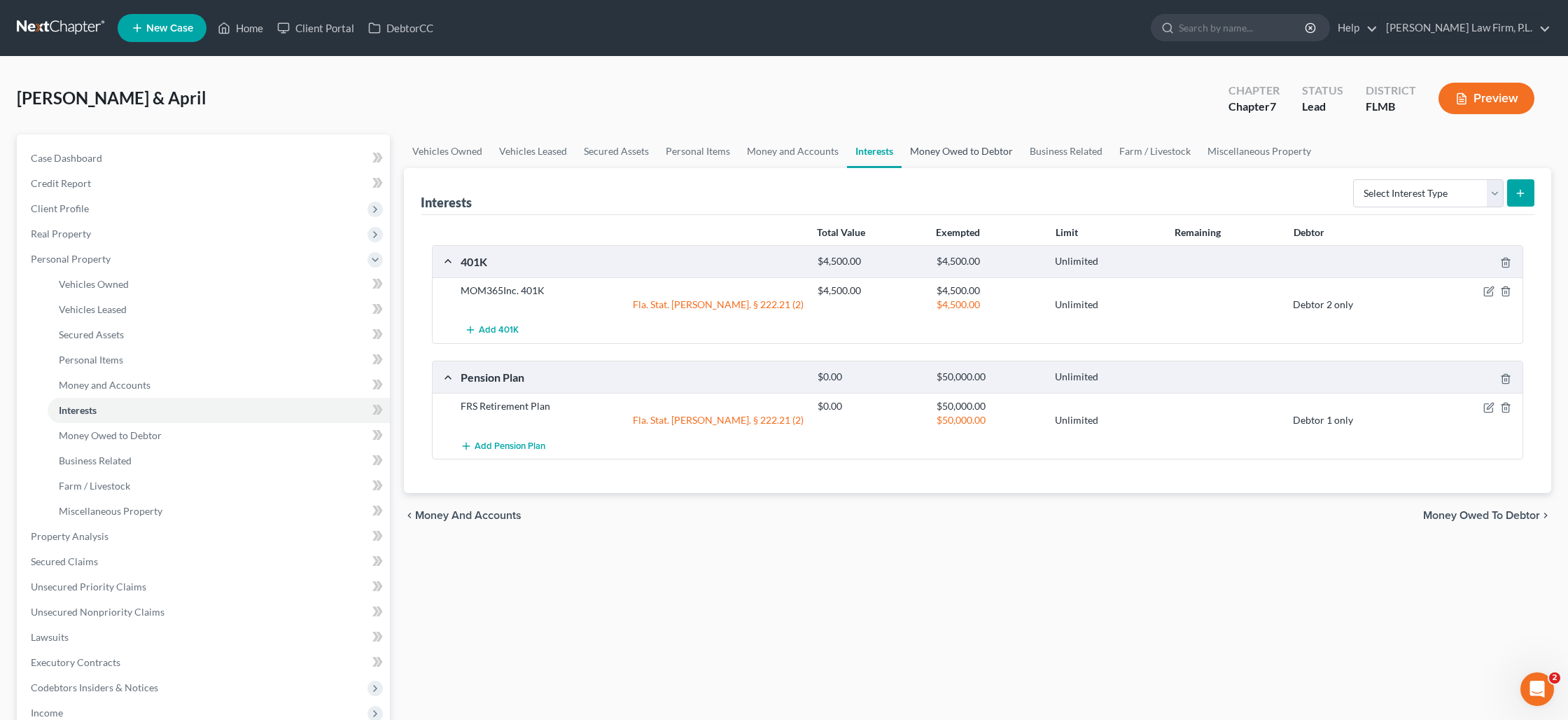
click at [947, 152] on link "Money Owed to Debtor" at bounding box center [961, 151] width 120 height 33
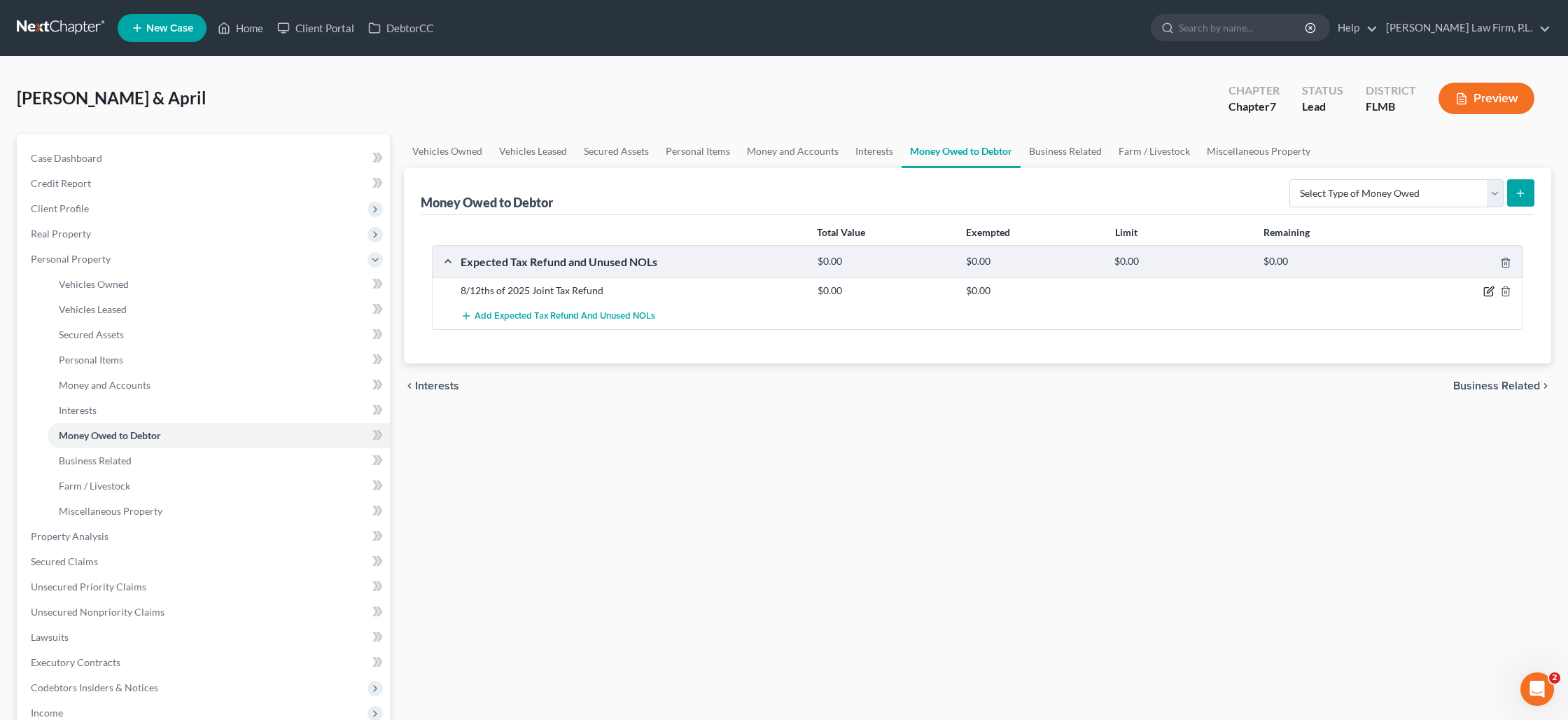
click at [1487, 288] on icon "button" at bounding box center [1489, 291] width 11 height 11
select select "0"
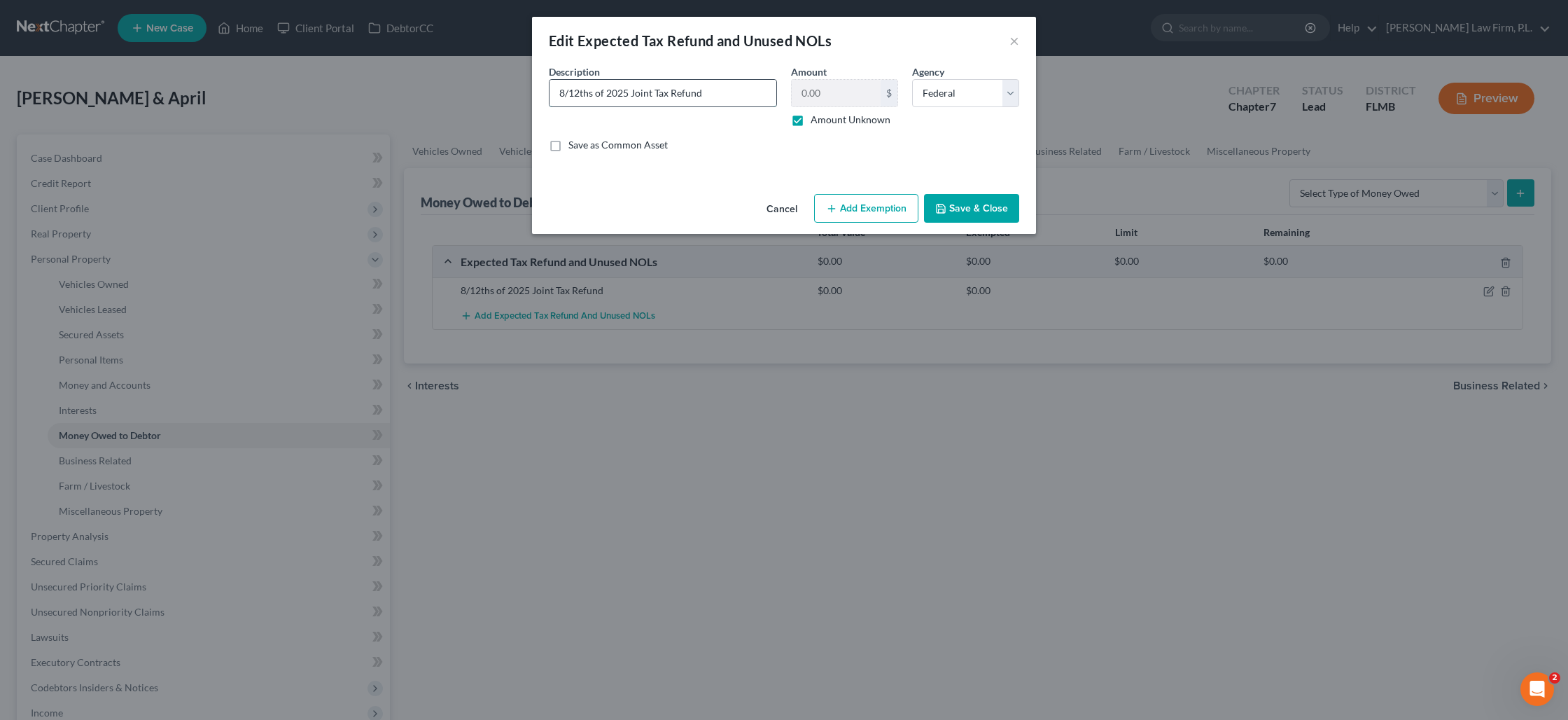
click at [565, 94] on input "8/12ths of 2025 Joint Tax Refund" at bounding box center [663, 94] width 227 height 27
type input "7/12ths of 2025 Joint Tax Refund"
click at [851, 210] on button "Add Exemption" at bounding box center [866, 208] width 104 height 29
select select "2"
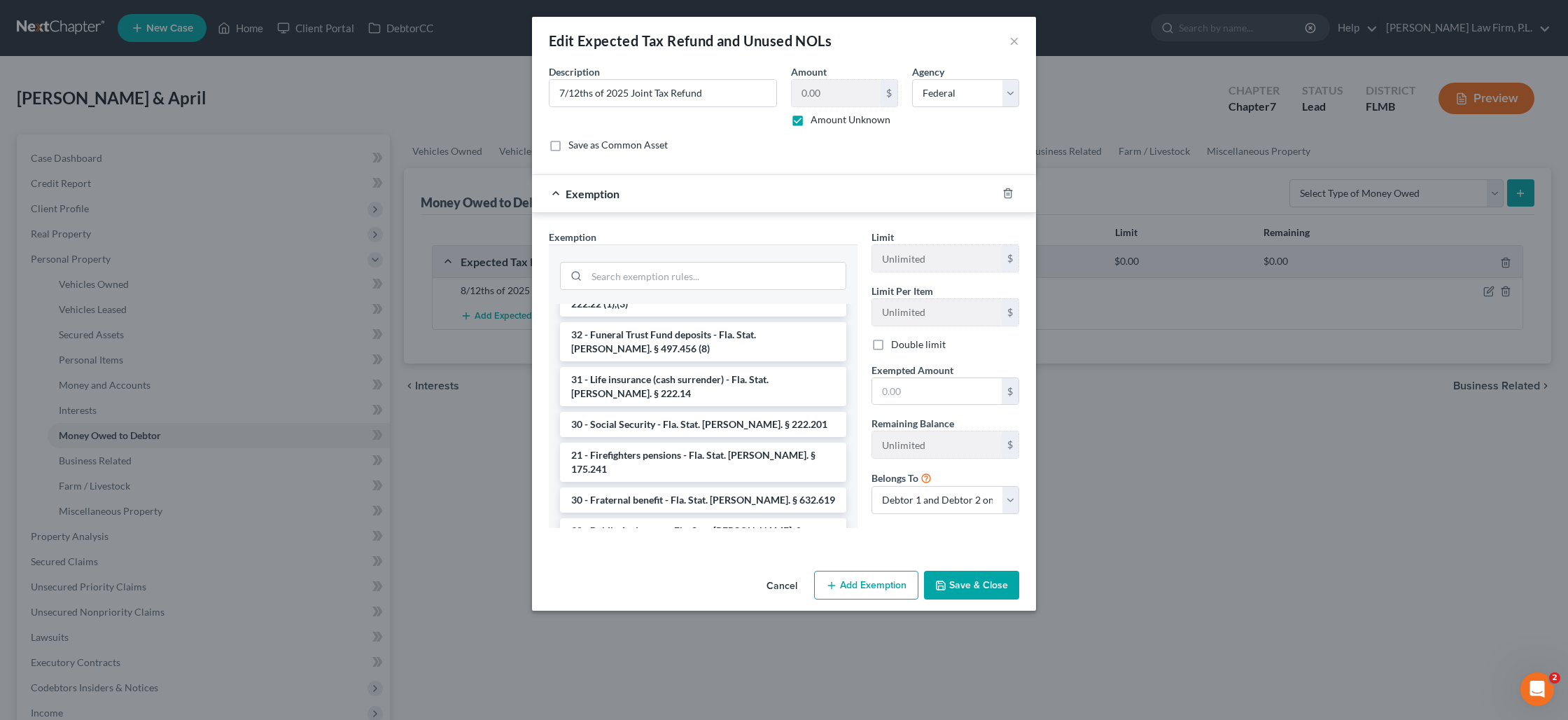
scroll to position [736, 0]
click at [712, 649] on li "28 - Earned Income and Federal Tax Credit - Fla. Stat. [PERSON_NAME]. § 222.25 …" at bounding box center [703, 668] width 286 height 39
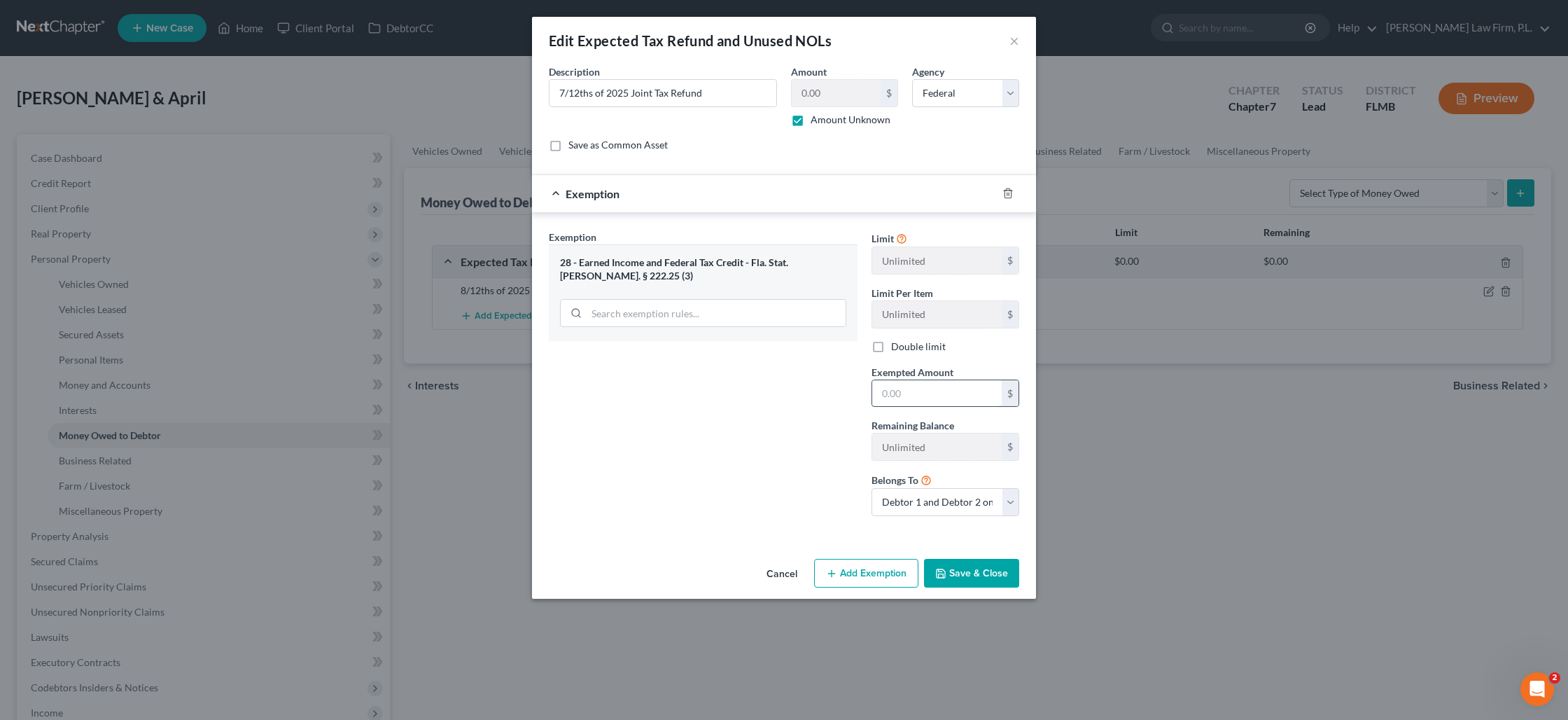
click at [935, 397] on input "text" at bounding box center [936, 394] width 129 height 27
type input "2,000"
click at [974, 568] on button "Save & Close" at bounding box center [971, 573] width 95 height 29
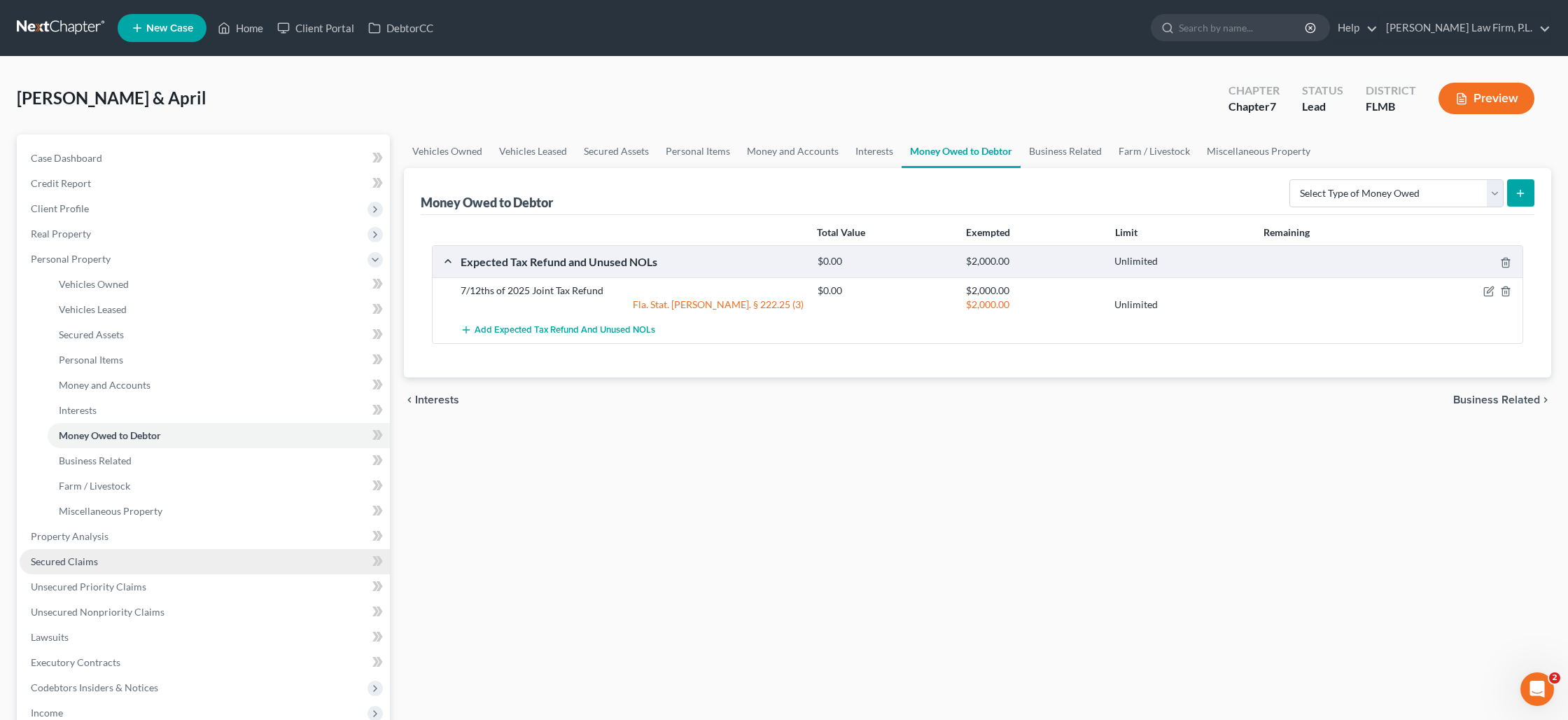
click at [185, 551] on link "Secured Claims" at bounding box center [205, 562] width 371 height 25
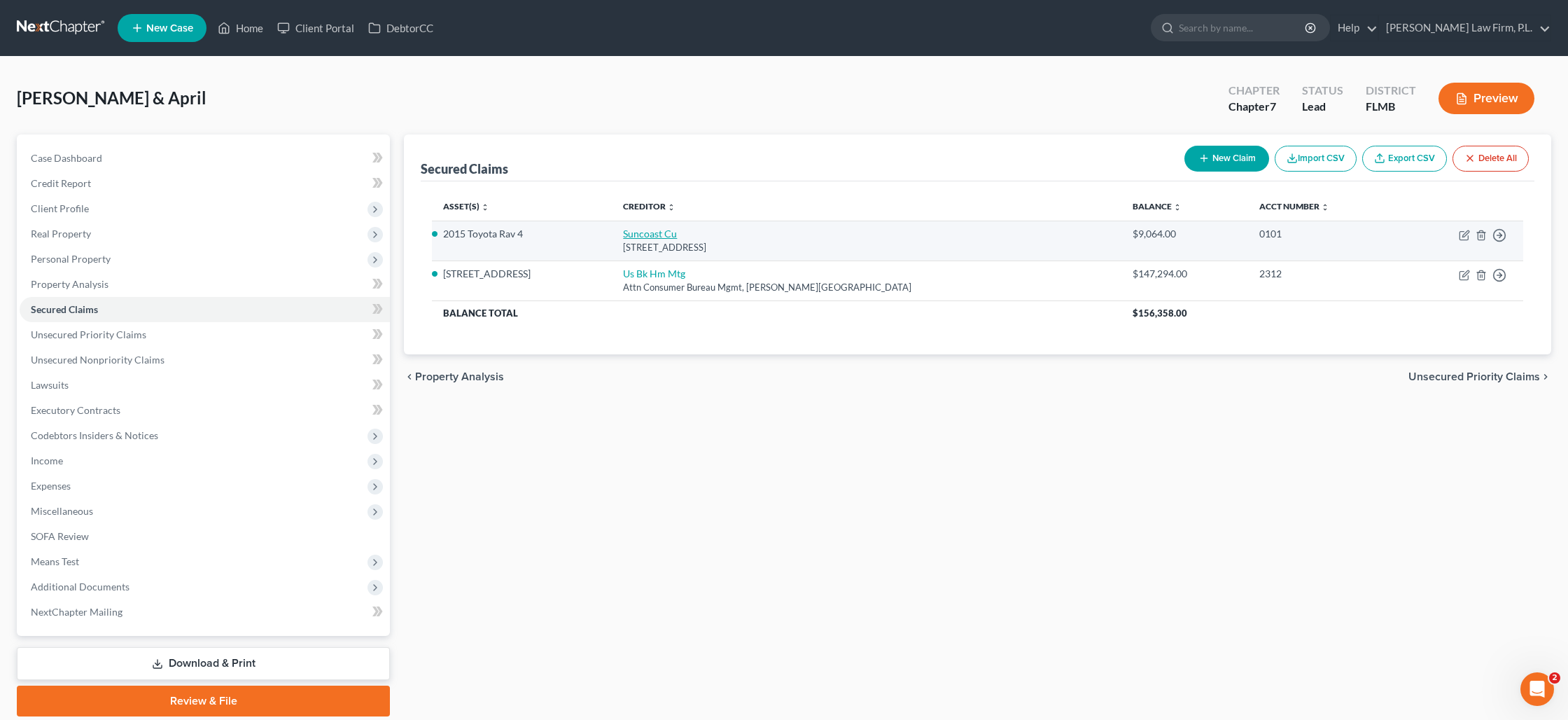
click at [669, 236] on link "Suncoast Cu" at bounding box center [650, 233] width 54 height 12
select select "9"
select select "0"
select select "17"
select select "2"
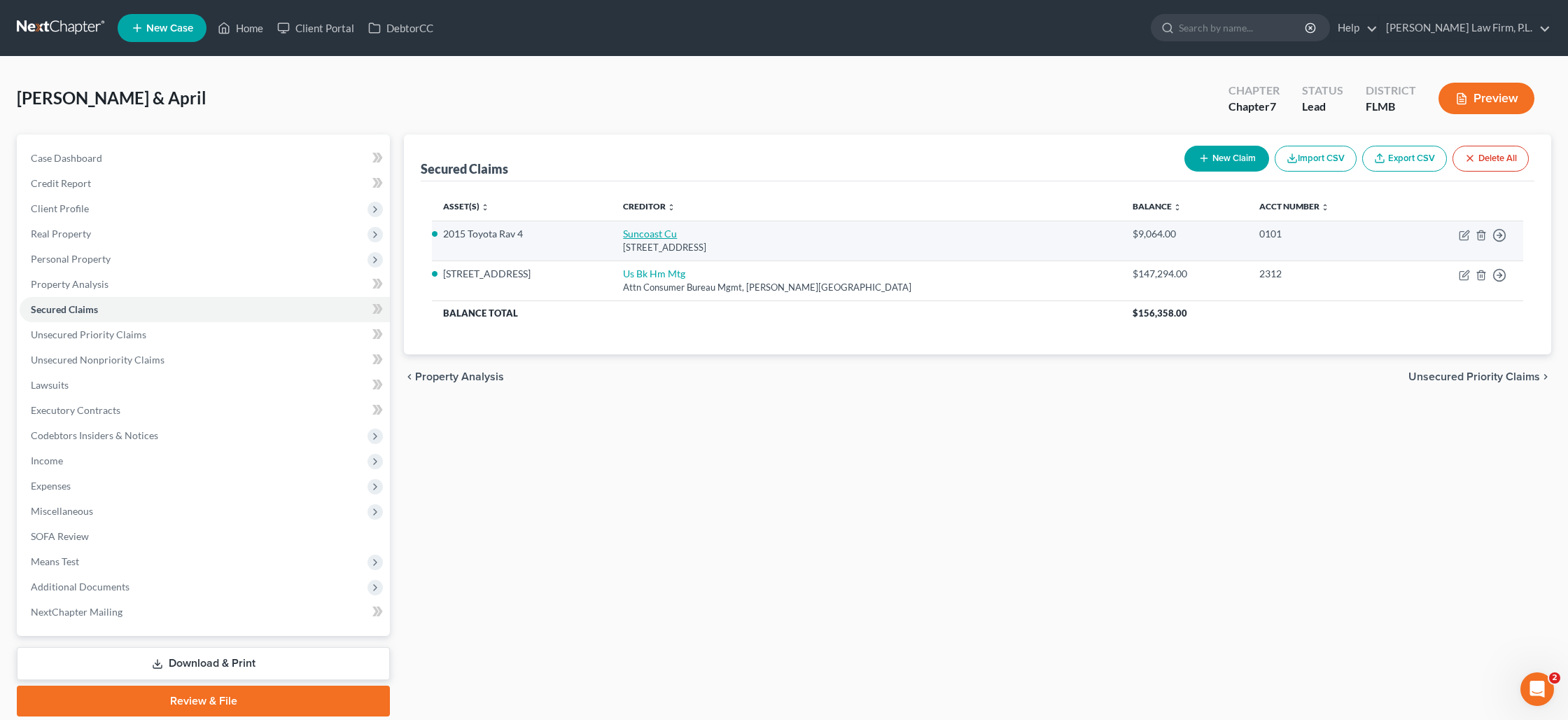
select select "0"
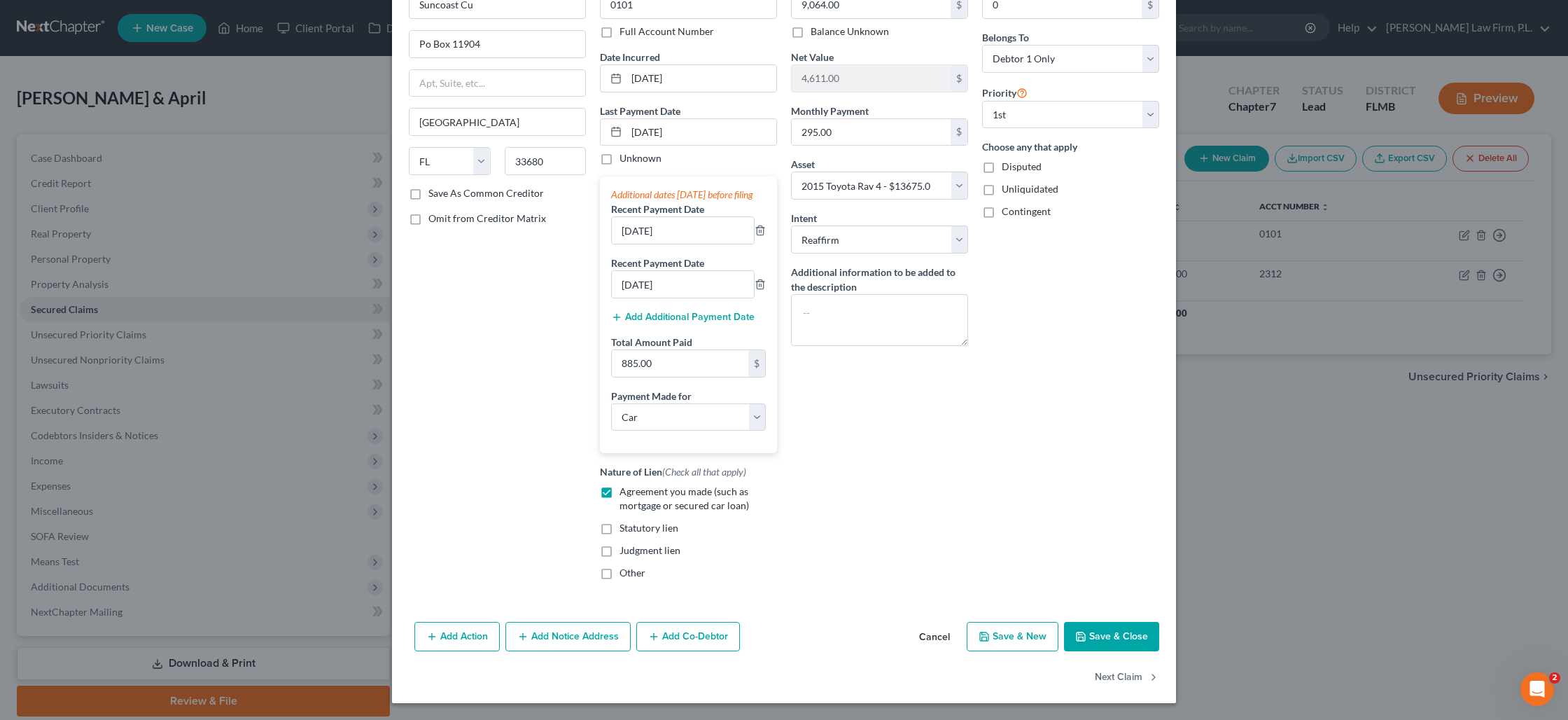
scroll to position [99, 0]
click at [1086, 630] on button "Save & Close" at bounding box center [1112, 636] width 95 height 29
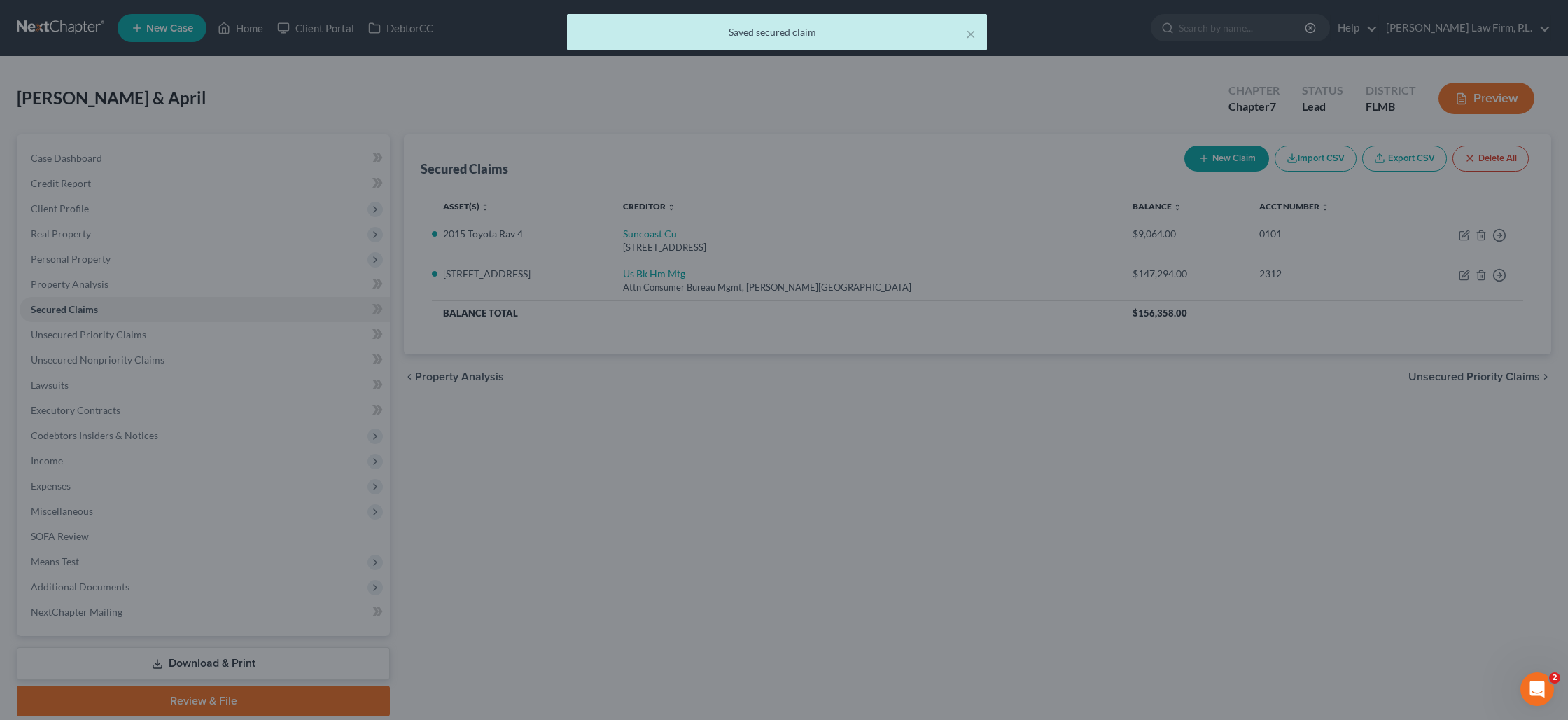
scroll to position [0, 0]
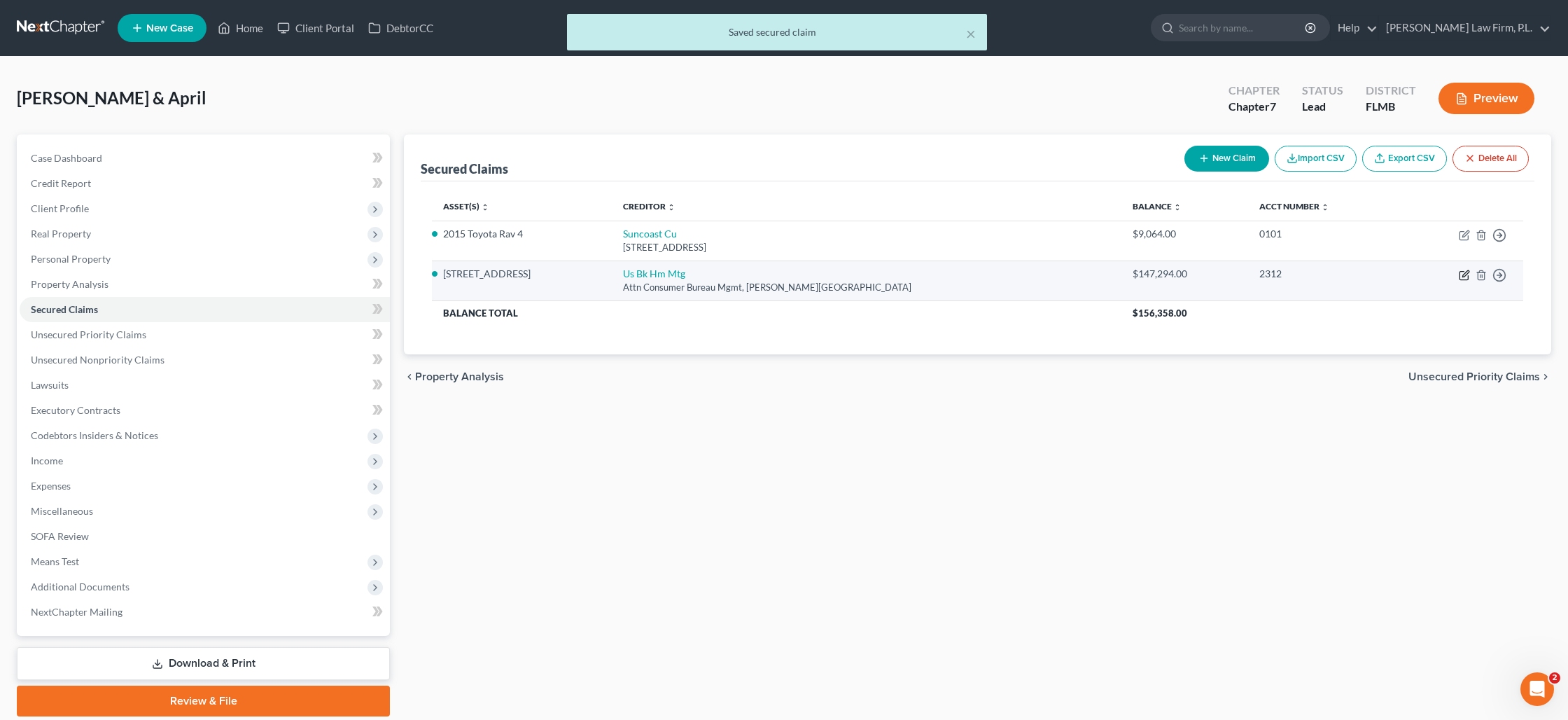
click at [1463, 276] on icon "button" at bounding box center [1466, 273] width 6 height 6
select select "24"
select select "3"
select select "9"
select select "2"
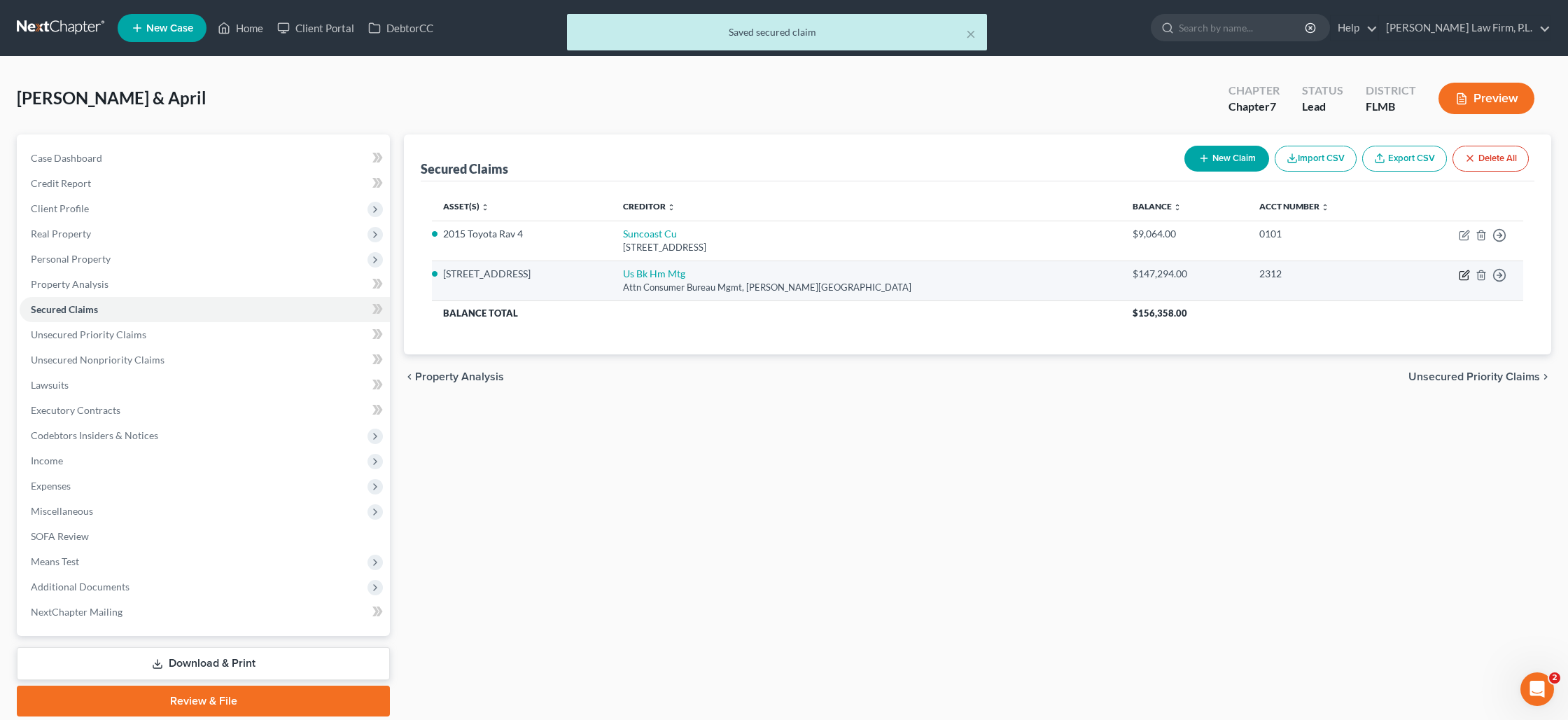
select select "0"
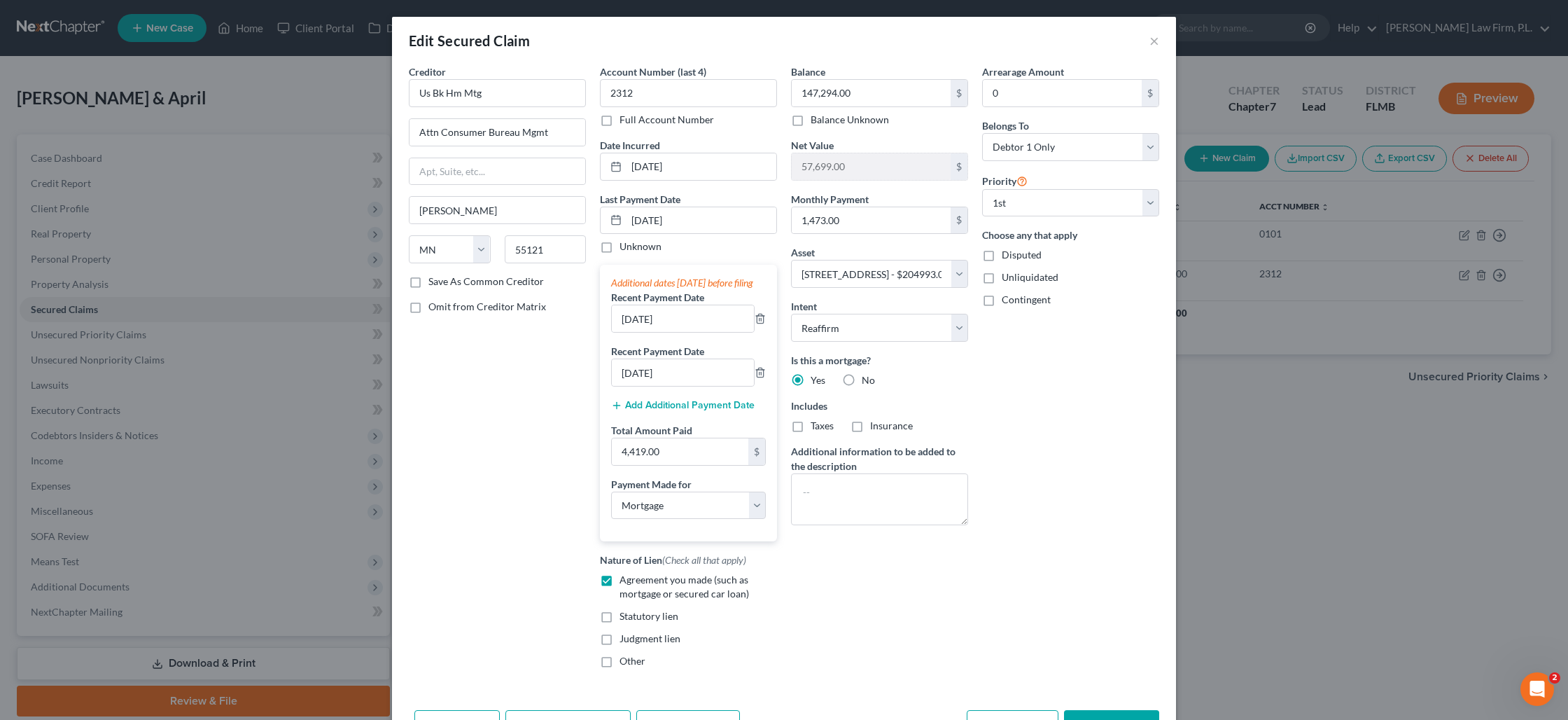
click at [810, 429] on label "Taxes" at bounding box center [821, 425] width 23 height 14
click at [817, 428] on input "Taxes" at bounding box center [821, 422] width 9 height 9
checkbox input "true"
click at [870, 428] on label "Insurance" at bounding box center [891, 425] width 43 height 14
click at [876, 428] on input "Insurance" at bounding box center [880, 422] width 9 height 9
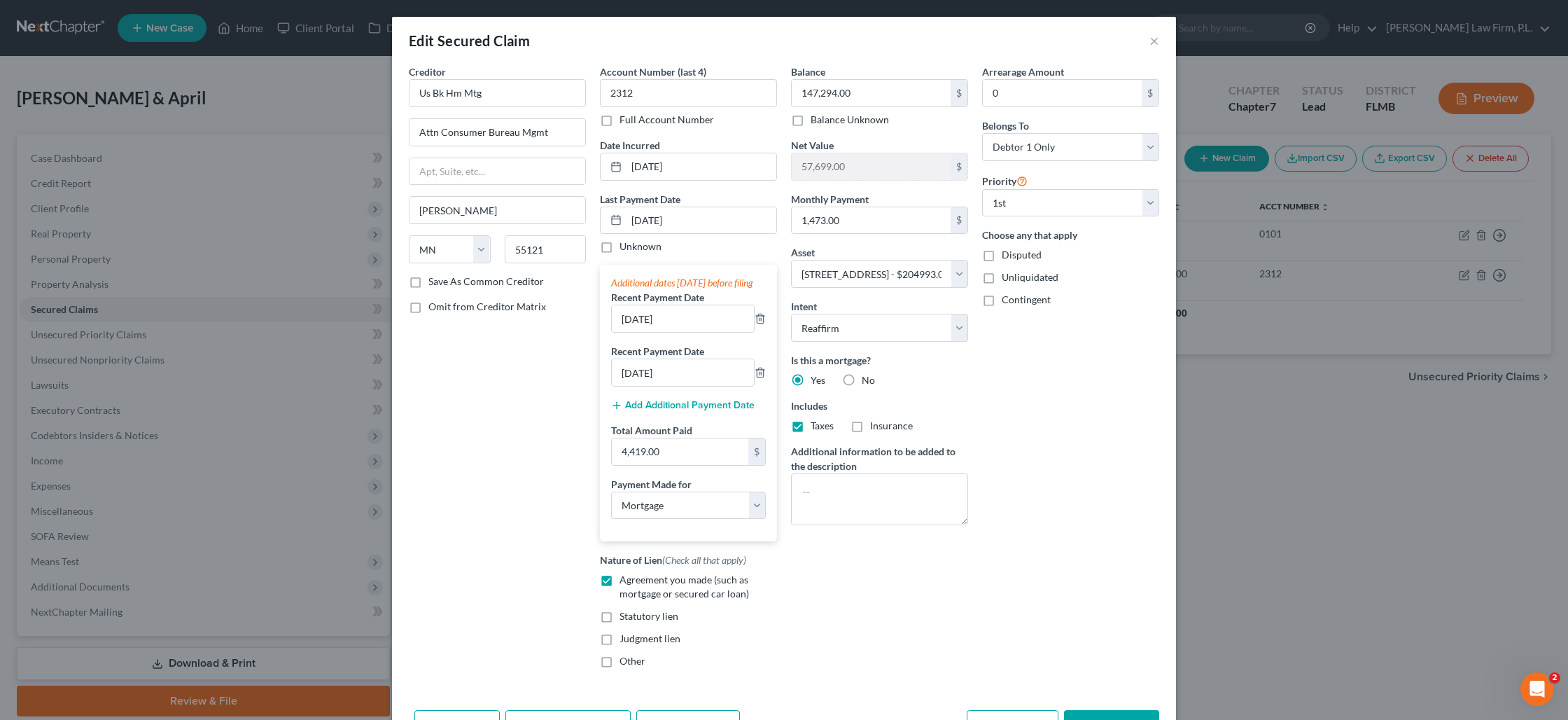
checkbox input "true"
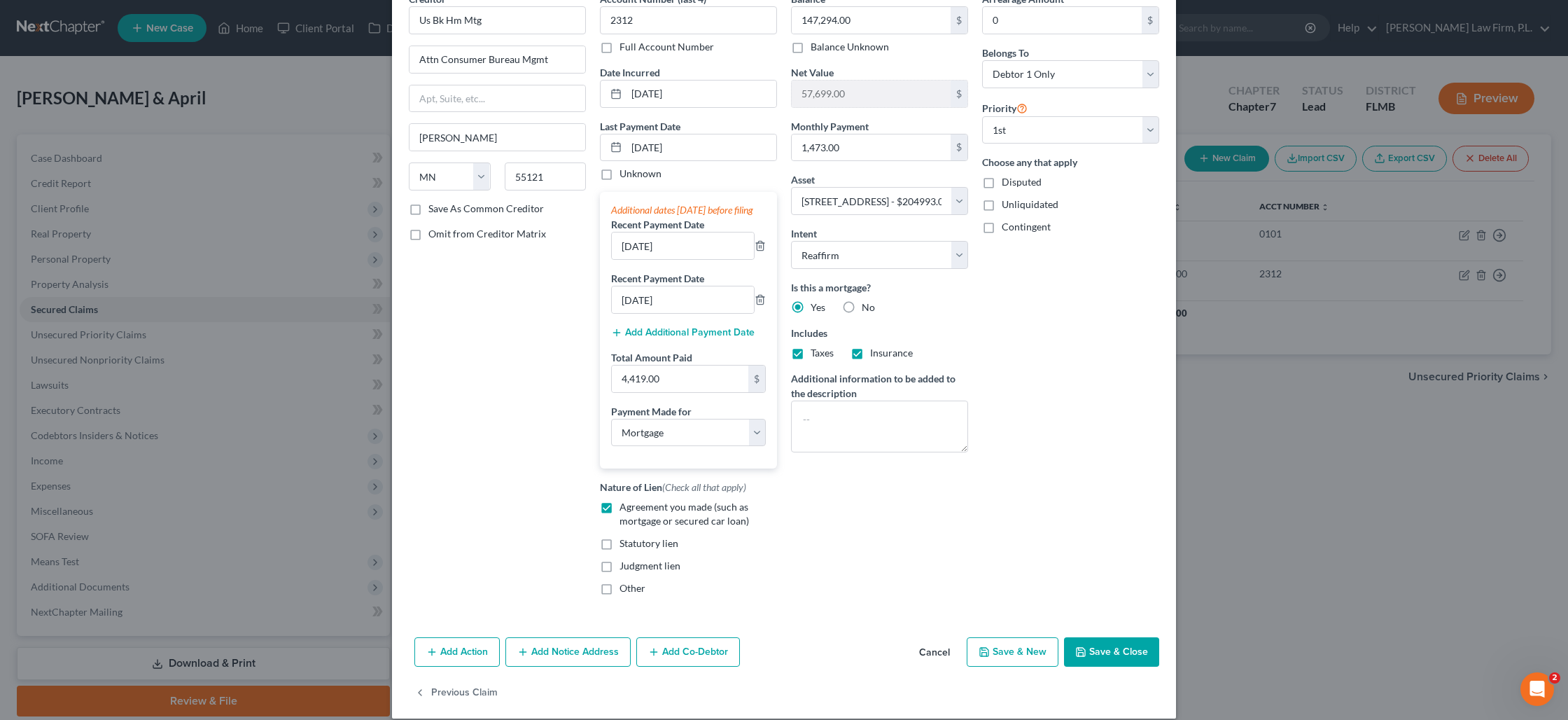
scroll to position [102, 0]
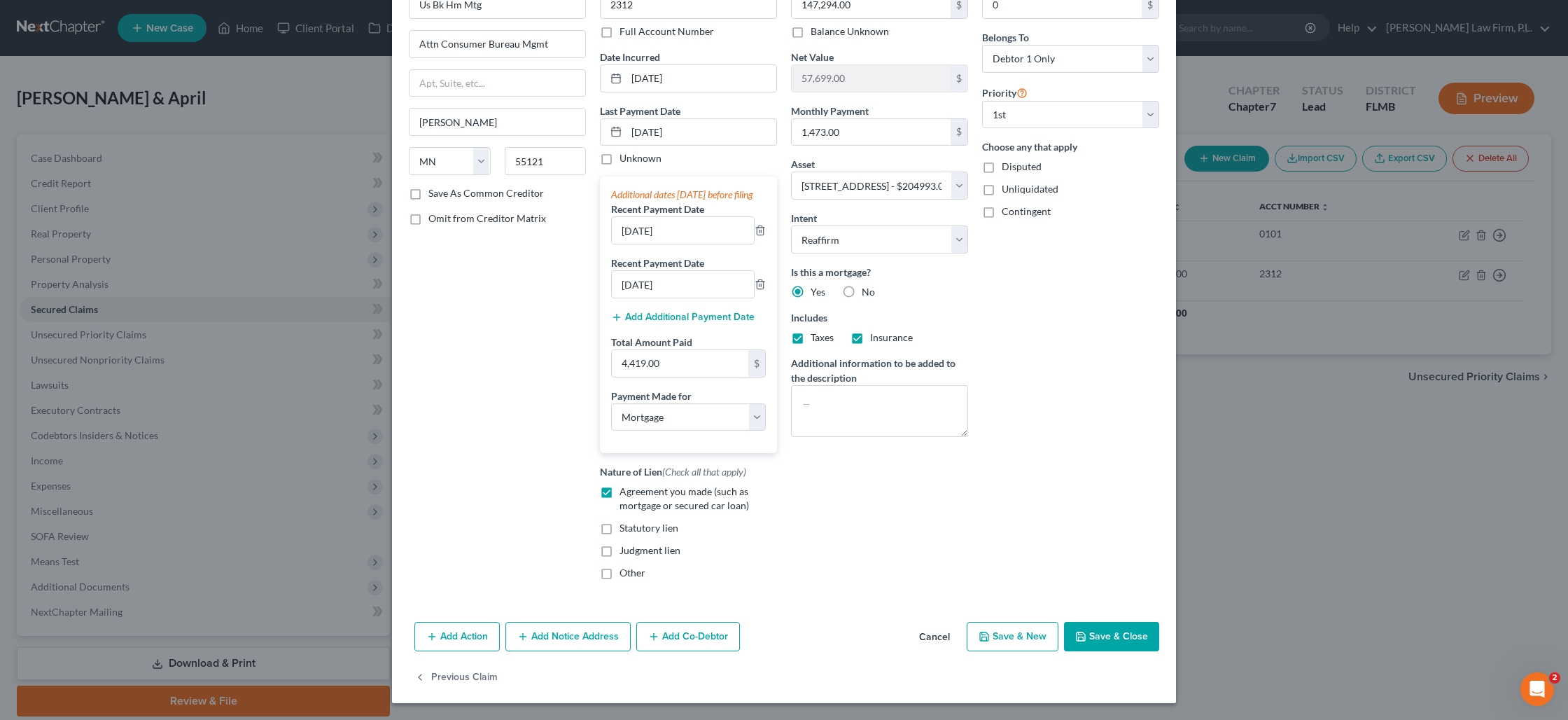
click at [1111, 634] on button "Save & Close" at bounding box center [1112, 636] width 95 height 29
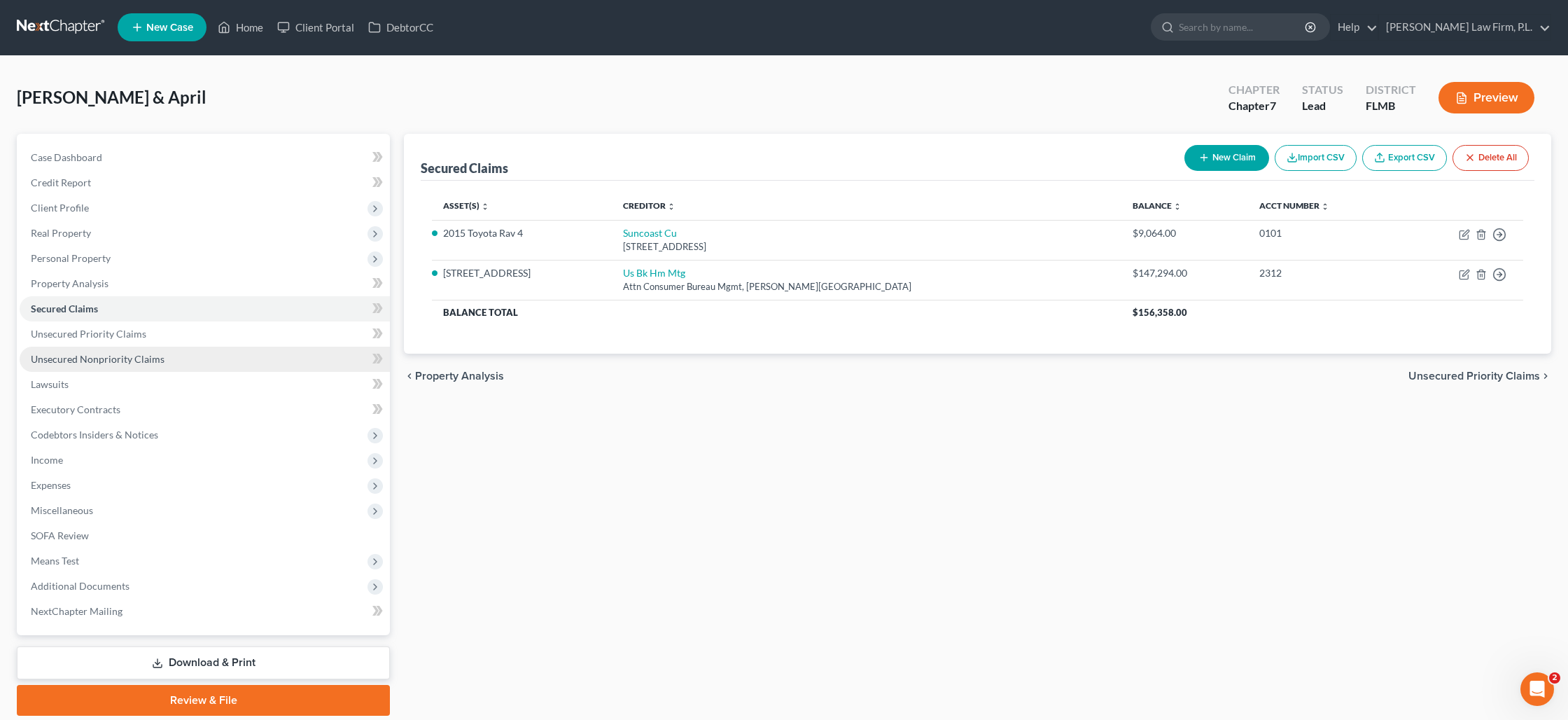
scroll to position [0, 0]
click at [117, 357] on span "Unsecured Nonpriority Claims" at bounding box center [98, 359] width 133 height 12
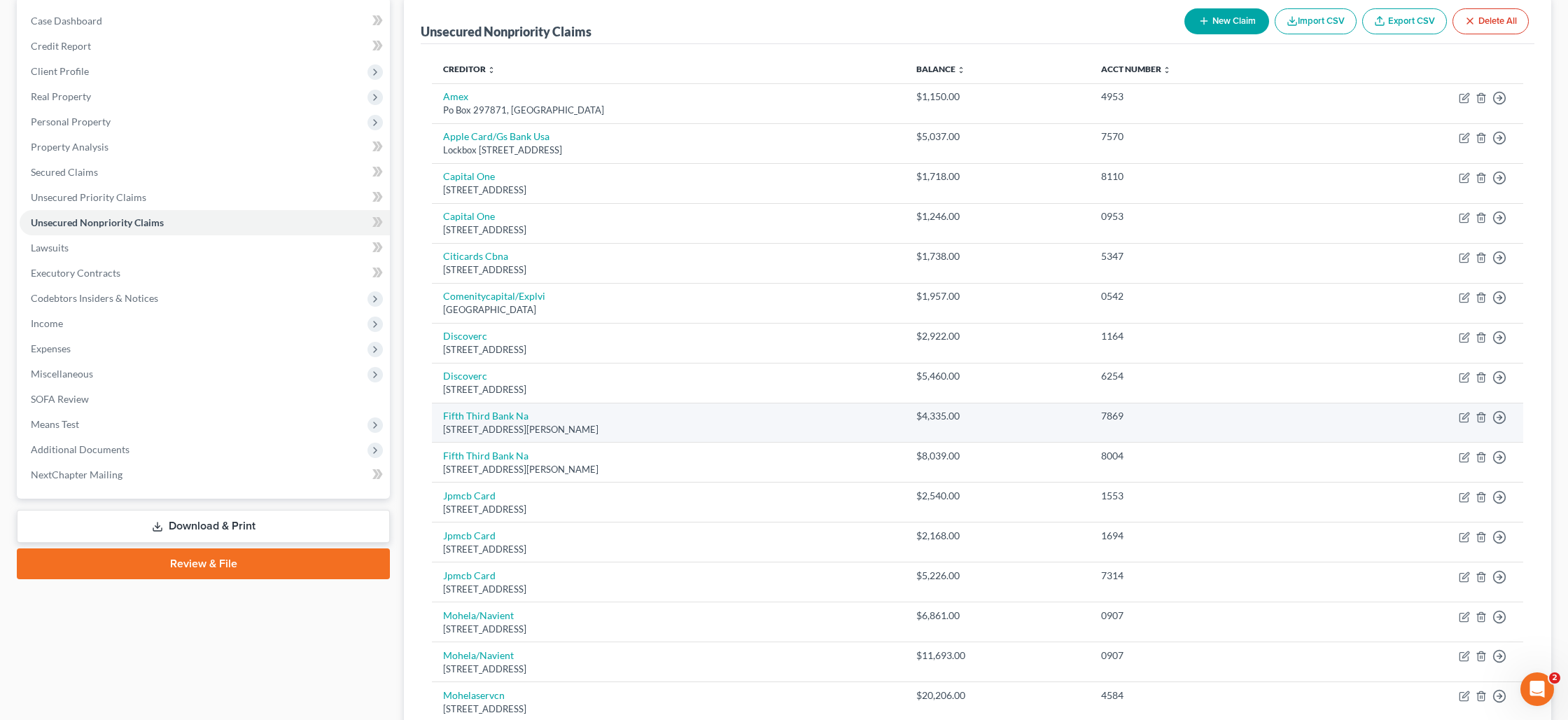
scroll to position [135, 0]
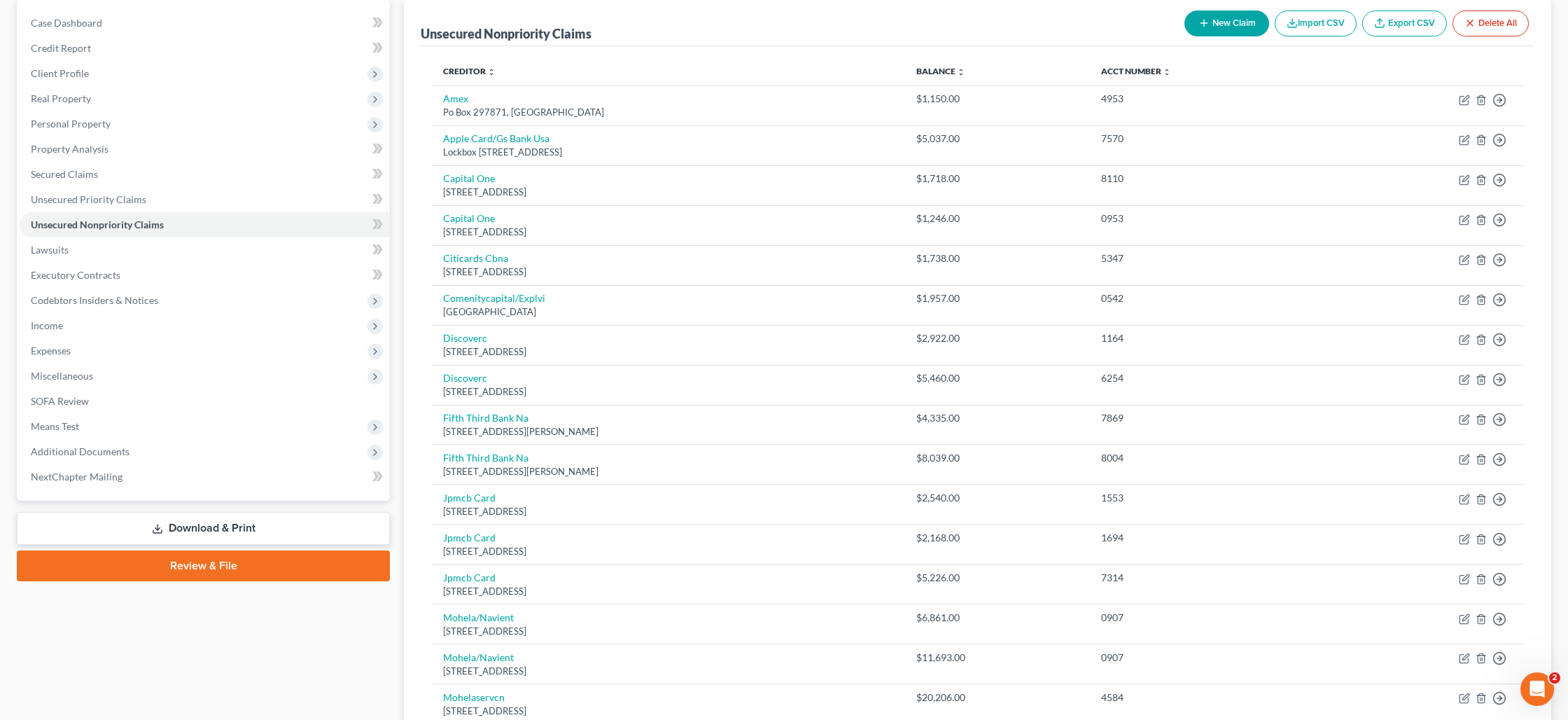
click at [1212, 22] on button "New Claim" at bounding box center [1227, 23] width 85 height 26
select select "2"
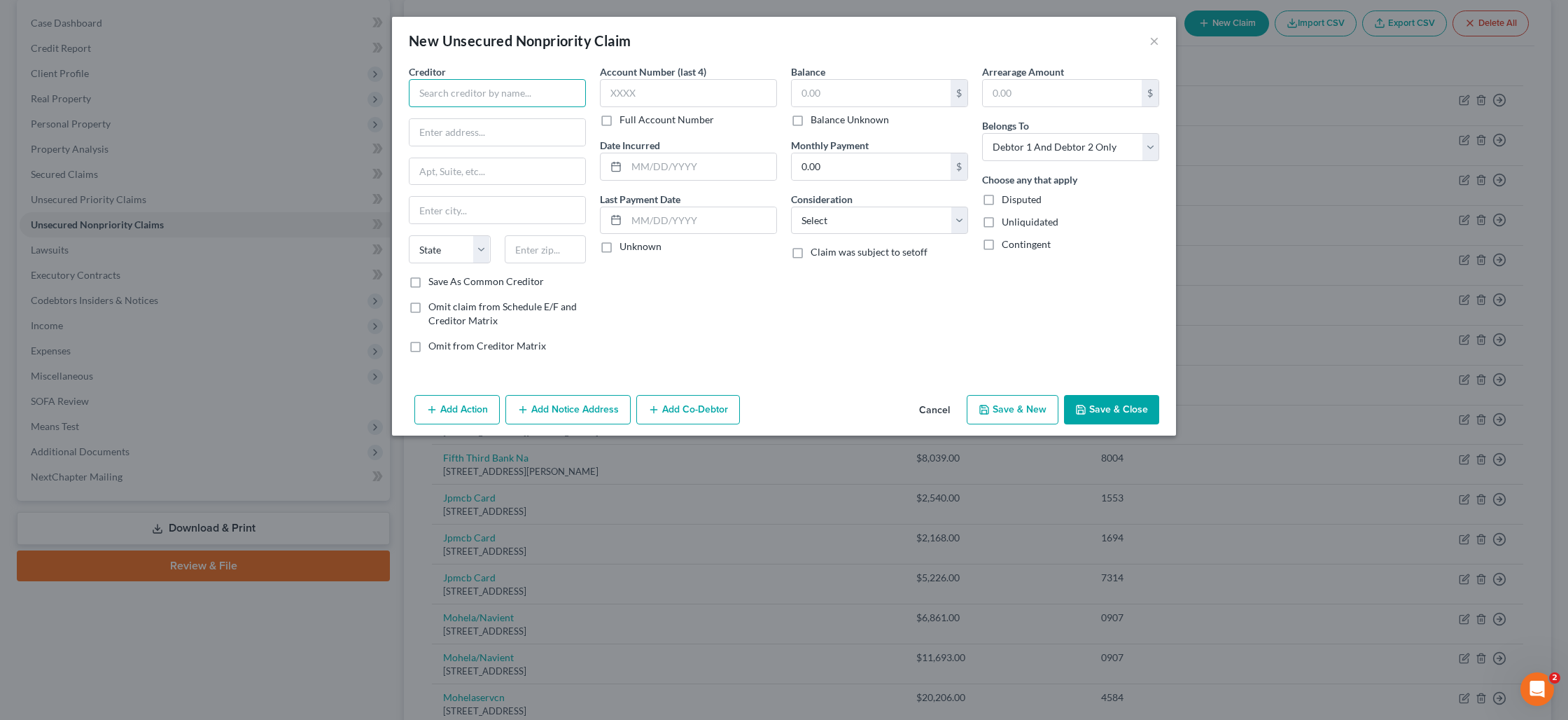
click at [546, 97] on input "text" at bounding box center [497, 93] width 177 height 28
type input "Primary Urgent Care"
click at [804, 98] on input "text" at bounding box center [871, 94] width 159 height 27
type input "500"
drag, startPoint x: 553, startPoint y: 95, endPoint x: 386, endPoint y: 93, distance: 167.0
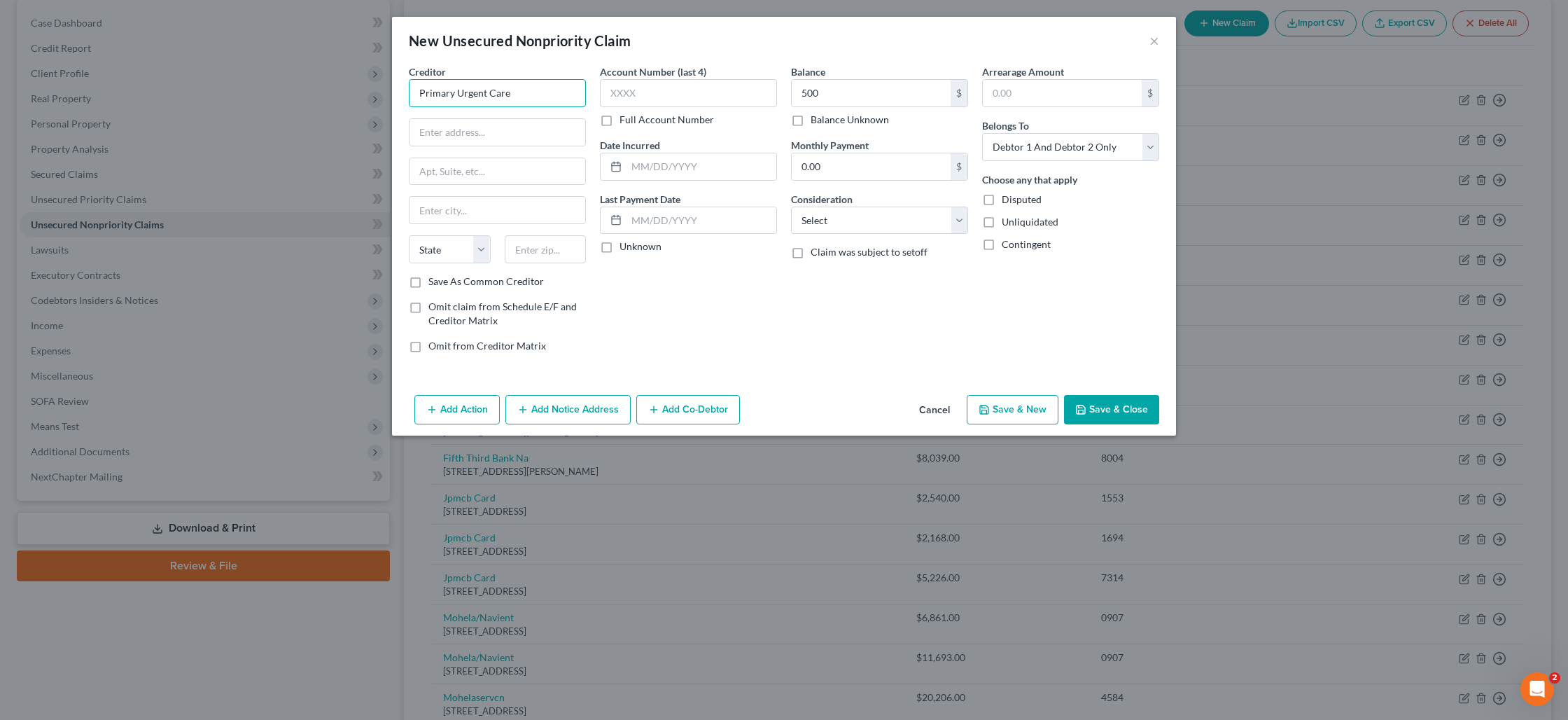
click at [386, 93] on div "New Unsecured Nonpriority Claim × Creditor * Primary Urgent Care State [US_STAT…" at bounding box center [784, 360] width 1568 height 720
type input "Piedmont Urgent Care"
paste input "[STREET_ADDRESS]"
type input "[STREET_ADDRESS]"
click at [449, 176] on input "text" at bounding box center [497, 171] width 175 height 27
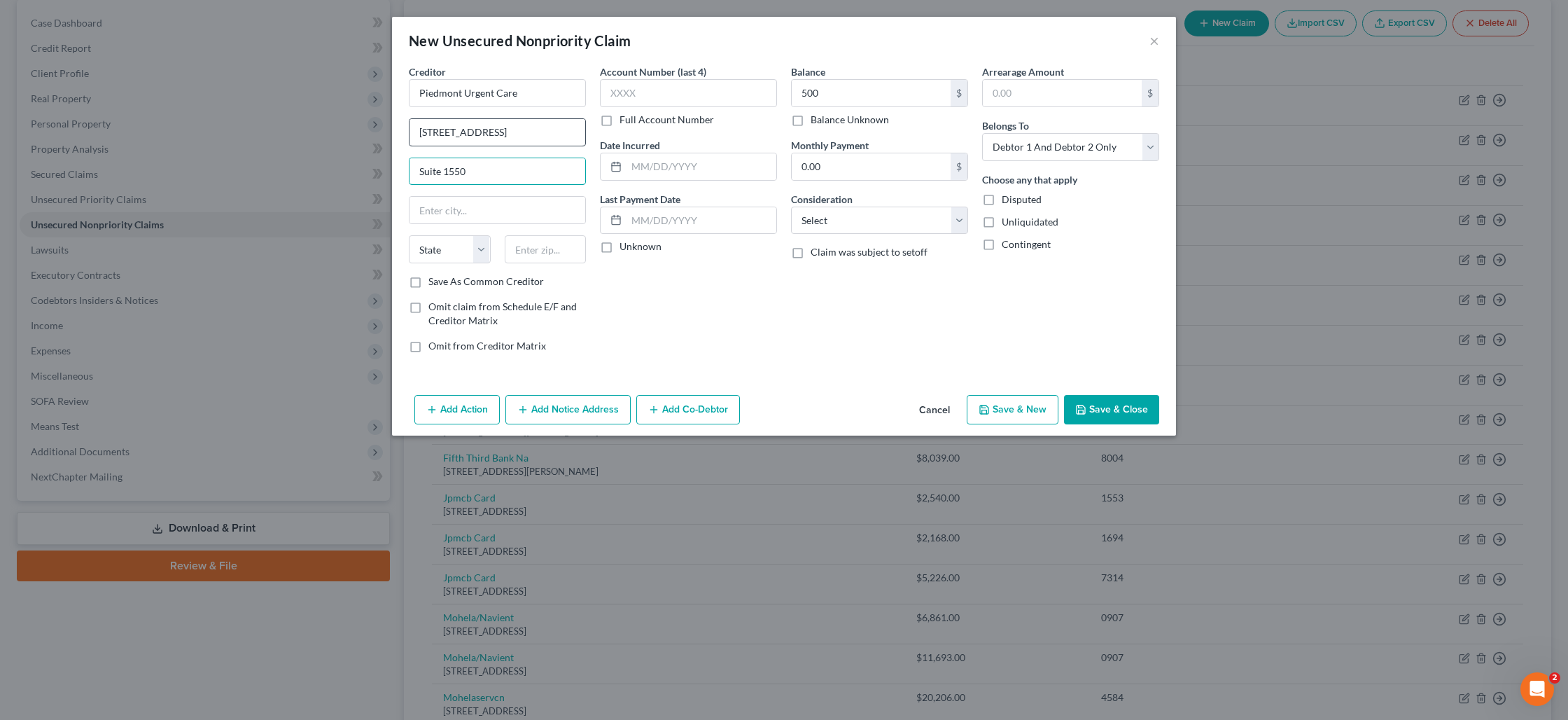
type input "Suite 1550"
drag, startPoint x: 575, startPoint y: 133, endPoint x: 528, endPoint y: 133, distance: 47.0
click at [528, 133] on input "[STREET_ADDRESS]" at bounding box center [497, 133] width 175 height 27
type input "[STREET_ADDRESS]"
click at [556, 249] on input "text" at bounding box center [545, 248] width 82 height 28
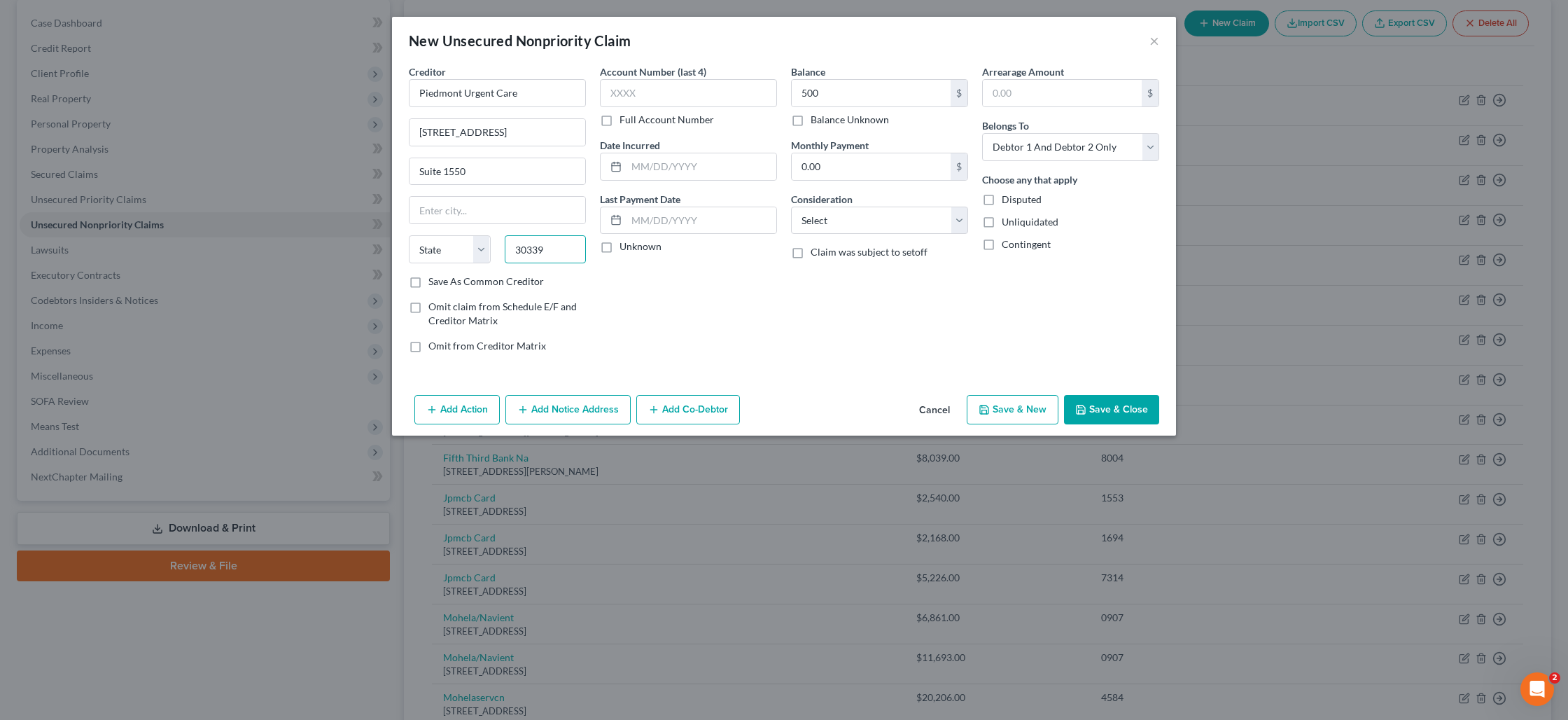
type input "30339"
type input "[GEOGRAPHIC_DATA]"
select select "10"
click at [843, 222] on select "Select Cable / Satellite Services Collection Agency Credit Card Debt Debt Couns…" at bounding box center [879, 220] width 177 height 28
select select "9"
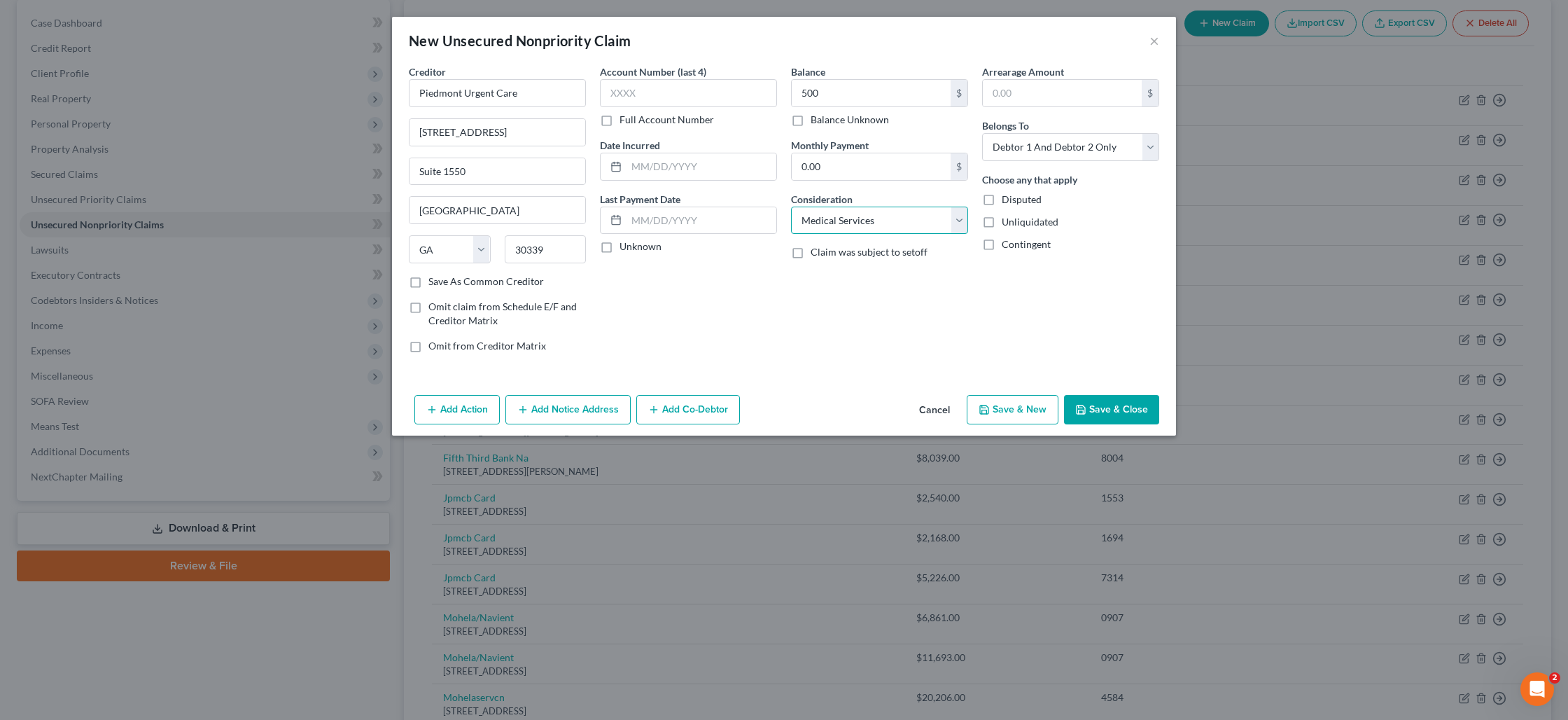
click at [791, 206] on select "Select Cable / Satellite Services Collection Agency Credit Card Debt Debt Couns…" at bounding box center [879, 220] width 177 height 28
click at [1143, 424] on div "Add Action Add Notice Address Add Co-Debtor Cancel Save & New Save & Close" at bounding box center [784, 412] width 784 height 46
click at [1130, 414] on button "Save & Close" at bounding box center [1112, 410] width 95 height 29
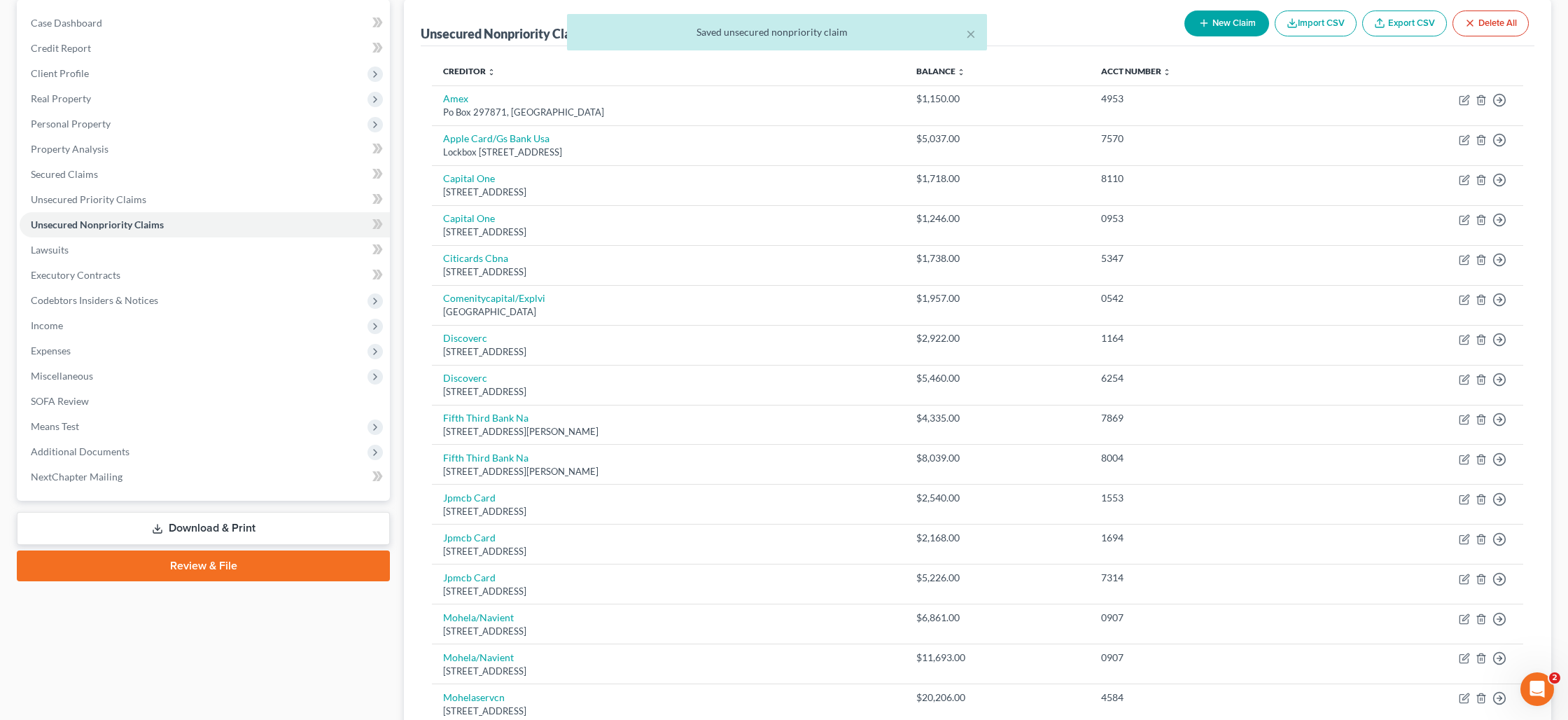
click at [1090, 406] on td "$4,335.00" at bounding box center [997, 425] width 184 height 40
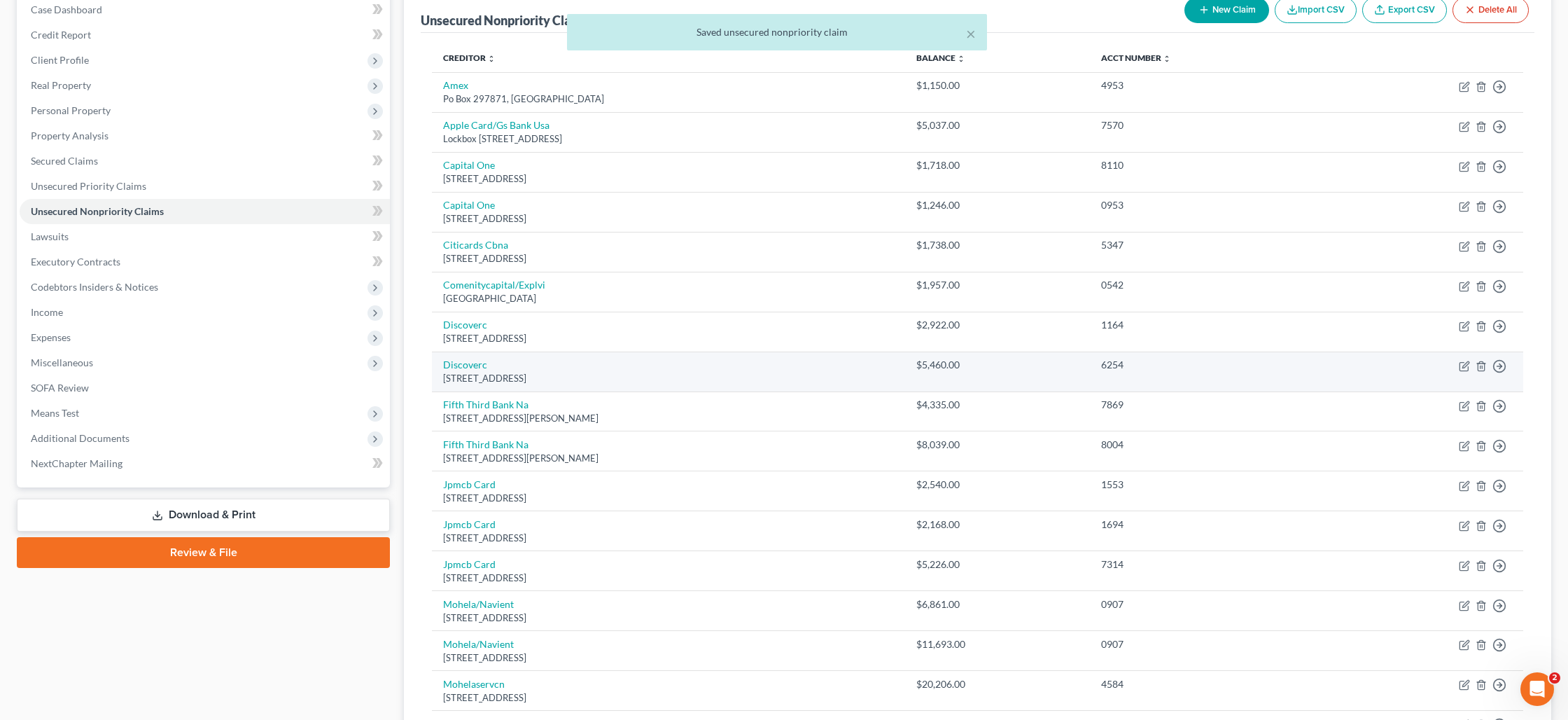
scroll to position [0, 0]
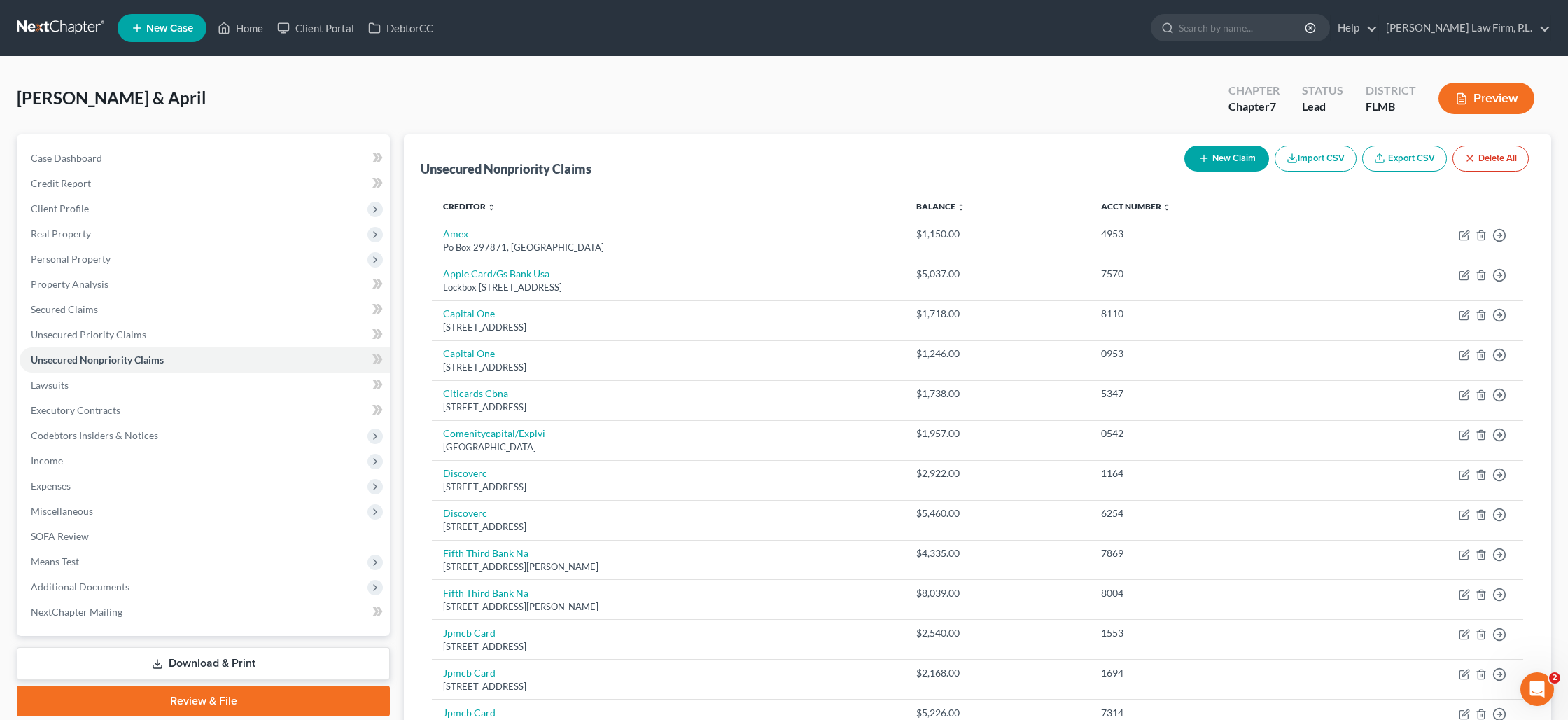
click at [1224, 154] on button "New Claim" at bounding box center [1227, 158] width 85 height 26
select select "2"
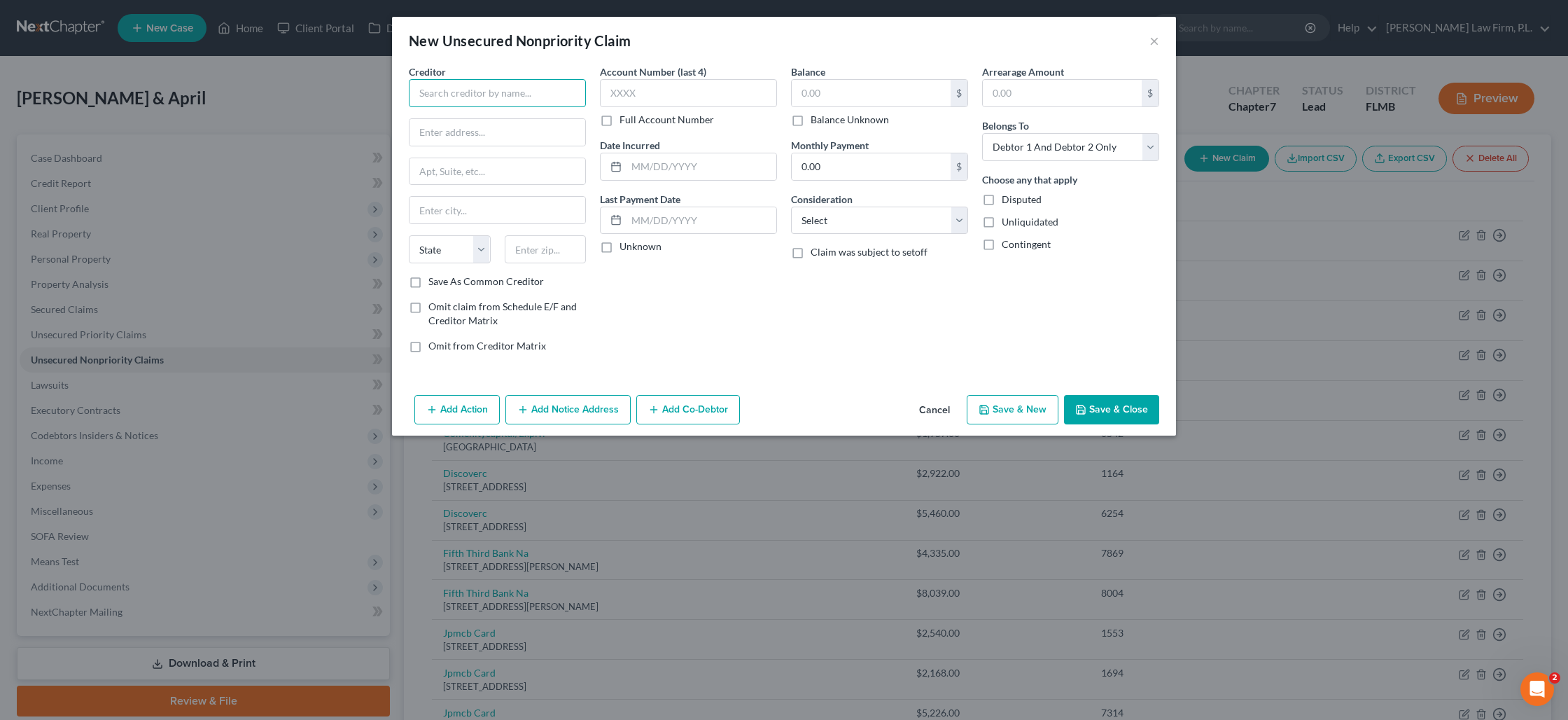
click at [488, 93] on input "text" at bounding box center [497, 93] width 177 height 28
type input "Ford Signature Dentistry"
click at [438, 129] on input "text" at bounding box center [497, 133] width 175 height 27
paste input "[STREET_ADDRESS]"
type input "[STREET_ADDRESS]"
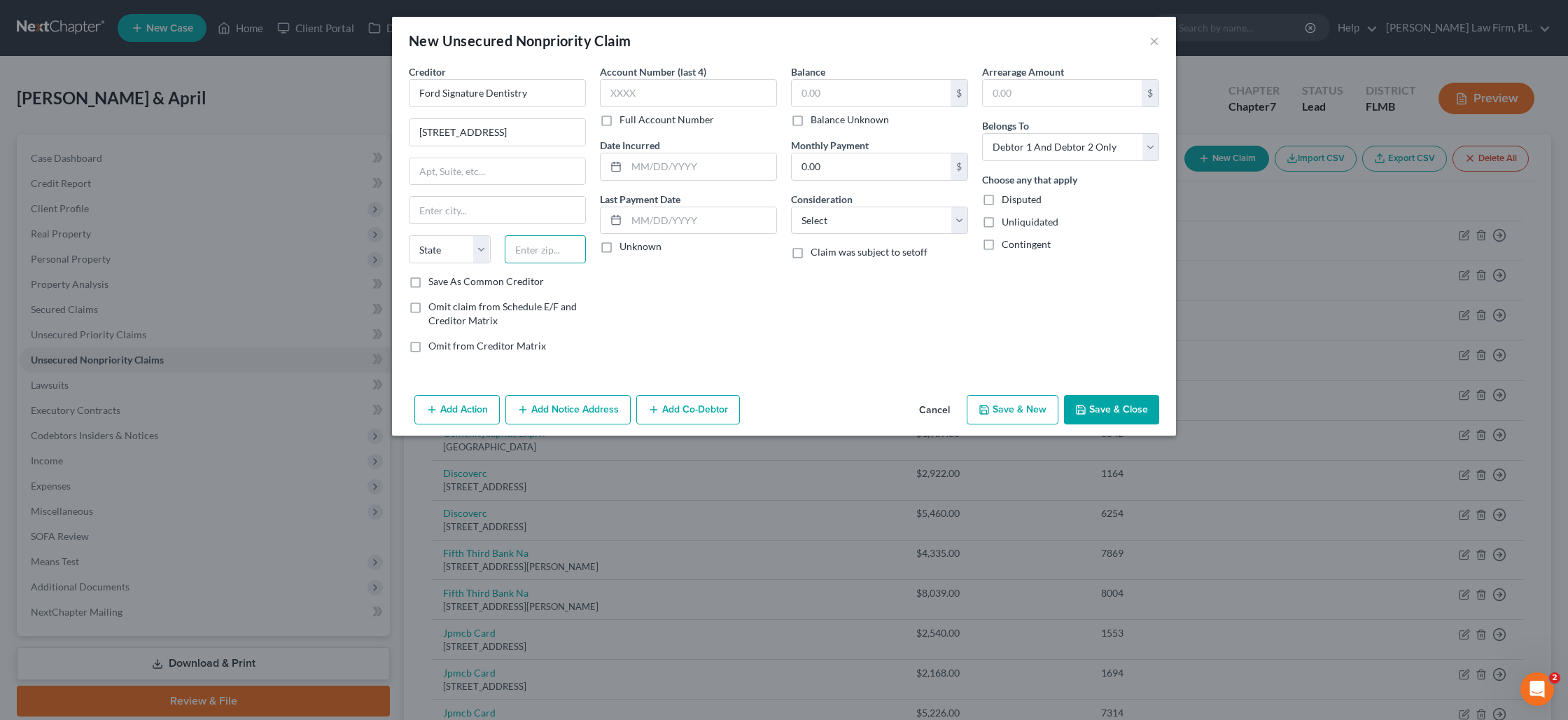
click at [567, 249] on input "text" at bounding box center [545, 248] width 82 height 28
type input "33907"
type input "[GEOGRAPHIC_DATA][PERSON_NAME]"
select select "9"
click at [837, 101] on input "text" at bounding box center [871, 94] width 159 height 27
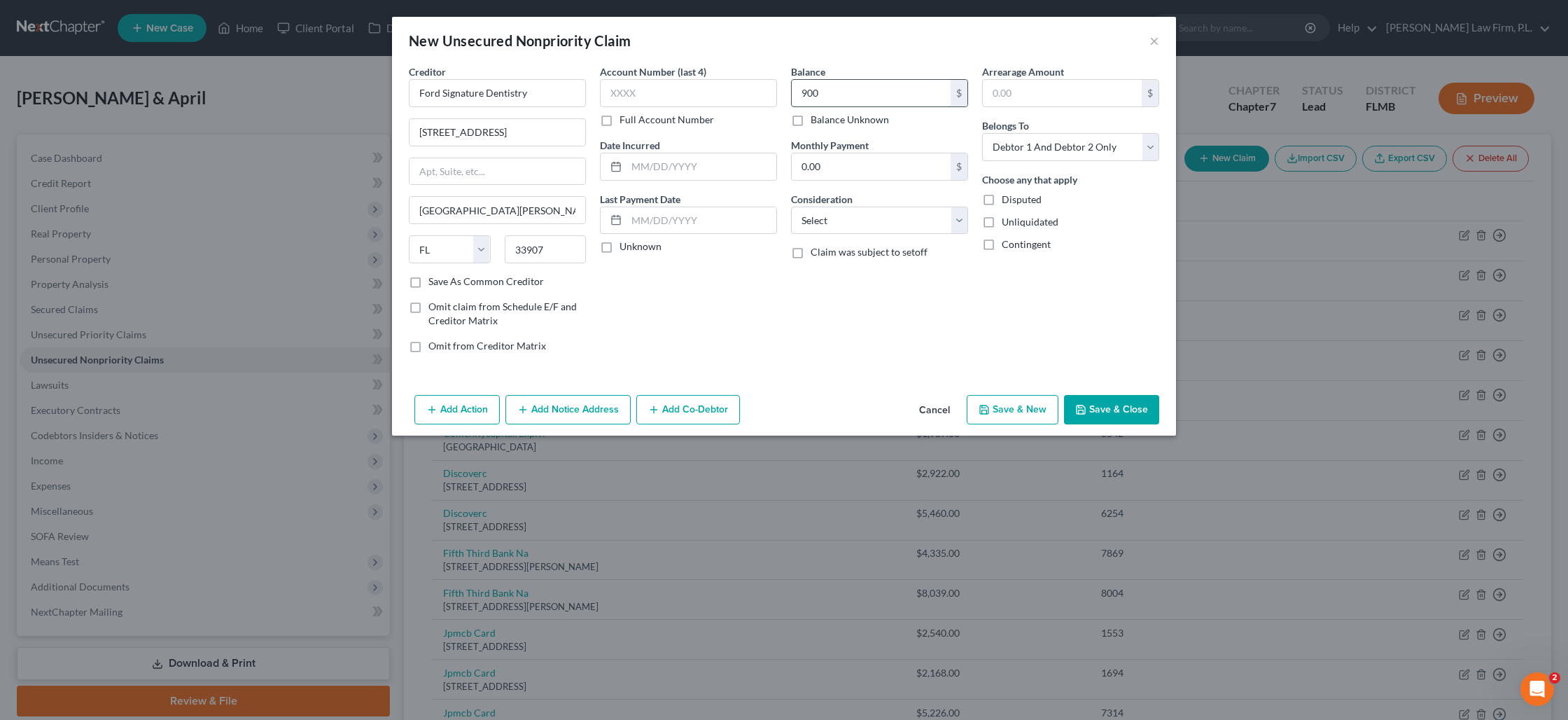
type input "900"
click at [834, 224] on select "Select Cable / Satellite Services Collection Agency Credit Card Debt Debt Couns…" at bounding box center [879, 220] width 177 height 28
select select "9"
click at [791, 206] on select "Select Cable / Satellite Services Collection Agency Credit Card Debt Debt Couns…" at bounding box center [879, 220] width 177 height 28
drag, startPoint x: 1096, startPoint y: 411, endPoint x: 975, endPoint y: 402, distance: 121.3
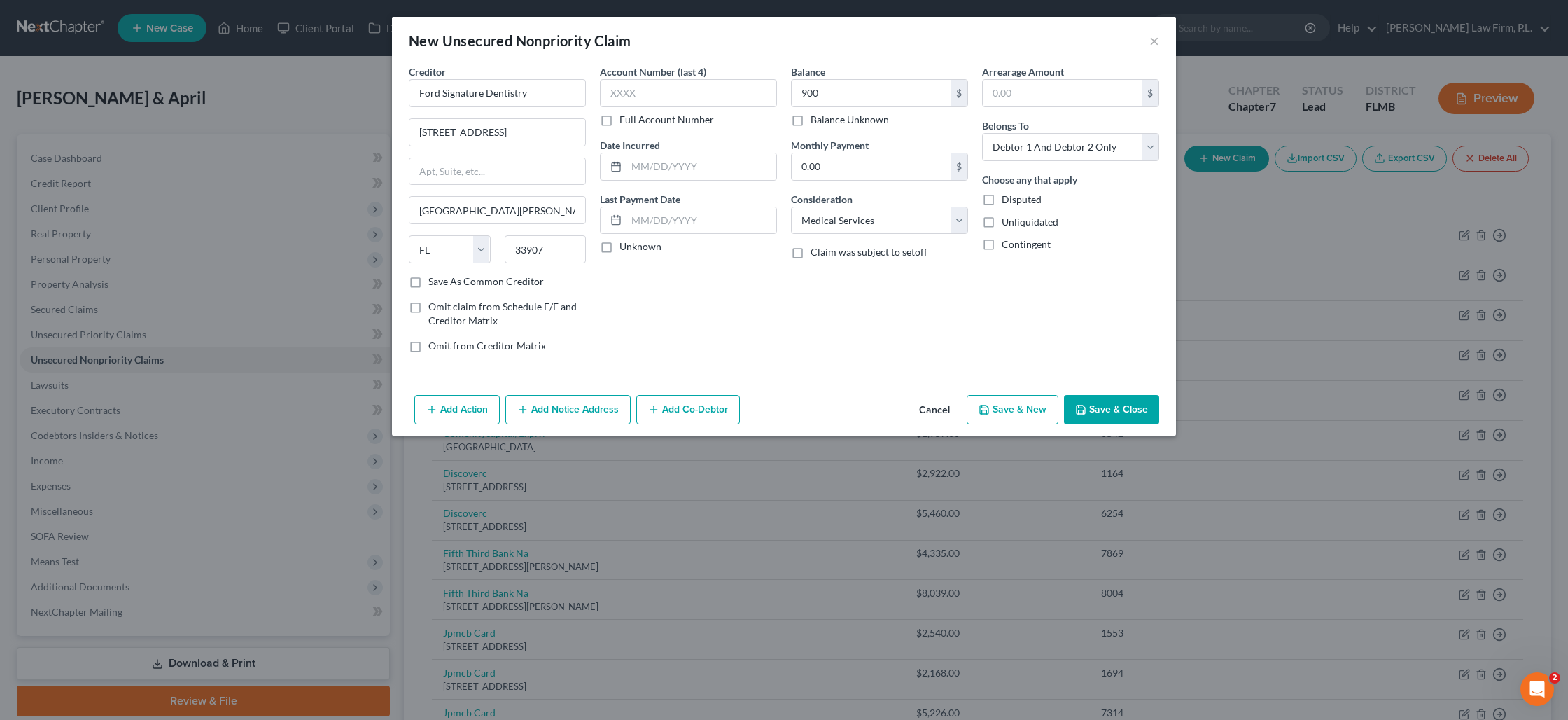
click at [1095, 410] on button "Save & Close" at bounding box center [1112, 410] width 95 height 29
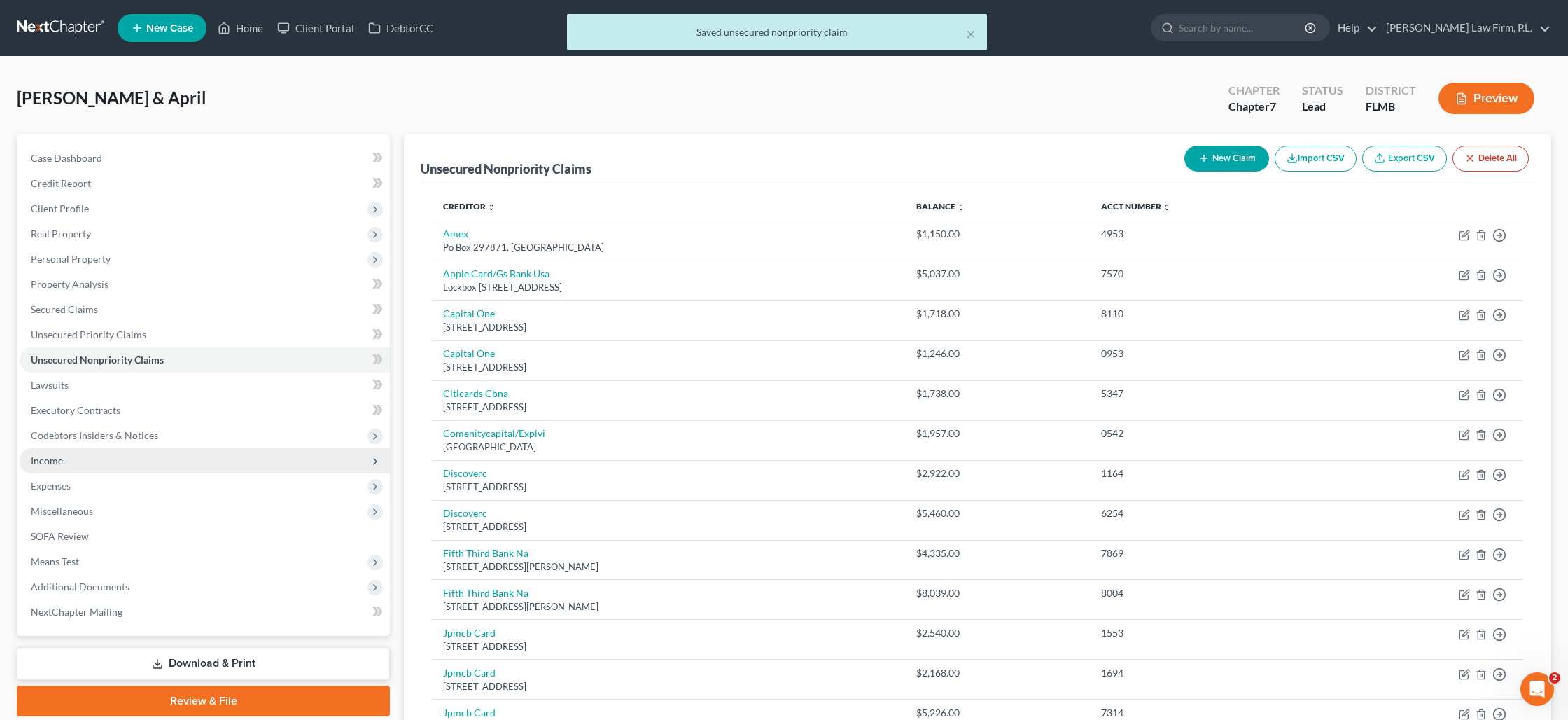
click at [148, 468] on span "Income" at bounding box center [205, 461] width 371 height 25
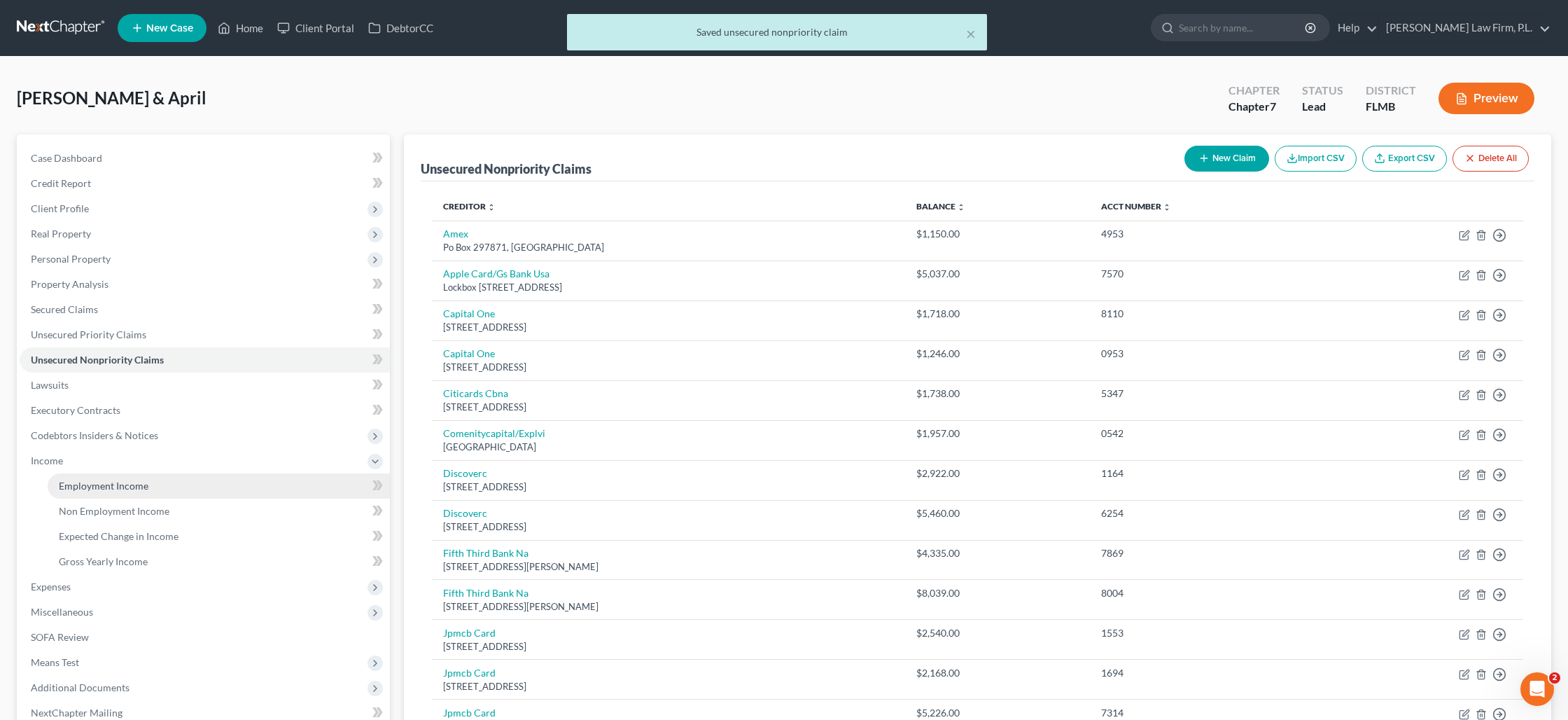
click at [146, 483] on link "Employment Income" at bounding box center [218, 486] width 342 height 25
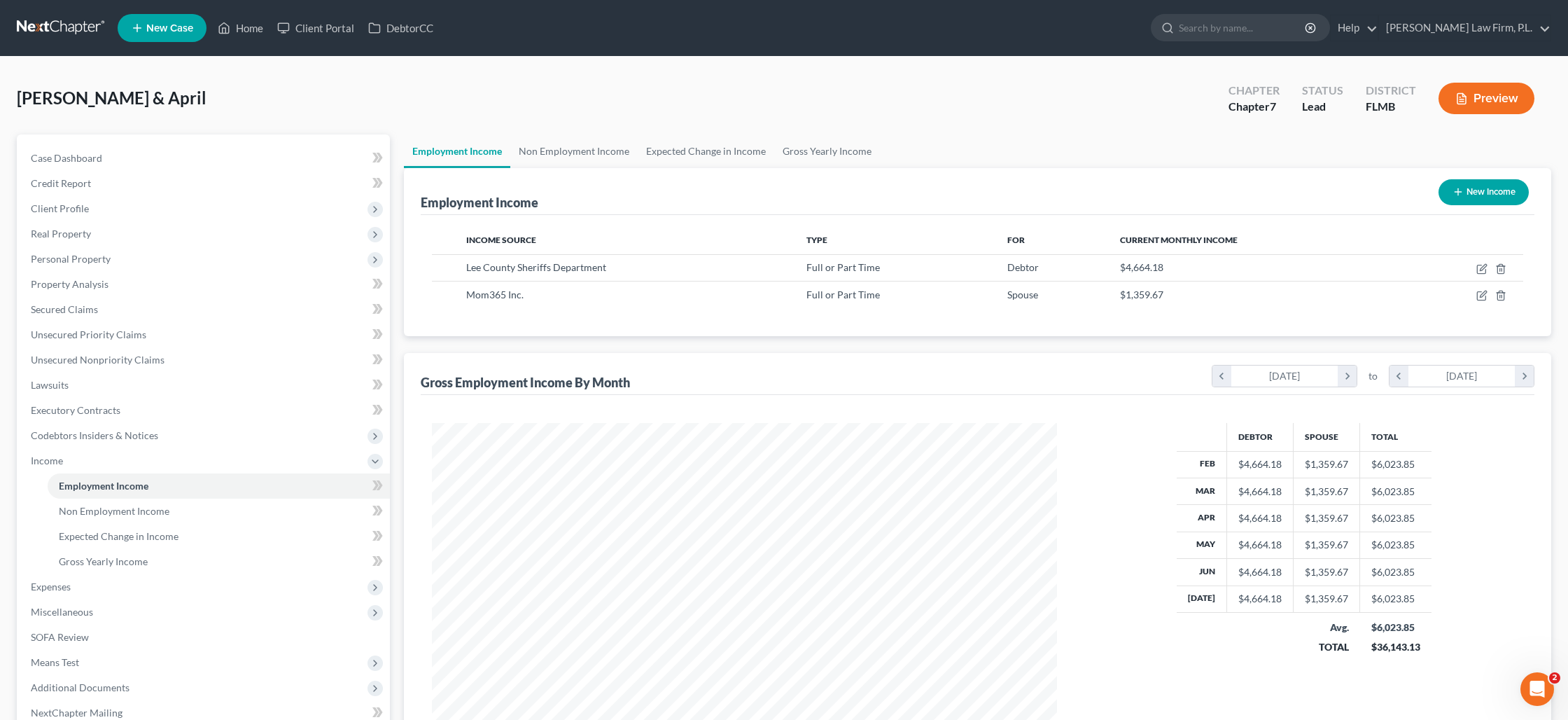
scroll to position [312, 652]
click at [1482, 273] on icon "button" at bounding box center [1481, 269] width 9 height 9
select select "0"
select select "9"
select select "2"
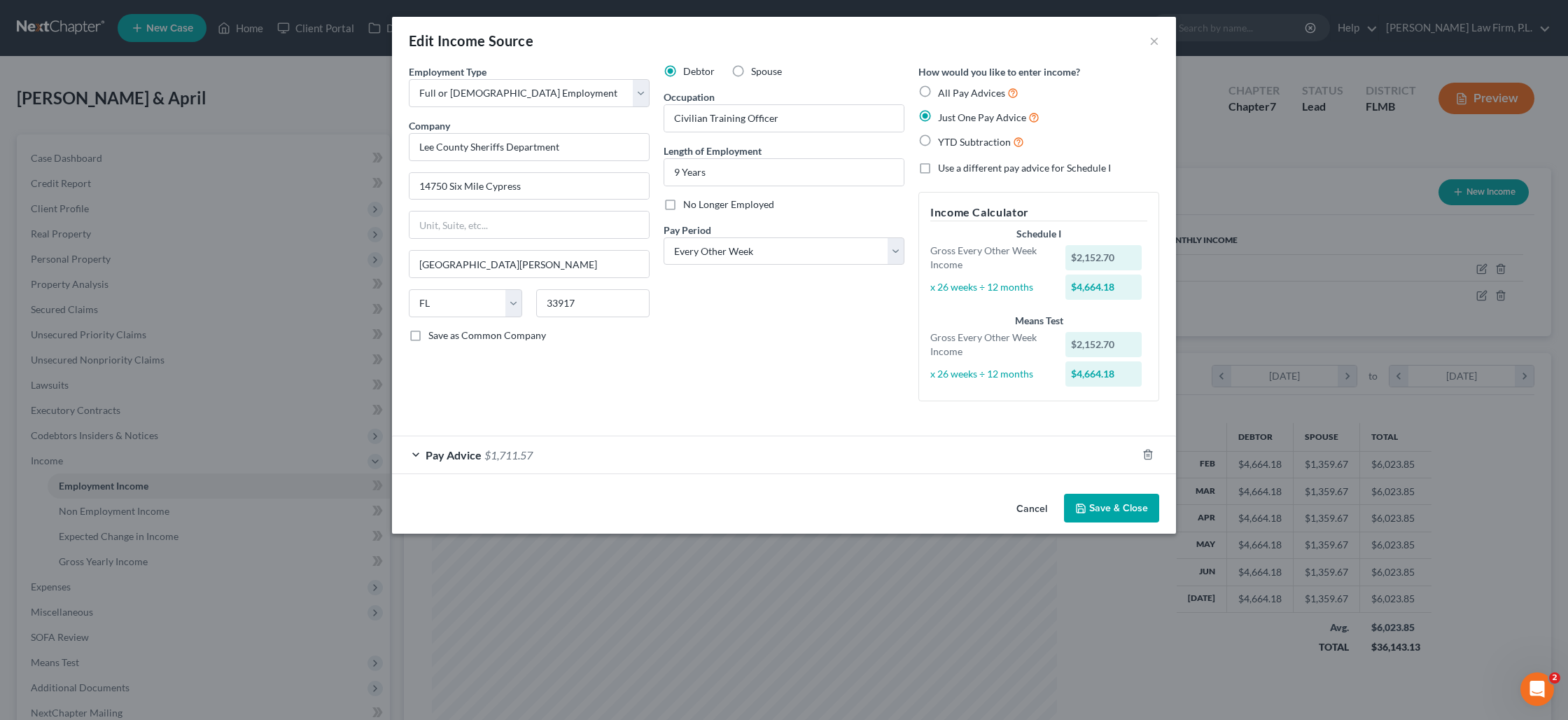
click at [579, 454] on div "Pay Advice $1,711.57" at bounding box center [764, 455] width 745 height 37
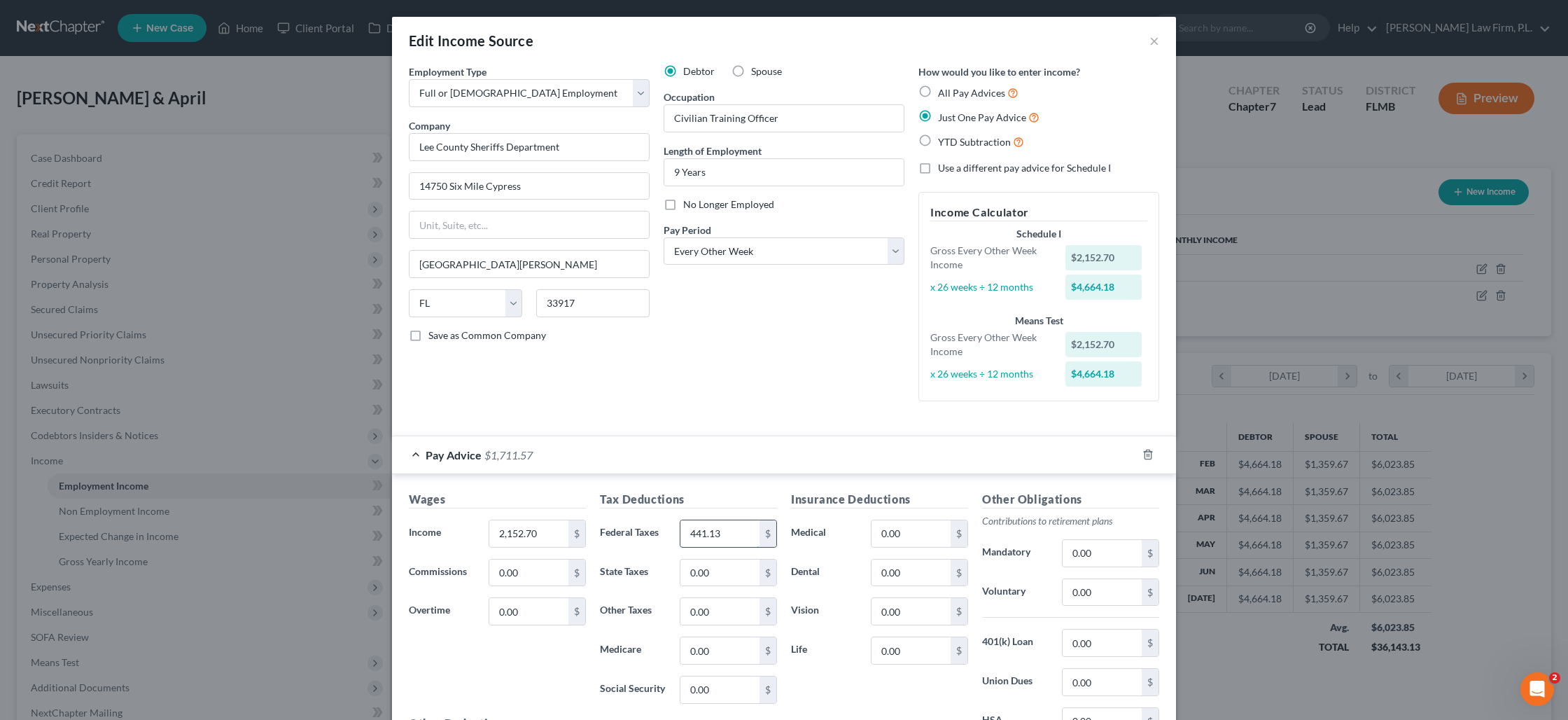
click at [730, 531] on input "441.13" at bounding box center [720, 533] width 79 height 27
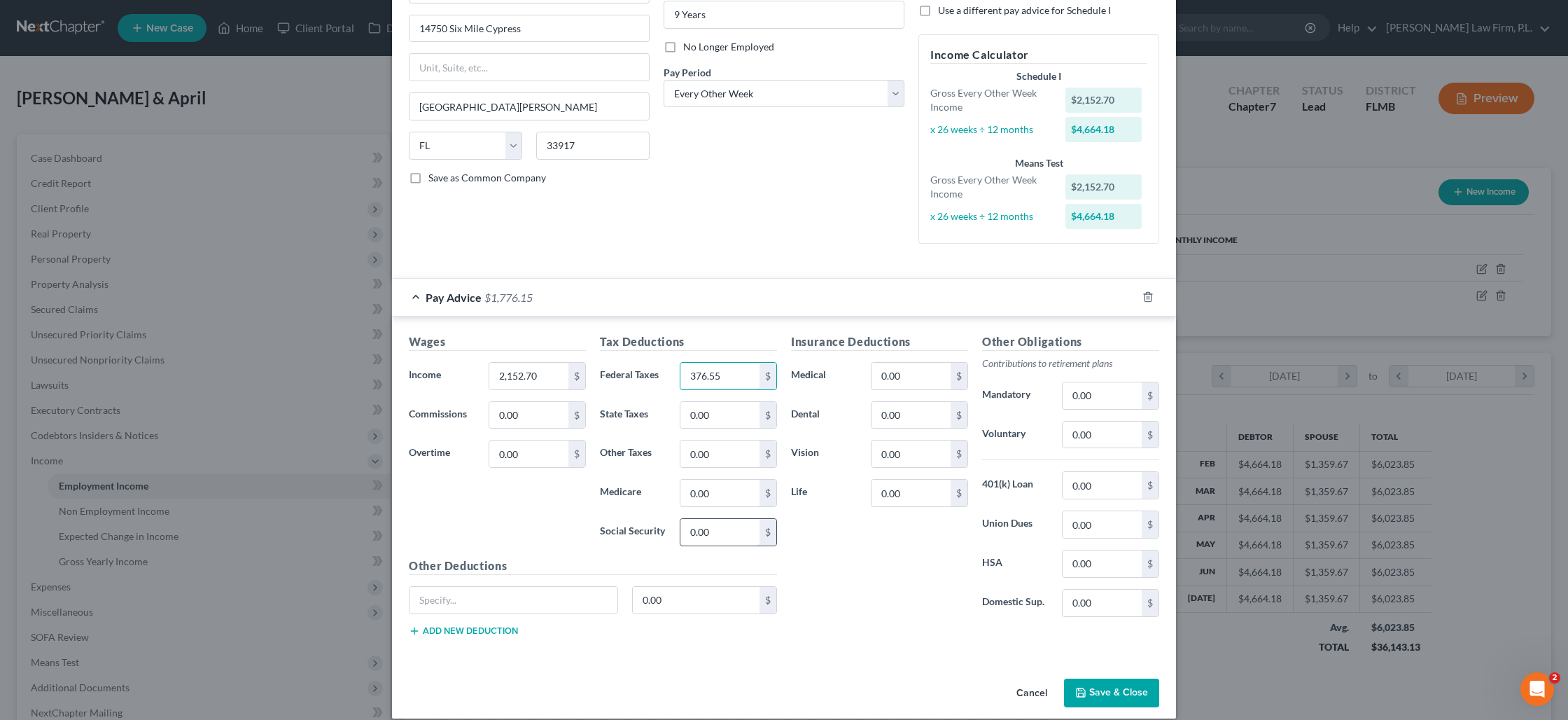
scroll to position [173, 0]
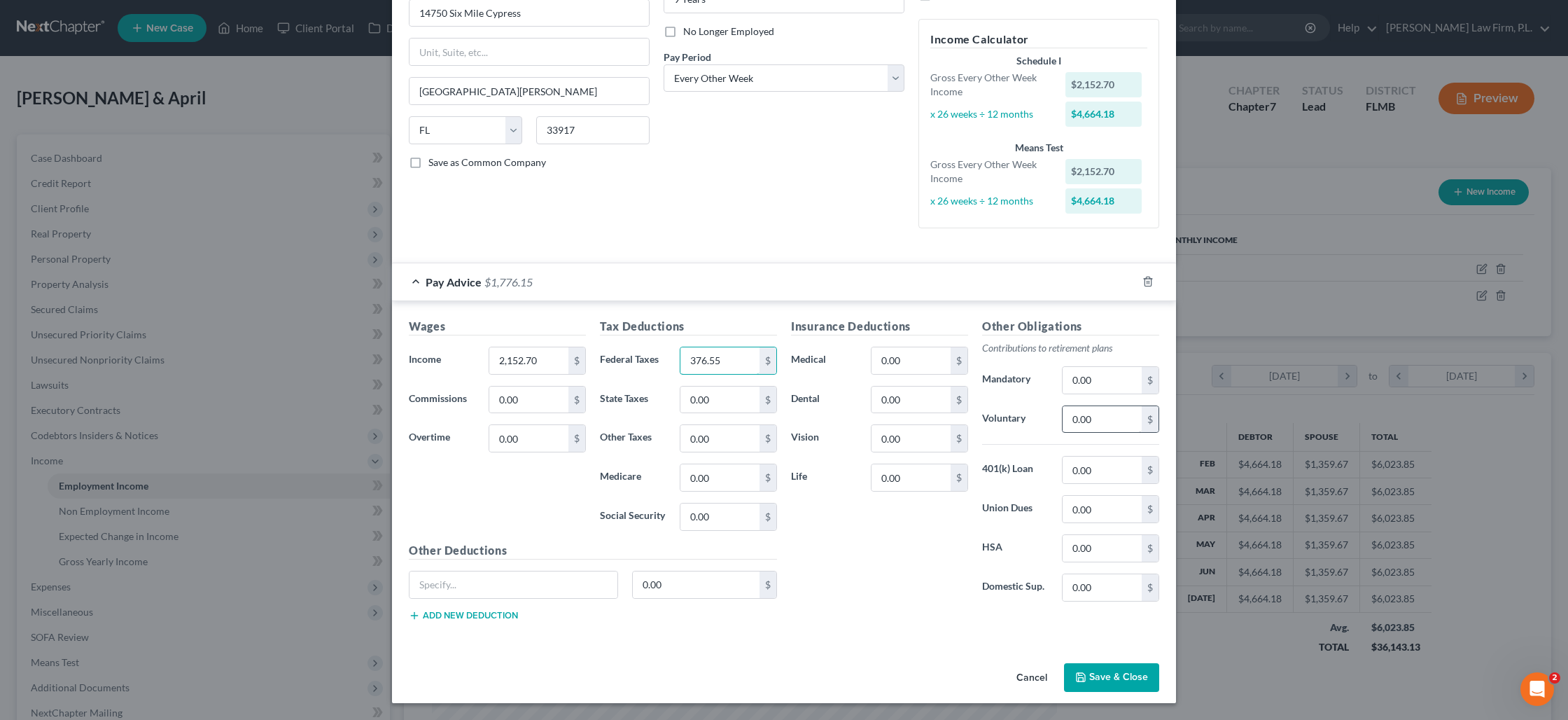
type input "376.55"
click at [1083, 414] on input "0.00" at bounding box center [1102, 420] width 79 height 27
type input "64.58"
click at [1105, 675] on button "Save & Close" at bounding box center [1112, 677] width 95 height 29
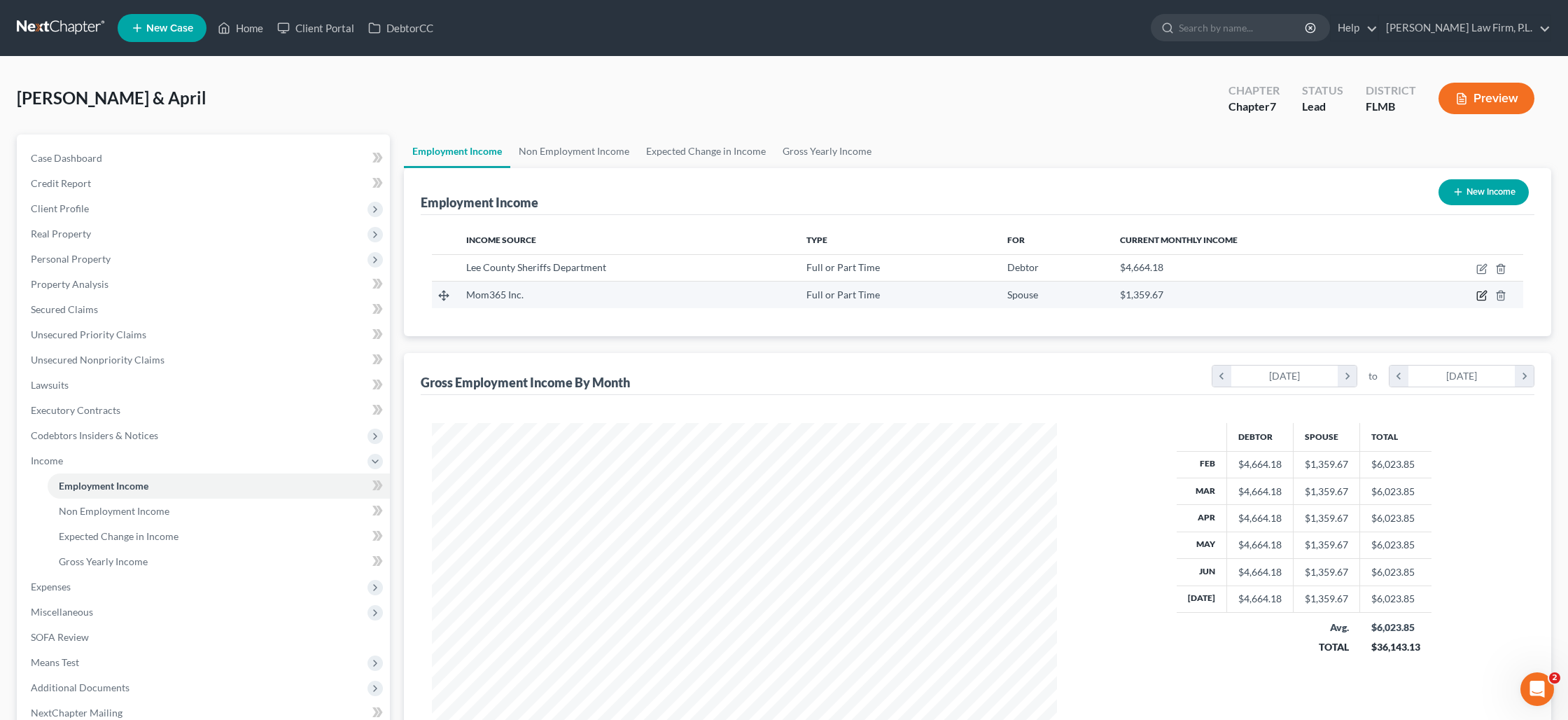
click at [1485, 298] on icon "button" at bounding box center [1481, 296] width 9 height 9
select select "0"
select select "26"
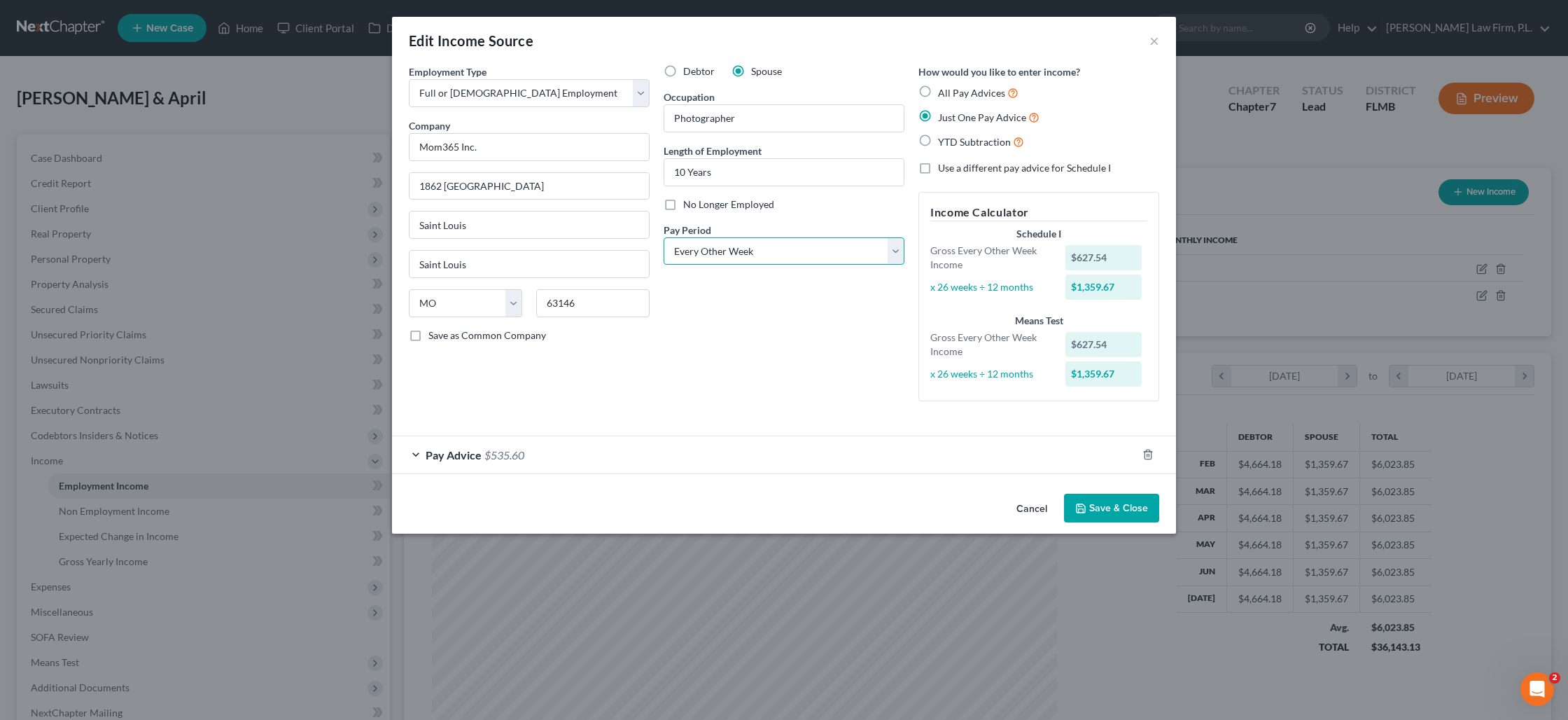
click at [870, 256] on select "Select Monthly Twice Monthly Every Other Week Weekly" at bounding box center [783, 251] width 240 height 28
select select "1"
click at [663, 237] on select "Select Monthly Twice Monthly Every Other Week Weekly" at bounding box center [783, 251] width 240 height 28
click at [938, 140] on label "YTD Subtraction" at bounding box center [981, 141] width 86 height 16
click at [938, 141] on label "YTD Subtraction" at bounding box center [981, 141] width 86 height 16
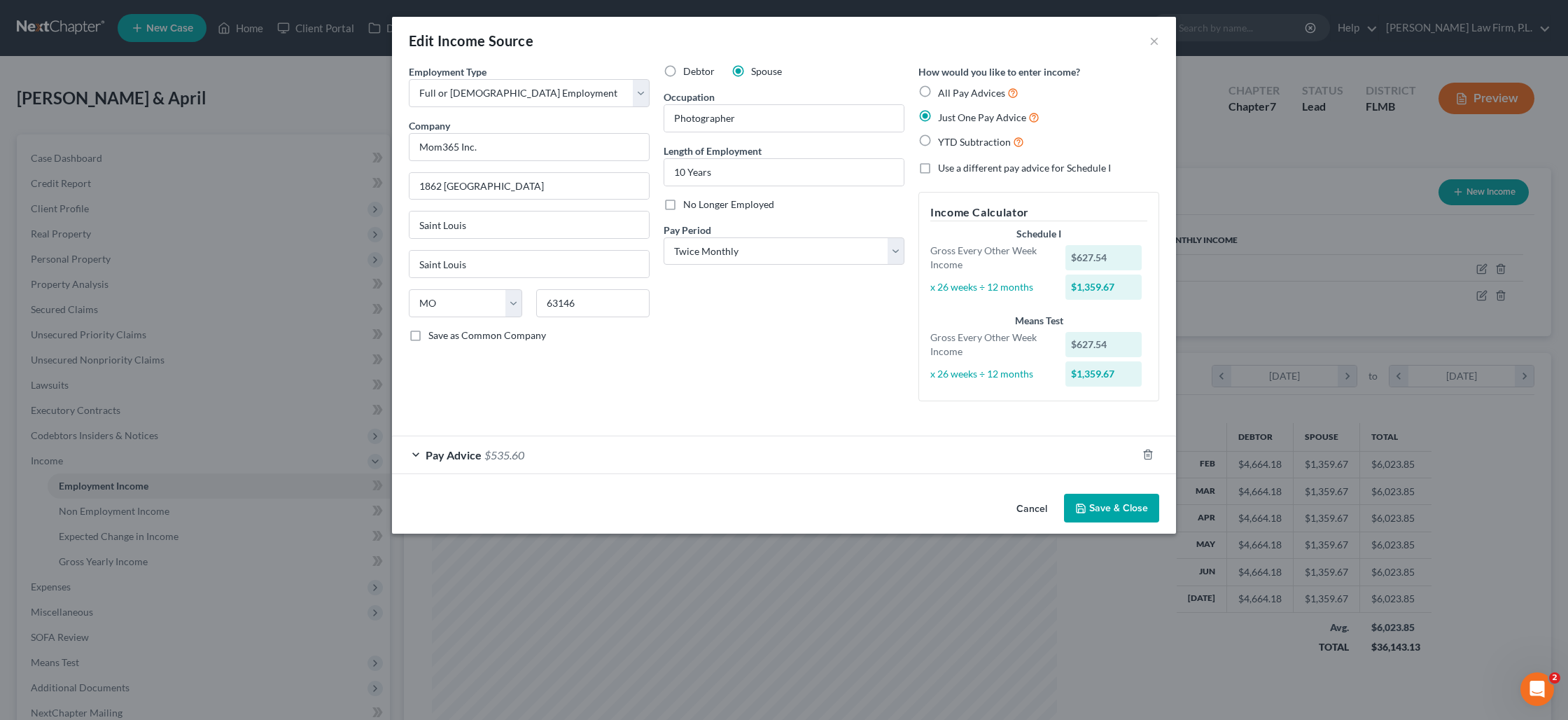
click at [943, 141] on input "YTD Subtraction" at bounding box center [947, 137] width 9 height 9
radio input "true"
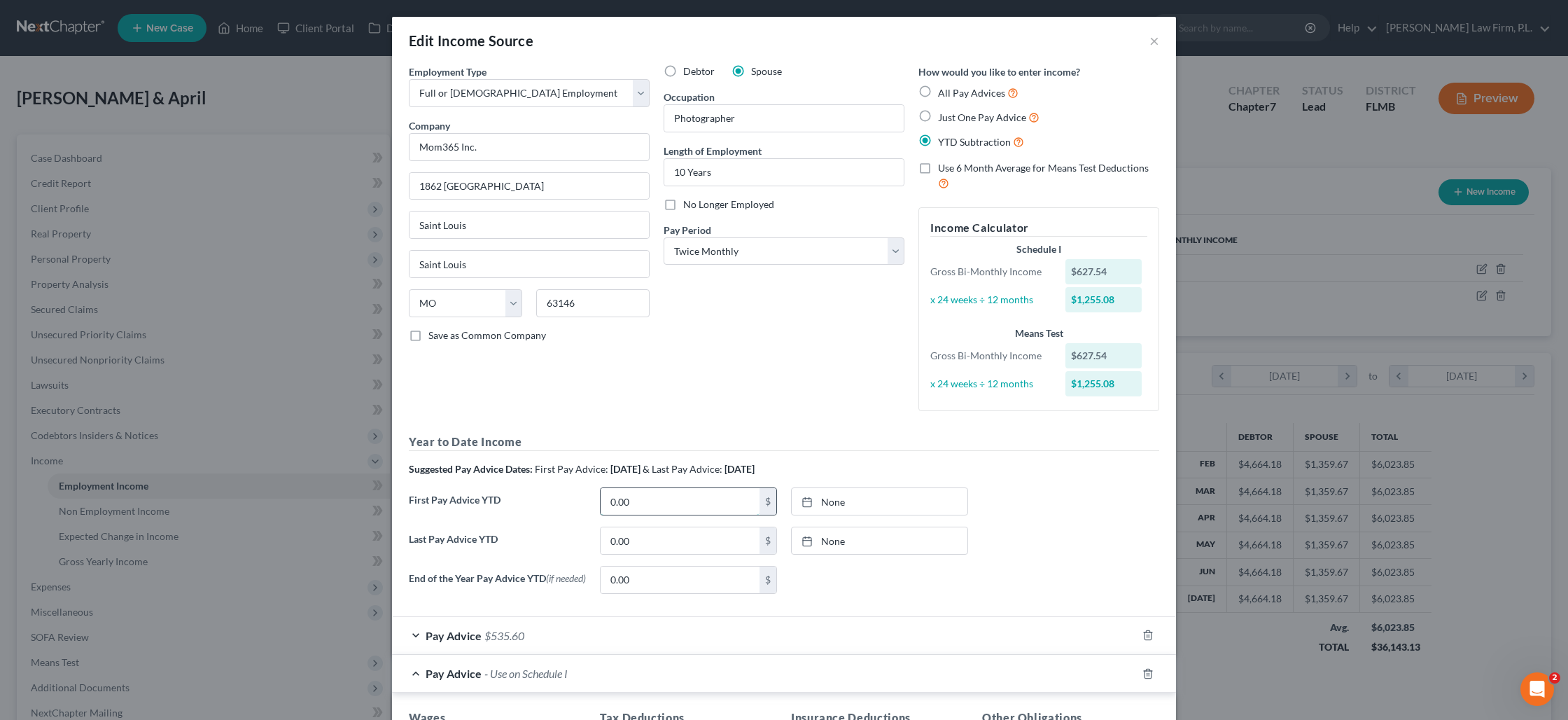
drag, startPoint x: 675, startPoint y: 505, endPoint x: 674, endPoint y: 495, distance: 10.0
click at [675, 505] on input "0.00" at bounding box center [680, 502] width 159 height 27
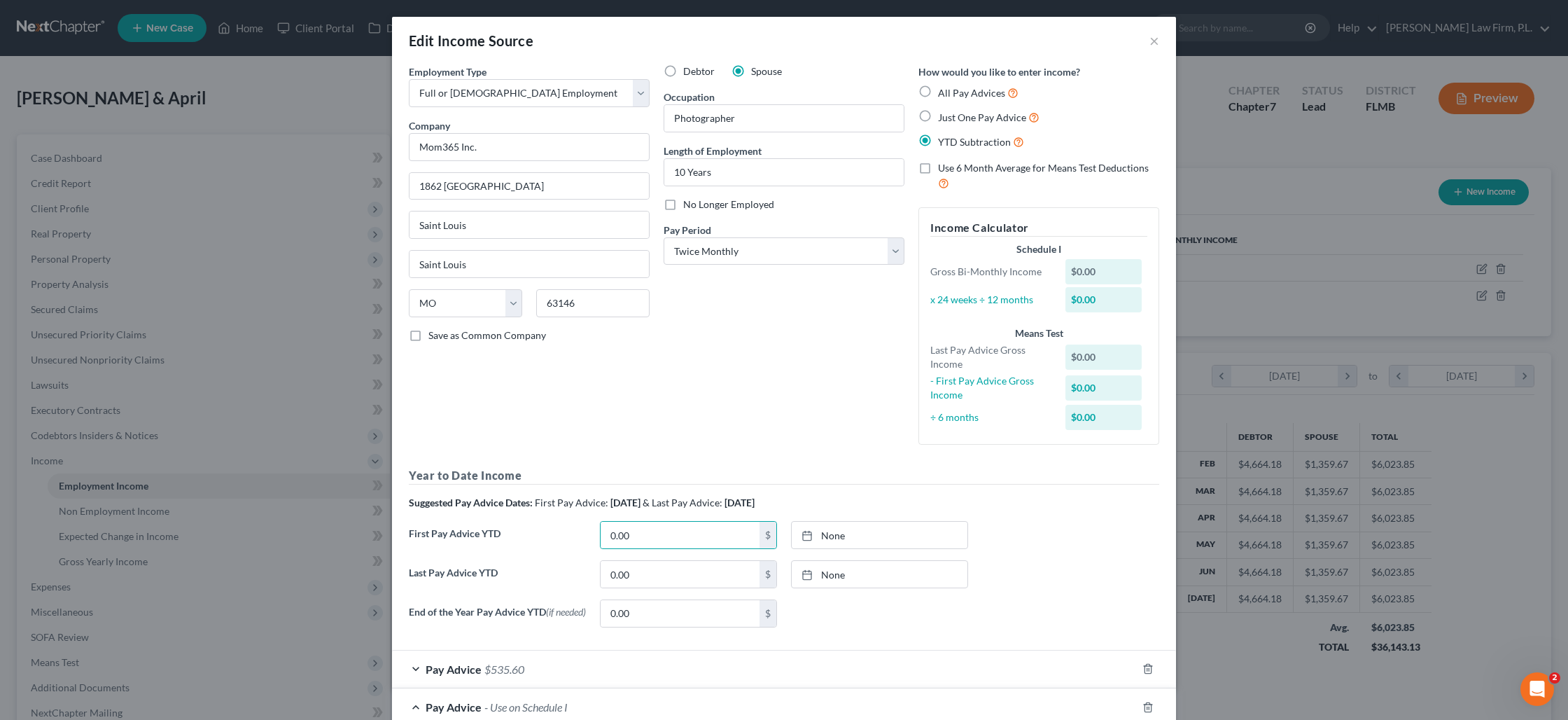
click at [938, 117] on label "Just One Pay Advice" at bounding box center [989, 117] width 102 height 16
click at [943, 117] on input "Just One Pay Advice" at bounding box center [947, 114] width 9 height 9
radio input "true"
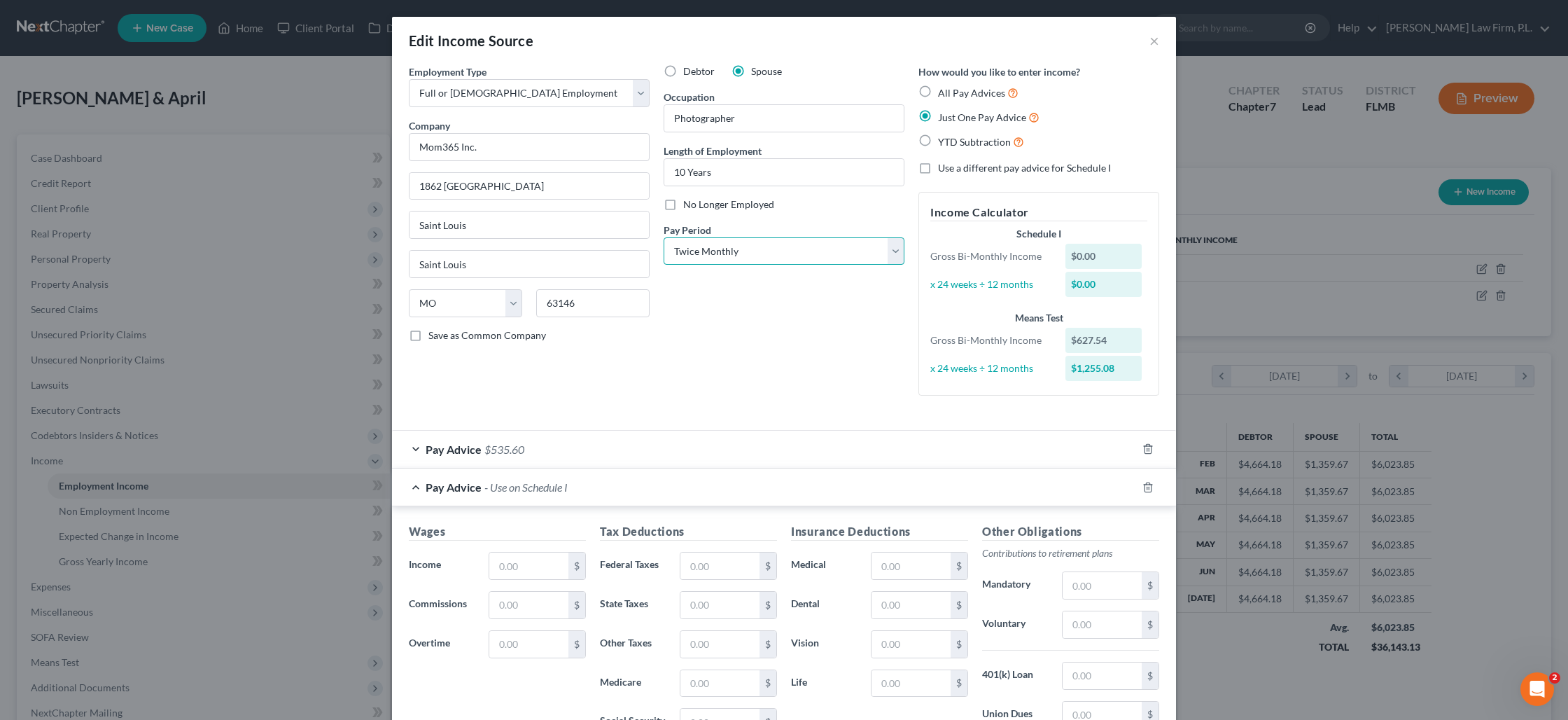
click at [823, 259] on select "Select Monthly Twice Monthly Every Other Week Weekly" at bounding box center [783, 251] width 240 height 28
select select "0"
click at [663, 237] on select "Select Monthly Twice Monthly Every Other Week Weekly" at bounding box center [783, 251] width 240 height 28
click at [551, 561] on input "text" at bounding box center [529, 566] width 79 height 27
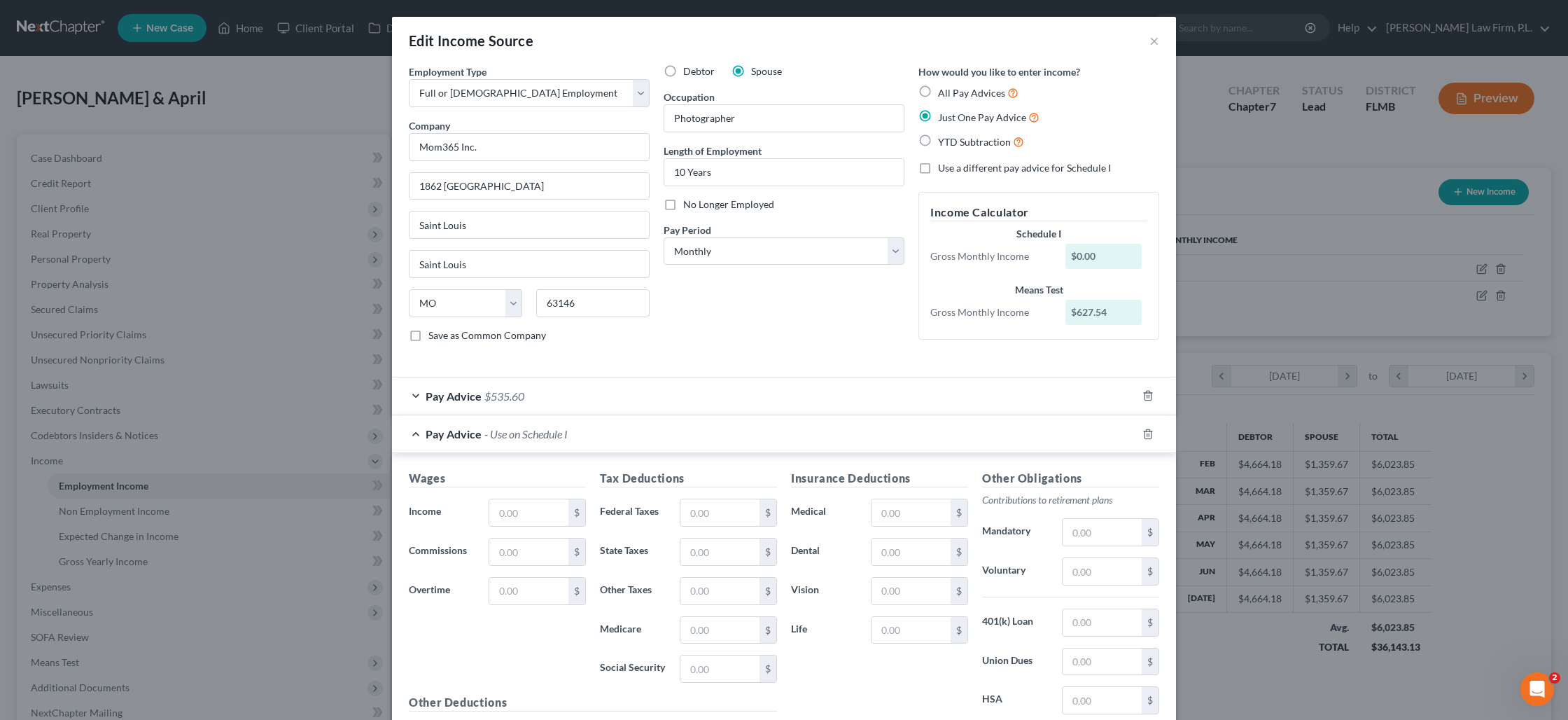
click at [462, 522] on label "Income *" at bounding box center [441, 512] width 80 height 28
click at [506, 514] on input "text" at bounding box center [529, 513] width 79 height 27
type input "724.39"
click at [724, 254] on select "Select Monthly Twice Monthly Every Other Week Weekly" at bounding box center [783, 251] width 240 height 28
select select "1"
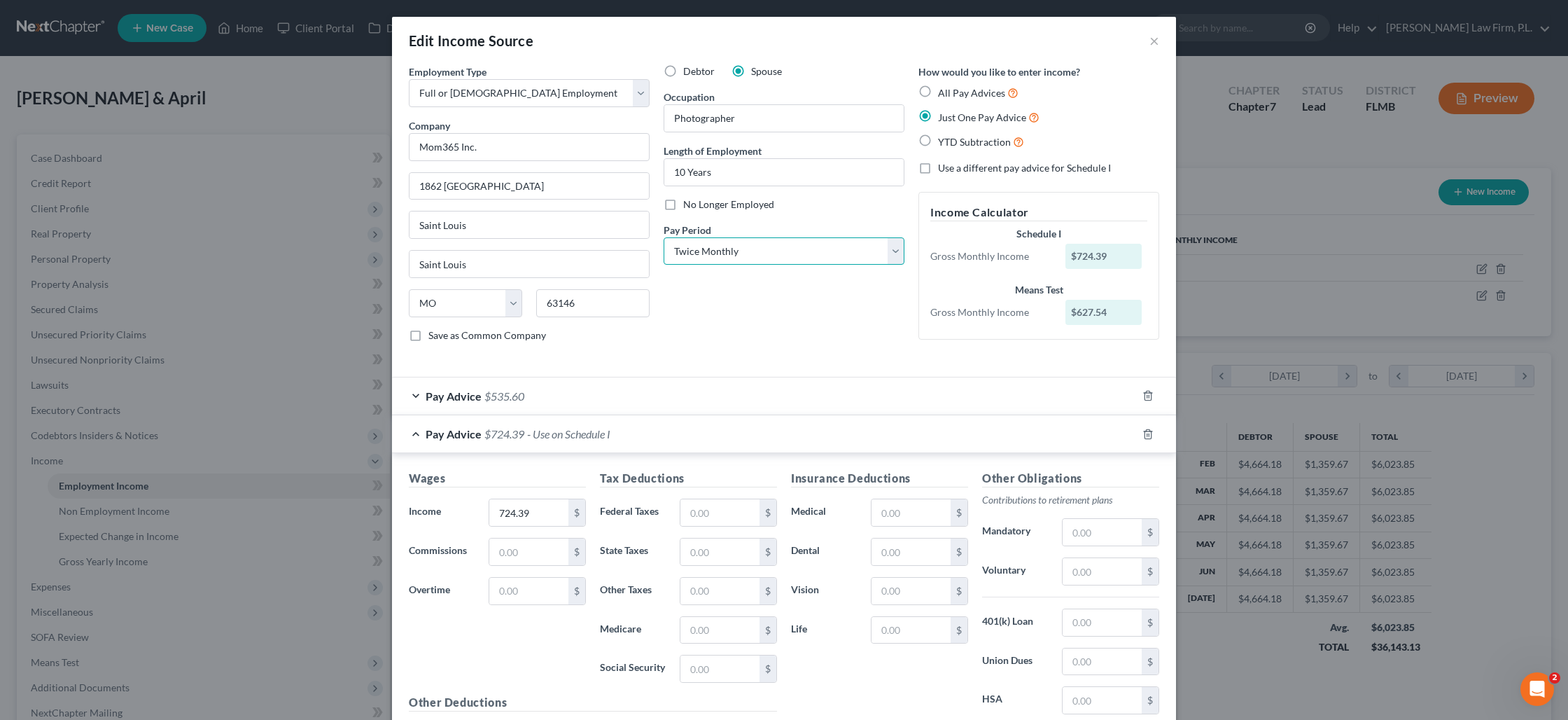
click at [663, 237] on select "Select Monthly Twice Monthly Every Other Week Weekly" at bounding box center [783, 251] width 240 height 28
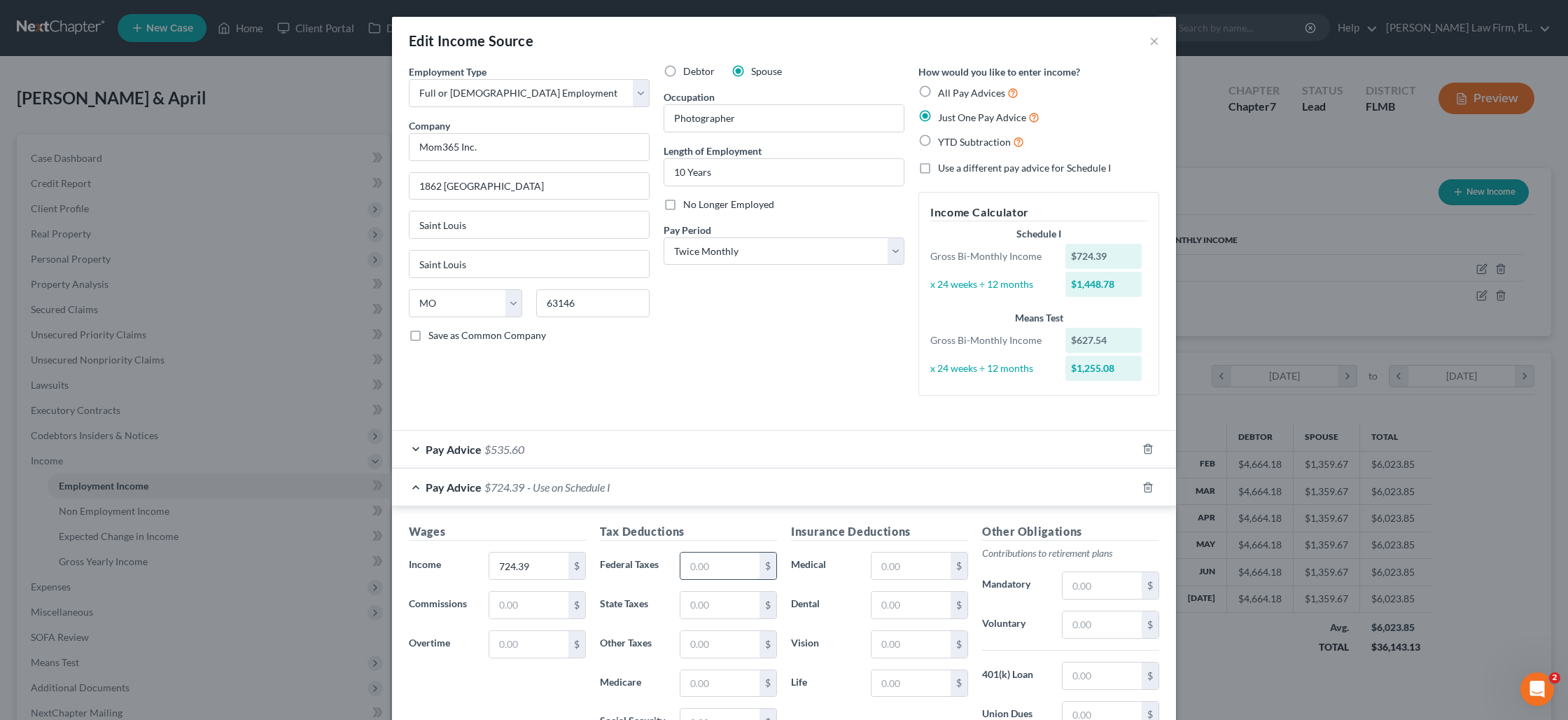
click at [703, 569] on input "text" at bounding box center [720, 566] width 79 height 27
type input "55.41"
click at [1092, 625] on input "text" at bounding box center [1102, 625] width 79 height 27
type input "50.71"
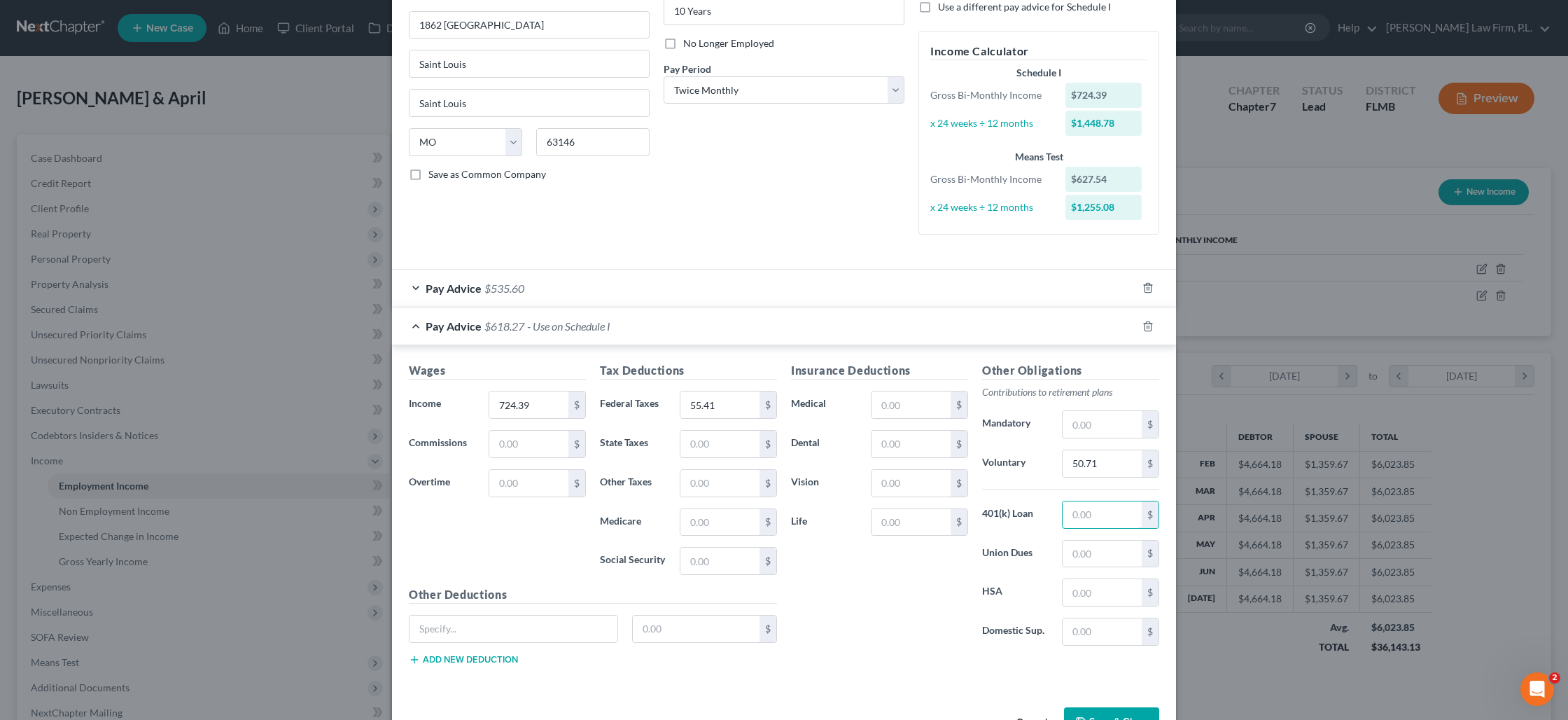
scroll to position [205, 0]
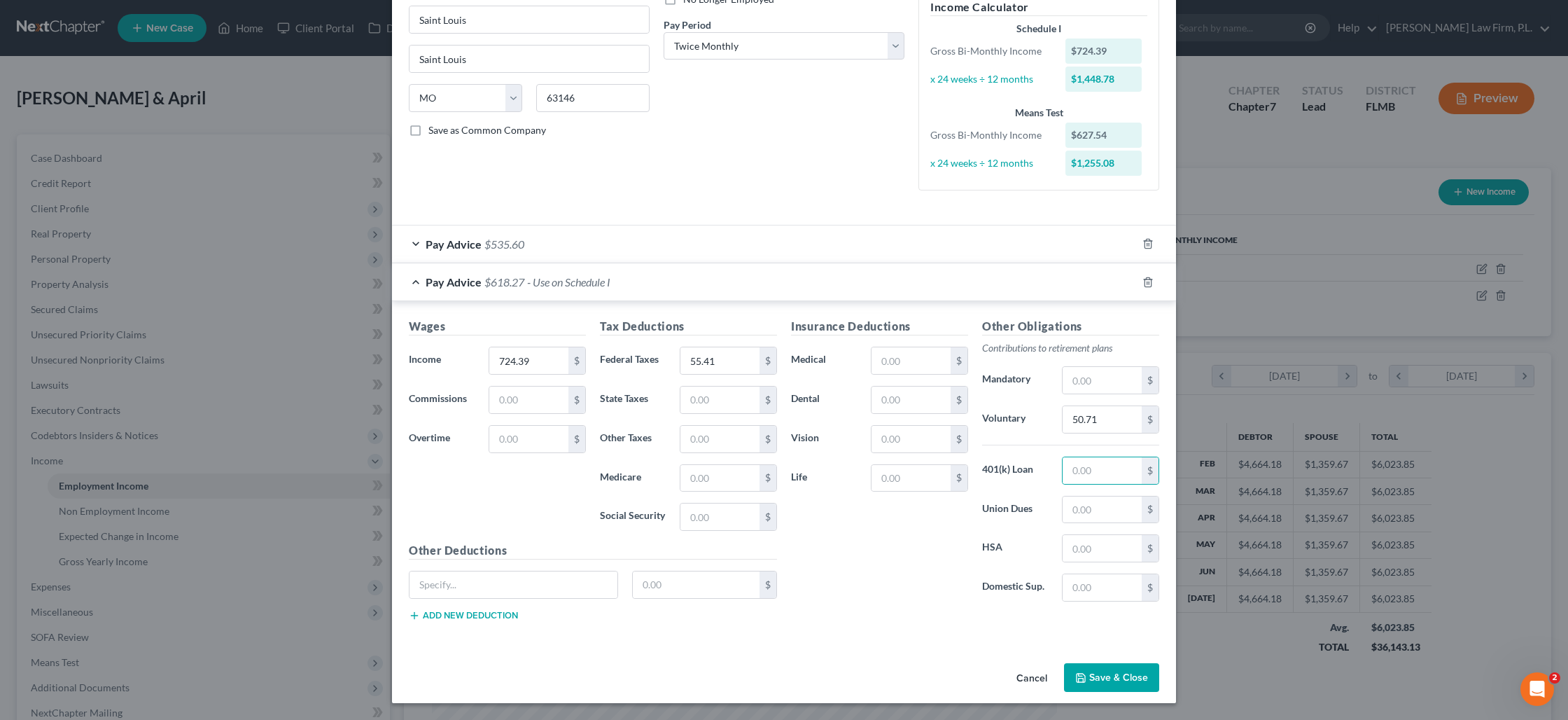
click at [1102, 672] on button "Save & Close" at bounding box center [1112, 677] width 95 height 29
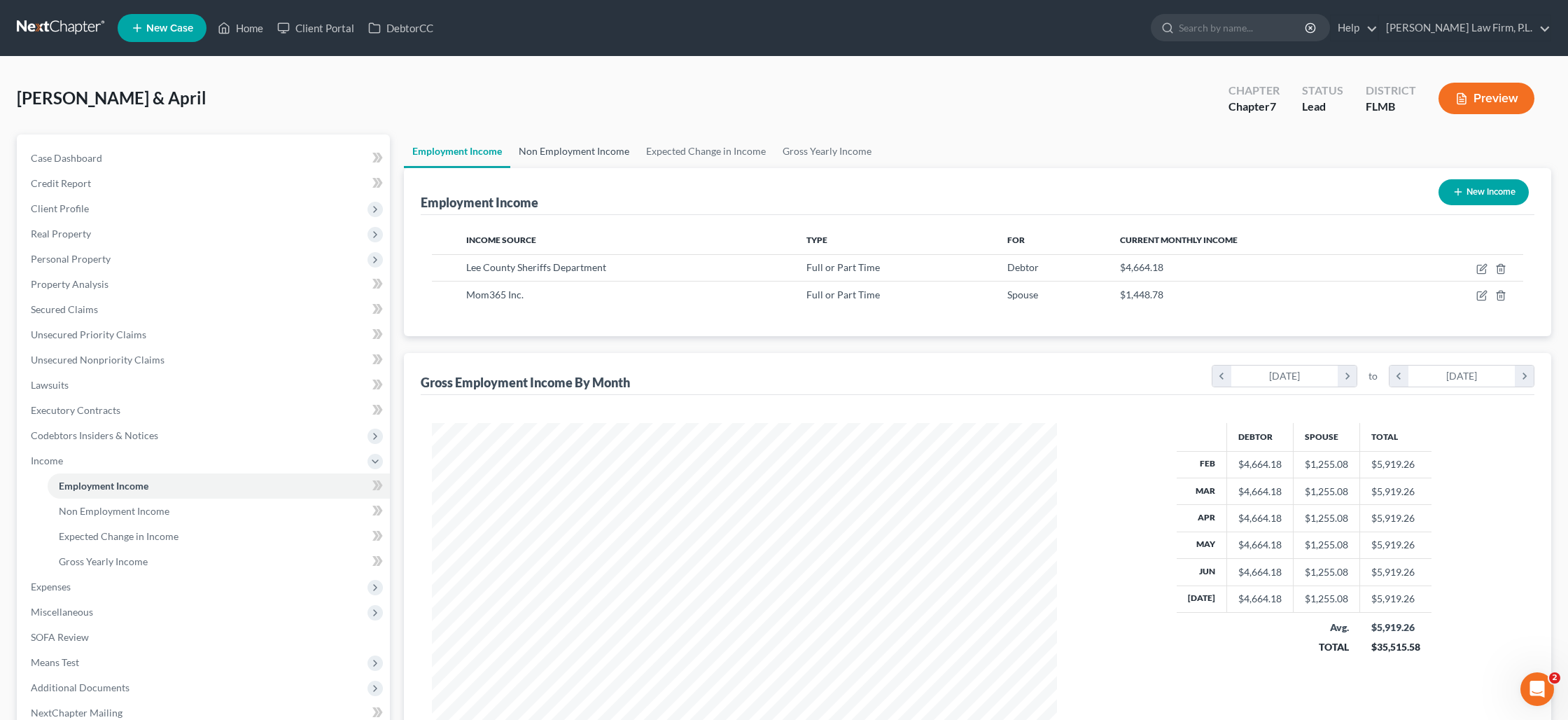
click at [611, 153] on link "Non Employment Income" at bounding box center [574, 151] width 128 height 33
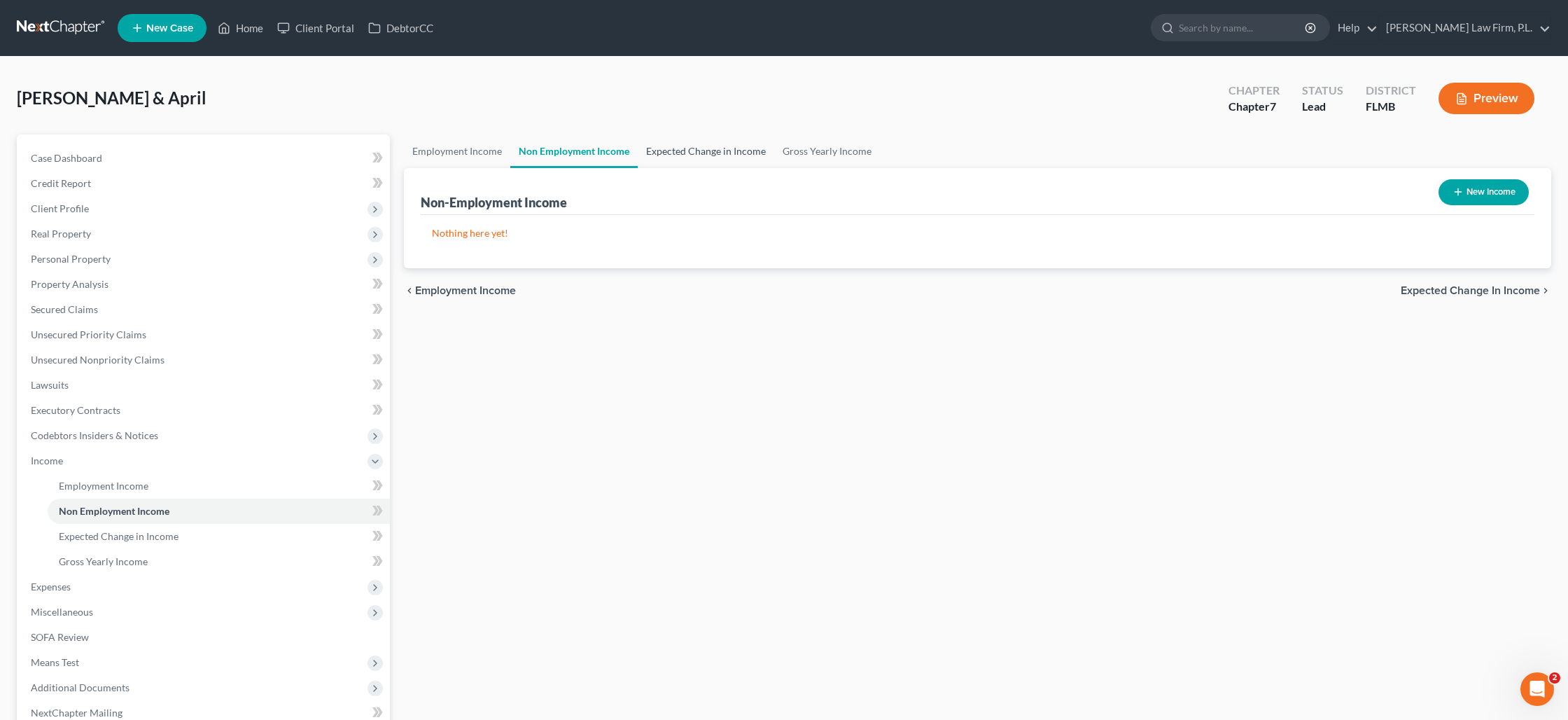
click at [659, 152] on link "Expected Change in Income" at bounding box center [706, 151] width 136 height 33
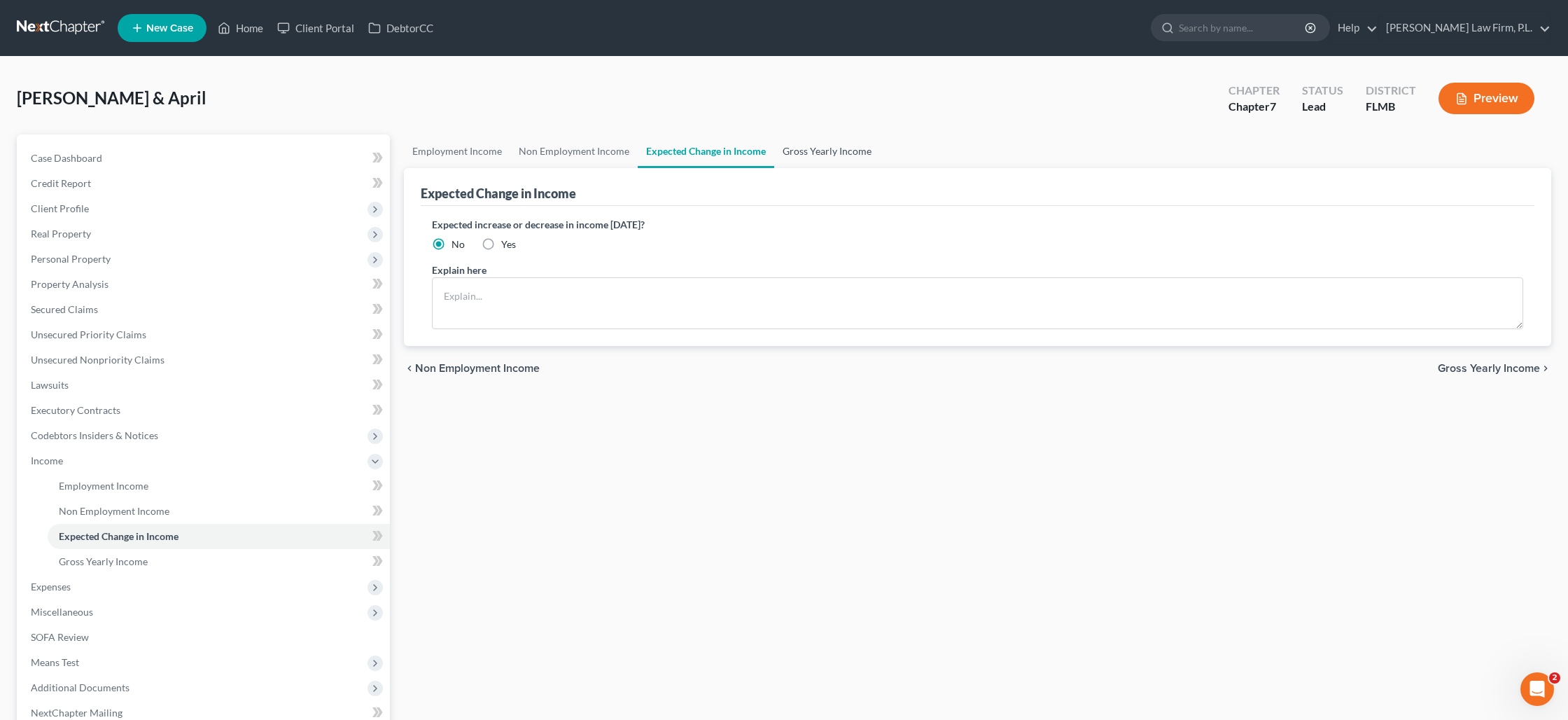
click at [818, 153] on link "Gross Yearly Income" at bounding box center [827, 151] width 106 height 33
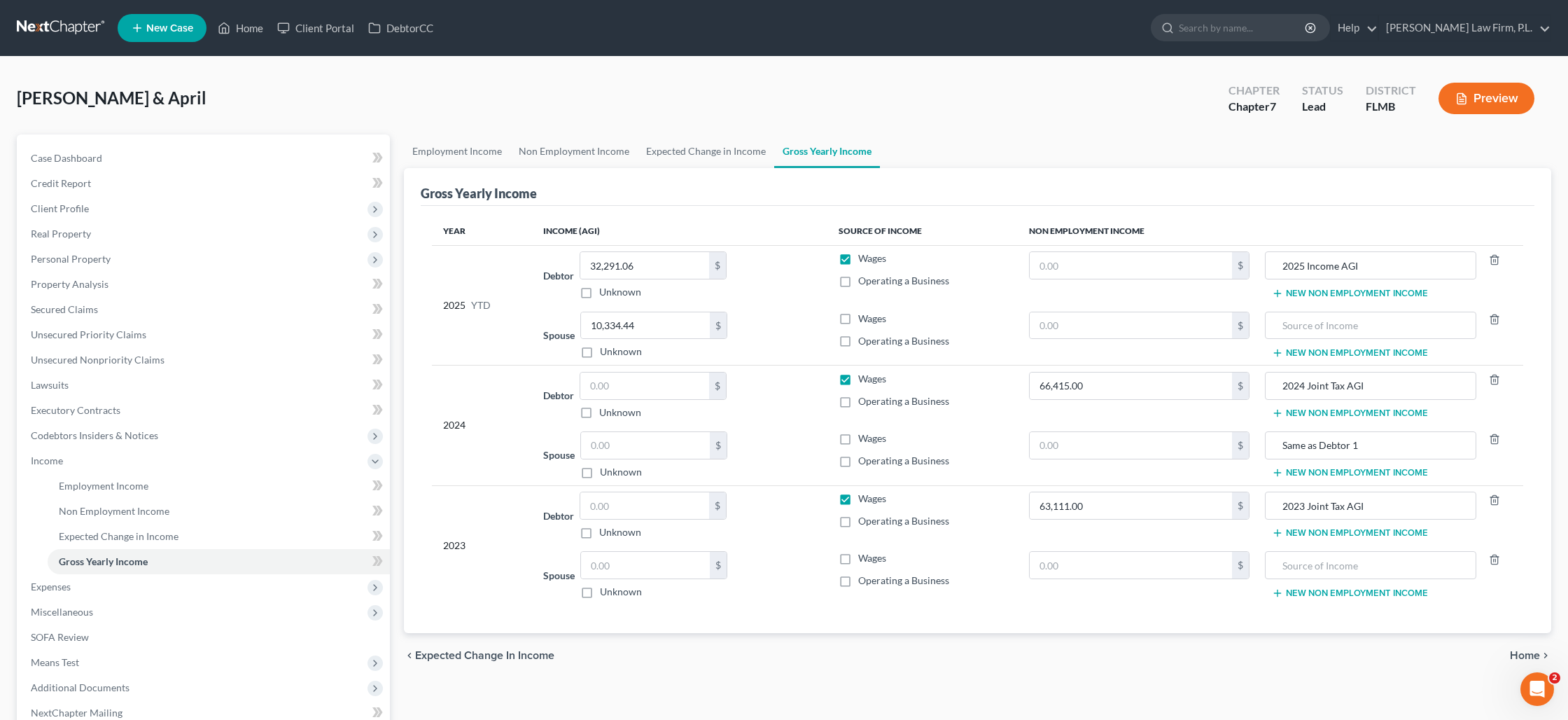
click at [858, 377] on label "Wages" at bounding box center [871, 379] width 28 height 14
click at [864, 377] on input "Wages" at bounding box center [868, 375] width 9 height 9
checkbox input "false"
click at [858, 495] on label "Wages" at bounding box center [871, 499] width 28 height 14
click at [864, 495] on input "Wages" at bounding box center [868, 495] width 9 height 9
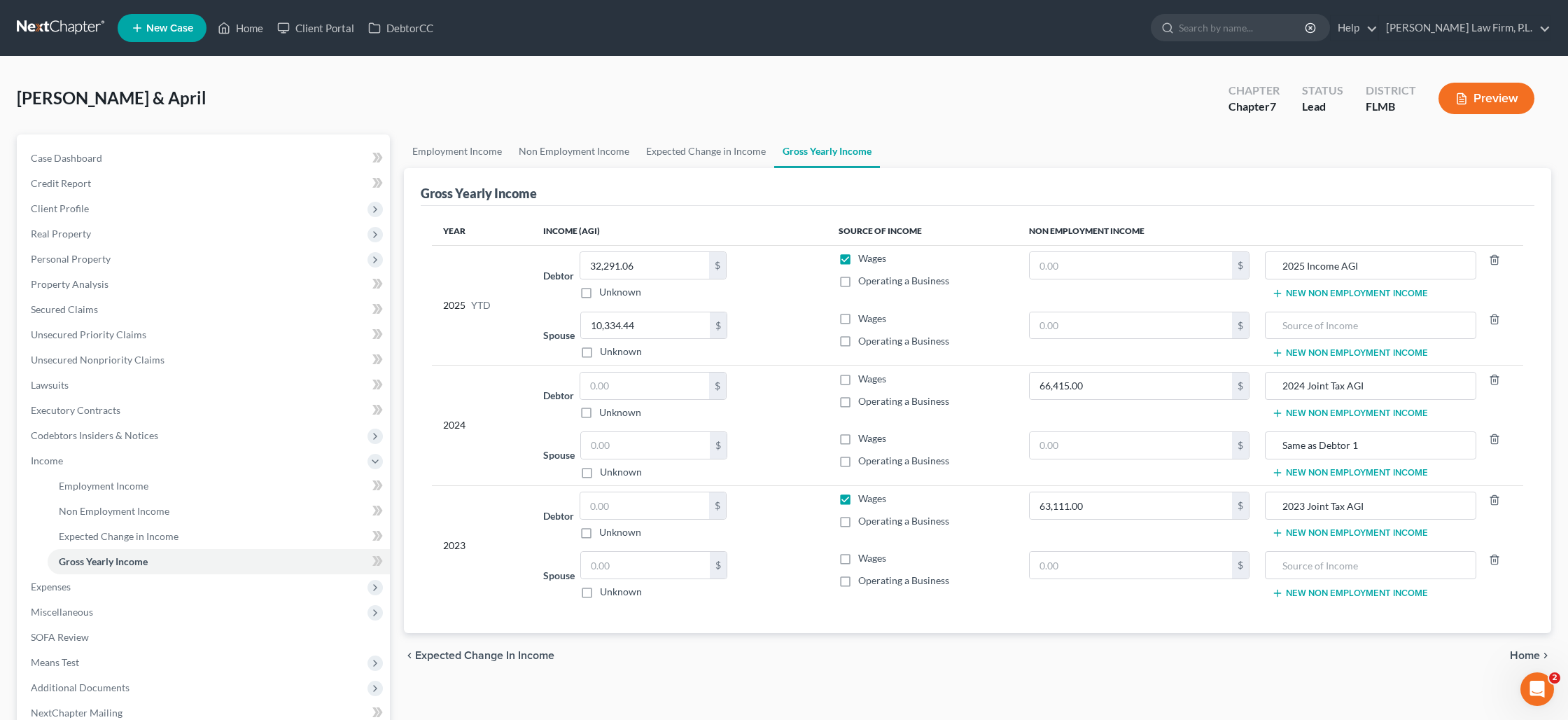
checkbox input "false"
click at [1320, 328] on input "text" at bounding box center [1371, 325] width 197 height 27
click at [858, 319] on label "Wages" at bounding box center [871, 319] width 28 height 14
click at [864, 319] on input "Wages" at bounding box center [868, 316] width 9 height 9
checkbox input "true"
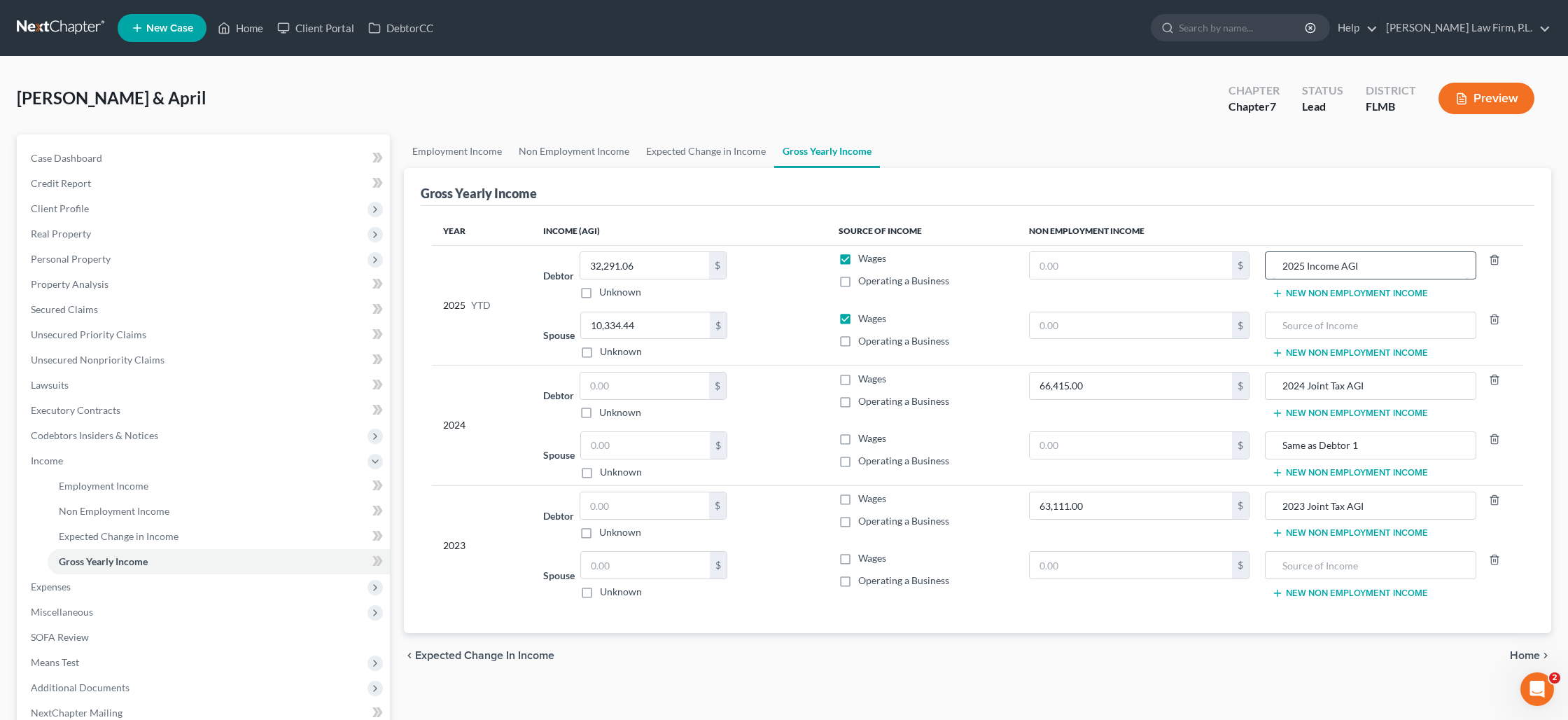
drag, startPoint x: 1366, startPoint y: 265, endPoint x: 1287, endPoint y: 261, distance: 79.1
click at [1287, 261] on input "2025 Income AGI" at bounding box center [1371, 266] width 197 height 27
click at [1490, 260] on icon "button" at bounding box center [1494, 260] width 11 height 11
click at [1501, 321] on div at bounding box center [1497, 325] width 43 height 28
click at [1497, 318] on icon "button" at bounding box center [1494, 319] width 11 height 11
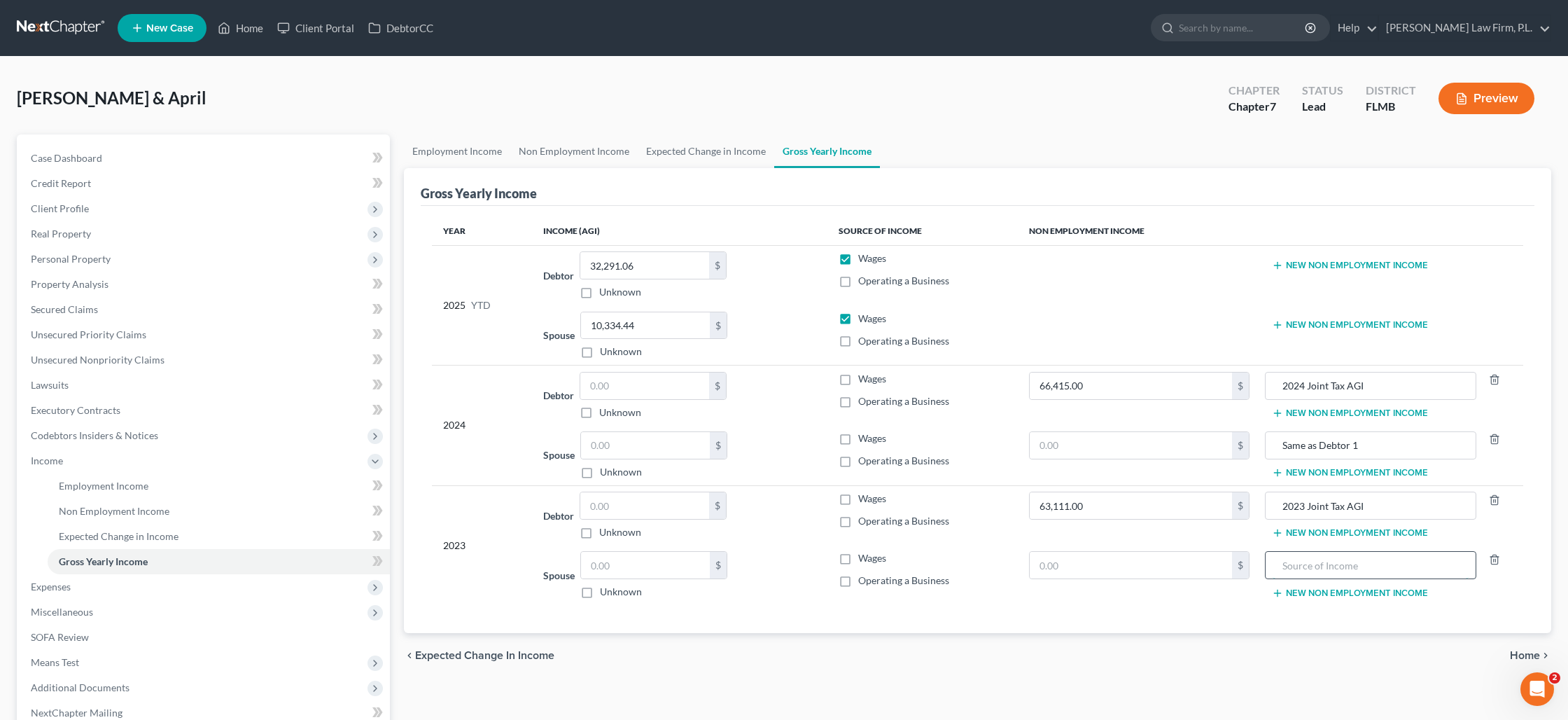
click at [1335, 556] on input "text" at bounding box center [1371, 565] width 197 height 27
type input "Same as Debtor 1"
click at [103, 588] on span "Expenses" at bounding box center [205, 587] width 371 height 25
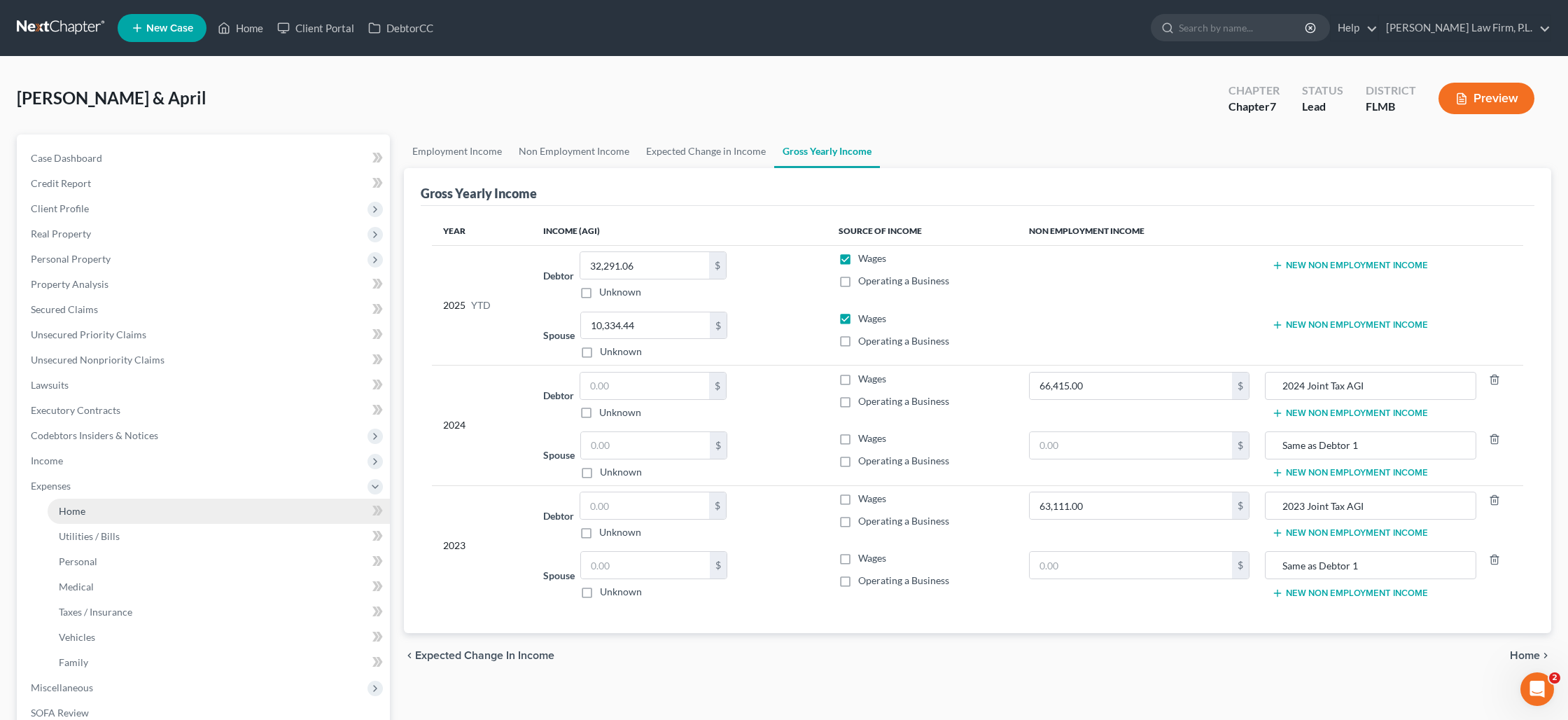
click at [89, 504] on link "Home" at bounding box center [218, 511] width 342 height 25
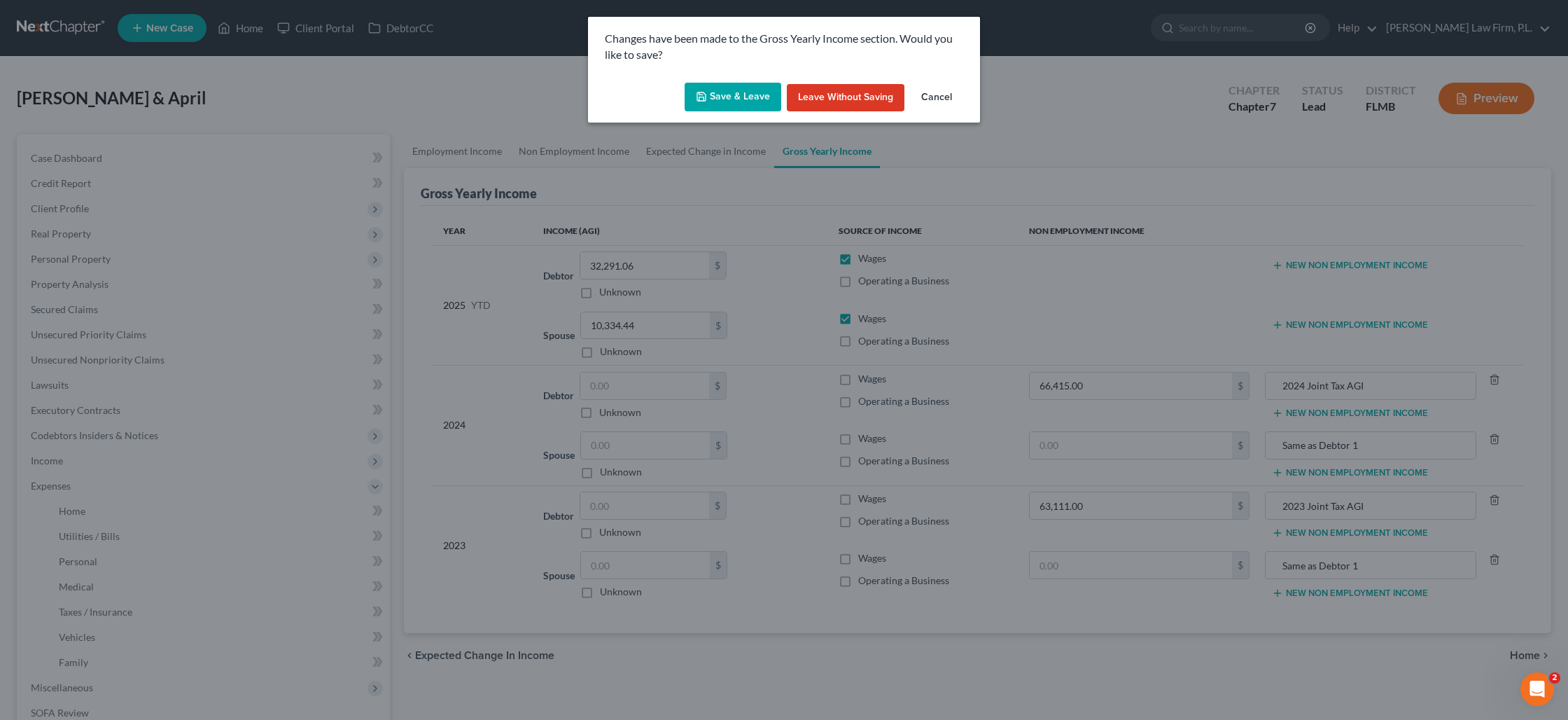
click at [732, 96] on button "Save & Leave" at bounding box center [733, 97] width 97 height 29
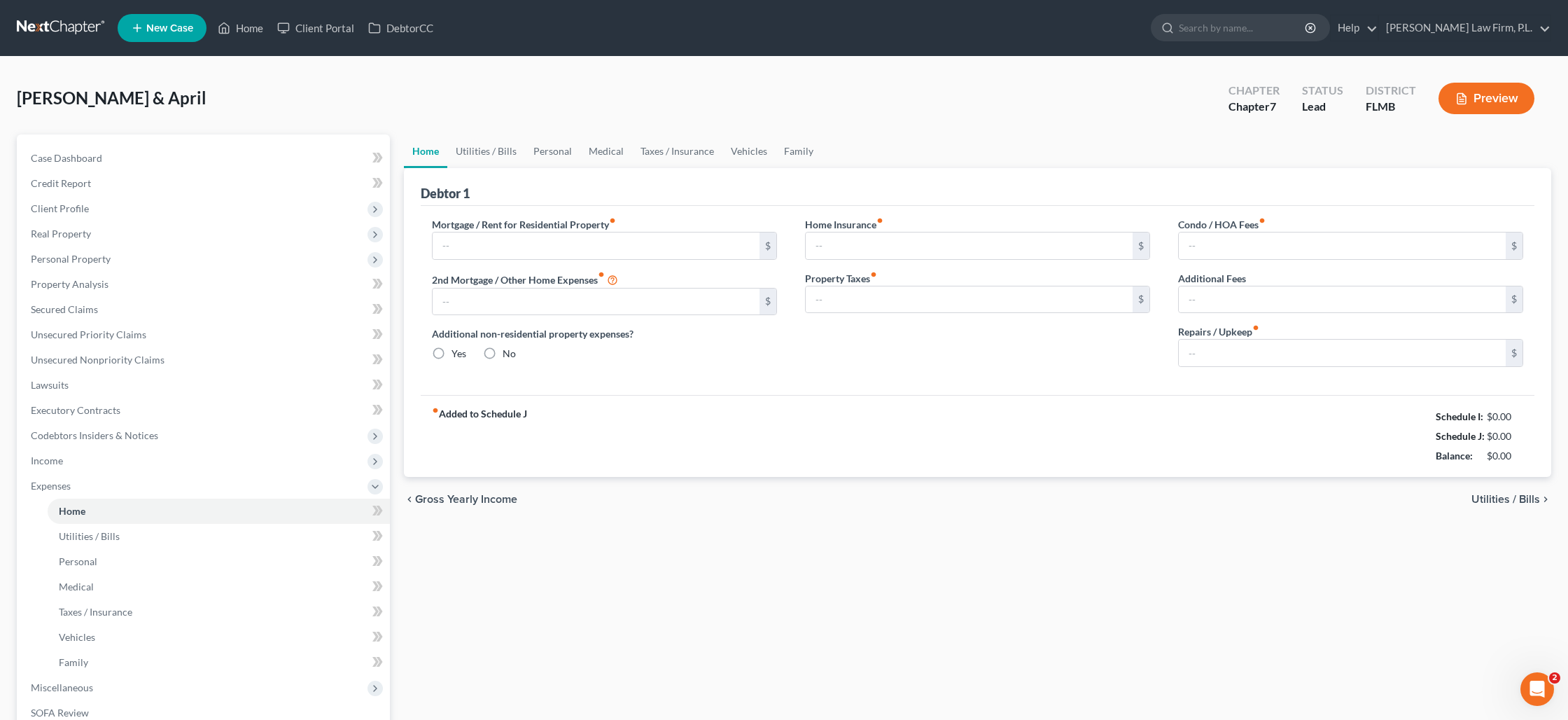
type input "1,473.22"
type input "0.00"
radio input "true"
type input "0.00"
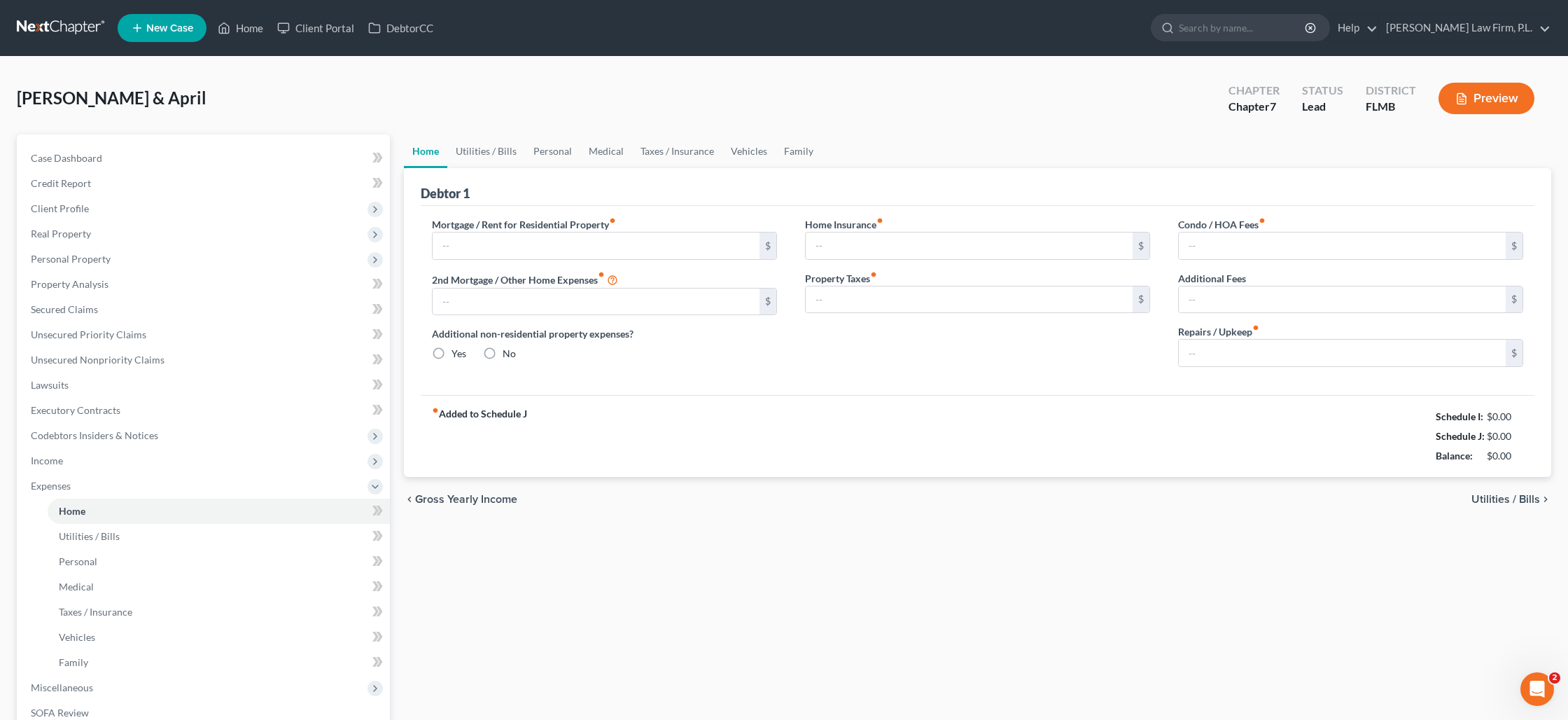
type input "0.00"
type input "250.00"
click at [1491, 94] on button "Preview" at bounding box center [1486, 98] width 96 height 32
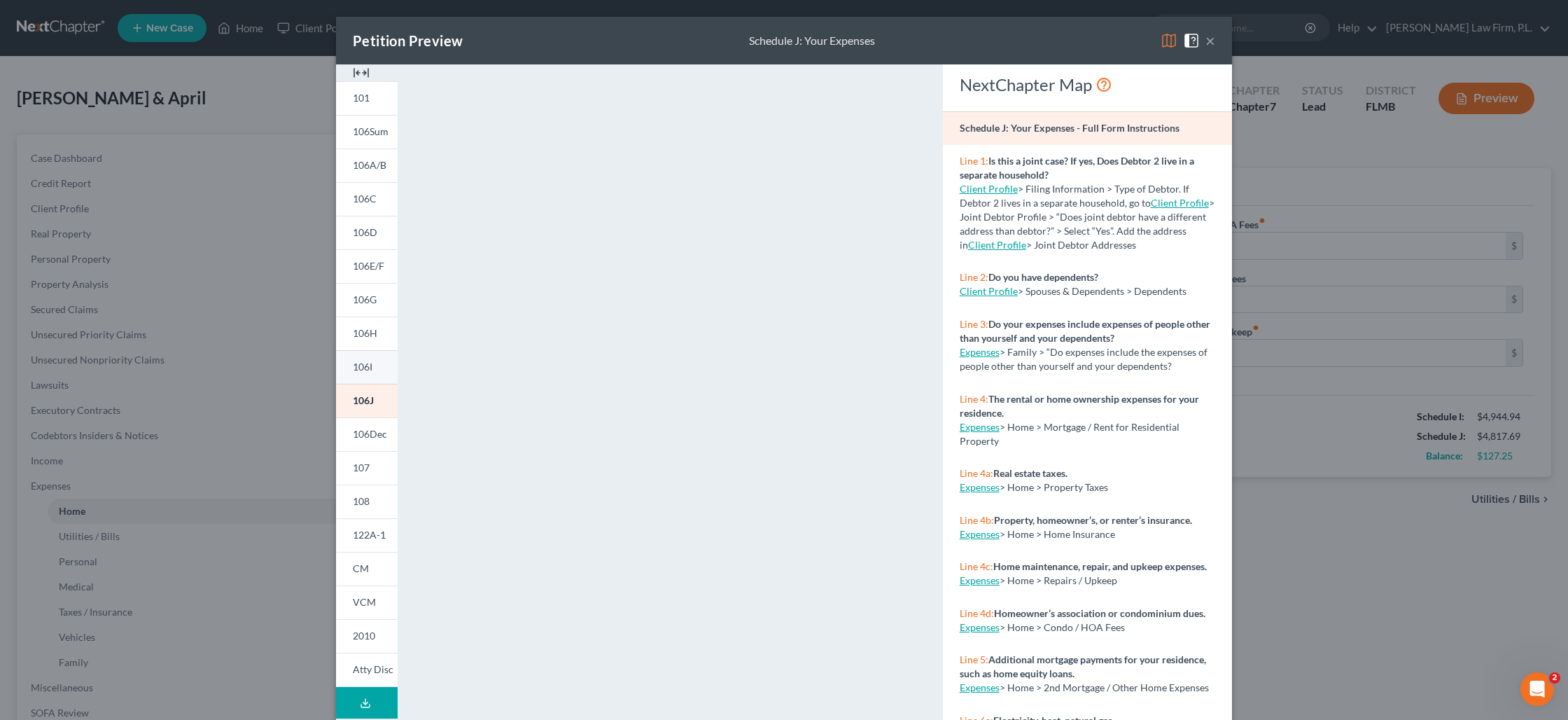
click at [371, 368] on span "106I" at bounding box center [363, 366] width 20 height 12
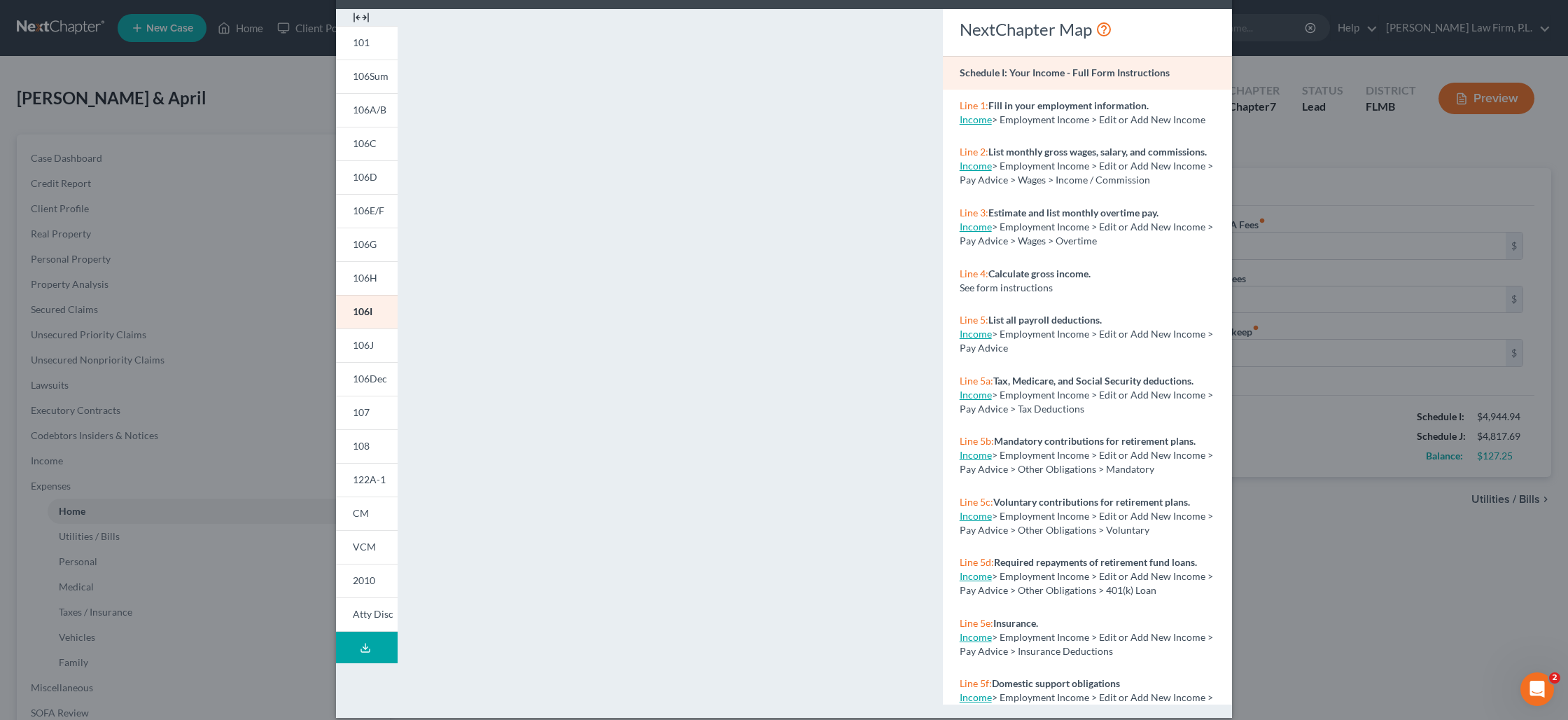
scroll to position [58, 0]
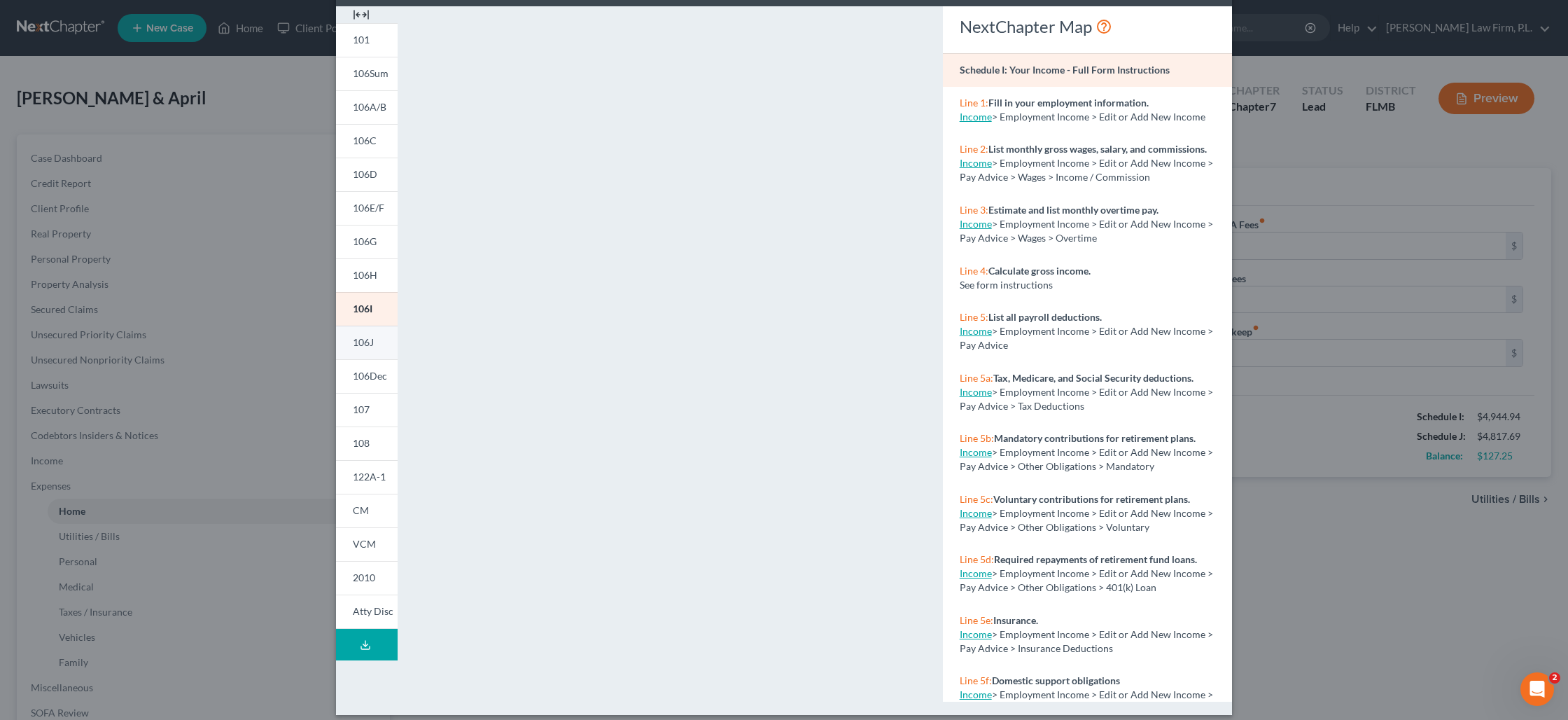
click at [374, 345] on span "106J" at bounding box center [363, 341] width 21 height 12
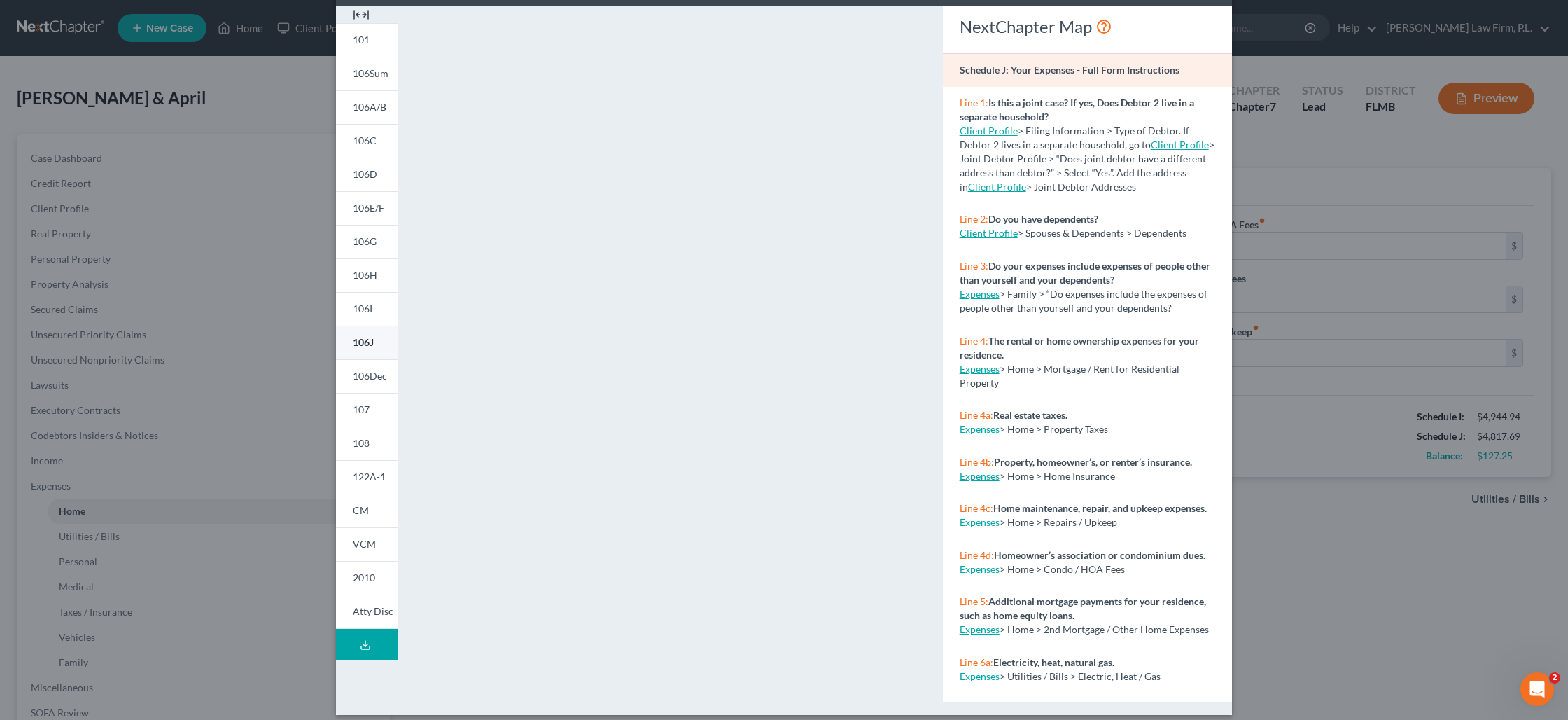
scroll to position [69, 0]
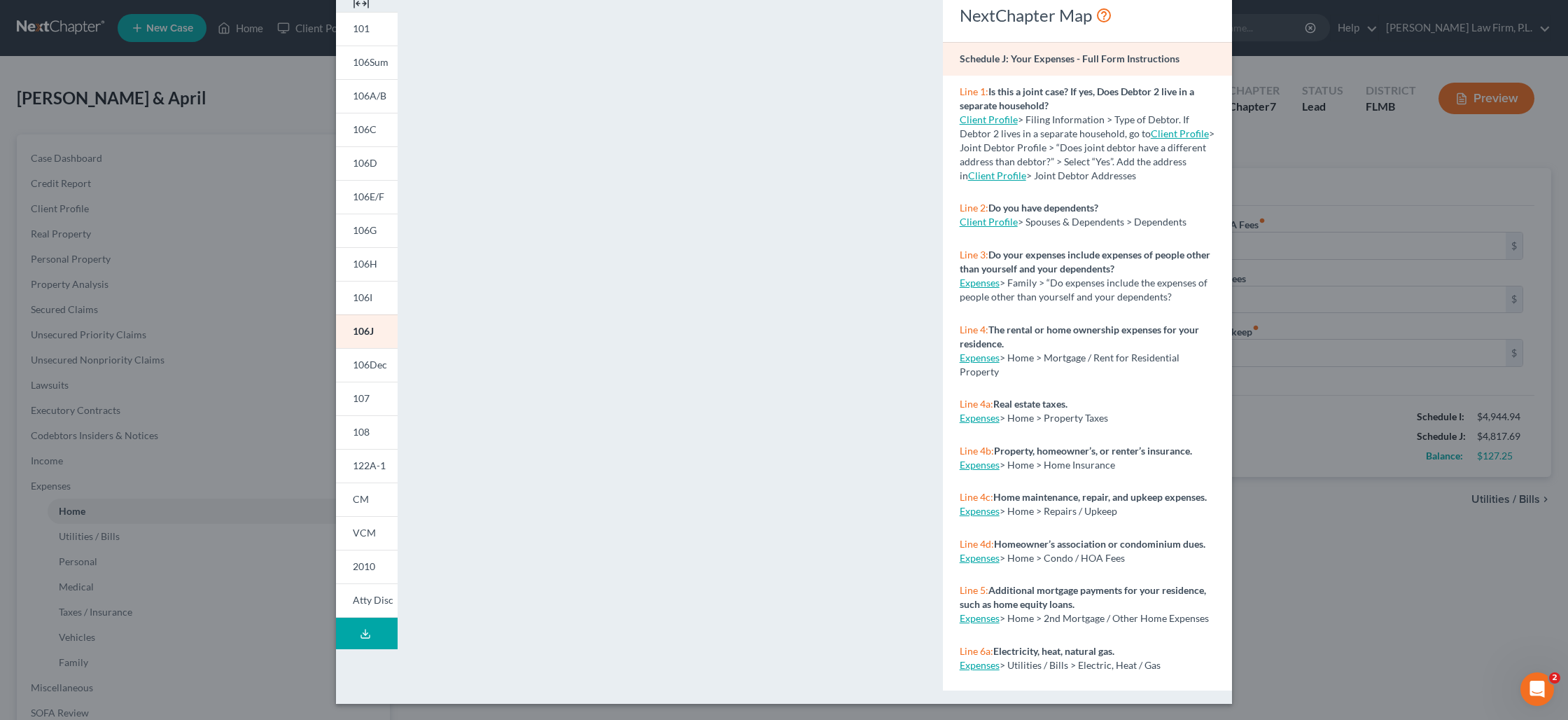
click at [279, 485] on div "Petition Preview Schedule J: Your Expenses × 101 106Sum 106A/B 106C 106D 106E/F…" at bounding box center [784, 360] width 1568 height 720
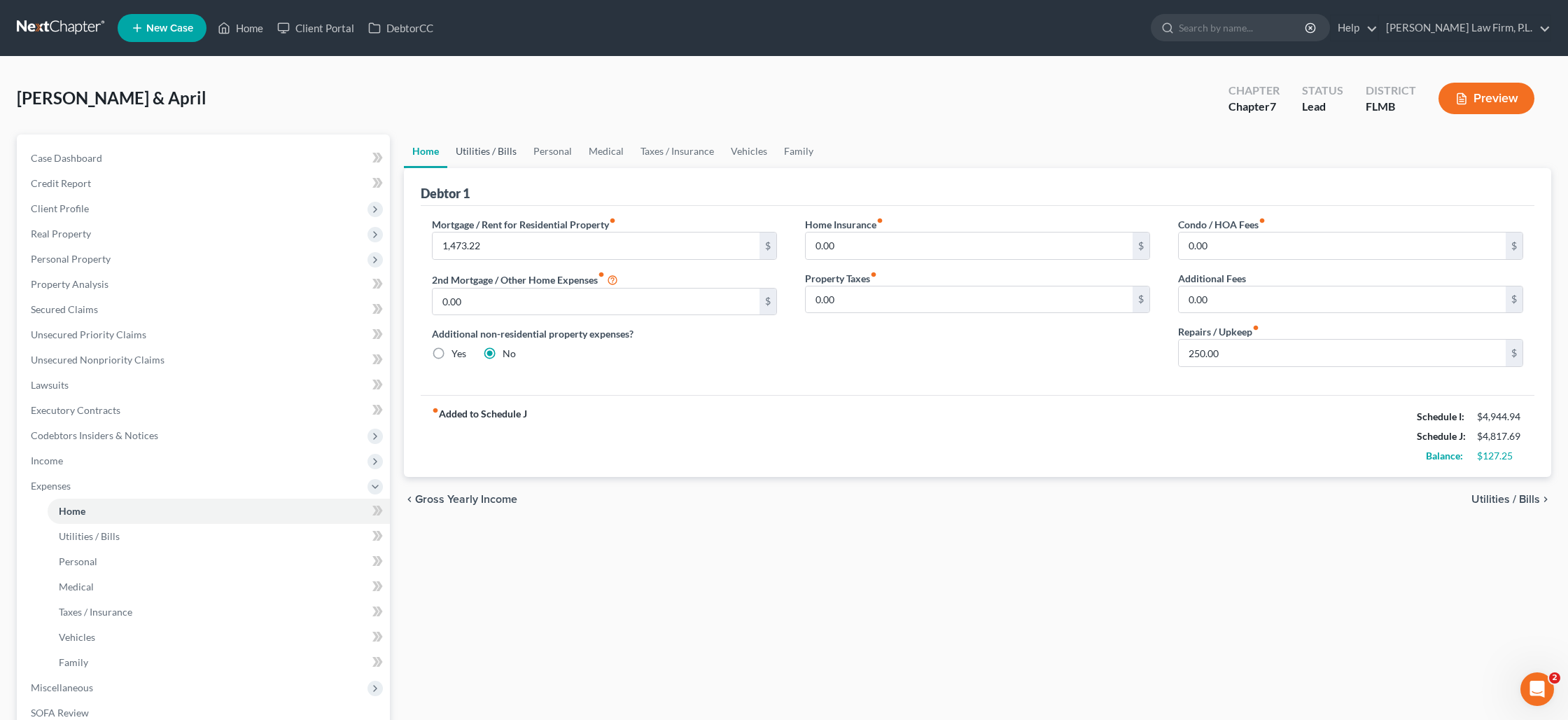
click at [492, 154] on link "Utilities / Bills" at bounding box center [486, 151] width 78 height 33
click at [496, 156] on link "Utilities / Bills" at bounding box center [486, 151] width 78 height 33
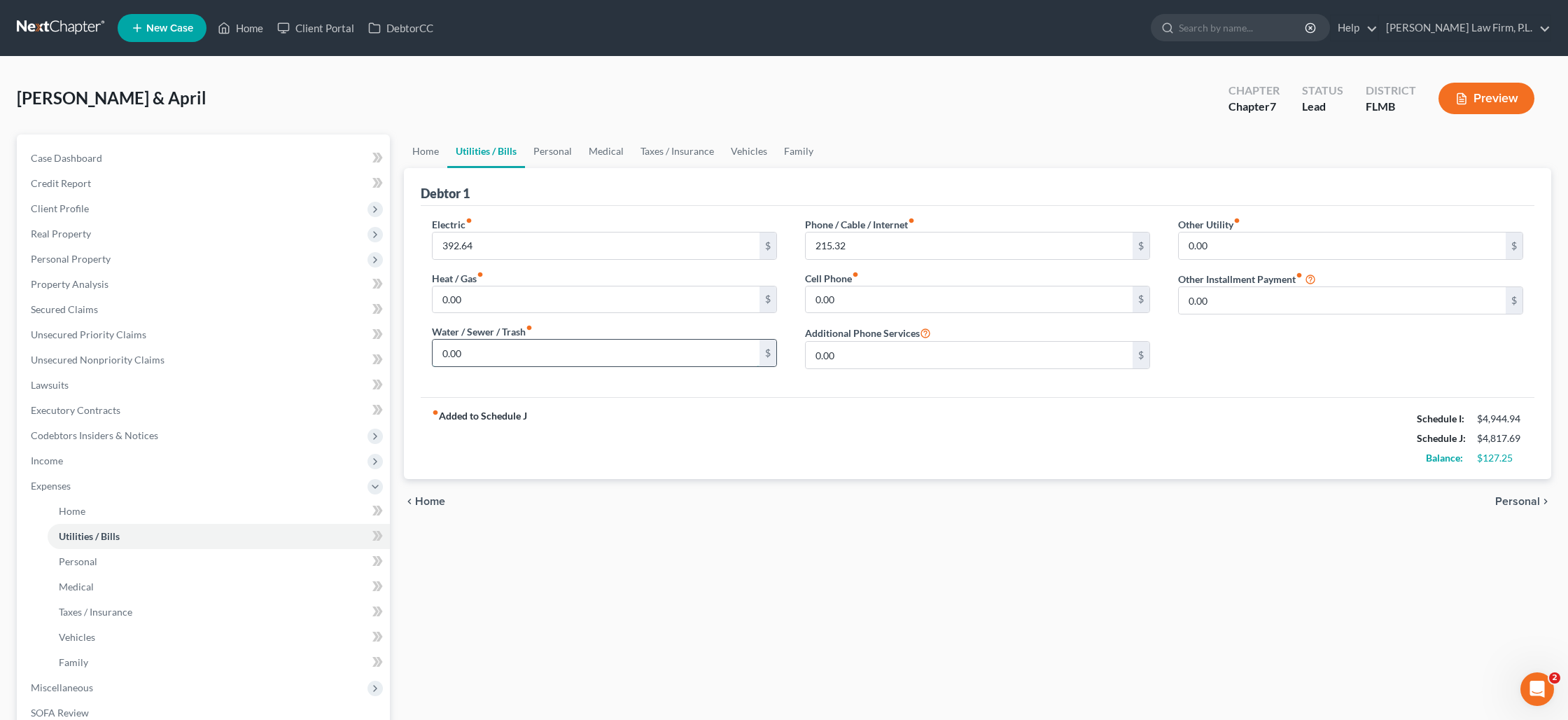
click at [468, 346] on input "0.00" at bounding box center [596, 353] width 327 height 27
type input "55"
click at [850, 241] on input "215.32" at bounding box center [969, 246] width 327 height 27
type input "220"
click at [570, 243] on input "392.64" at bounding box center [596, 246] width 327 height 27
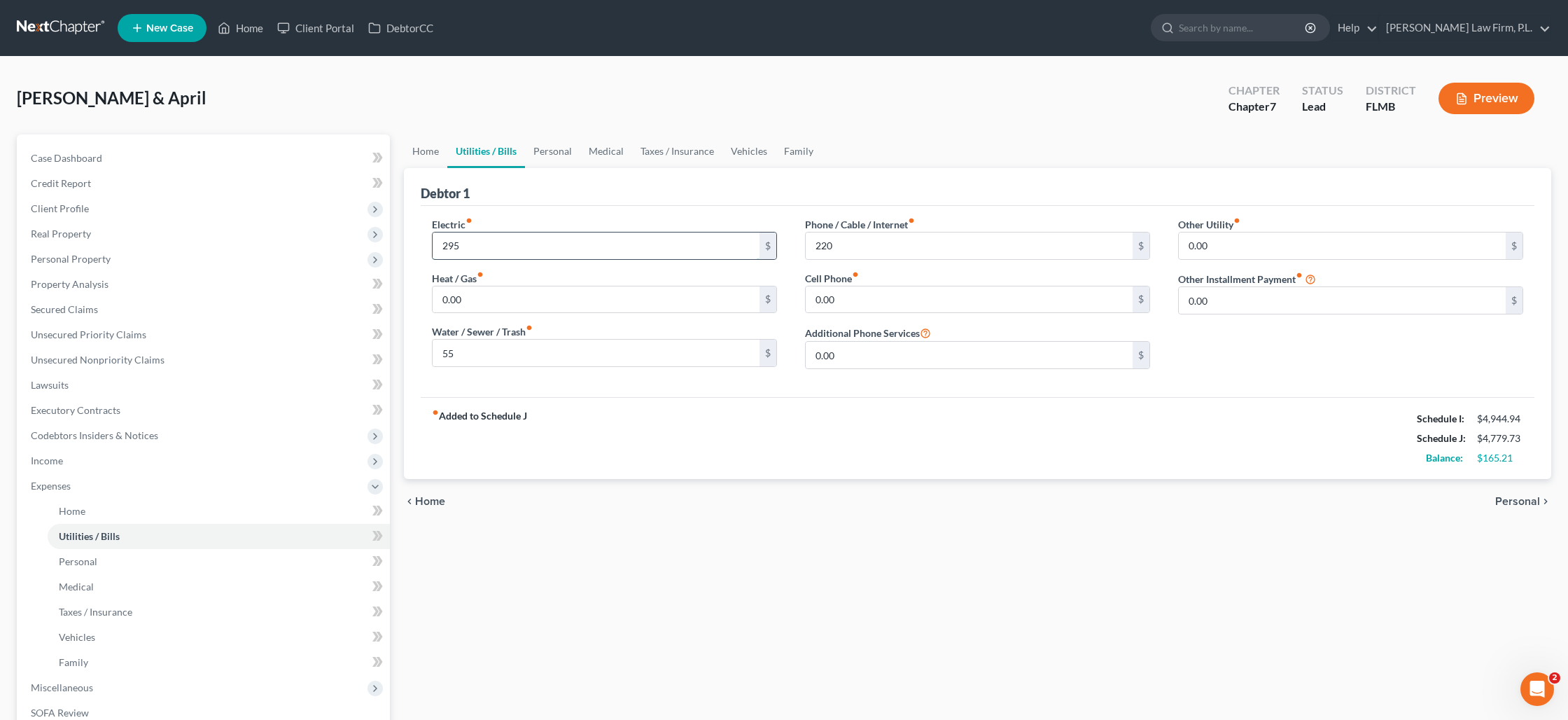
type input "295"
click at [545, 147] on link "Personal" at bounding box center [553, 151] width 56 height 33
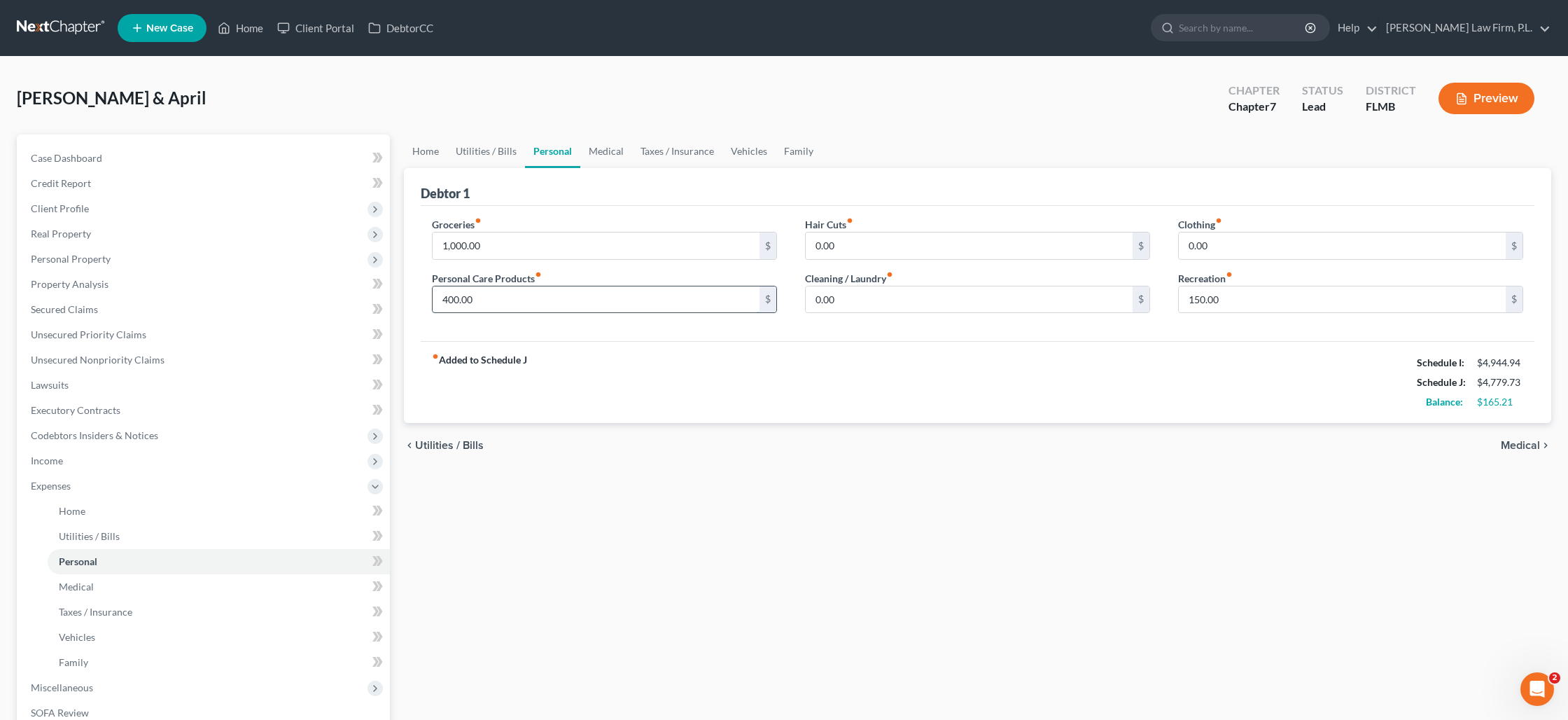
drag, startPoint x: 486, startPoint y: 300, endPoint x: 518, endPoint y: 306, distance: 32.6
click at [518, 309] on input "400.00" at bounding box center [596, 300] width 327 height 27
type input "225"
type input "235"
type input "95"
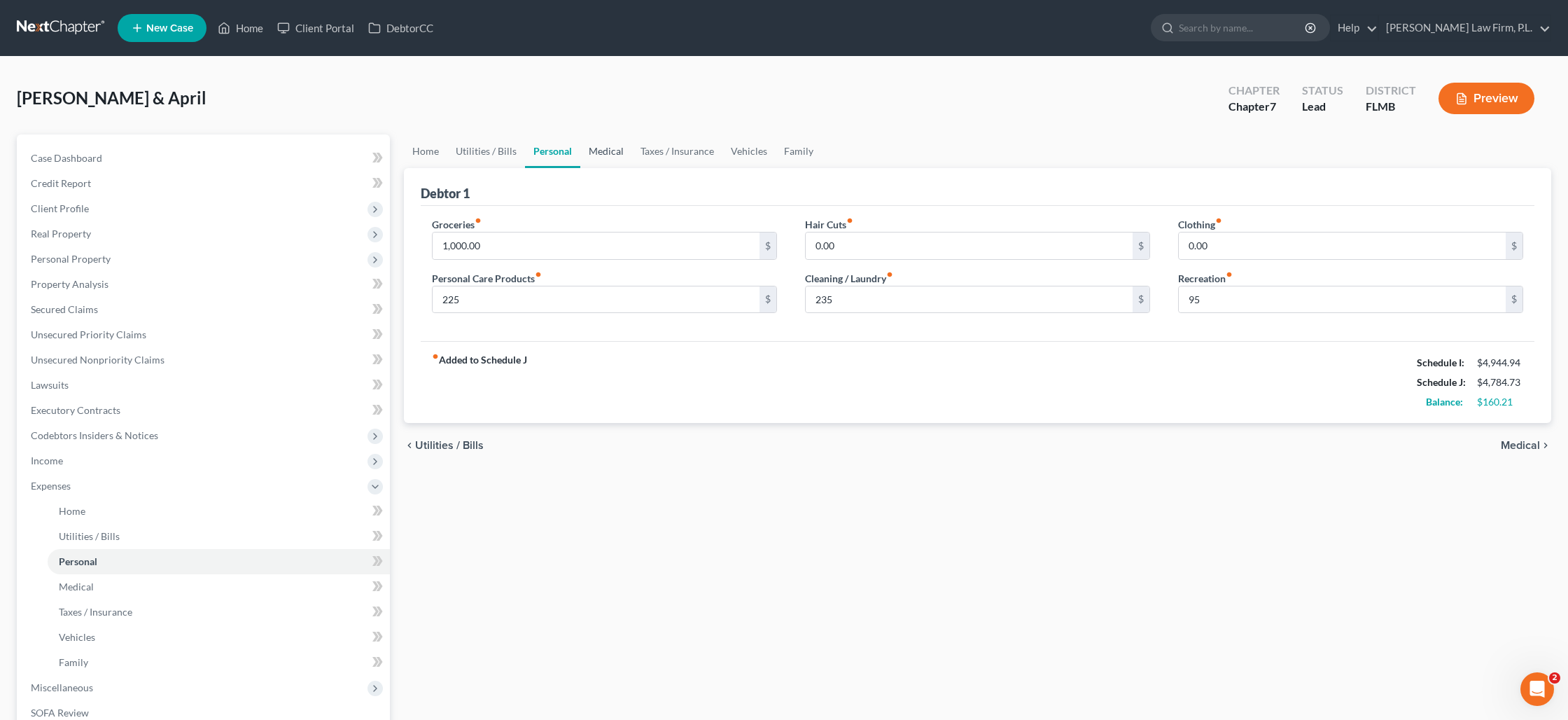
click at [602, 150] on link "Medical" at bounding box center [605, 151] width 52 height 33
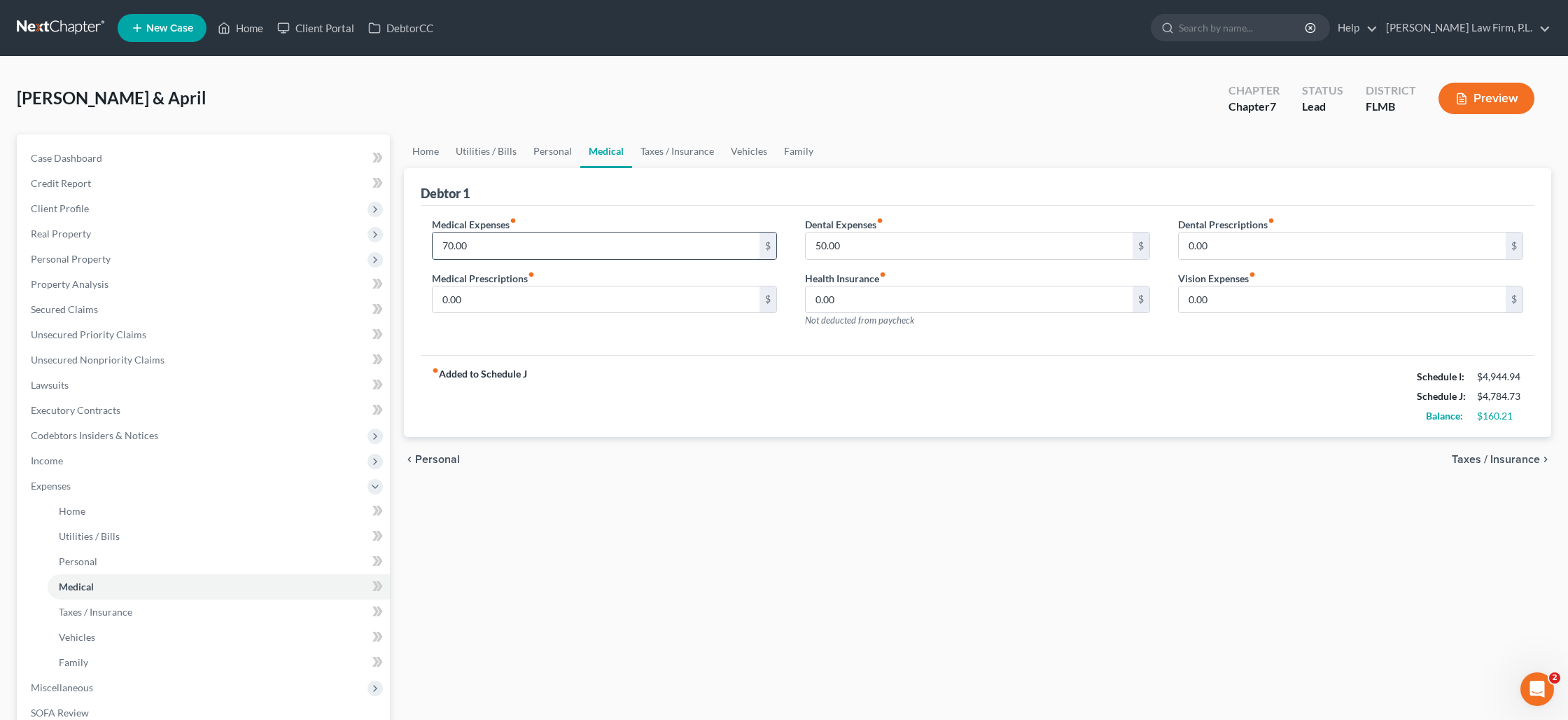
click at [495, 244] on input "70.00" at bounding box center [596, 246] width 327 height 27
type input "100"
click at [651, 152] on link "Taxes / Insurance" at bounding box center [678, 151] width 90 height 33
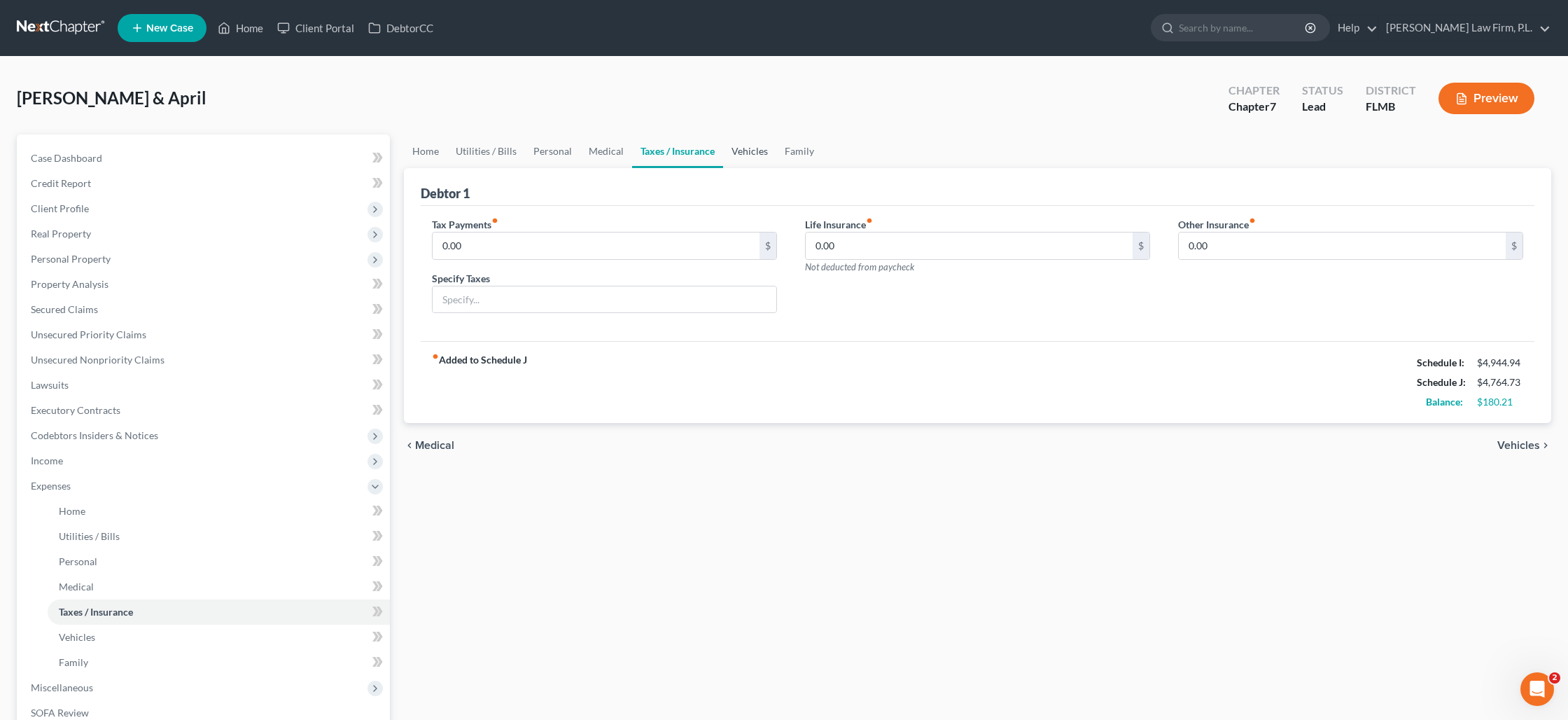
click at [743, 152] on link "Vehicles" at bounding box center [749, 151] width 53 height 33
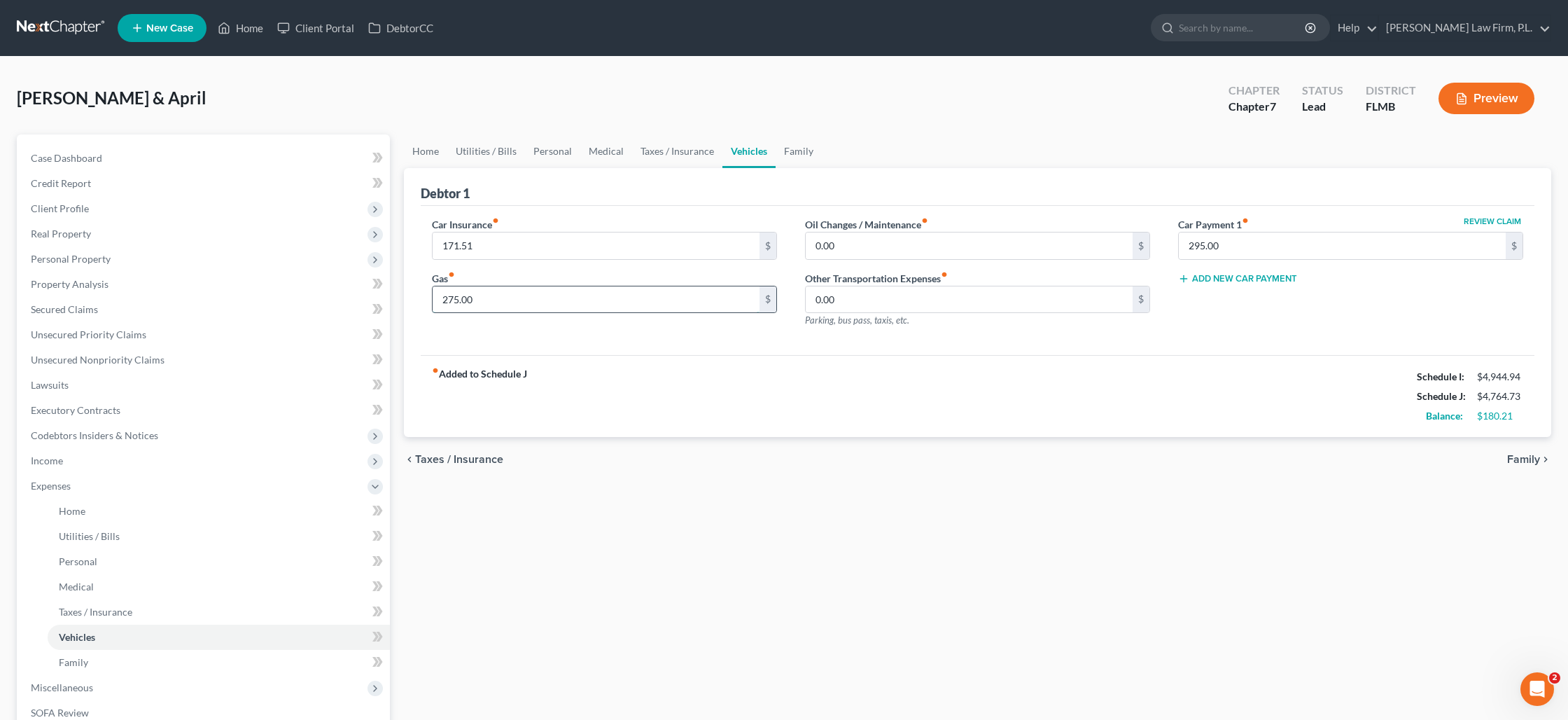
click at [473, 294] on input "275.00" at bounding box center [596, 300] width 327 height 27
type input "500"
click at [417, 148] on link "Home" at bounding box center [425, 151] width 44 height 33
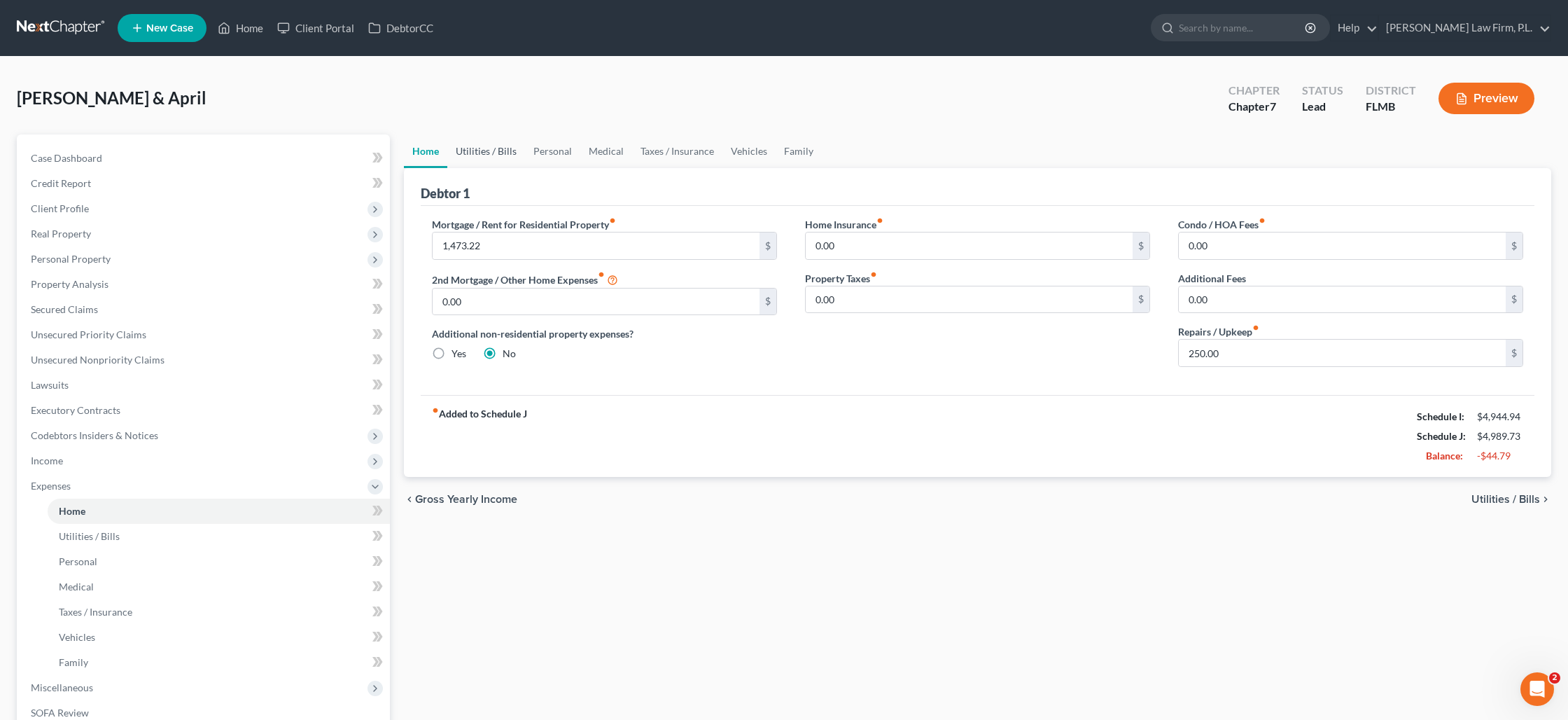
click at [496, 150] on link "Utilities / Bills" at bounding box center [486, 151] width 78 height 33
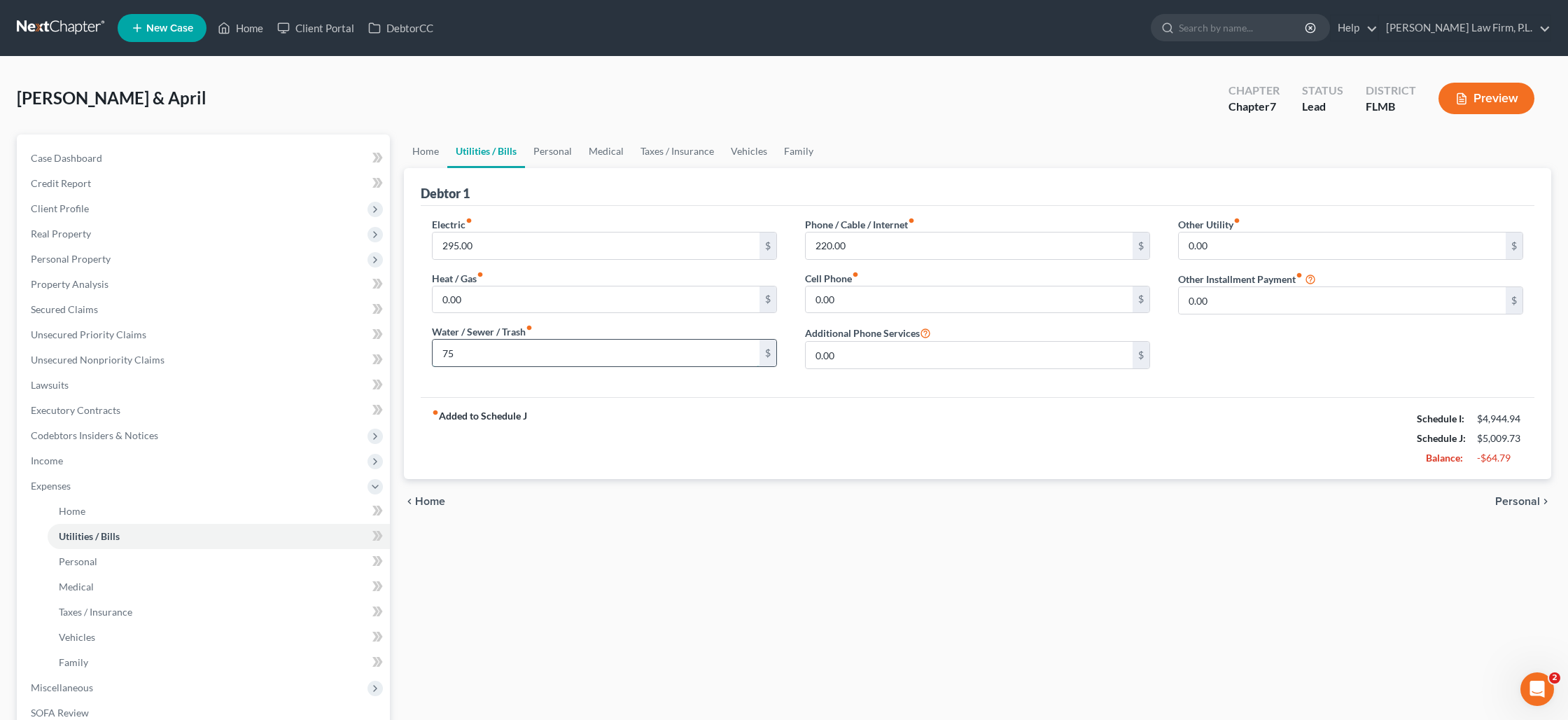
type input "75"
type input "235"
click at [538, 150] on link "Personal" at bounding box center [553, 151] width 56 height 33
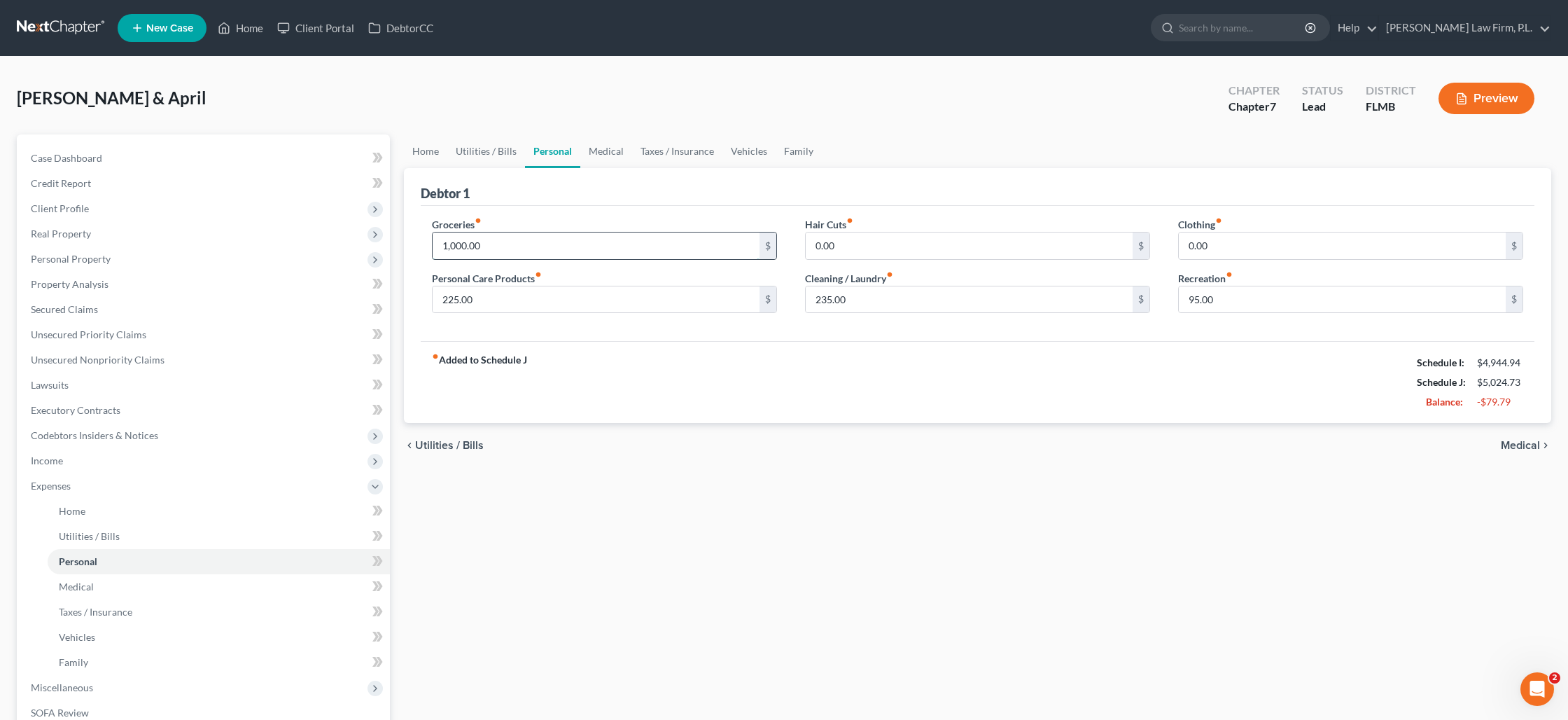
click at [521, 246] on input "1,000.00" at bounding box center [596, 246] width 327 height 27
type input "950"
click at [599, 156] on link "Medical" at bounding box center [605, 151] width 52 height 33
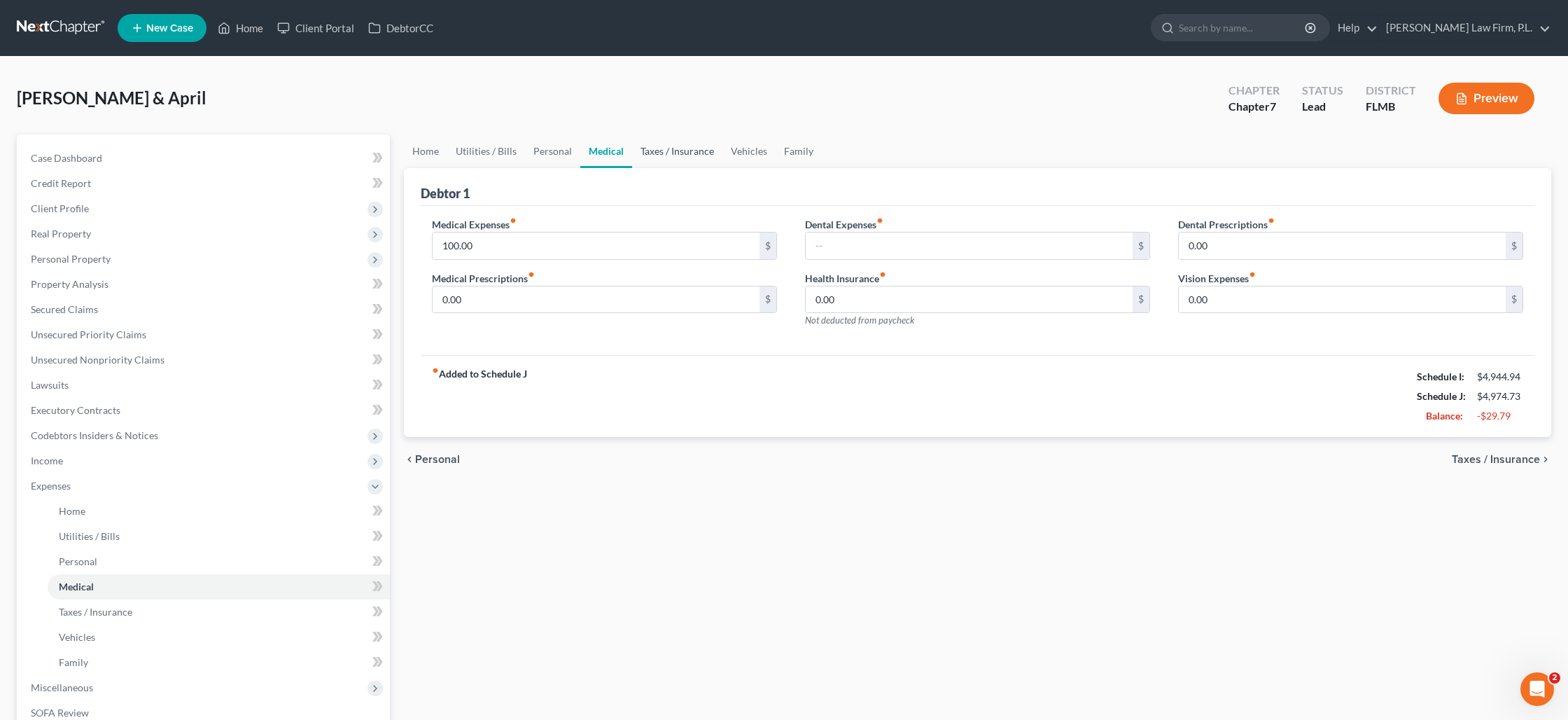
click at [684, 154] on link "Taxes / Insurance" at bounding box center [678, 151] width 90 height 33
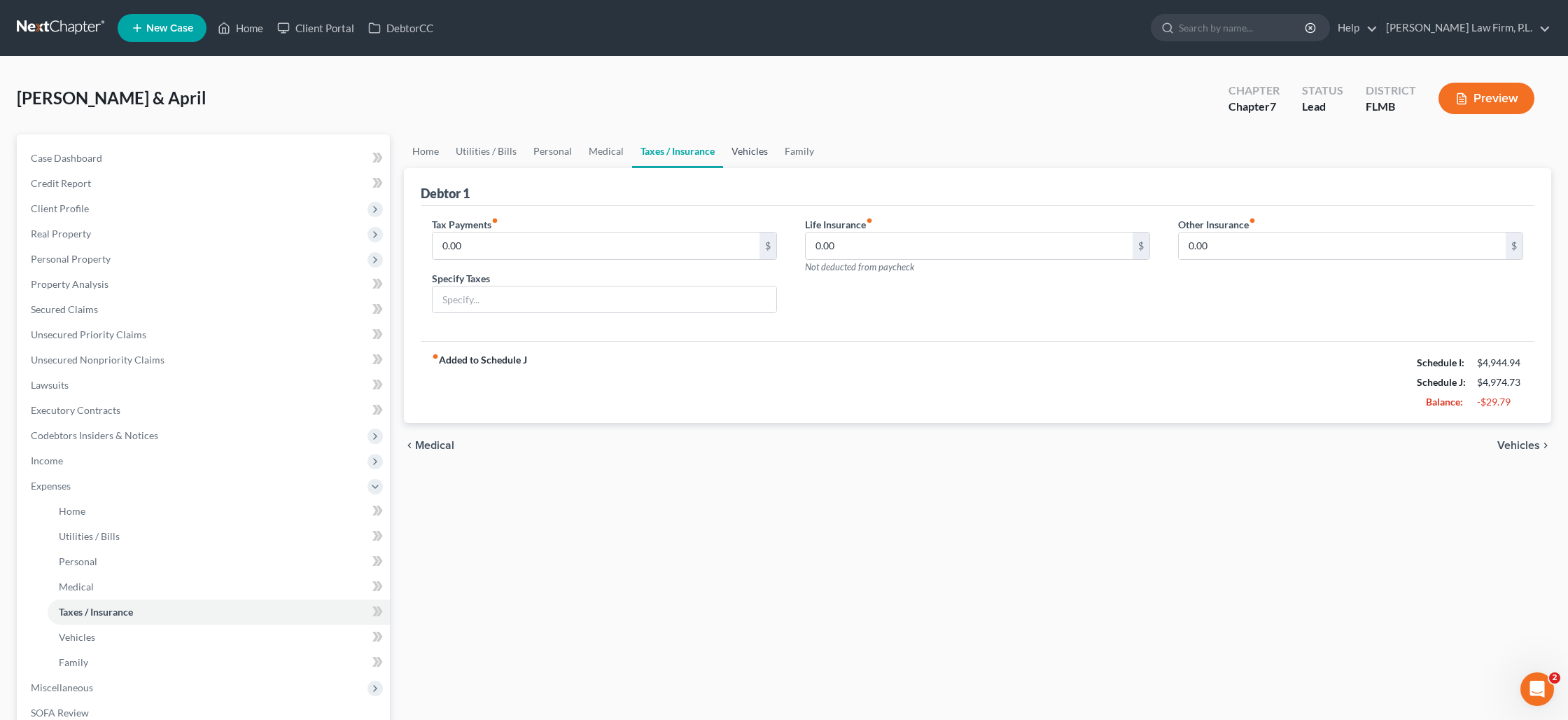
click at [731, 153] on link "Vehicles" at bounding box center [749, 151] width 53 height 33
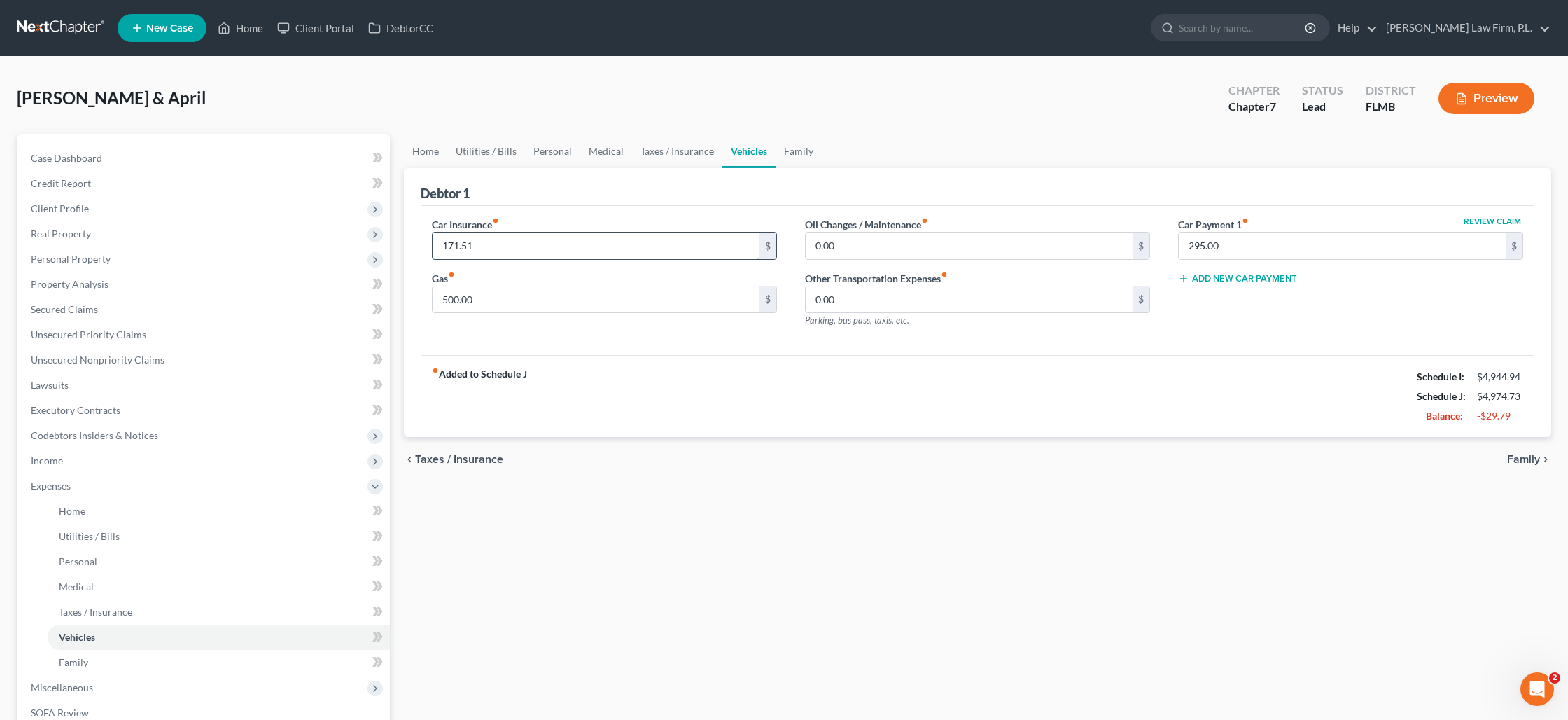
click at [526, 237] on input "171.51" at bounding box center [596, 246] width 327 height 27
type input "175"
click at [799, 155] on link "Family" at bounding box center [798, 151] width 46 height 33
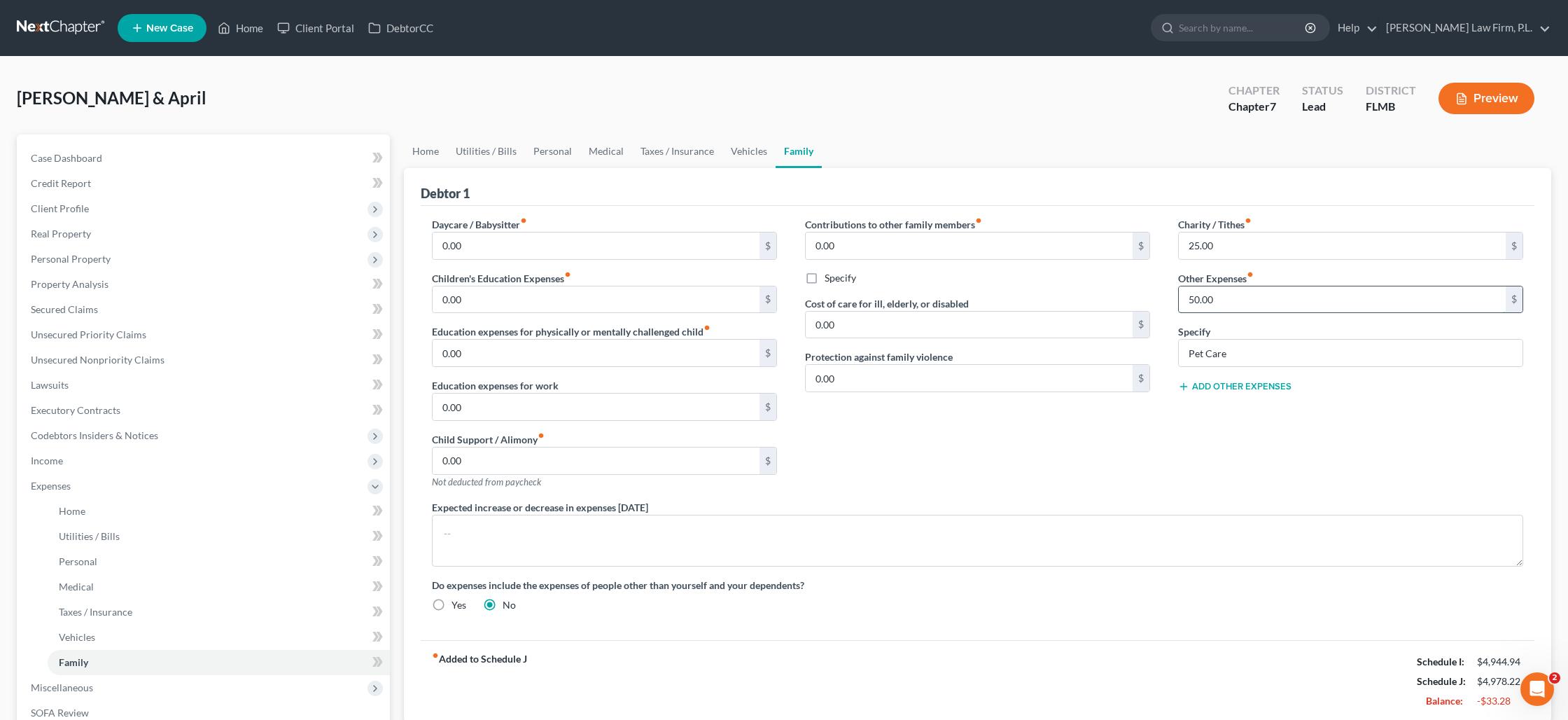
click at [1213, 307] on input "50.00" at bounding box center [1342, 300] width 327 height 27
type input "95"
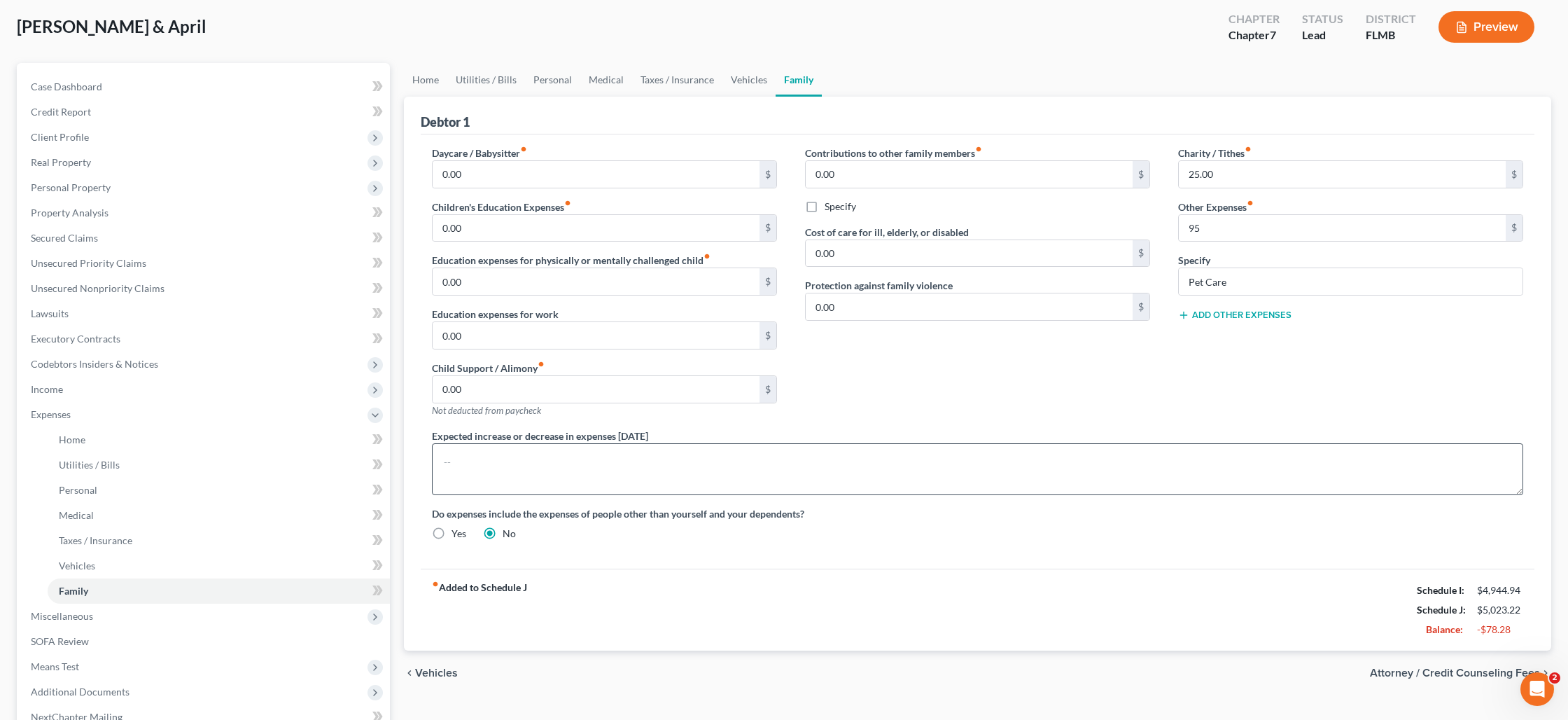
scroll to position [67, 0]
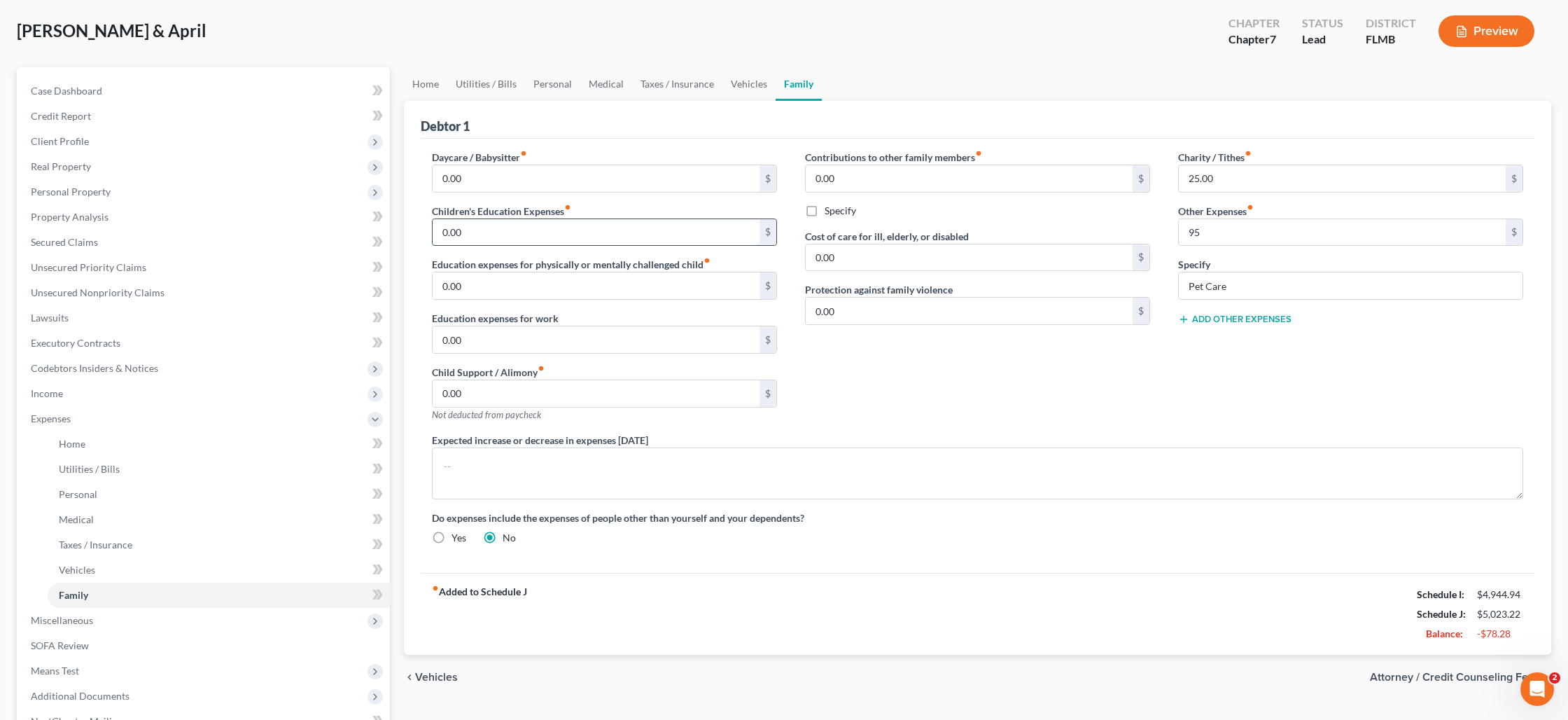
click at [593, 237] on input "0.00" at bounding box center [596, 233] width 327 height 27
click at [188, 612] on span "Miscellaneous" at bounding box center [205, 621] width 371 height 25
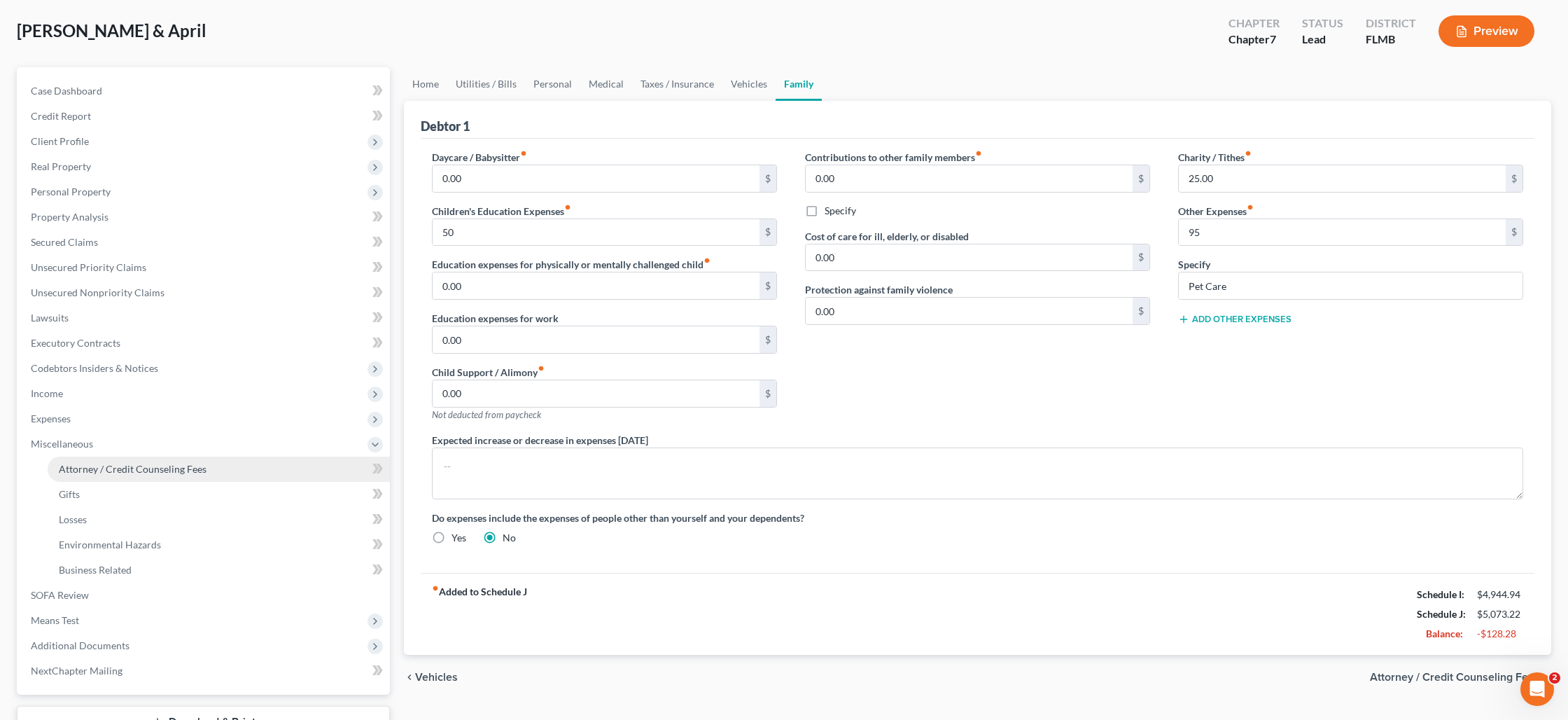
click at [169, 474] on link "Attorney / Credit Counseling Fees" at bounding box center [218, 469] width 342 height 25
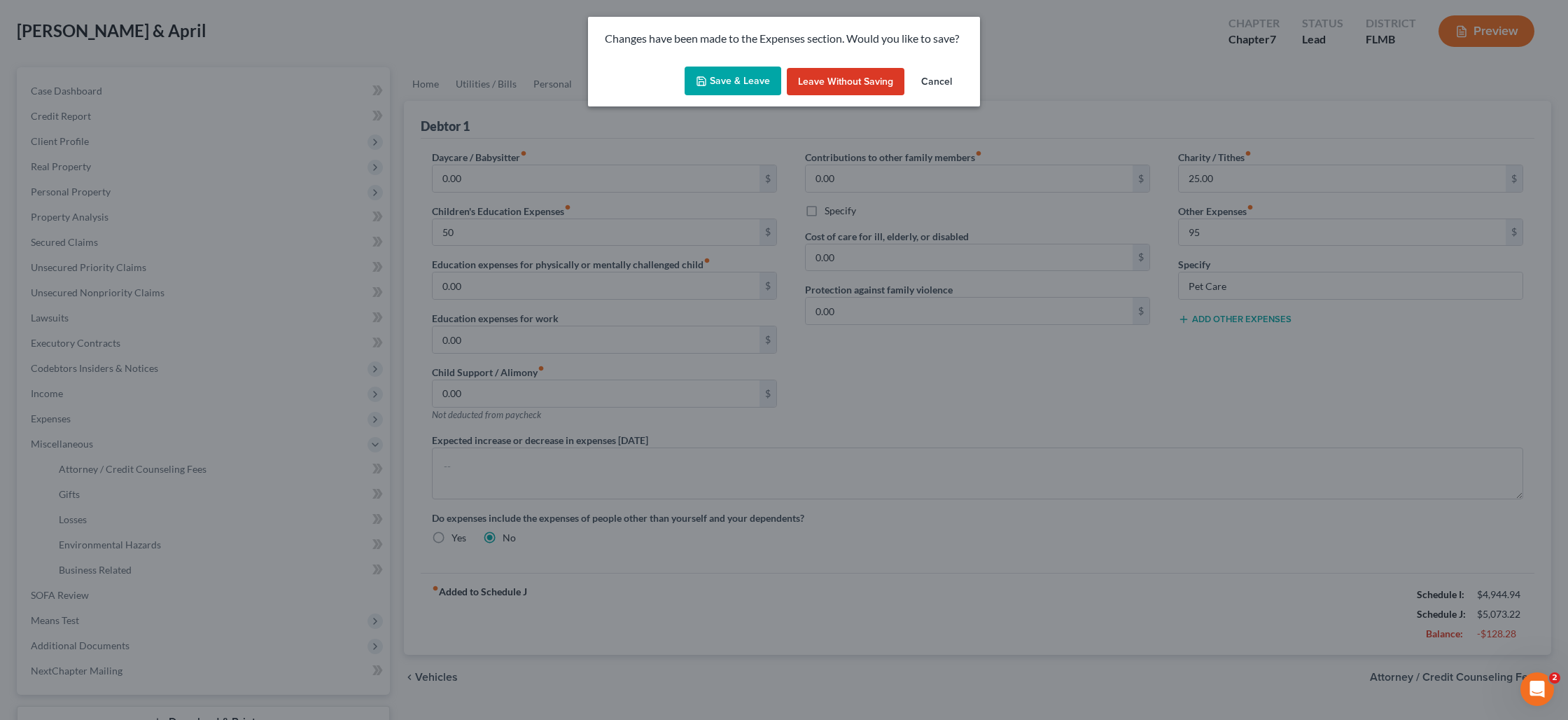
click at [709, 79] on button "Save & Leave" at bounding box center [733, 81] width 97 height 29
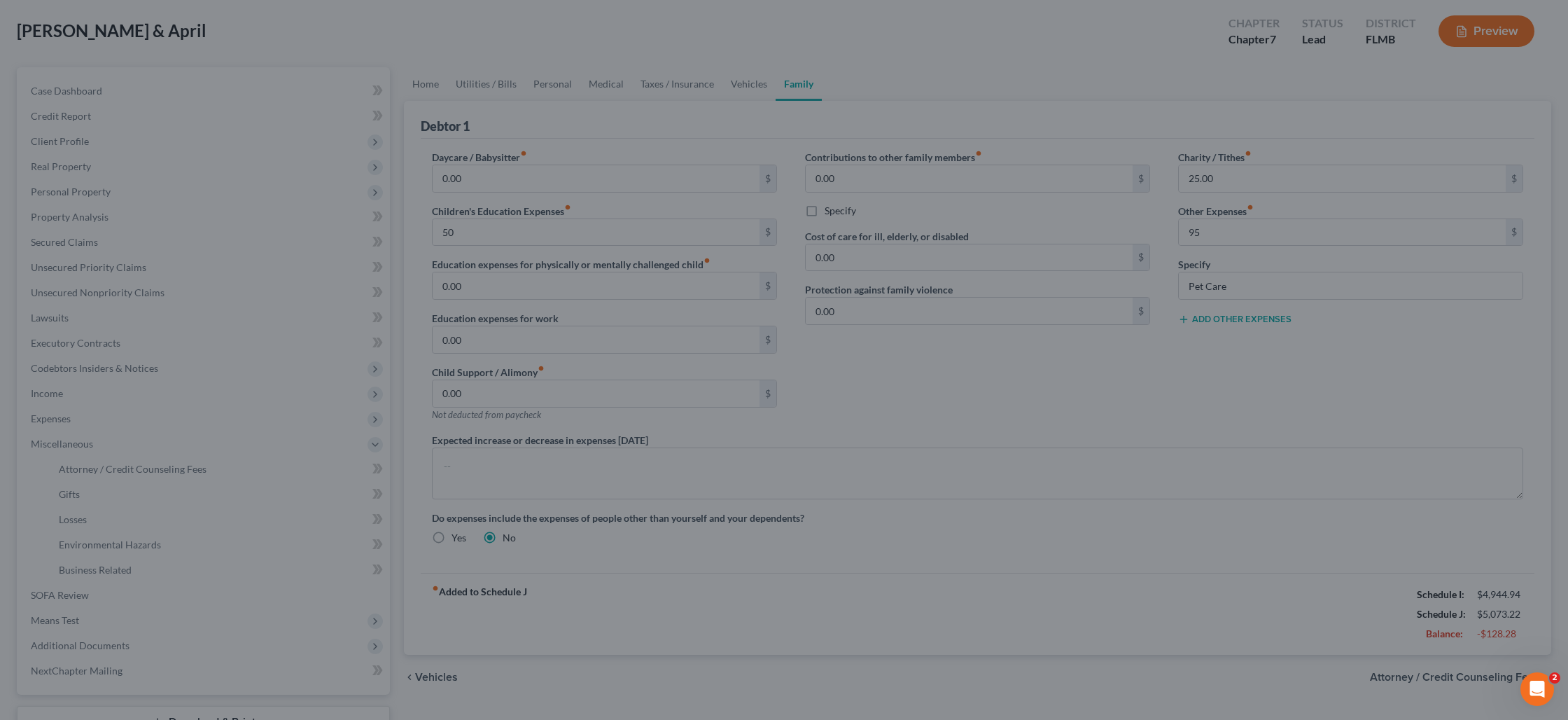
type input "50.00"
type input "95.00"
select select "0"
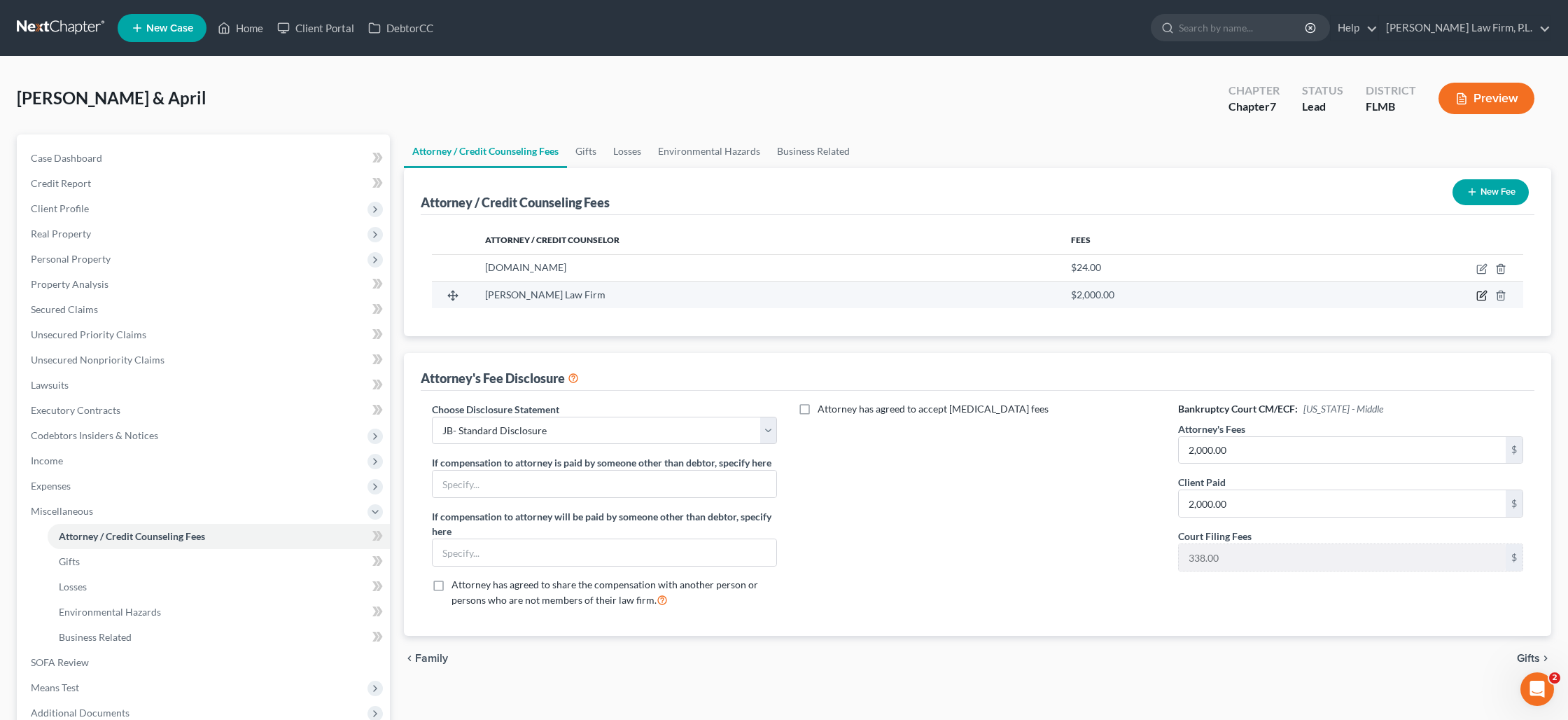
click at [1485, 295] on icon "button" at bounding box center [1482, 295] width 11 height 11
select select "9"
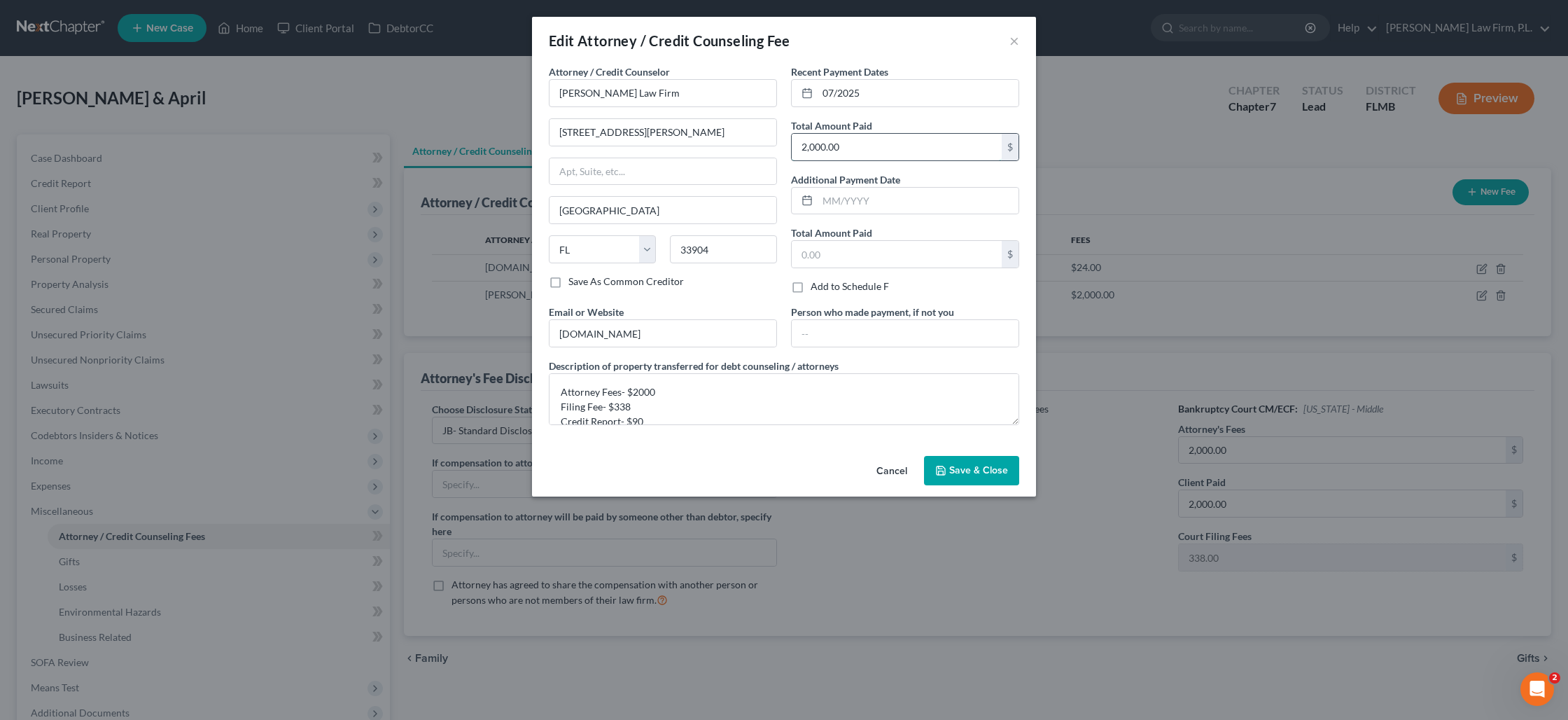
drag, startPoint x: 894, startPoint y: 156, endPoint x: 871, endPoint y: 148, distance: 24.4
click at [871, 148] on input "2,000.00" at bounding box center [897, 147] width 210 height 27
type input "2,428"
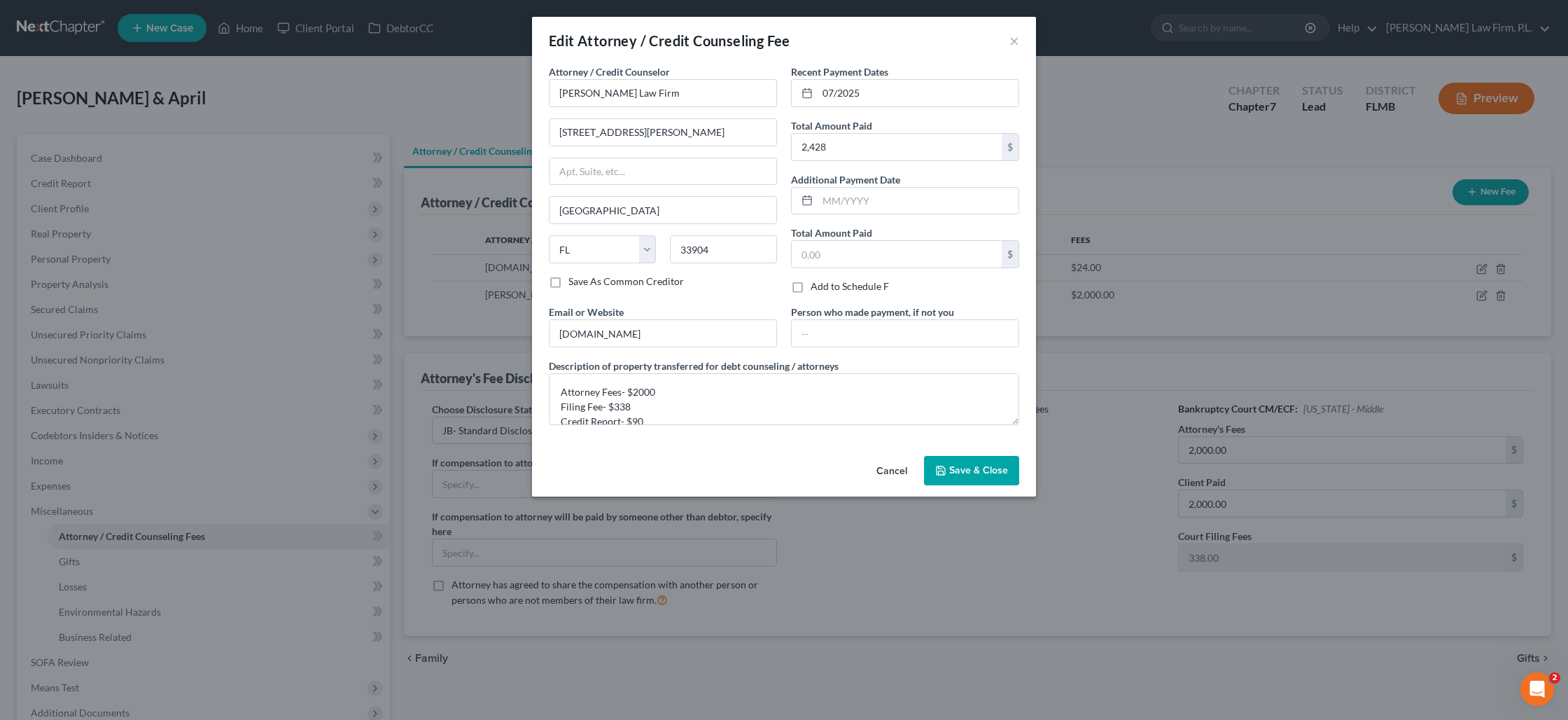
click at [959, 475] on span "Save & Close" at bounding box center [978, 470] width 59 height 12
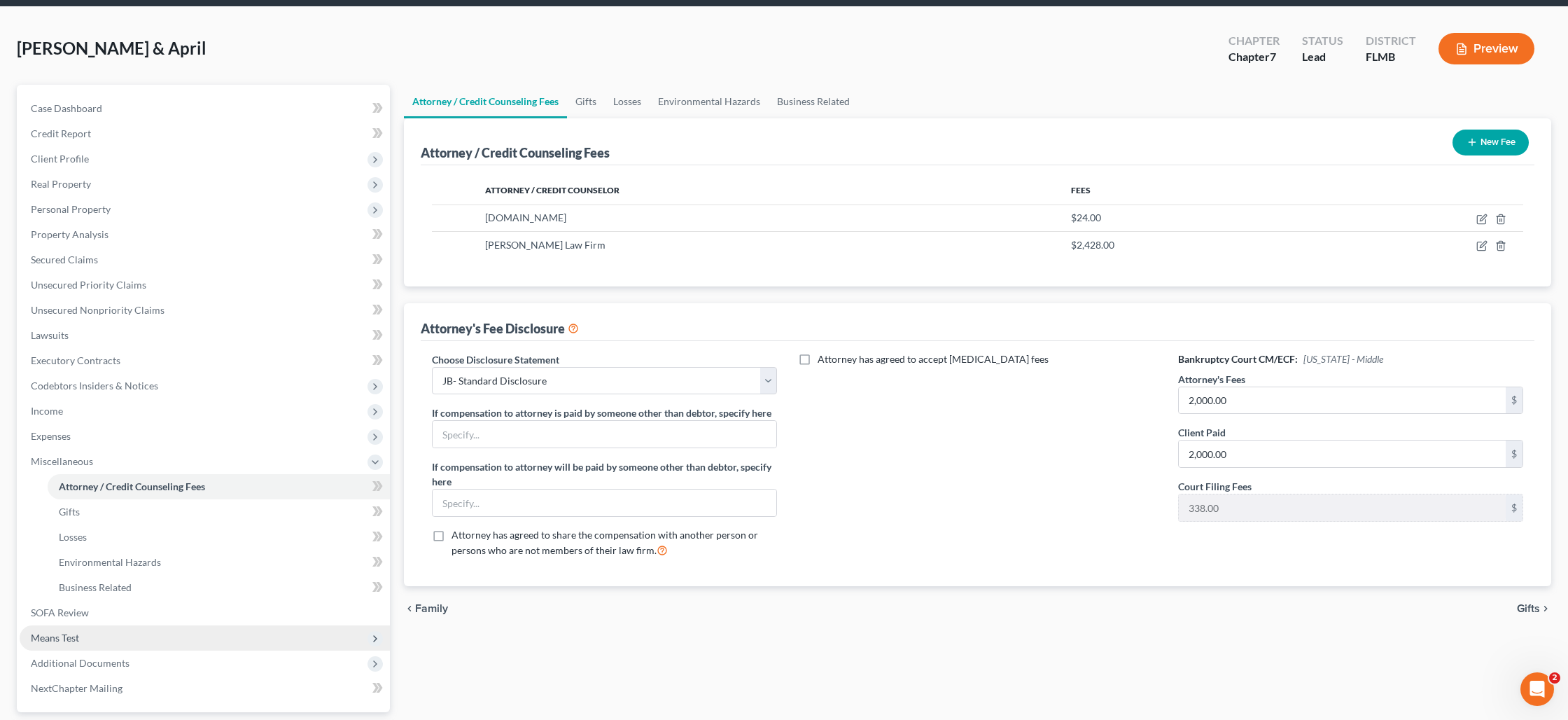
scroll to position [84, 0]
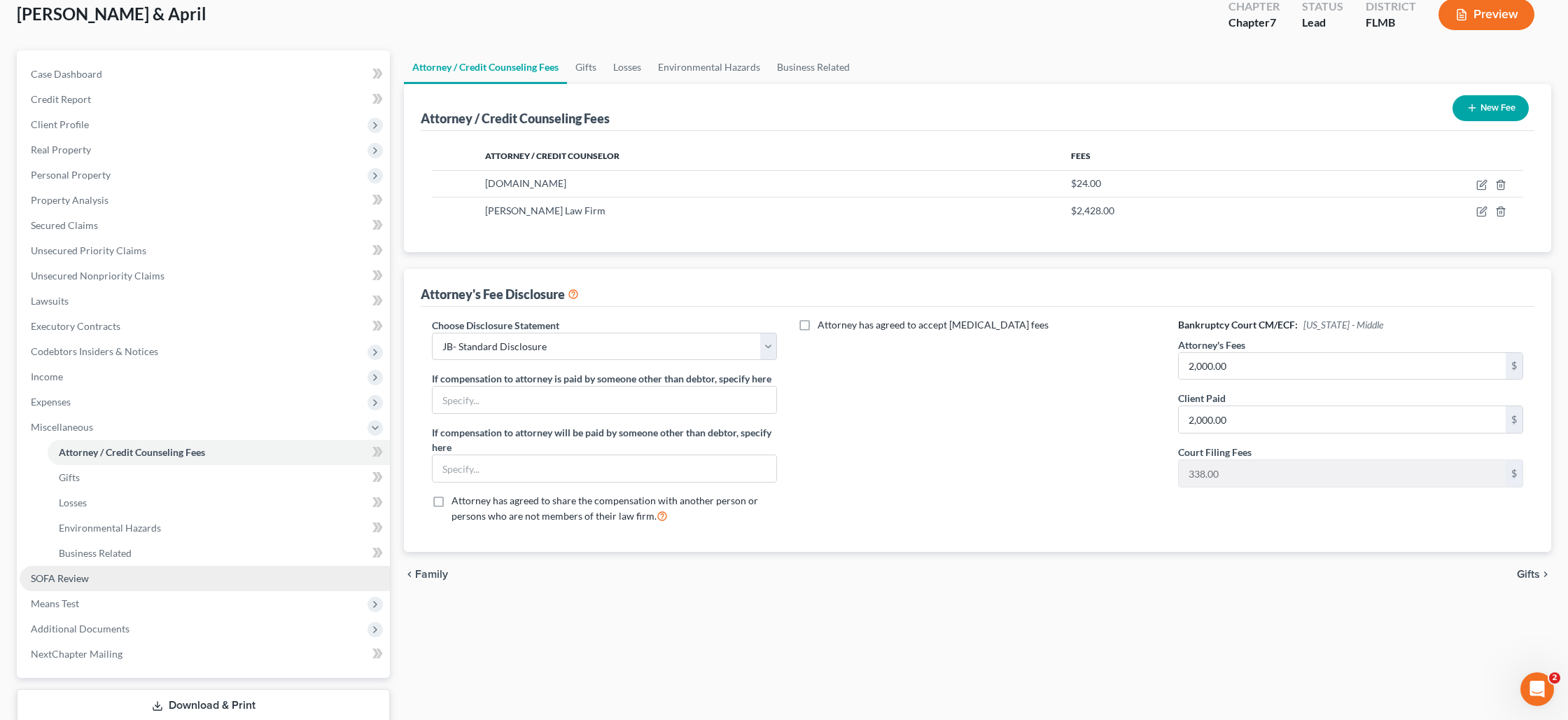
click at [185, 581] on link "SOFA Review" at bounding box center [205, 579] width 371 height 25
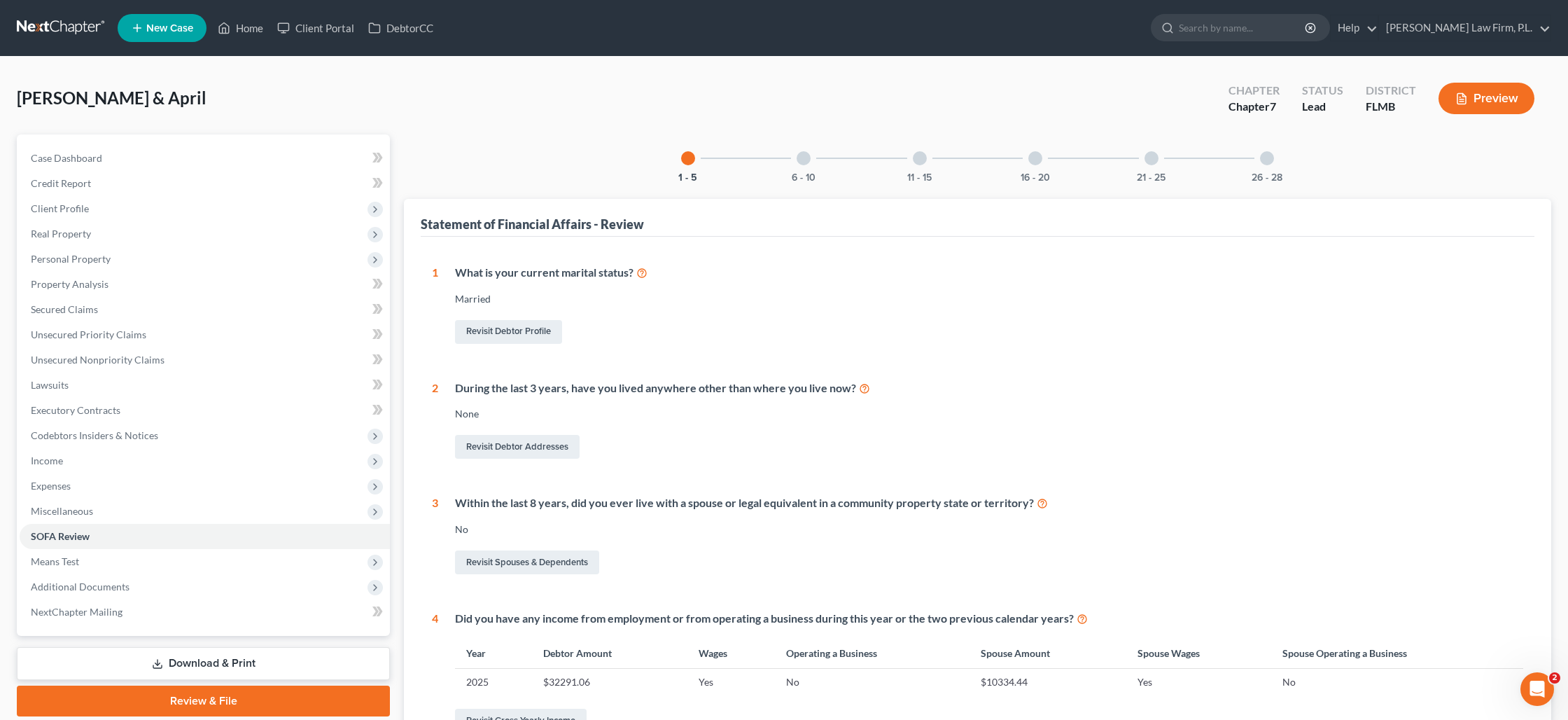
click at [1481, 104] on button "Preview" at bounding box center [1486, 98] width 96 height 32
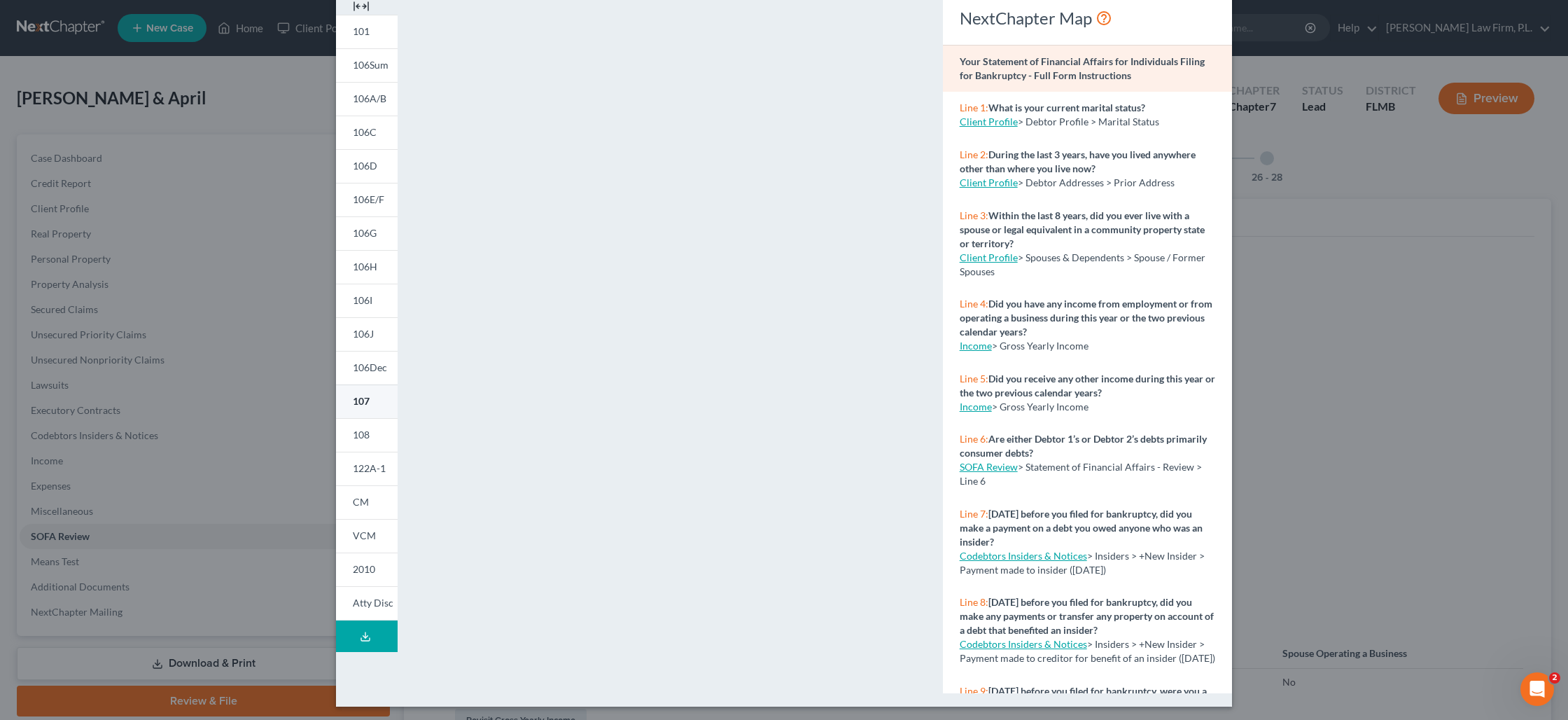
scroll to position [69, 0]
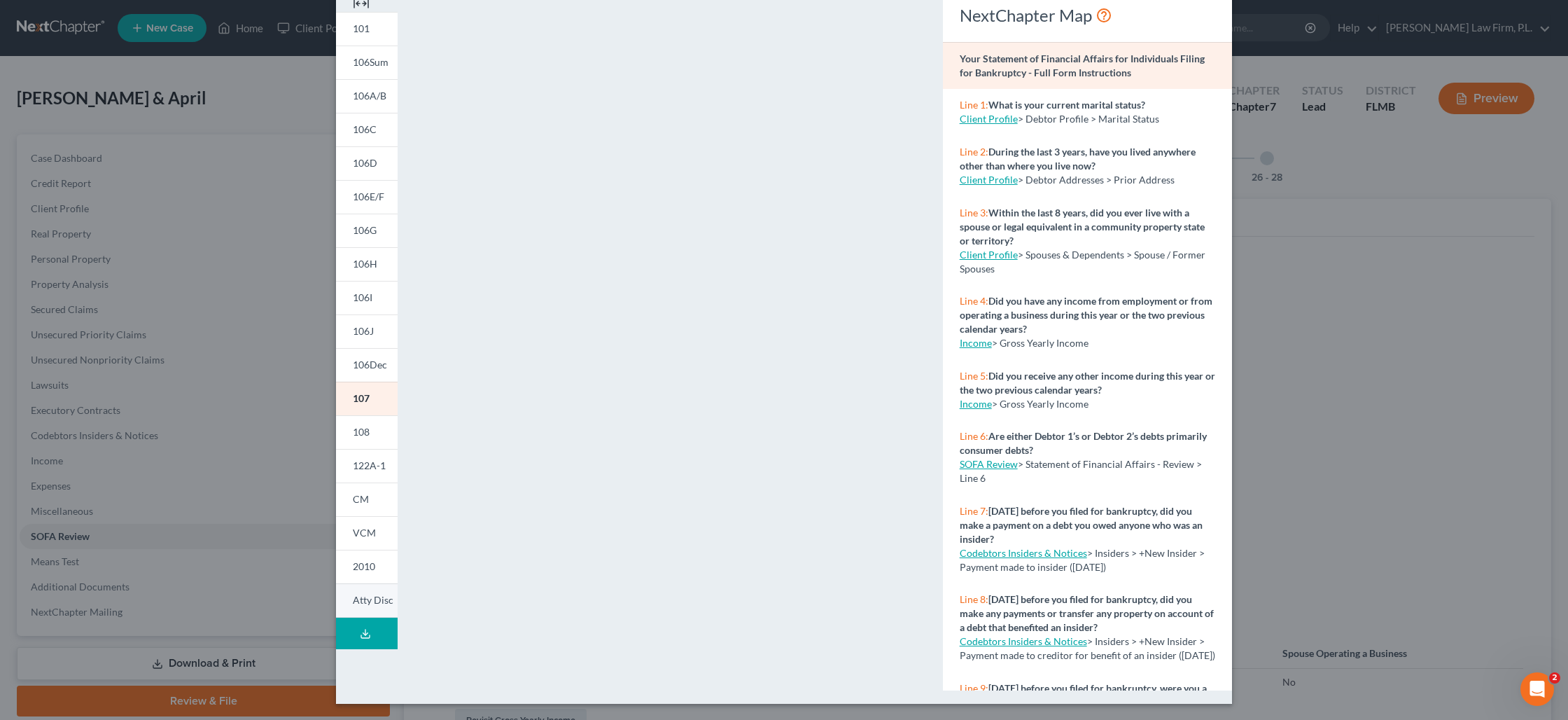
click at [367, 597] on span "Atty Disc" at bounding box center [373, 599] width 40 height 12
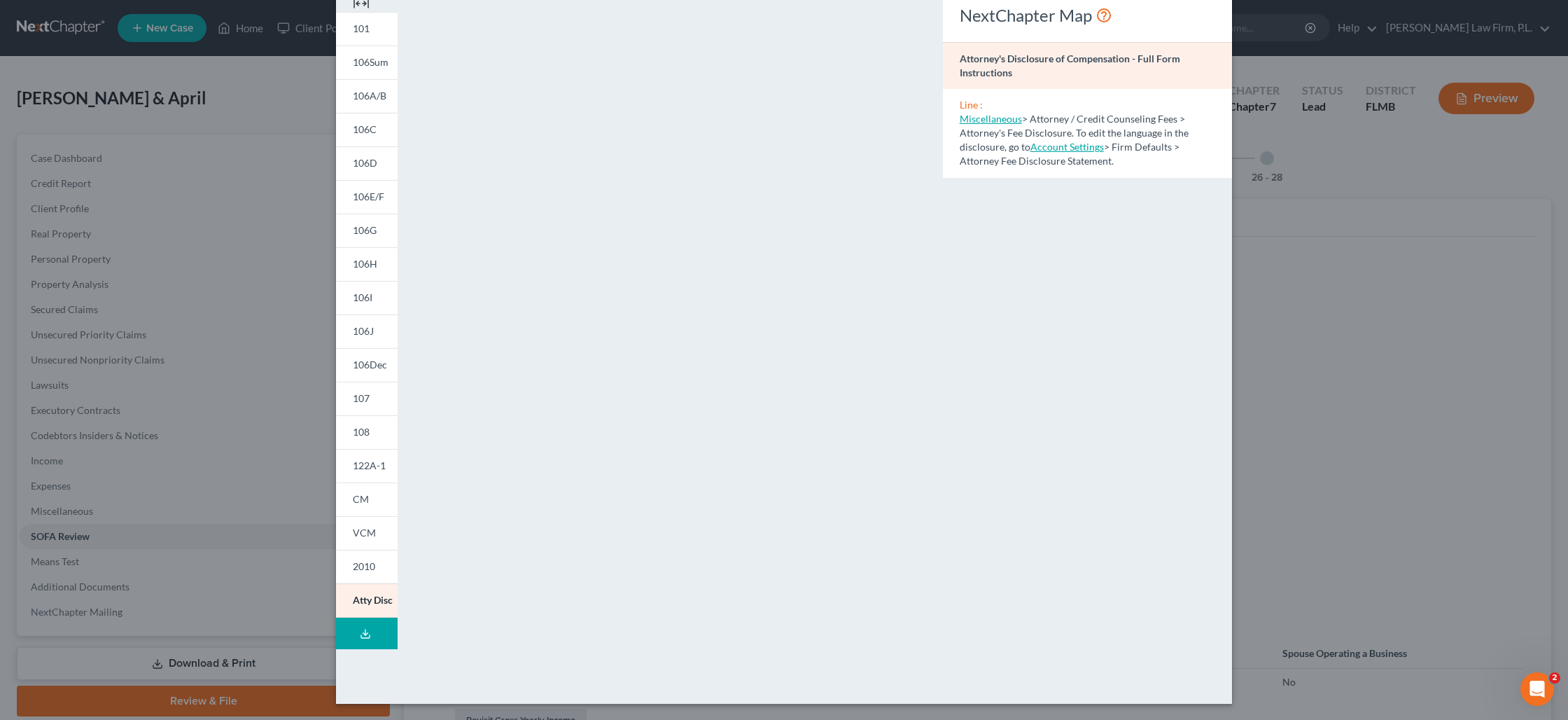
click at [276, 454] on div "Petition Preview Attorney's Disclosure of Compensation × 101 106Sum 106A/B 106C…" at bounding box center [784, 360] width 1568 height 720
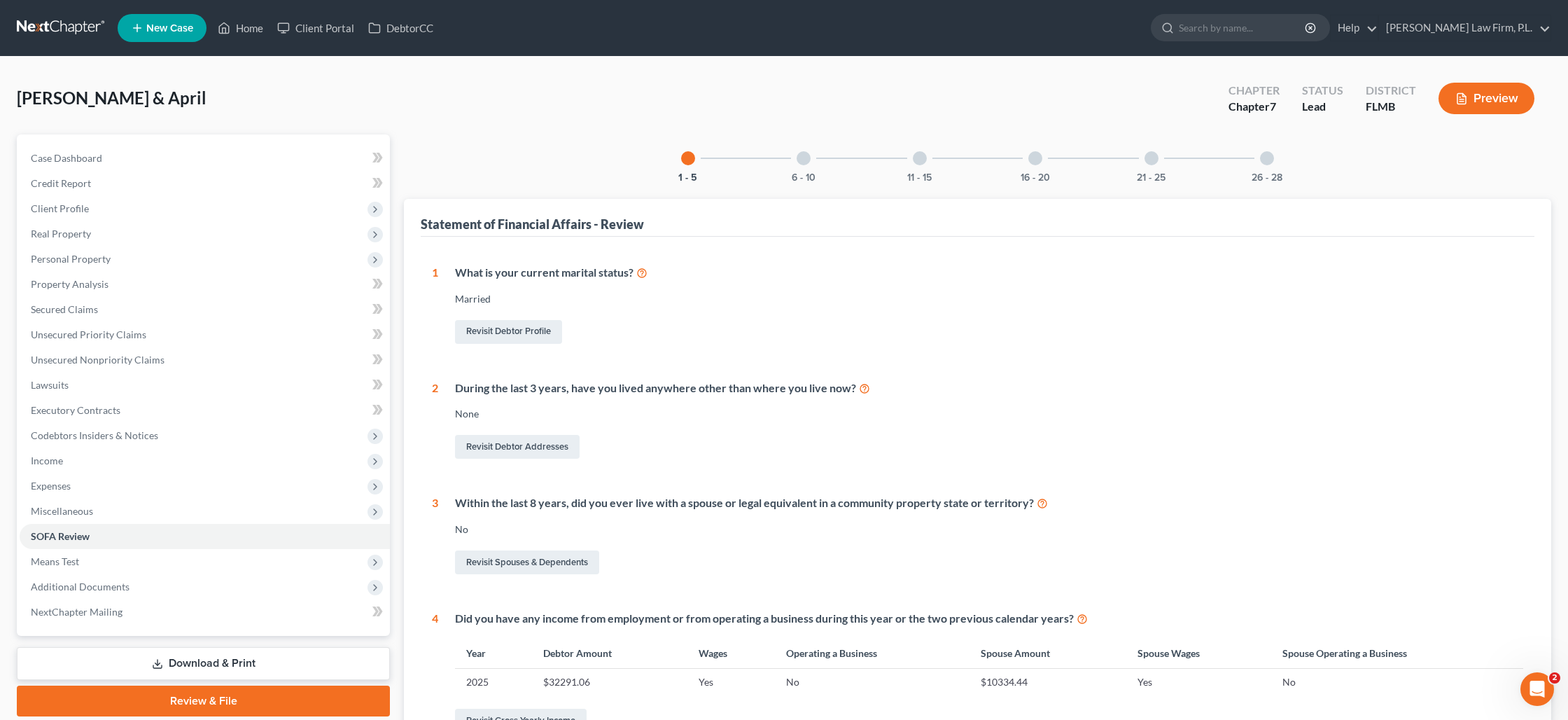
click at [240, 667] on link "Download & Print" at bounding box center [203, 663] width 373 height 33
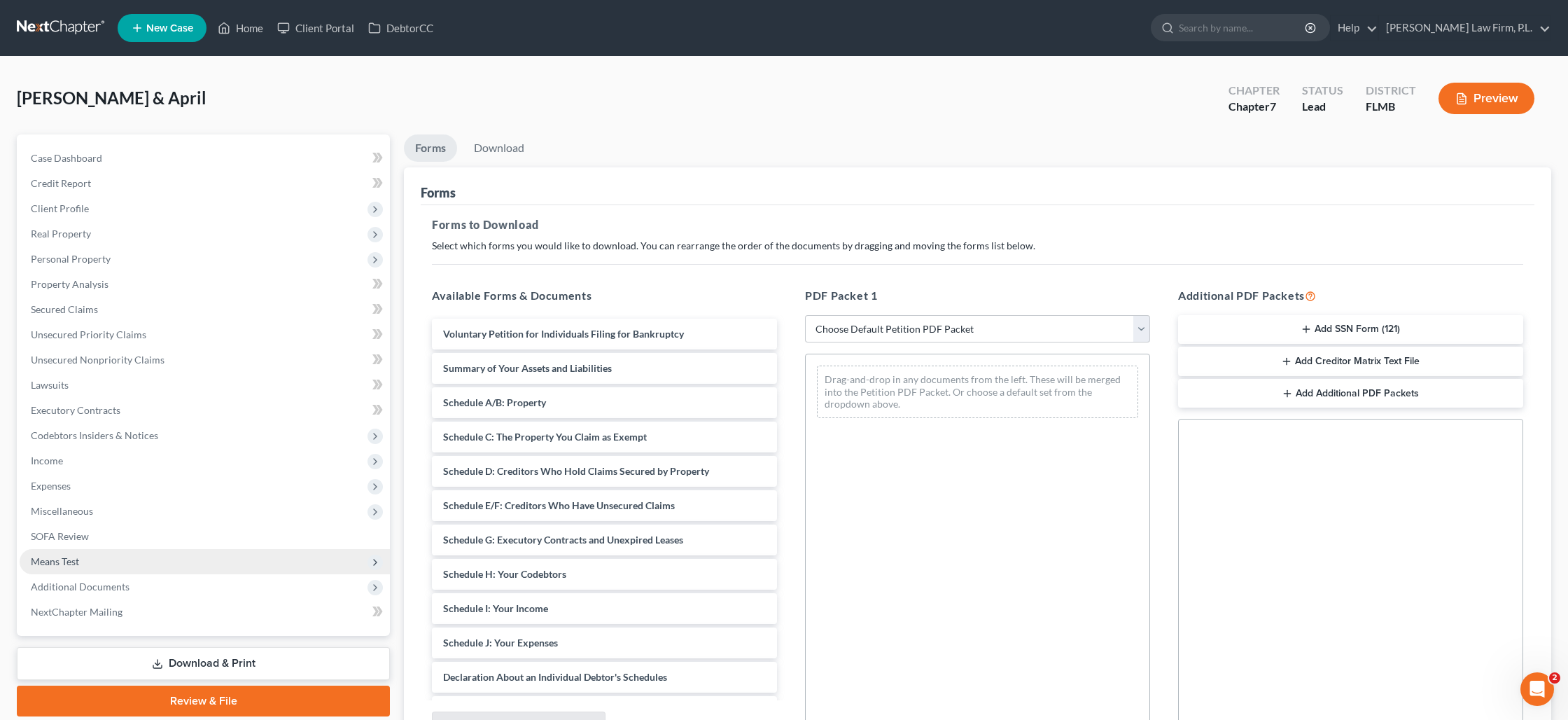
click at [149, 561] on span "Means Test" at bounding box center [205, 562] width 371 height 25
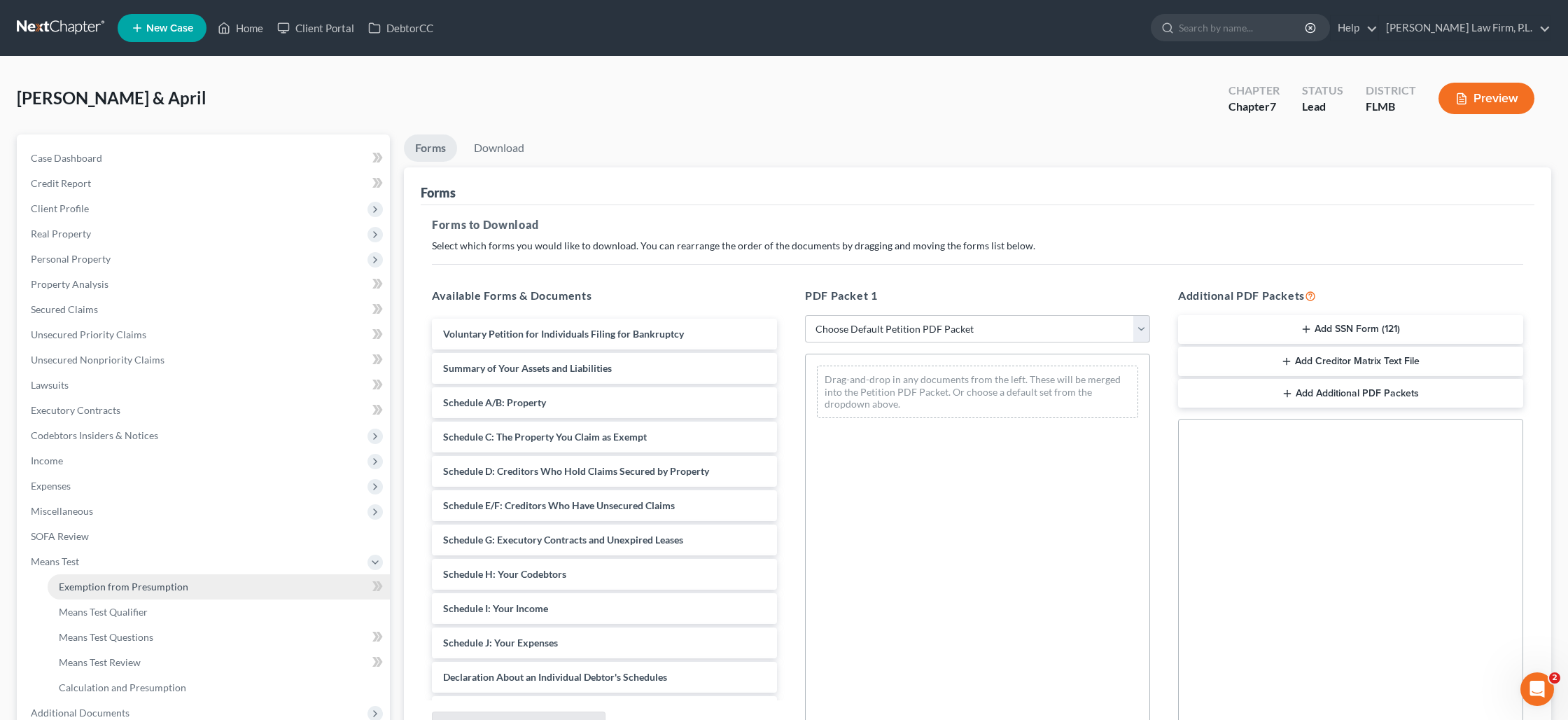
click at [147, 586] on span "Exemption from Presumption" at bounding box center [123, 586] width 129 height 12
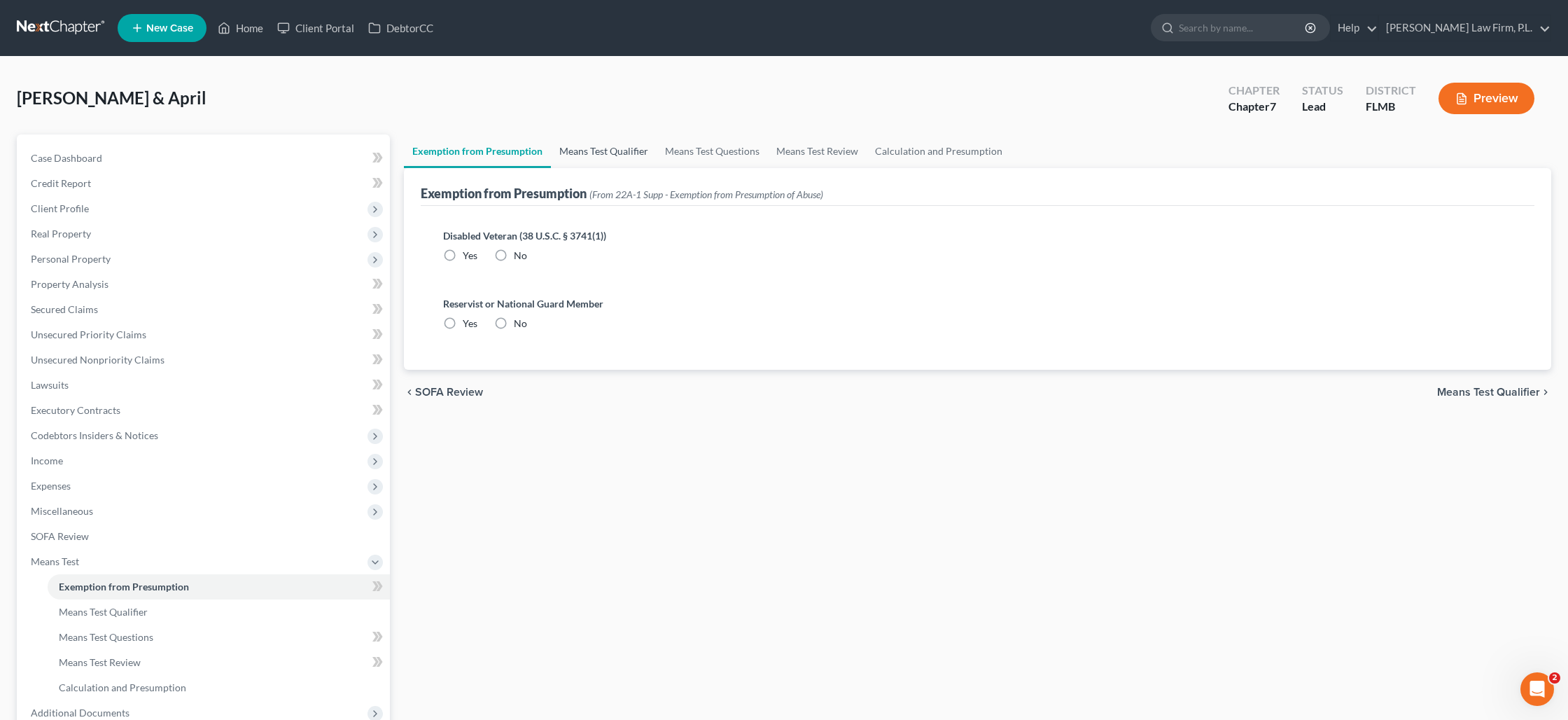
click at [571, 155] on link "Means Test Qualifier" at bounding box center [603, 151] width 106 height 33
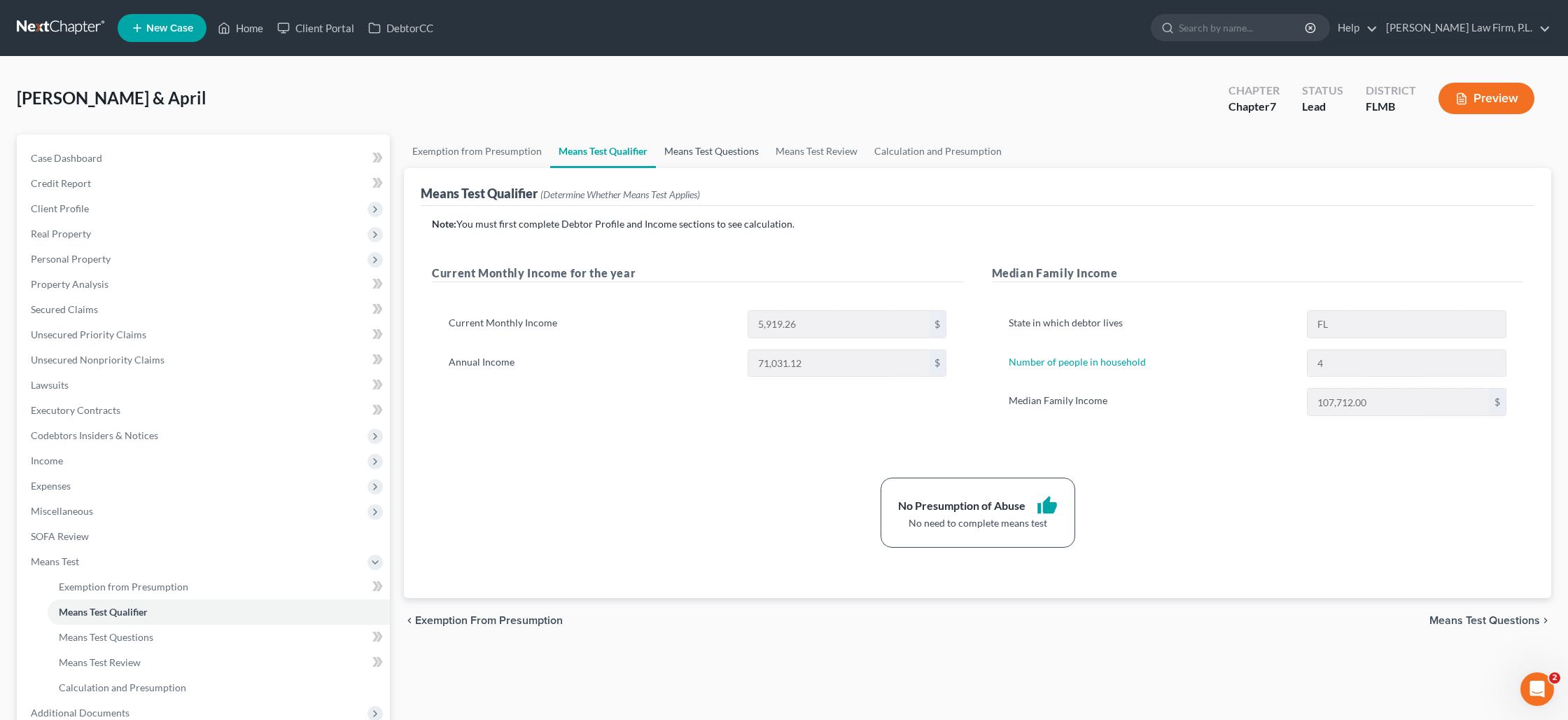
click at [723, 157] on link "Means Test Questions" at bounding box center [712, 151] width 111 height 33
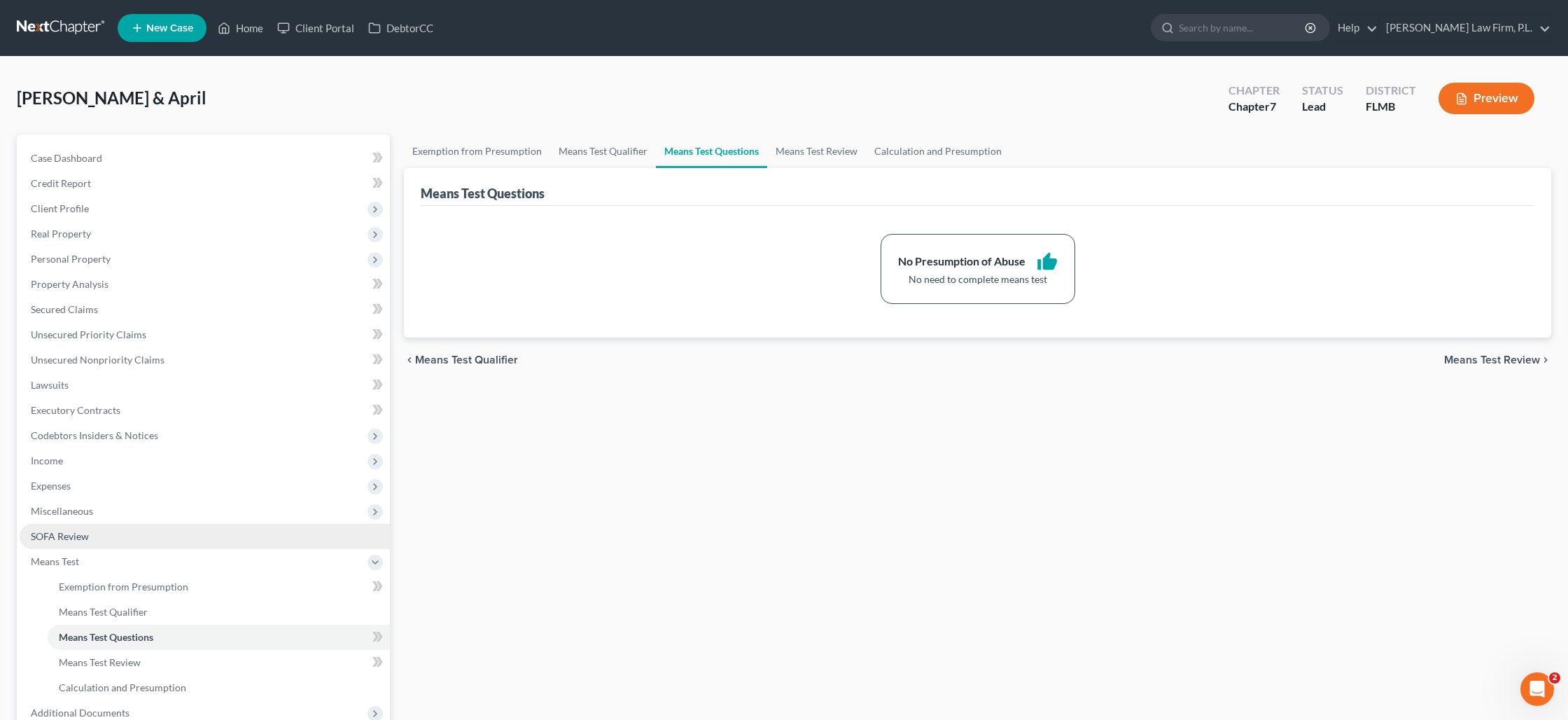
scroll to position [175, 0]
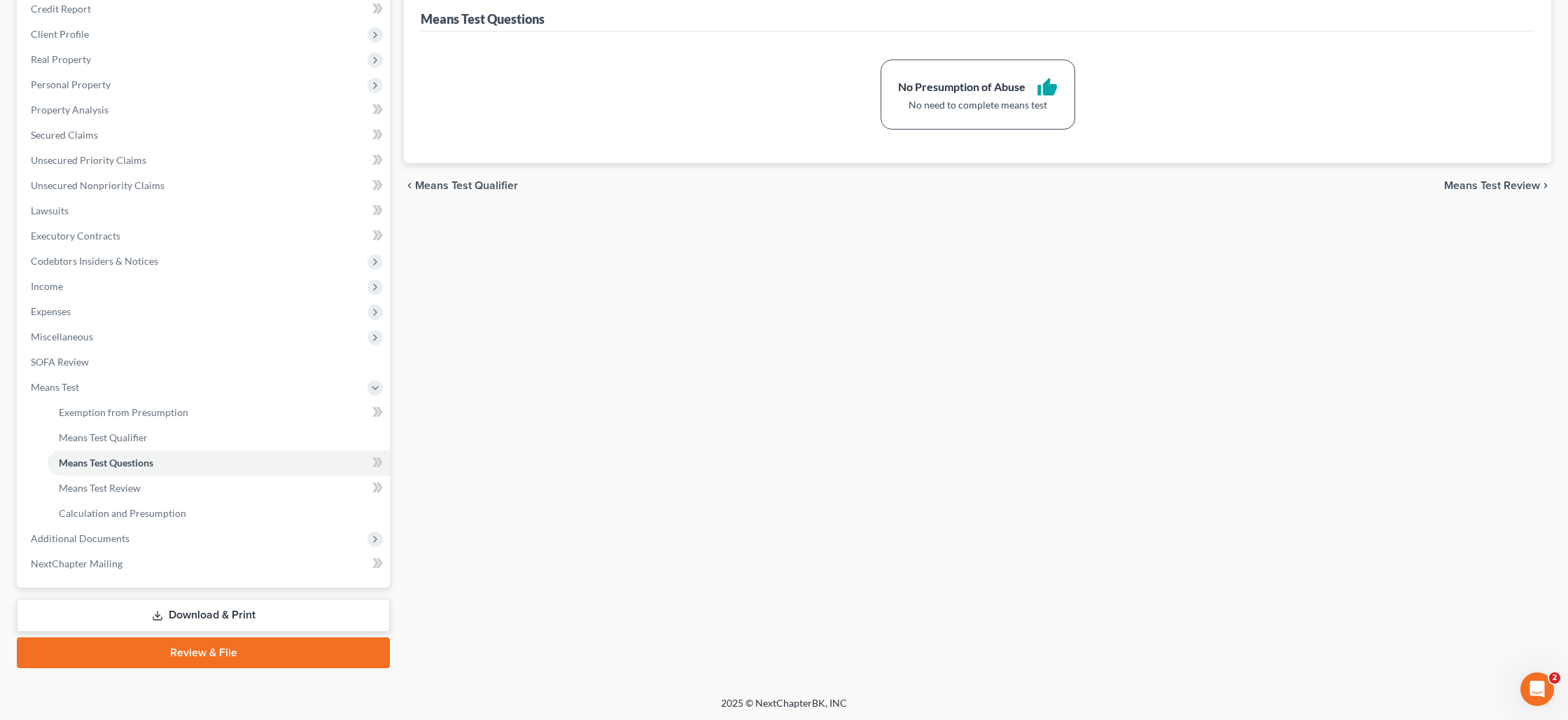
click at [163, 614] on link "Download & Print" at bounding box center [203, 614] width 373 height 33
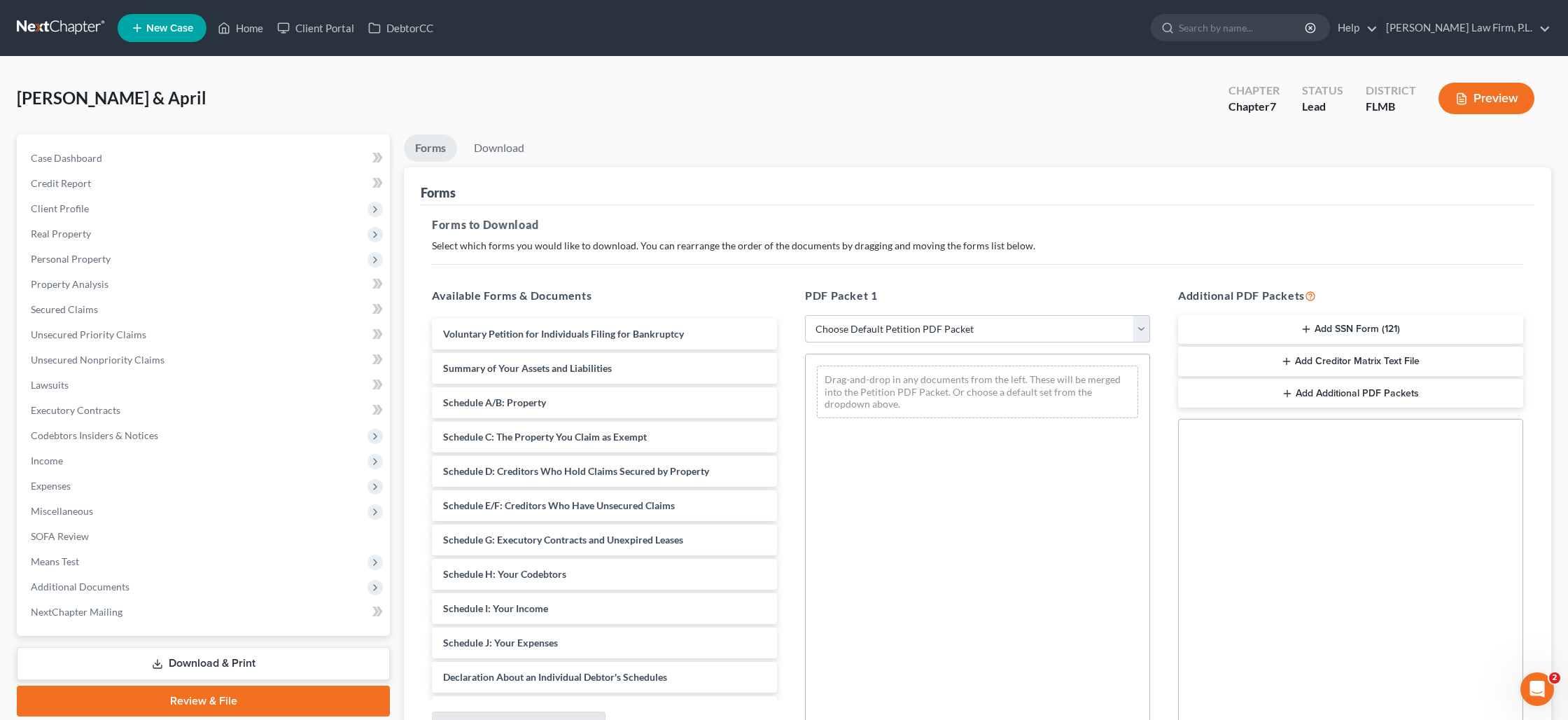
click at [1001, 326] on select "Choose Default Petition PDF Packet Complete Bankruptcy Petition (all forms and …" at bounding box center [977, 329] width 345 height 28
select select "0"
click at [805, 315] on select "Choose Default Petition PDF Packet Complete Bankruptcy Petition (all forms and …" at bounding box center [977, 329] width 345 height 28
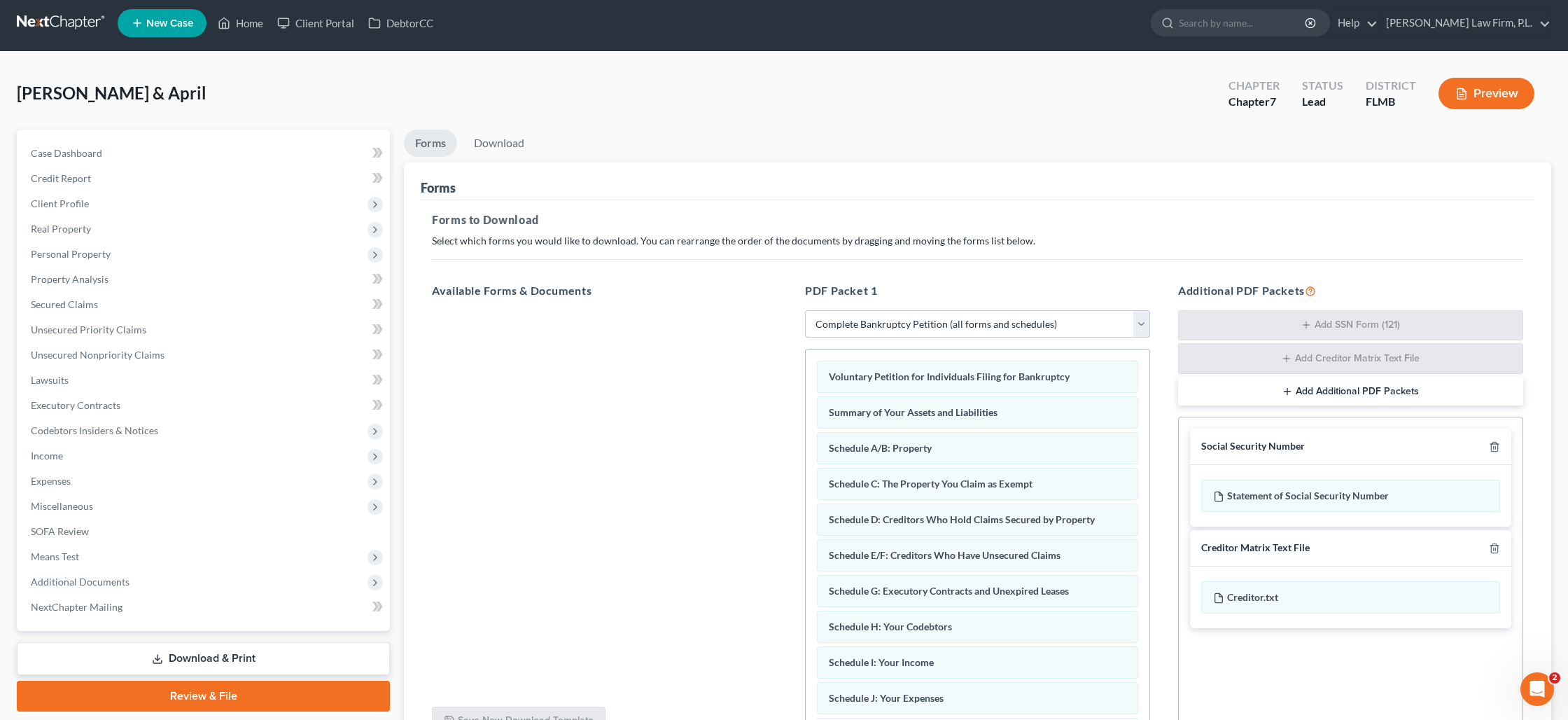
scroll to position [145, 0]
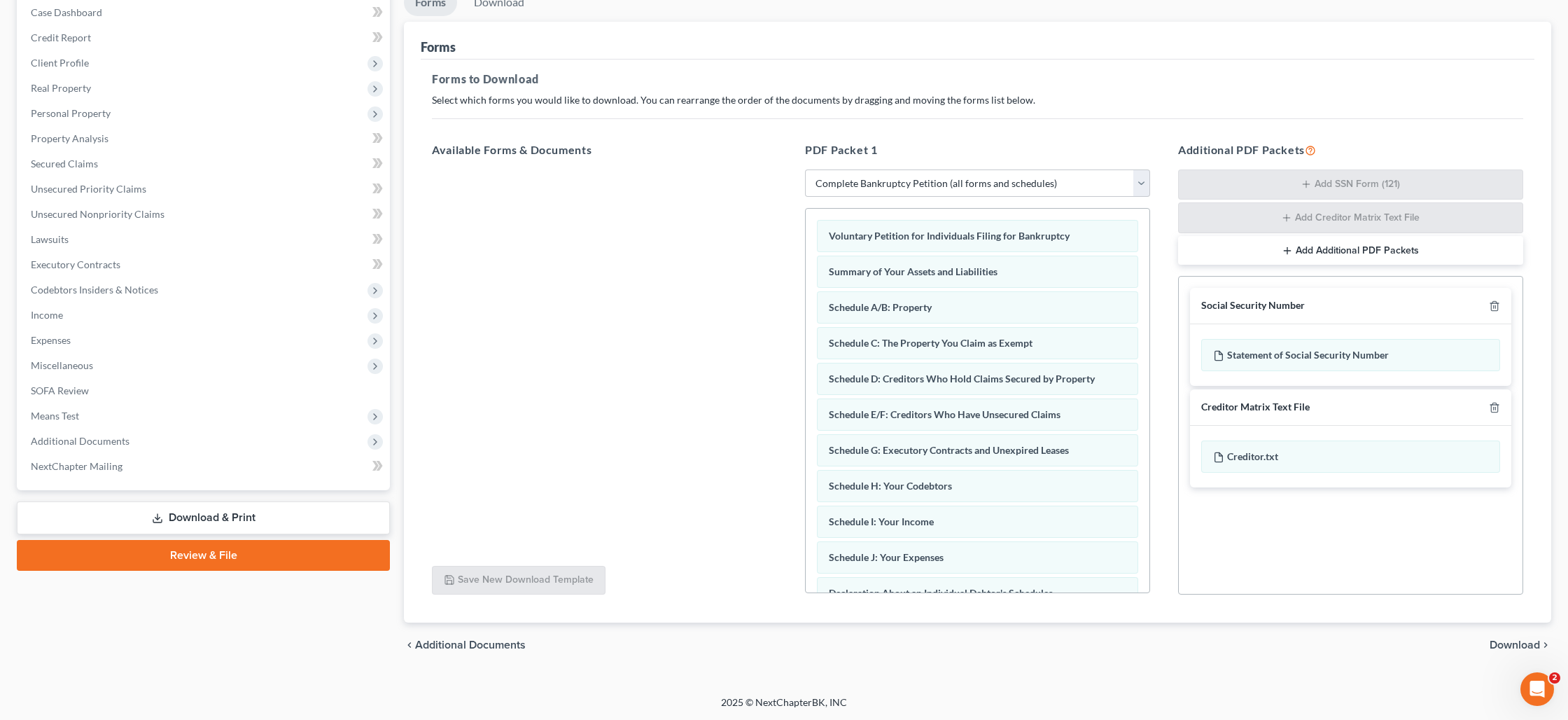
click at [1508, 639] on span "Download" at bounding box center [1515, 645] width 51 height 11
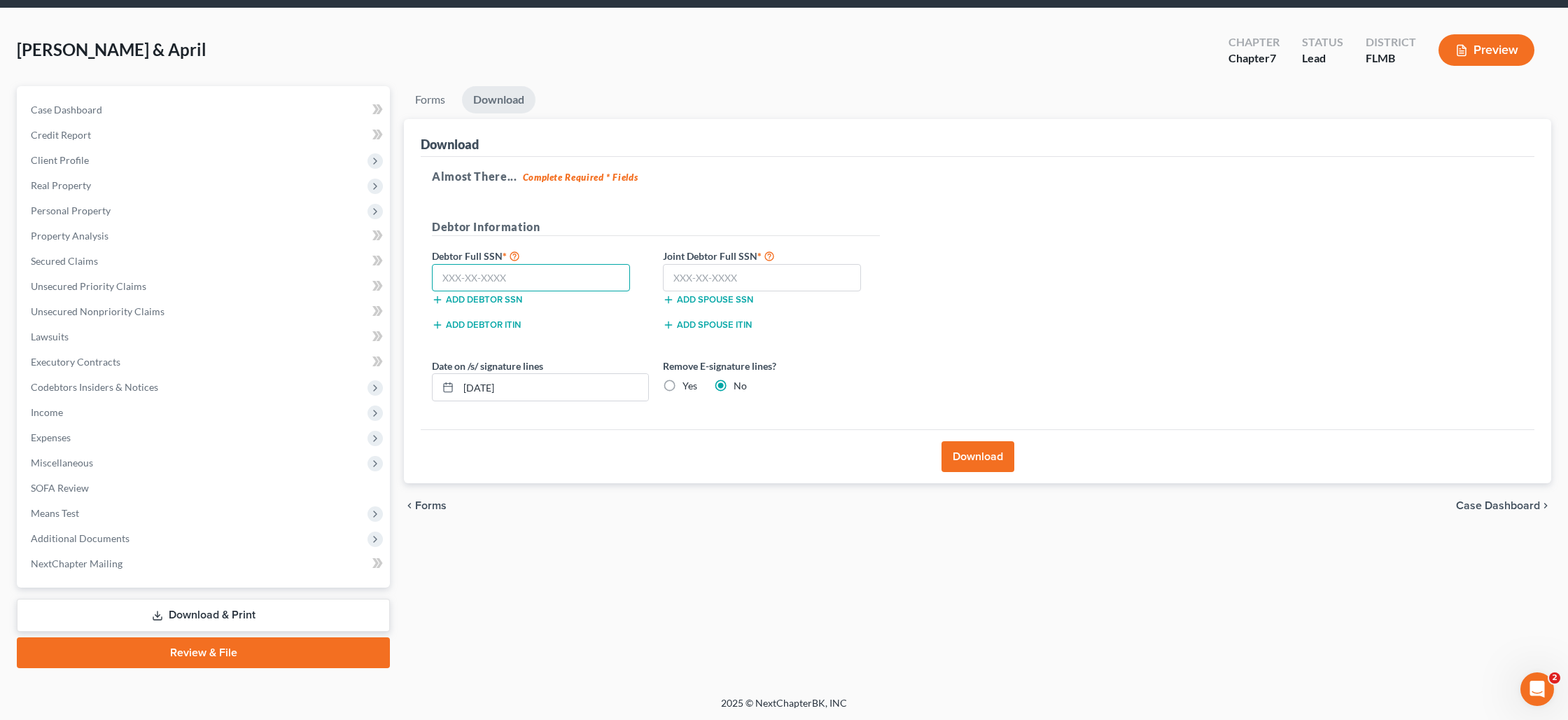
click at [485, 273] on input "text" at bounding box center [531, 278] width 198 height 28
type input "520-27-2364"
type input "593-62-3415"
click at [502, 391] on input "08/14/2025" at bounding box center [553, 387] width 190 height 27
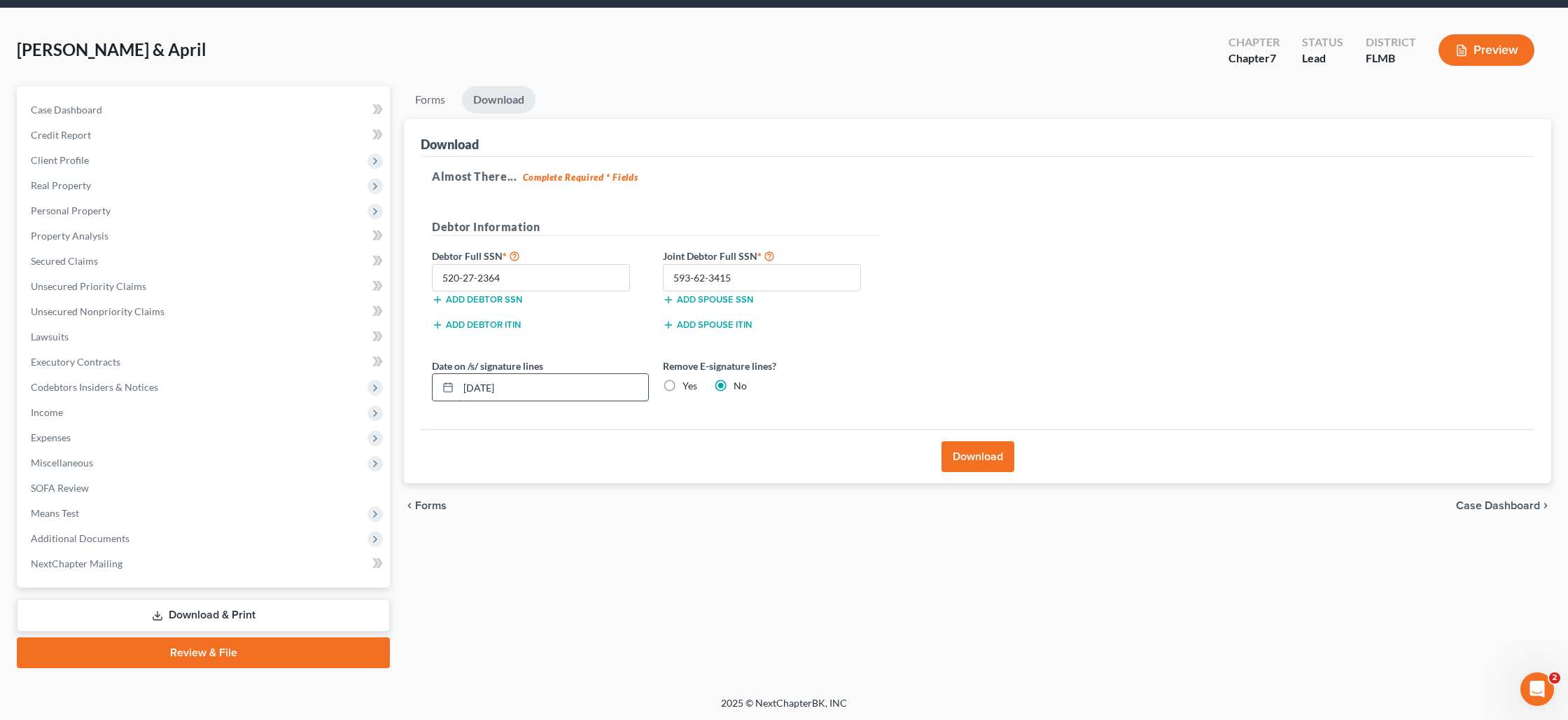
click at [502, 391] on input "08/14/2025" at bounding box center [553, 387] width 190 height 27
click at [682, 385] on label "Yes" at bounding box center [690, 386] width 15 height 14
click at [688, 385] on input "Yes" at bounding box center [692, 383] width 9 height 9
radio input "true"
radio input "false"
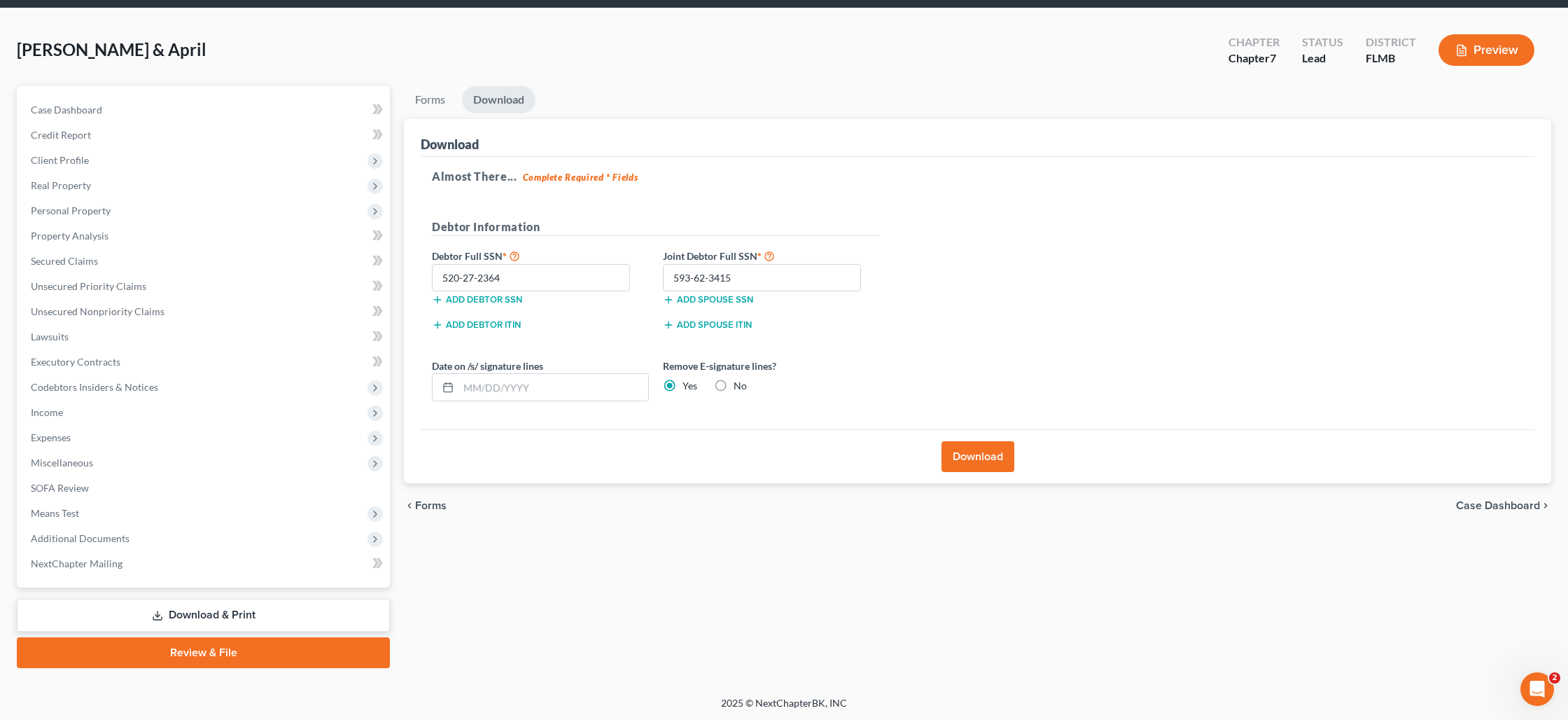
click at [965, 463] on button "Download" at bounding box center [978, 456] width 73 height 31
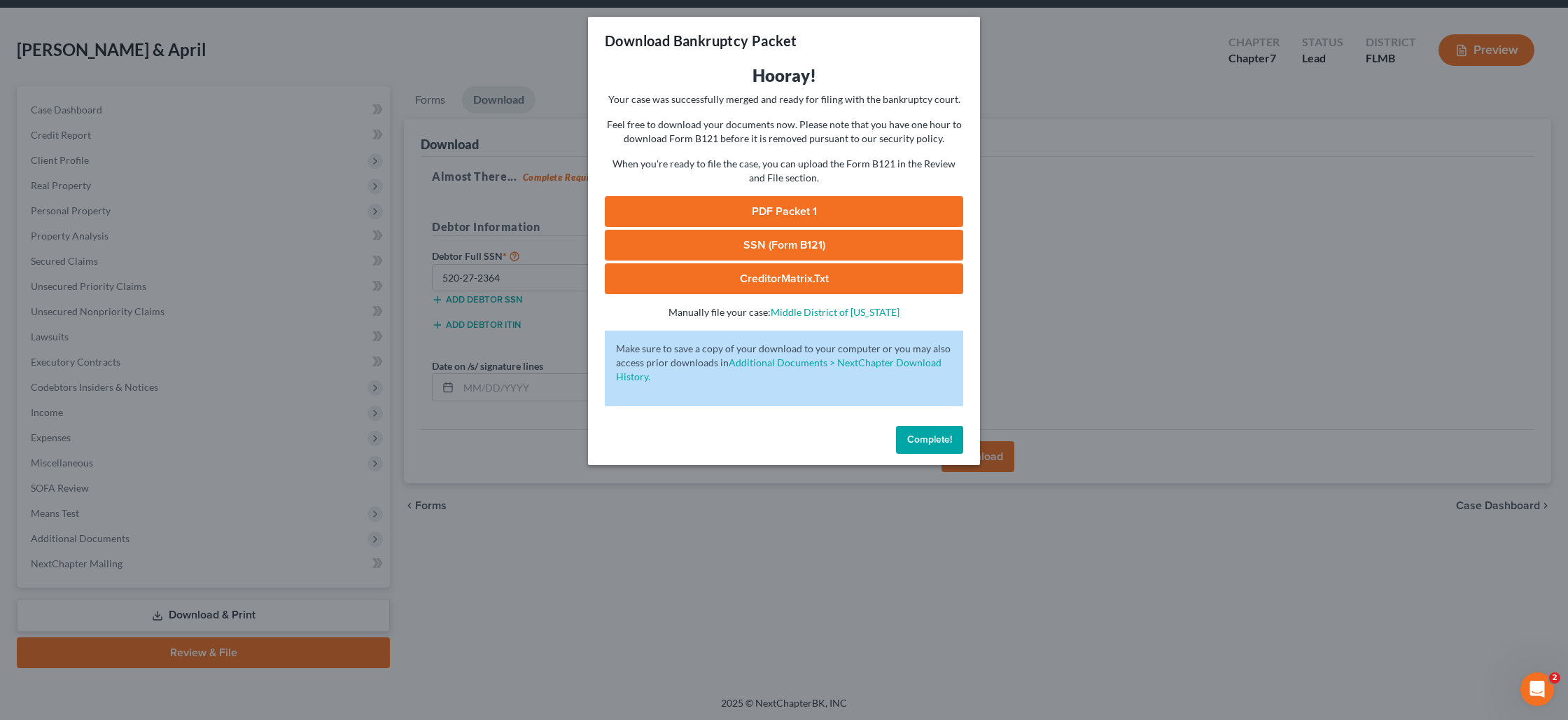
click at [805, 211] on link "PDF Packet 1" at bounding box center [784, 211] width 359 height 31
click at [772, 248] on link "SSN (Form B121)" at bounding box center [784, 244] width 359 height 31
click at [764, 275] on link "CreditorMatrix.txt" at bounding box center [784, 279] width 359 height 31
click at [907, 447] on button "Complete!" at bounding box center [929, 439] width 67 height 28
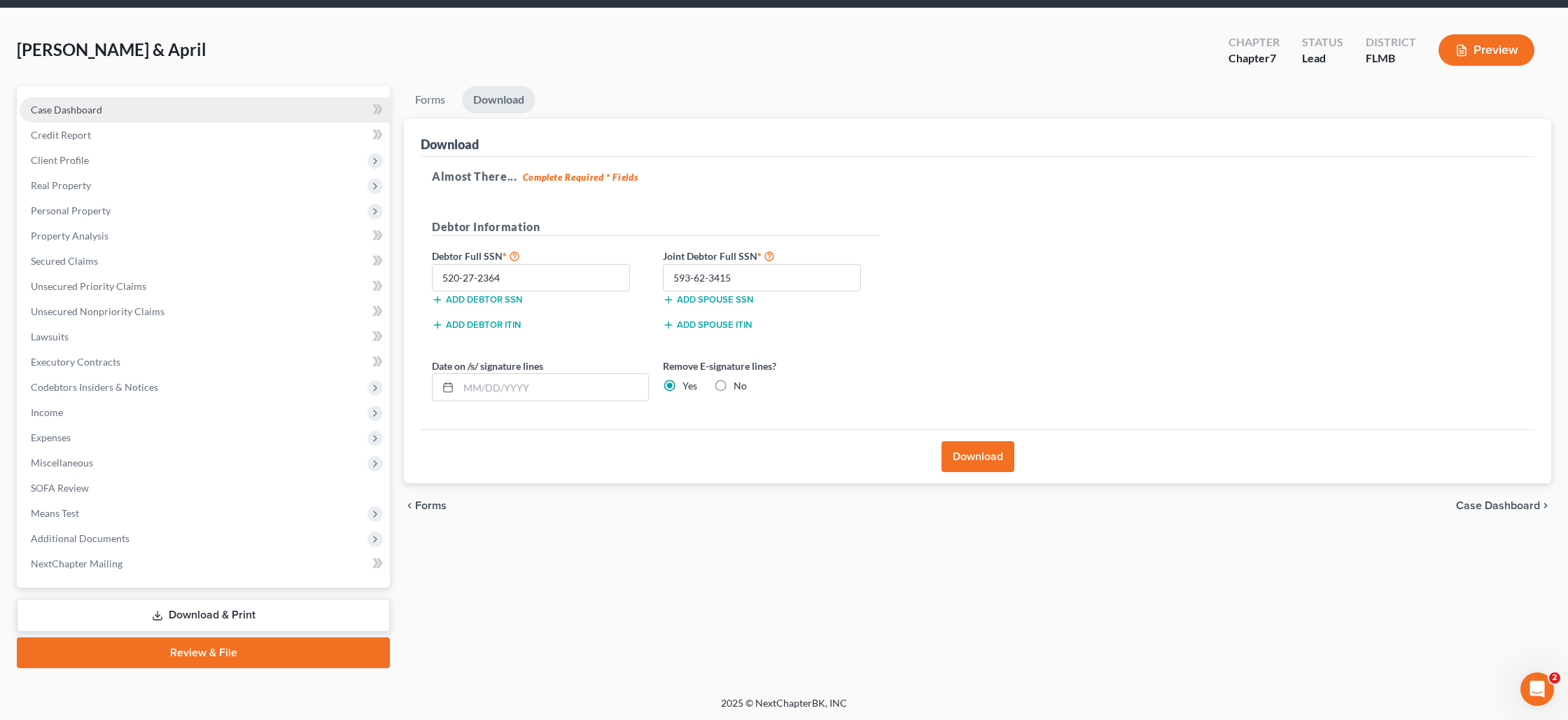
click at [135, 112] on link "Case Dashboard" at bounding box center [205, 110] width 371 height 25
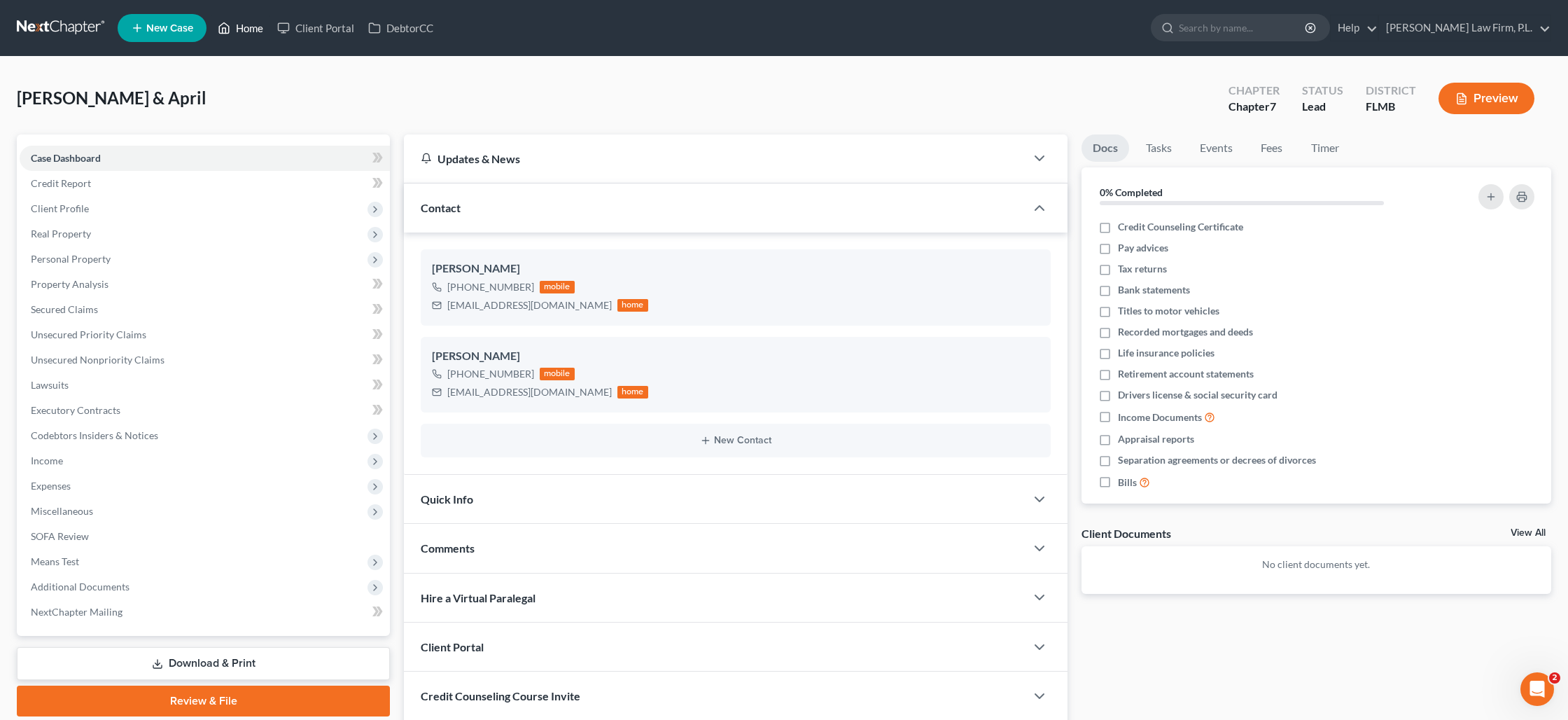
click at [236, 34] on link "Home" at bounding box center [240, 28] width 60 height 25
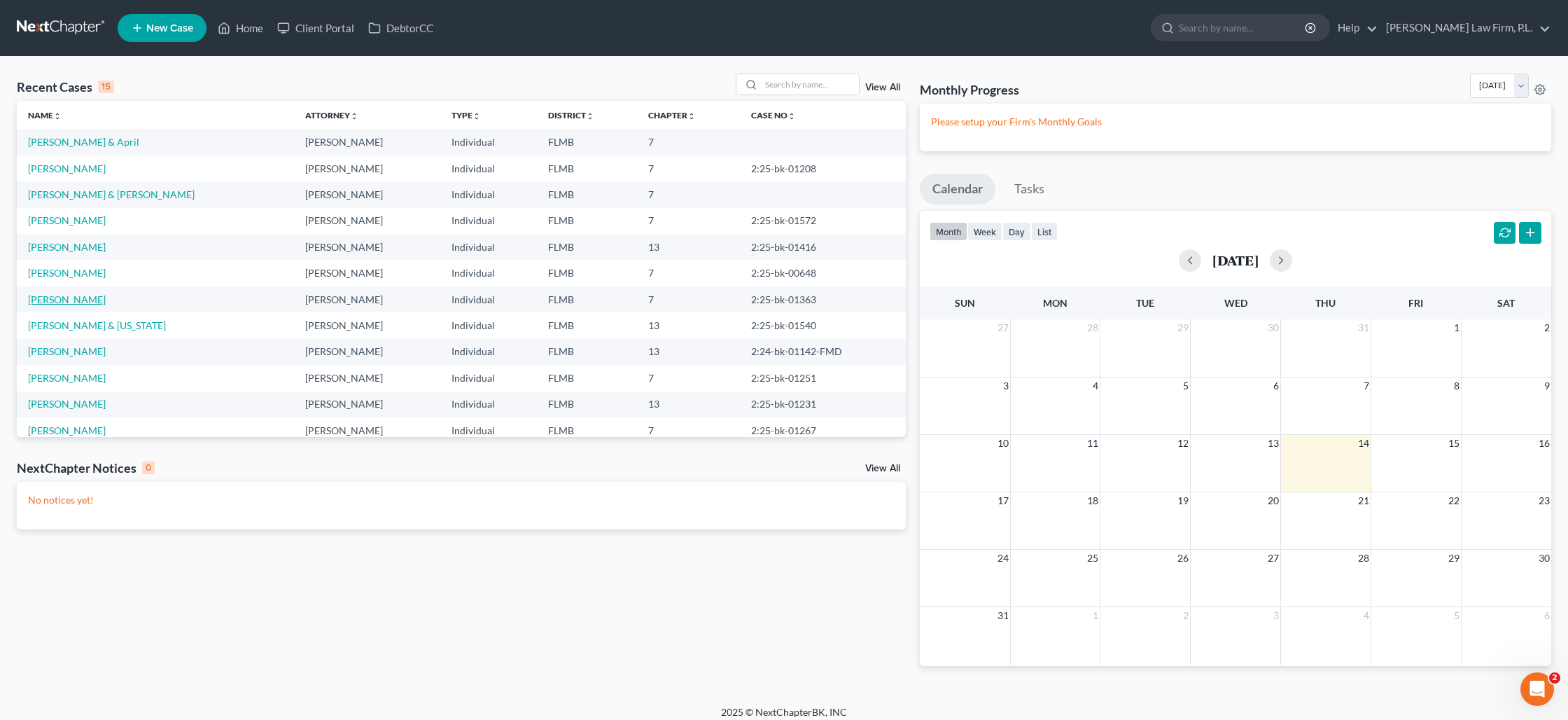
click at [83, 298] on link "[PERSON_NAME]" at bounding box center [67, 299] width 78 height 12
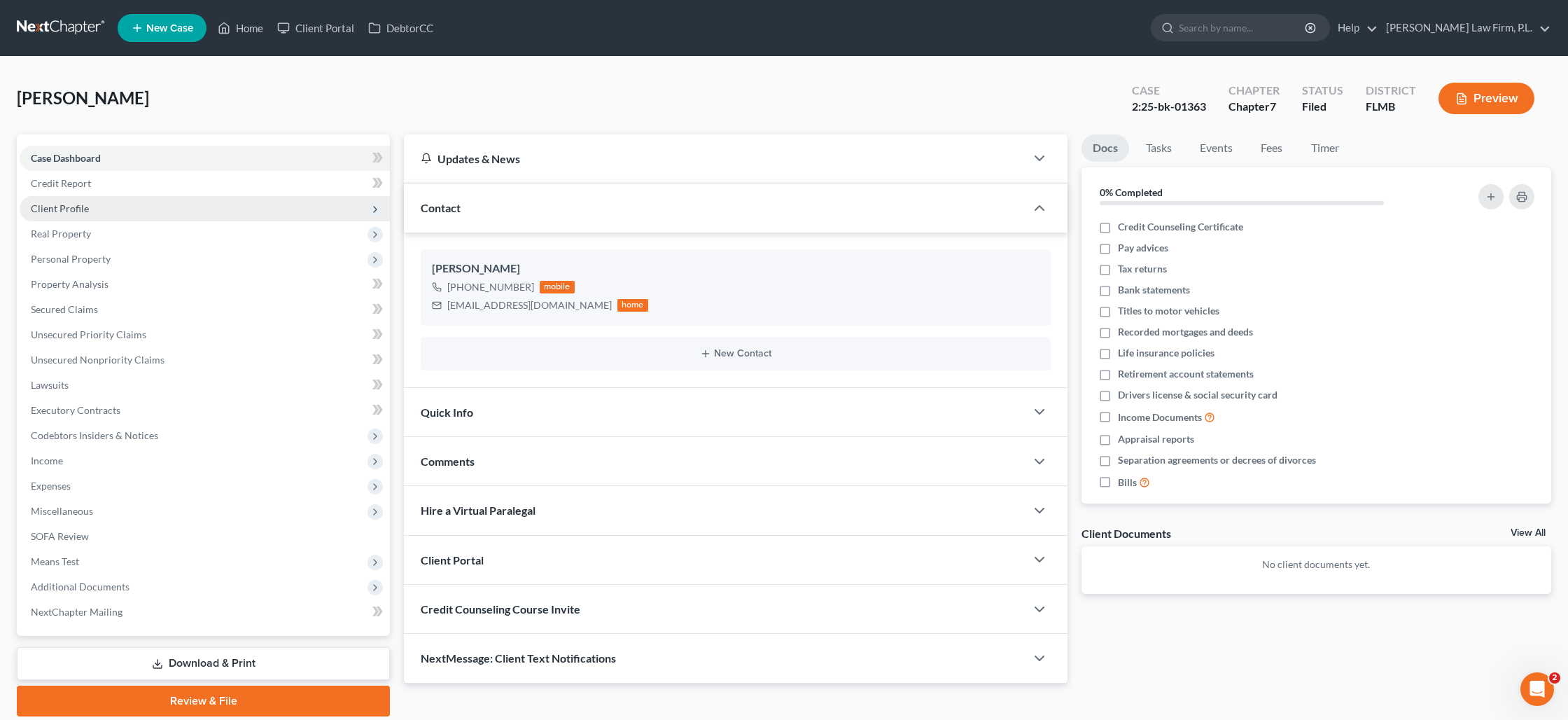
click at [78, 206] on span "Client Profile" at bounding box center [60, 208] width 58 height 12
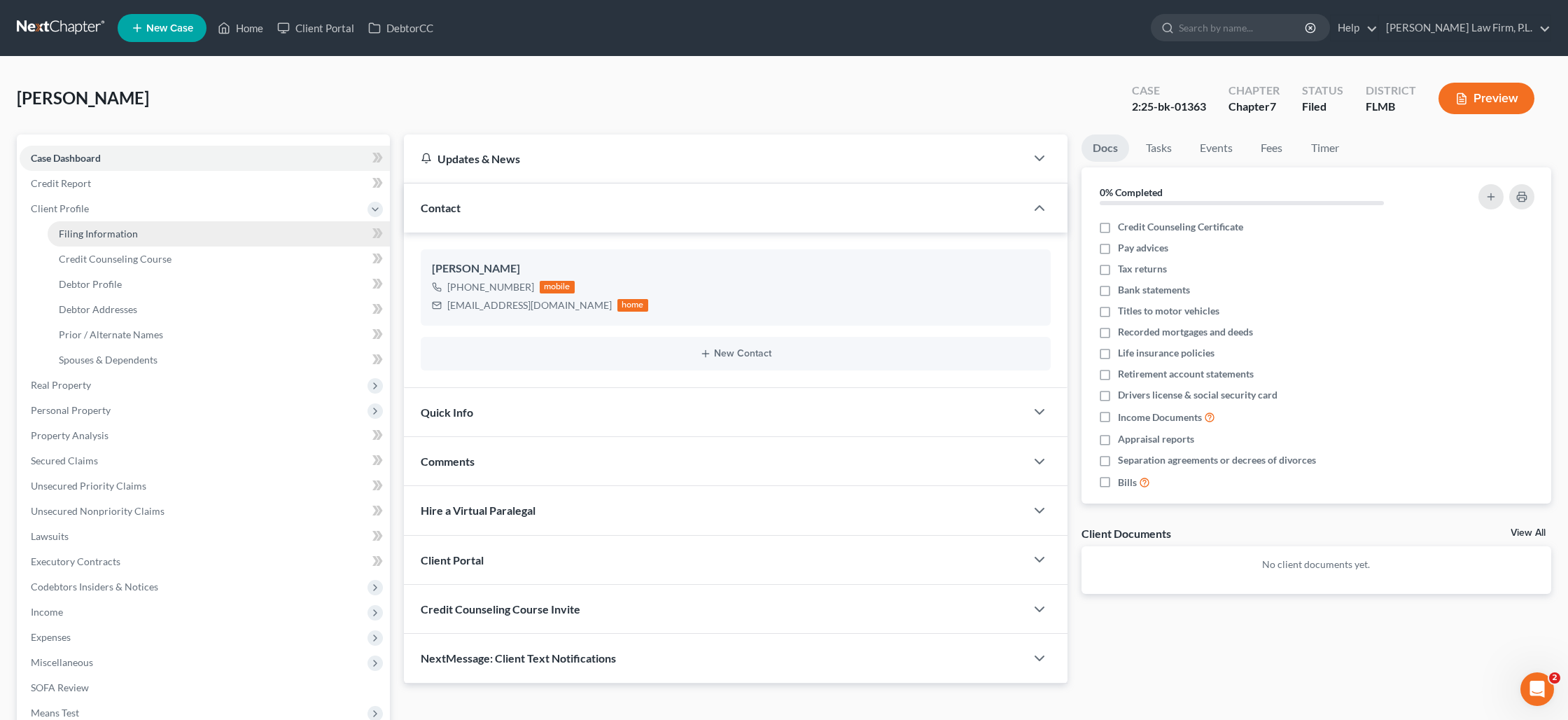
click at [83, 229] on span "Filing Information" at bounding box center [98, 233] width 79 height 12
select select "1"
select select "0"
select select "9"
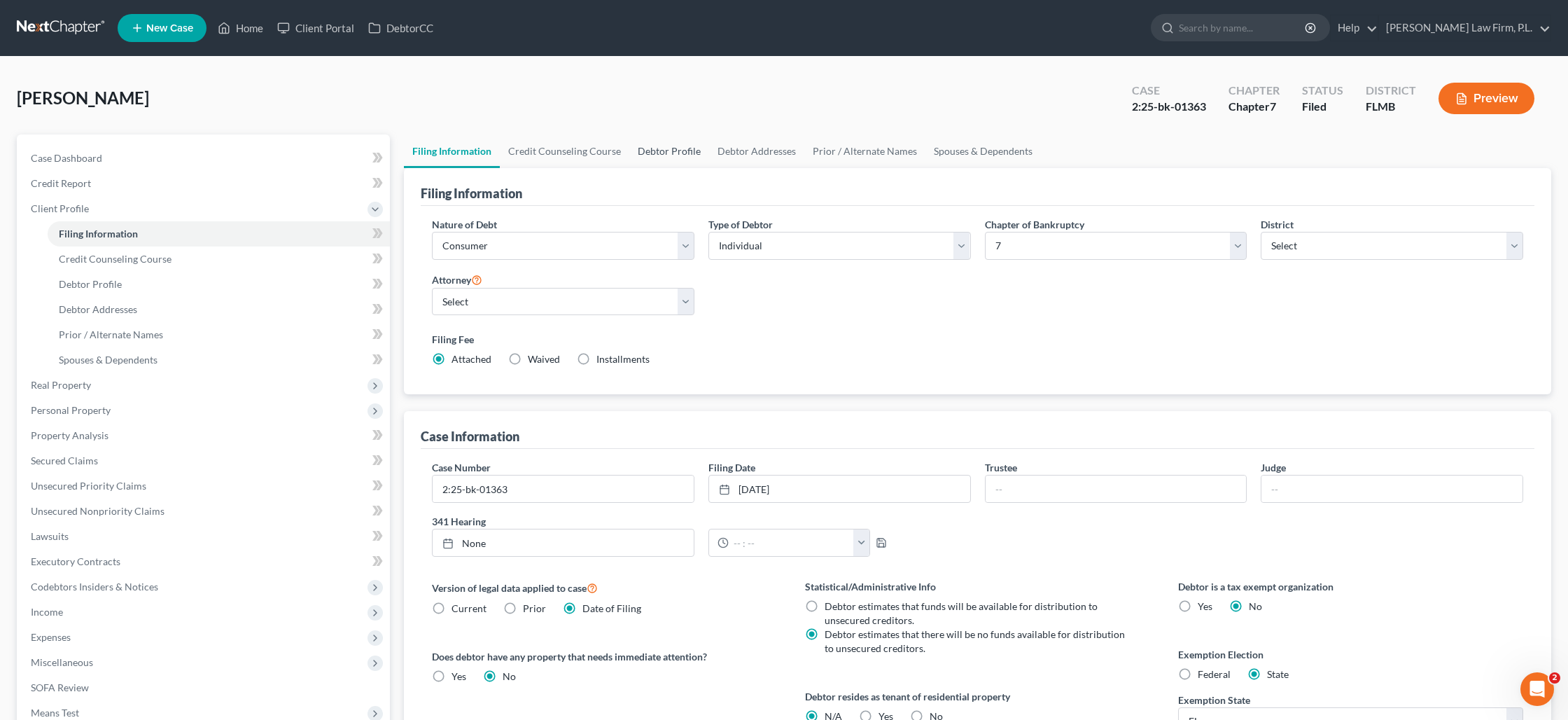
click at [651, 147] on link "Debtor Profile" at bounding box center [669, 151] width 80 height 33
select select "4"
select select "0"
